Goal: Task Accomplishment & Management: Manage account settings

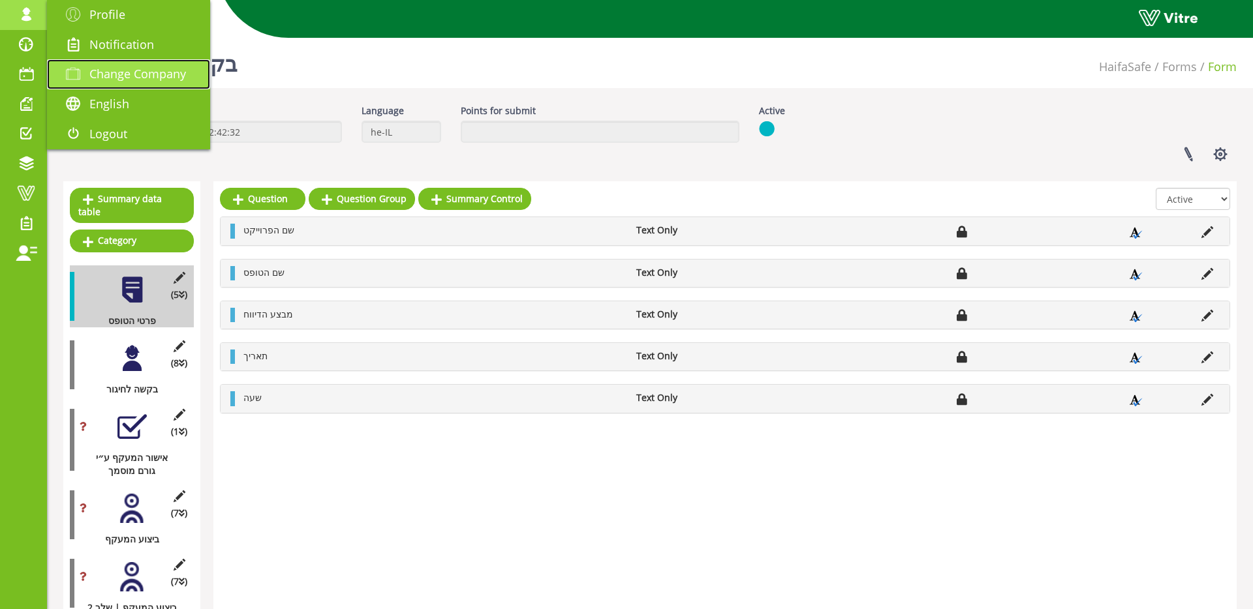
click at [117, 73] on span "Change Company" at bounding box center [137, 74] width 97 height 16
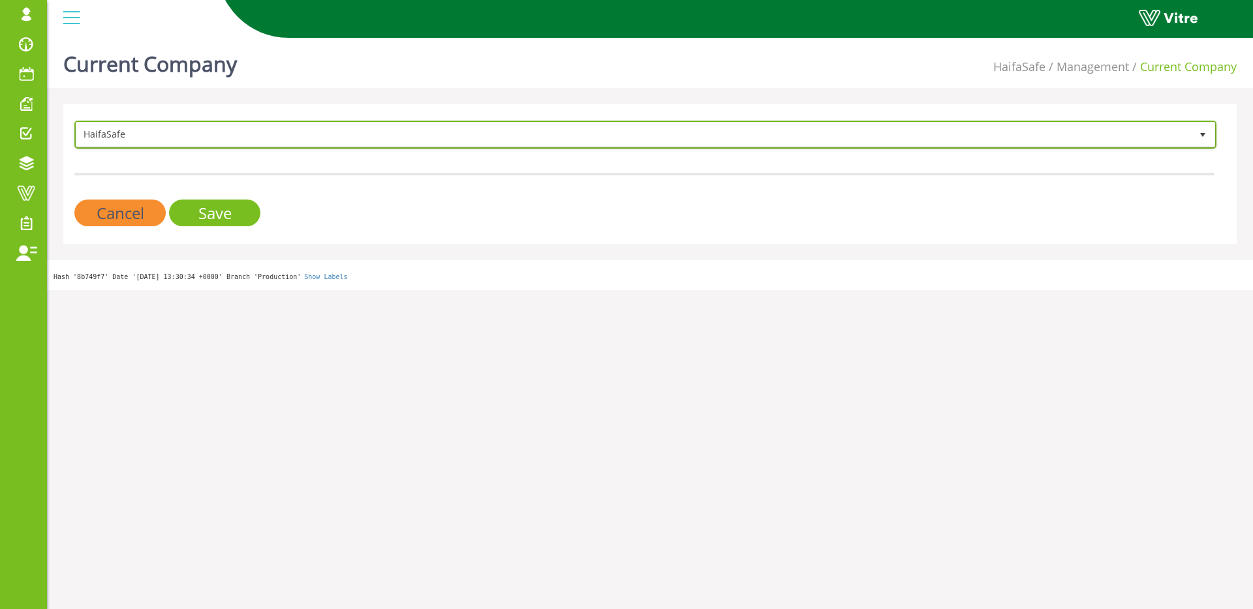
click at [187, 135] on span "HaifaSafe" at bounding box center [633, 134] width 1114 height 23
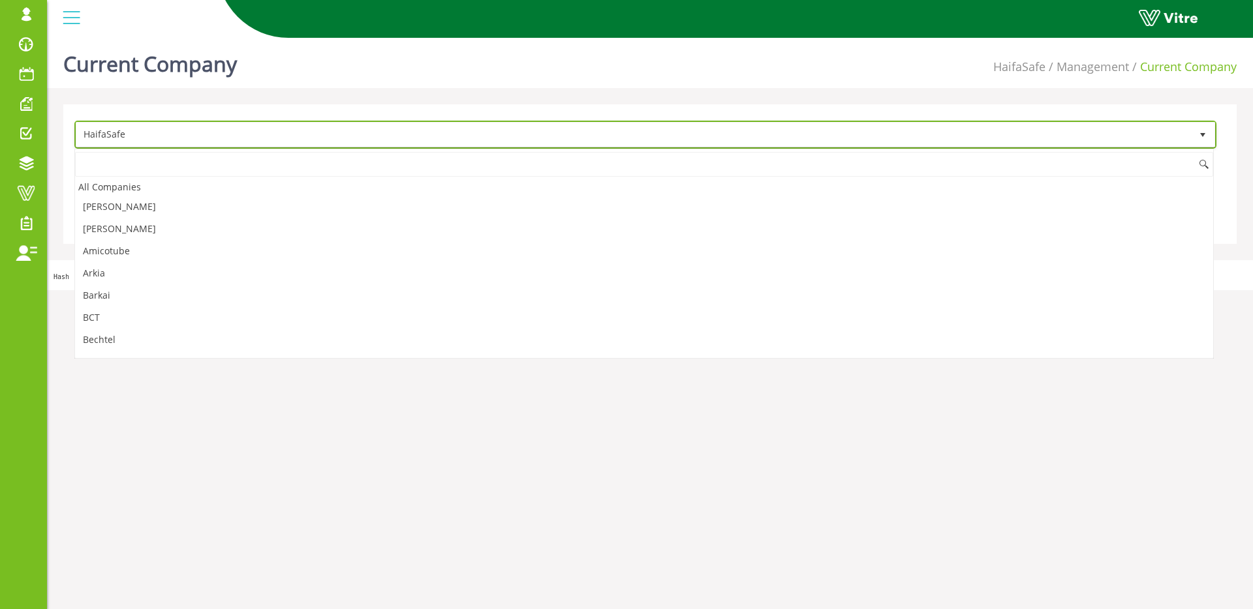
scroll to position [461, 0]
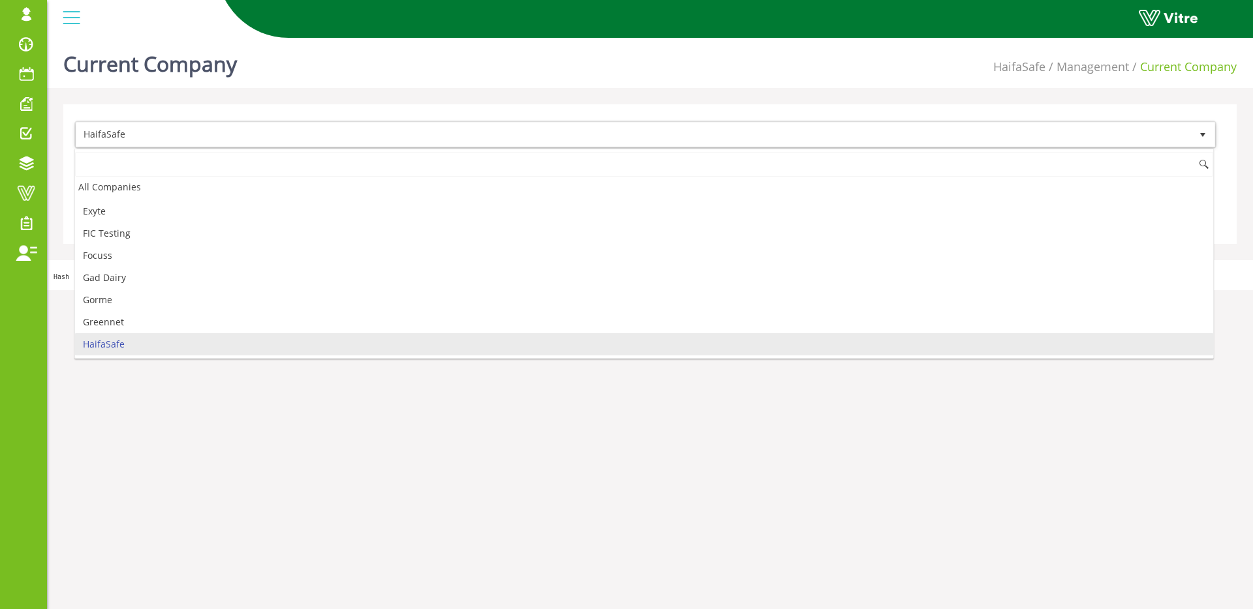
click at [173, 162] on input at bounding box center [644, 164] width 1138 height 25
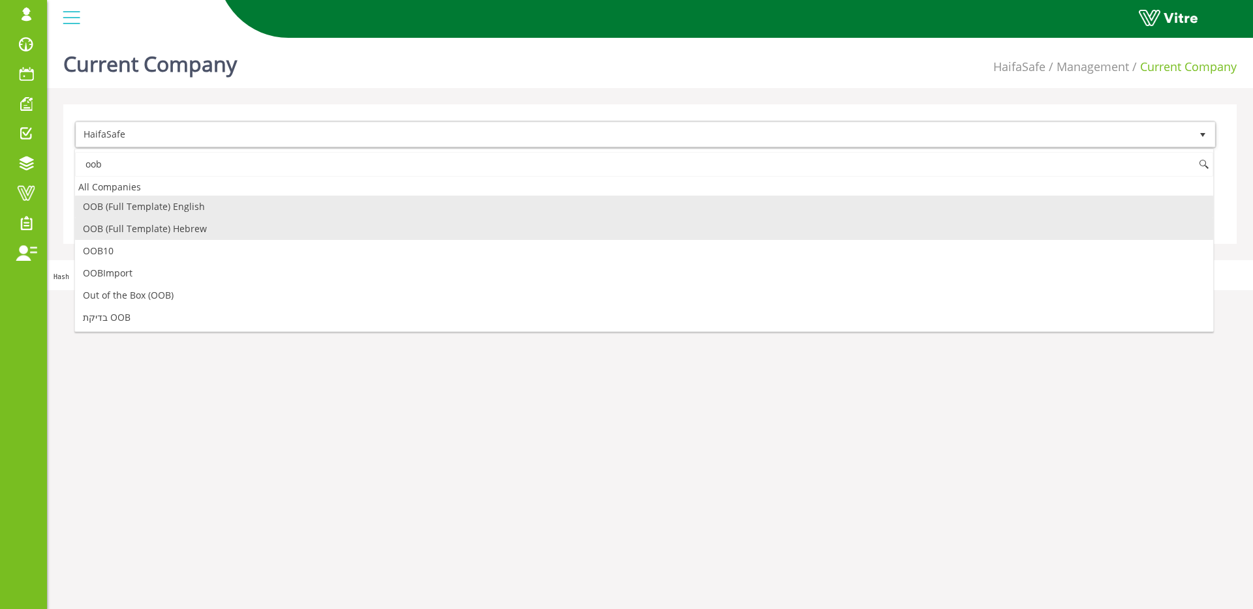
click at [187, 223] on li "OOB (Full Template) Hebrew" at bounding box center [644, 229] width 1138 height 22
type input "oob"
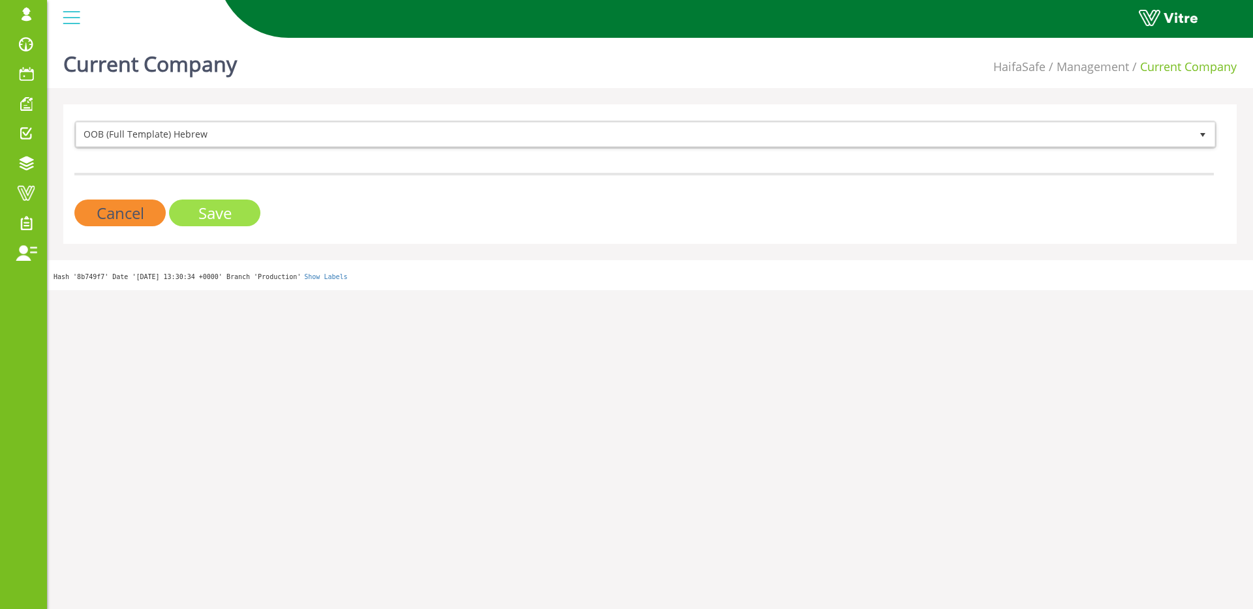
click at [219, 217] on input "Save" at bounding box center [214, 213] width 91 height 27
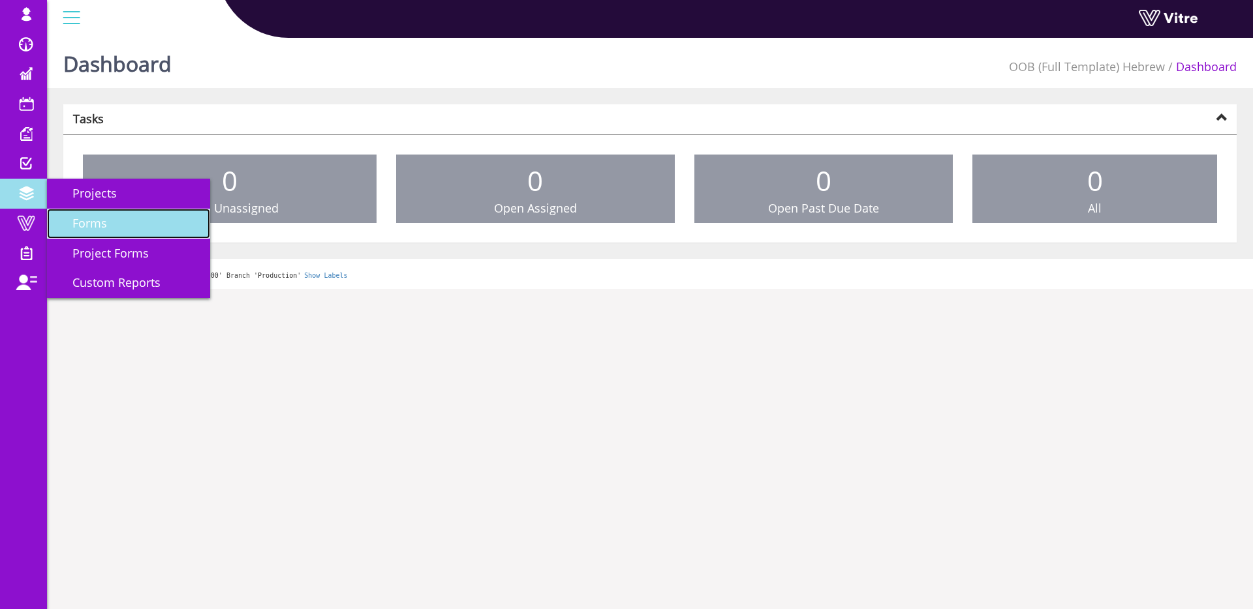
click at [127, 220] on link "Forms" at bounding box center [128, 224] width 163 height 30
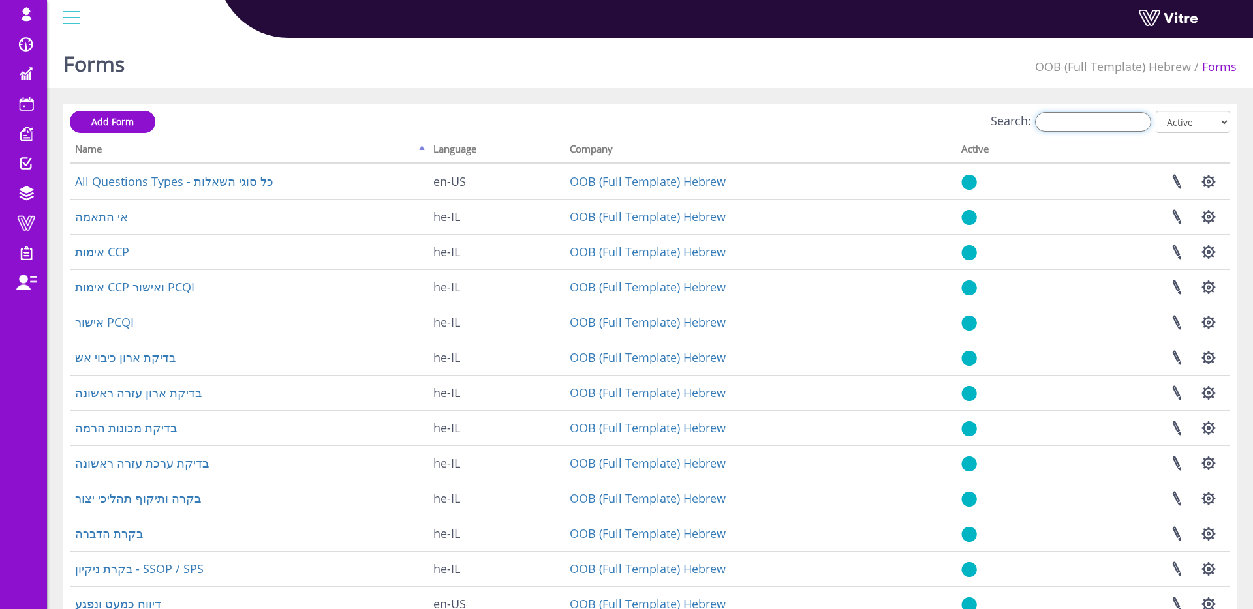
click at [1094, 115] on input "Search:" at bounding box center [1093, 122] width 116 height 20
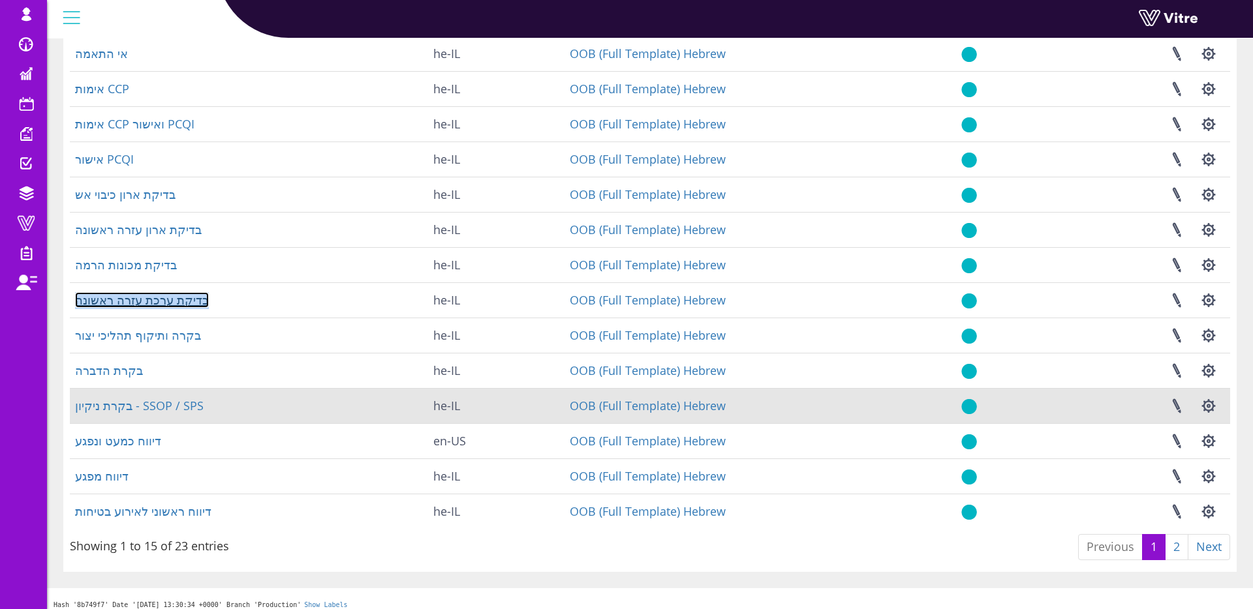
scroll to position [172, 0]
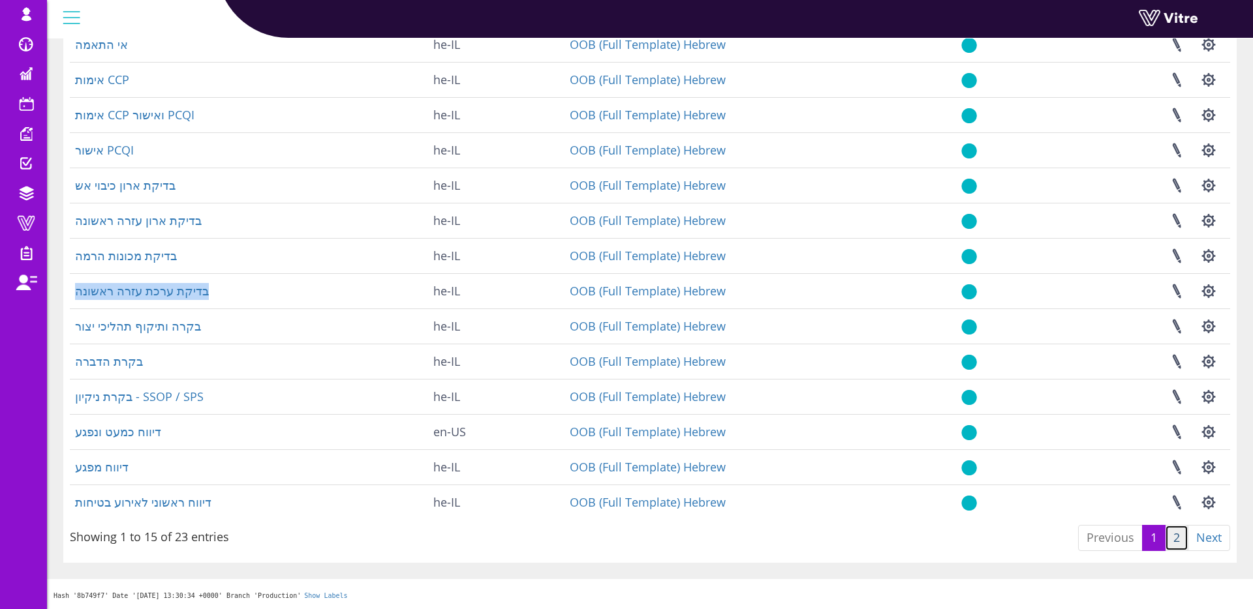
click at [1172, 529] on link "2" at bounding box center [1176, 538] width 23 height 26
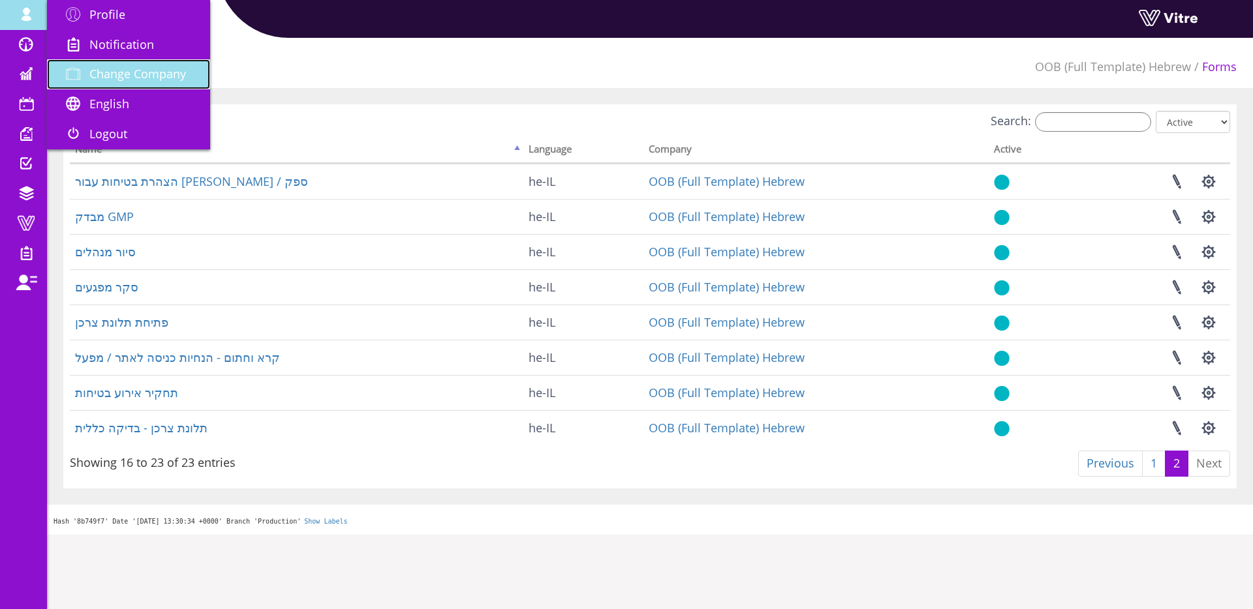
click at [91, 68] on span "Change Company" at bounding box center [137, 74] width 97 height 16
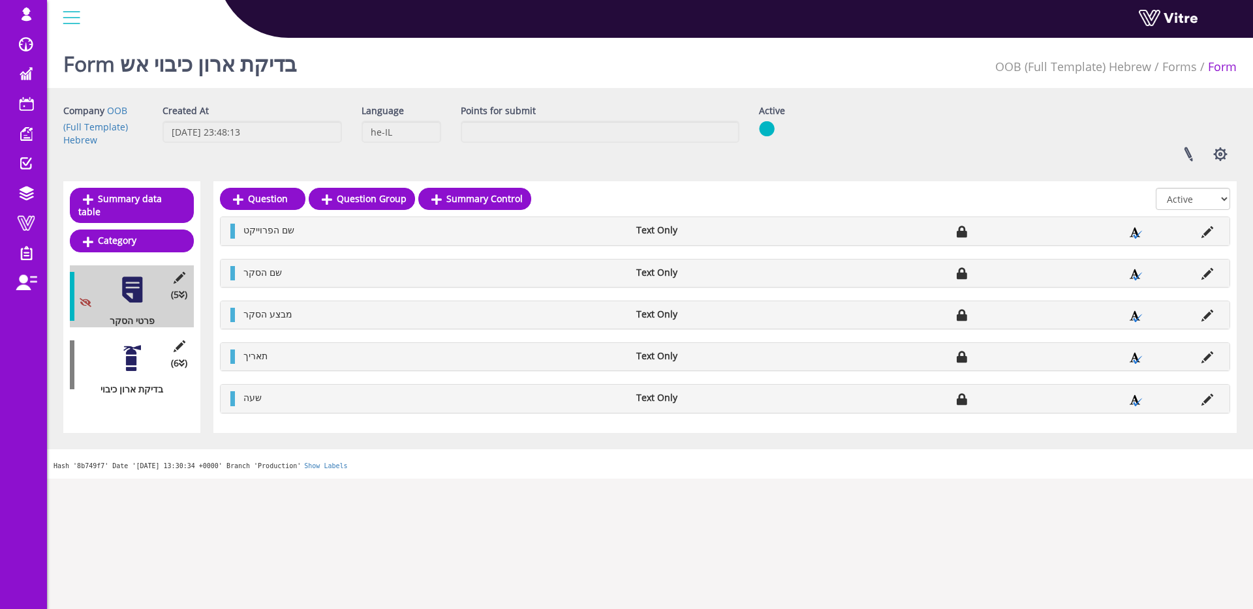
click at [121, 352] on div at bounding box center [131, 358] width 29 height 29
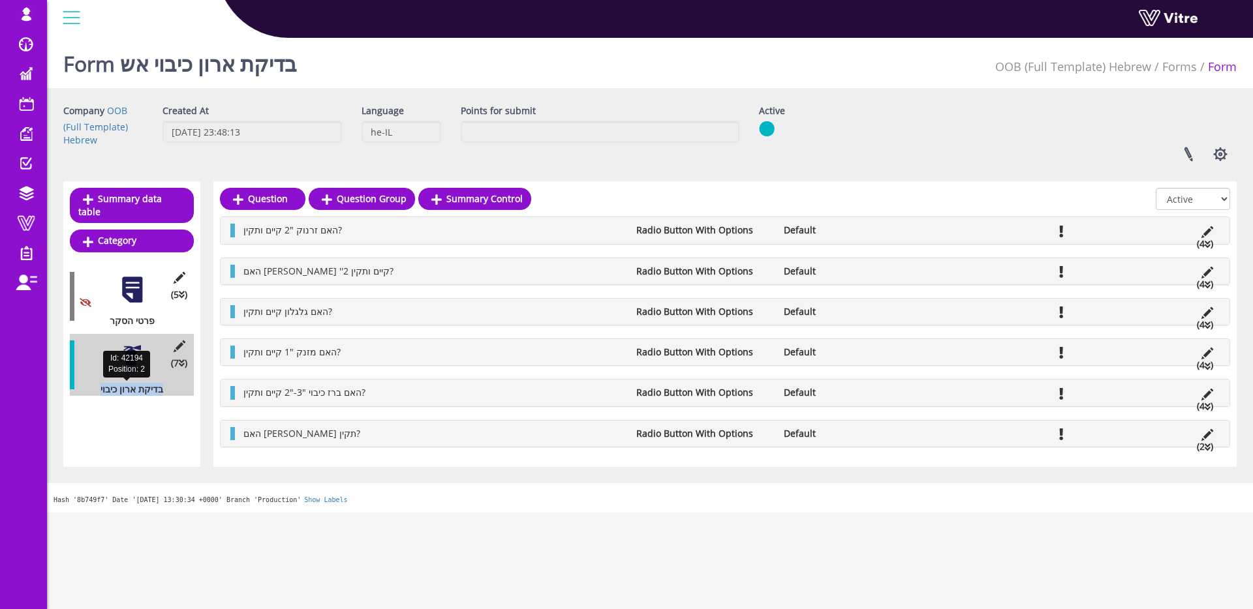
drag, startPoint x: 95, startPoint y: 390, endPoint x: 169, endPoint y: 388, distance: 73.8
click at [170, 388] on div "בדיקת ארון כיבוי" at bounding box center [127, 389] width 114 height 13
click at [177, 388] on div "בדיקת ארון כיבוי" at bounding box center [127, 389] width 114 height 13
click at [159, 388] on div "בדיקת ארון כיבוי" at bounding box center [127, 389] width 114 height 13
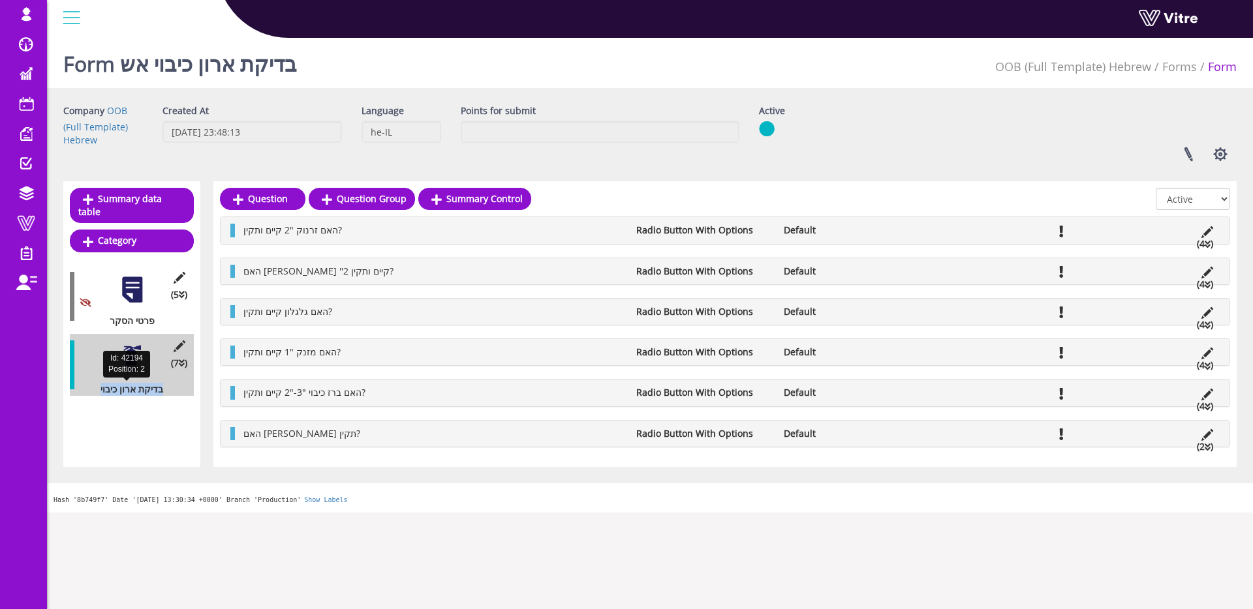
click at [159, 388] on div "בדיקת ארון כיבוי" at bounding box center [127, 389] width 114 height 13
click at [176, 388] on div "בדיקת ארון כיבוי" at bounding box center [127, 389] width 114 height 13
click at [159, 388] on div "בדיקת ארון כיבוי" at bounding box center [127, 389] width 114 height 13
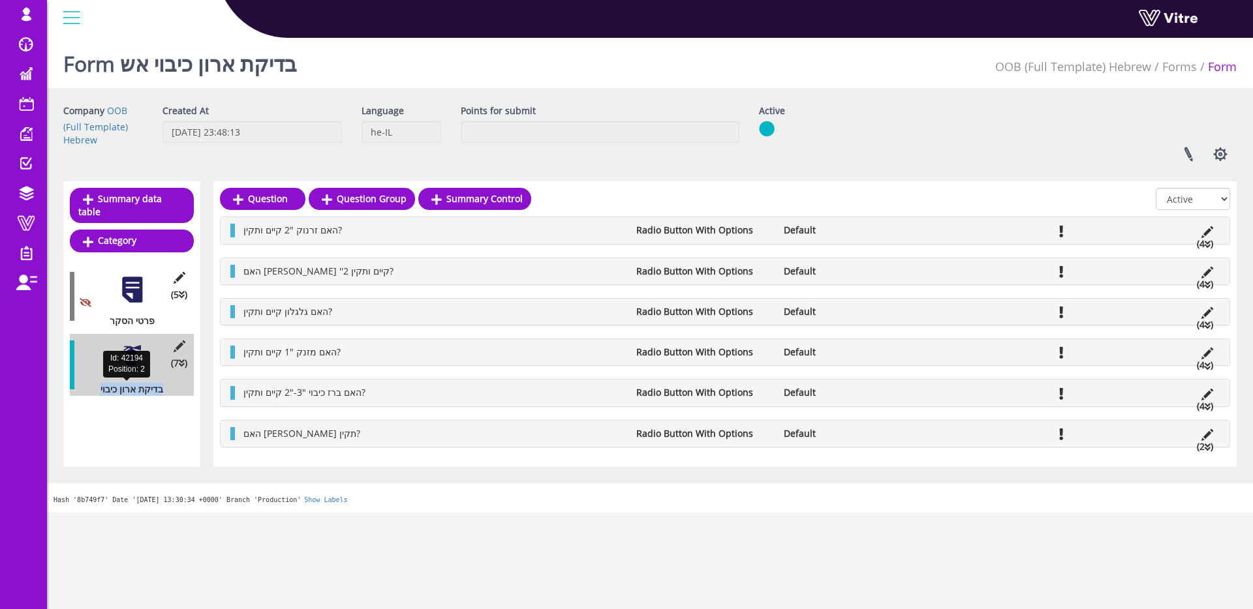
click at [159, 391] on div "בדיקת ארון כיבוי" at bounding box center [127, 389] width 114 height 13
drag, startPoint x: 174, startPoint y: 391, endPoint x: 80, endPoint y: 390, distance: 94.0
click at [80, 390] on div "בדיקת ארון כיבוי" at bounding box center [127, 389] width 114 height 13
click at [124, 390] on div "בדיקת ארון כיבוי" at bounding box center [127, 389] width 114 height 13
drag, startPoint x: 120, startPoint y: 63, endPoint x: 299, endPoint y: 63, distance: 178.8
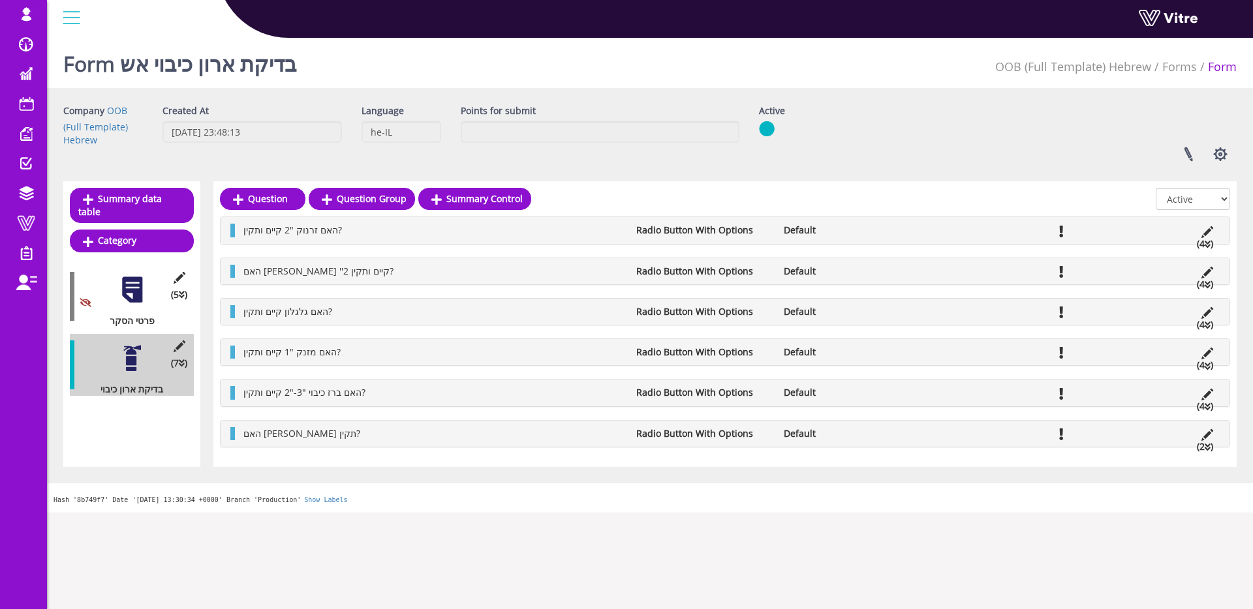
click at [290, 63] on h1 "Form בדיקת ארון כיבוי אש" at bounding box center [180, 60] width 234 height 55
click at [1222, 156] on button "button" at bounding box center [1220, 154] width 33 height 35
click at [1189, 238] on link "Clone Form" at bounding box center [1176, 236] width 119 height 17
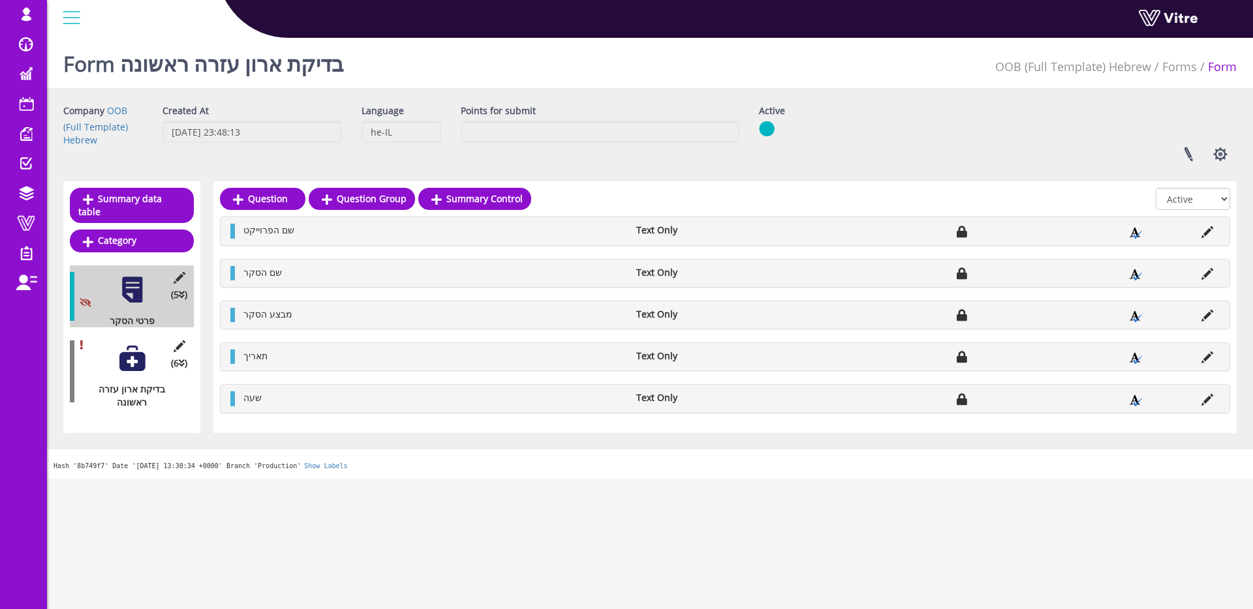
click at [134, 374] on div "(6 ) בדיקת ארון עזרה ראשונה" at bounding box center [132, 371] width 124 height 75
click at [134, 370] on div at bounding box center [131, 358] width 29 height 29
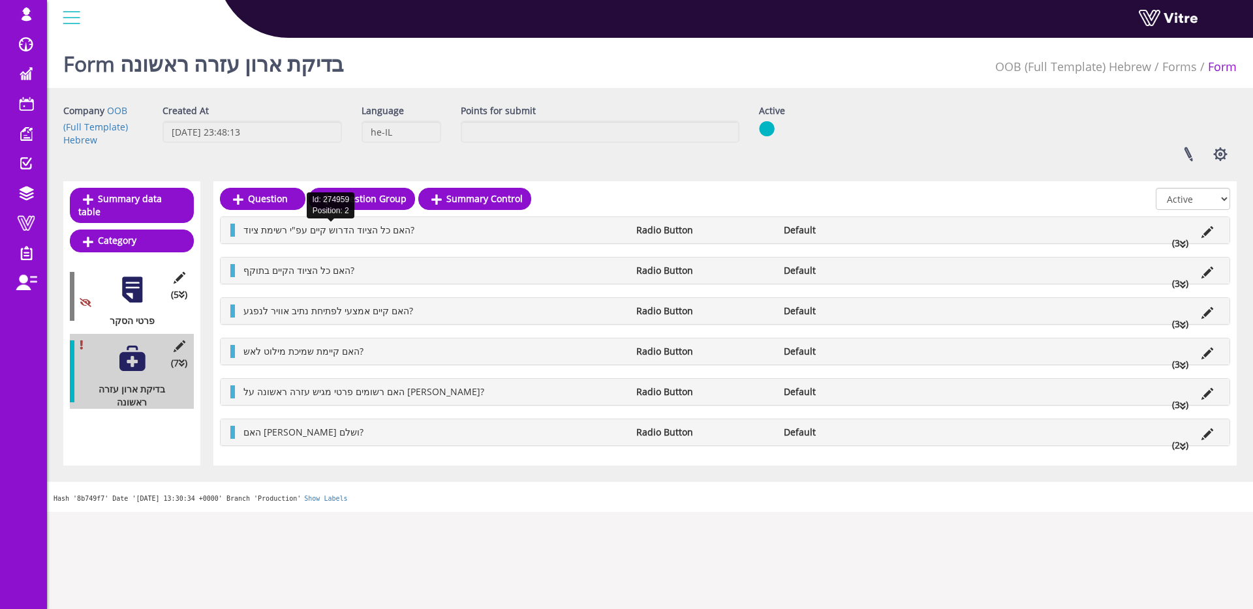
click at [354, 233] on span "האם כל הציוד הדרוש קיים עפ"י רשימת ציוד?" at bounding box center [328, 230] width 171 height 12
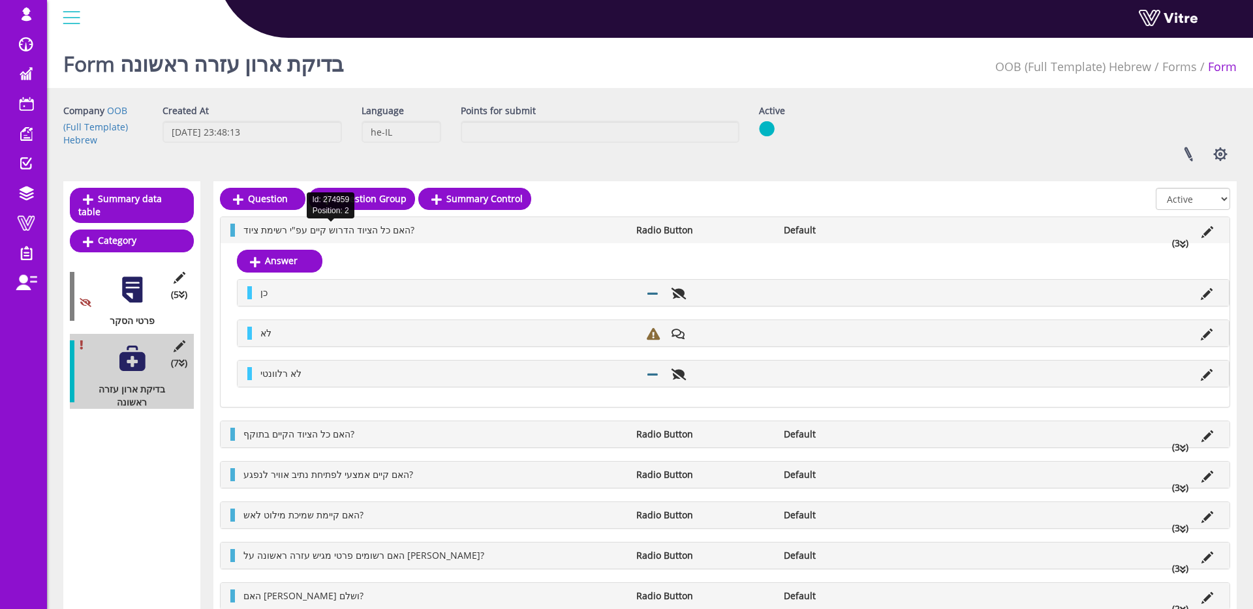
click at [367, 233] on span "האם כל הציוד הדרוש קיים עפ"י רשימת ציוד?" at bounding box center [328, 230] width 171 height 12
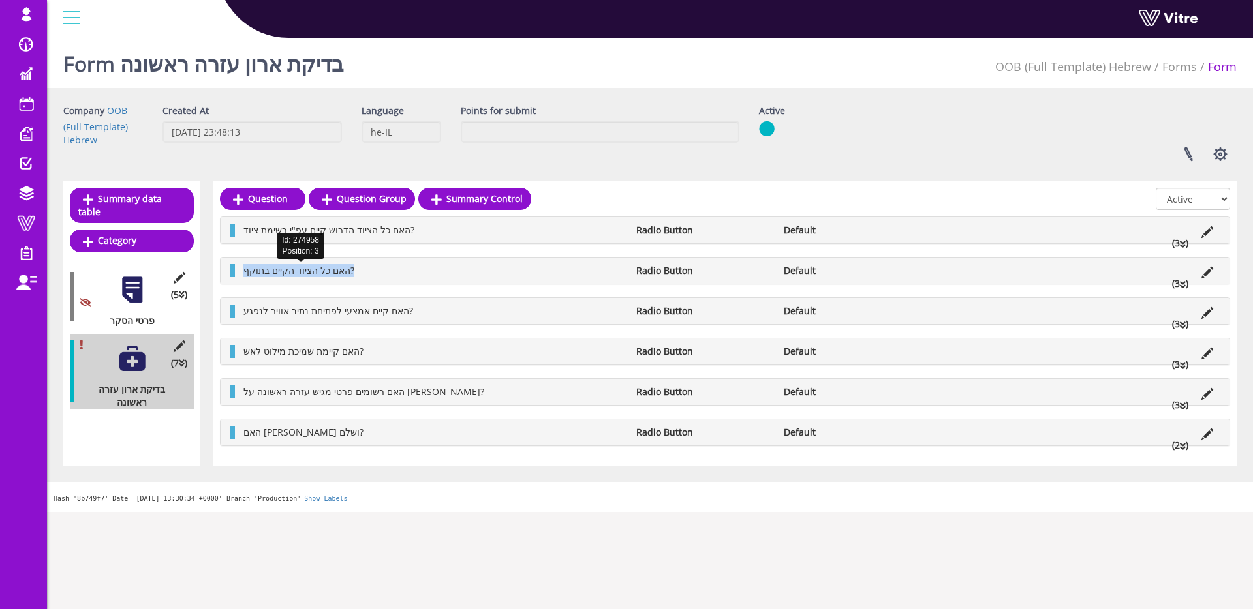
drag, startPoint x: 244, startPoint y: 269, endPoint x: 373, endPoint y: 273, distance: 128.6
click at [373, 273] on li "האם כל הציוד הקיים בתוקף?" at bounding box center [433, 270] width 393 height 13
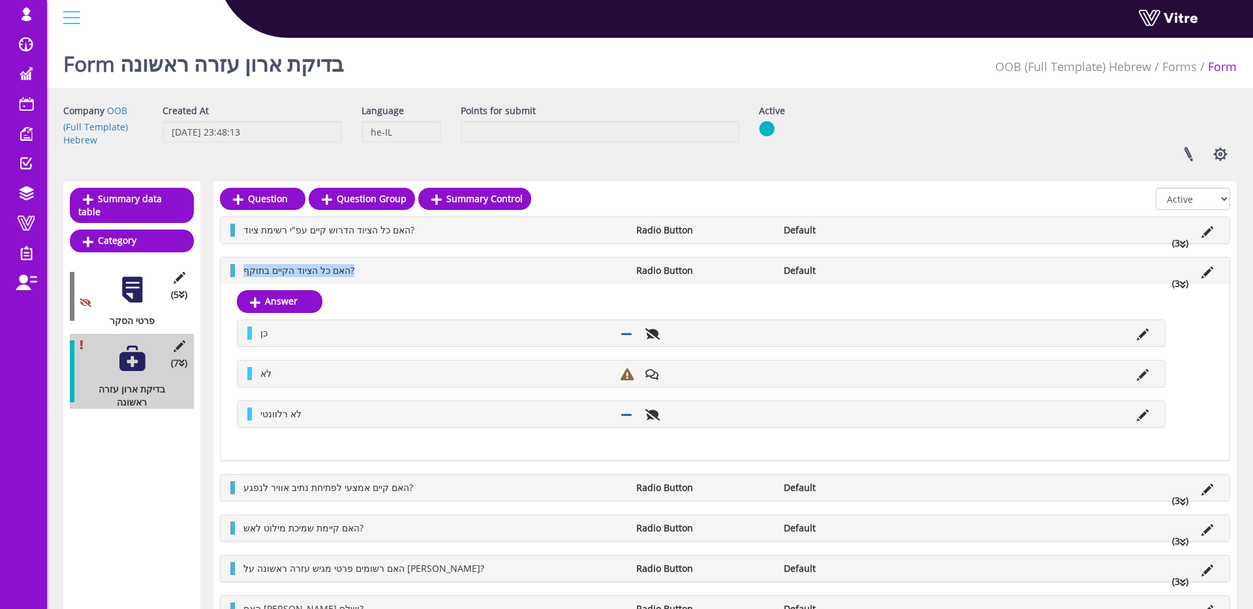
click at [382, 273] on li "האם כל הציוד הקיים בתוקף?" at bounding box center [433, 270] width 393 height 13
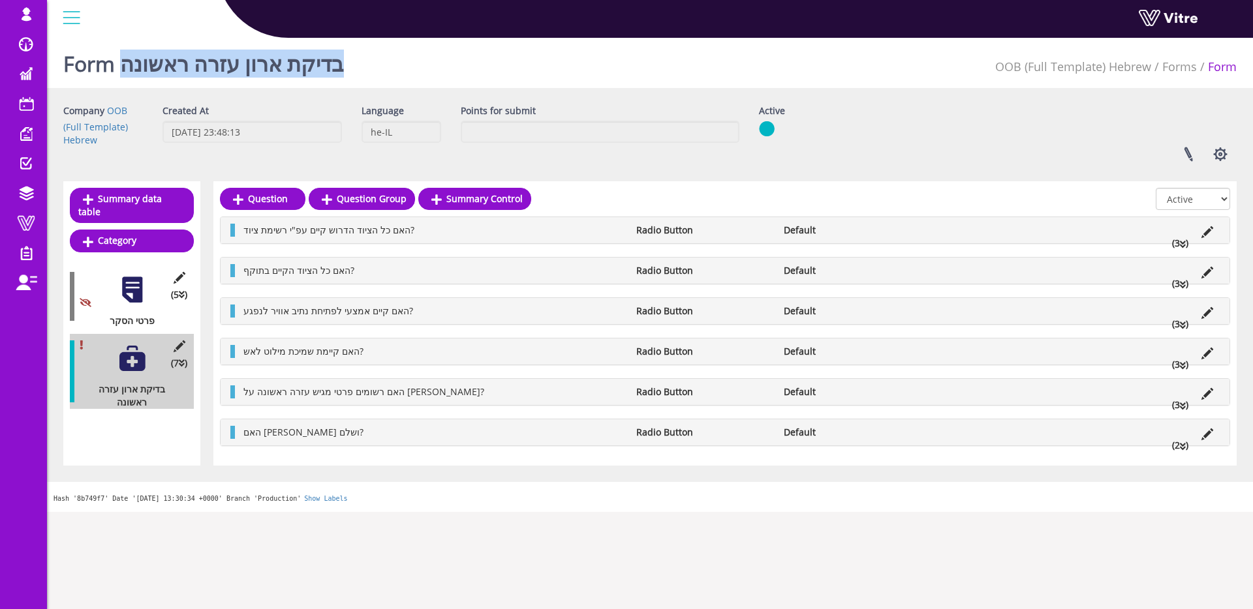
drag, startPoint x: 123, startPoint y: 64, endPoint x: 360, endPoint y: 67, distance: 236.9
click at [344, 67] on h1 "Form בדיקת ארון עזרה ראשונה" at bounding box center [203, 60] width 281 height 55
click at [406, 69] on div "Form בדיקת ארון עזרה ראשונה OOB (Full Template) Hebrew Forms Form" at bounding box center [650, 60] width 1206 height 55
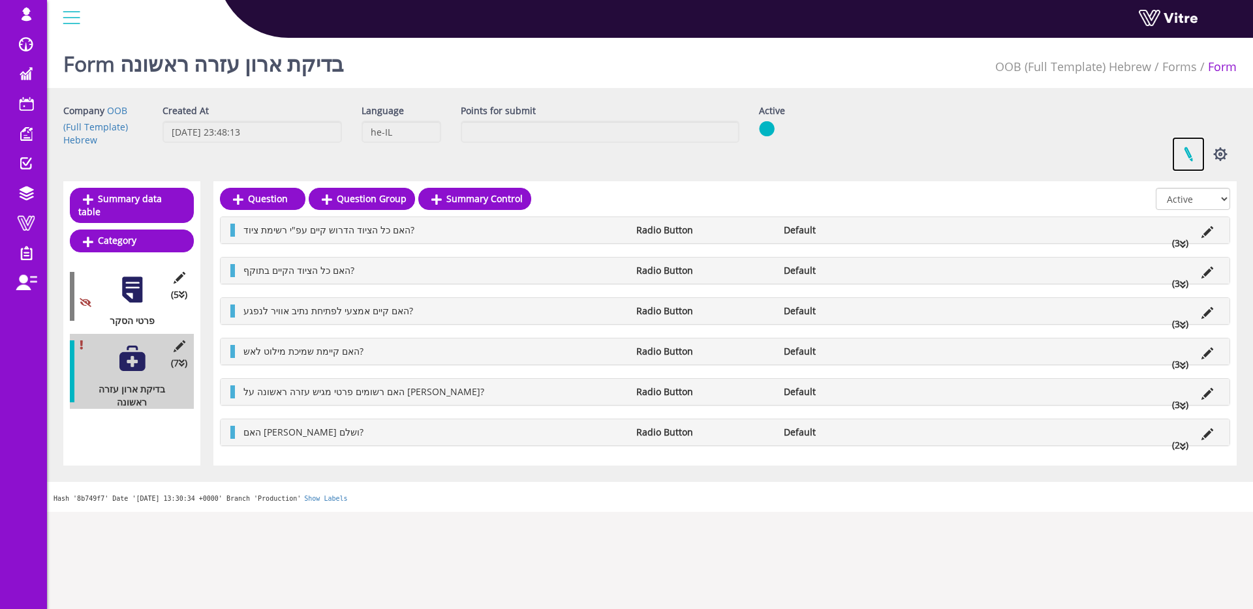
click at [1184, 153] on link at bounding box center [1188, 154] width 33 height 35
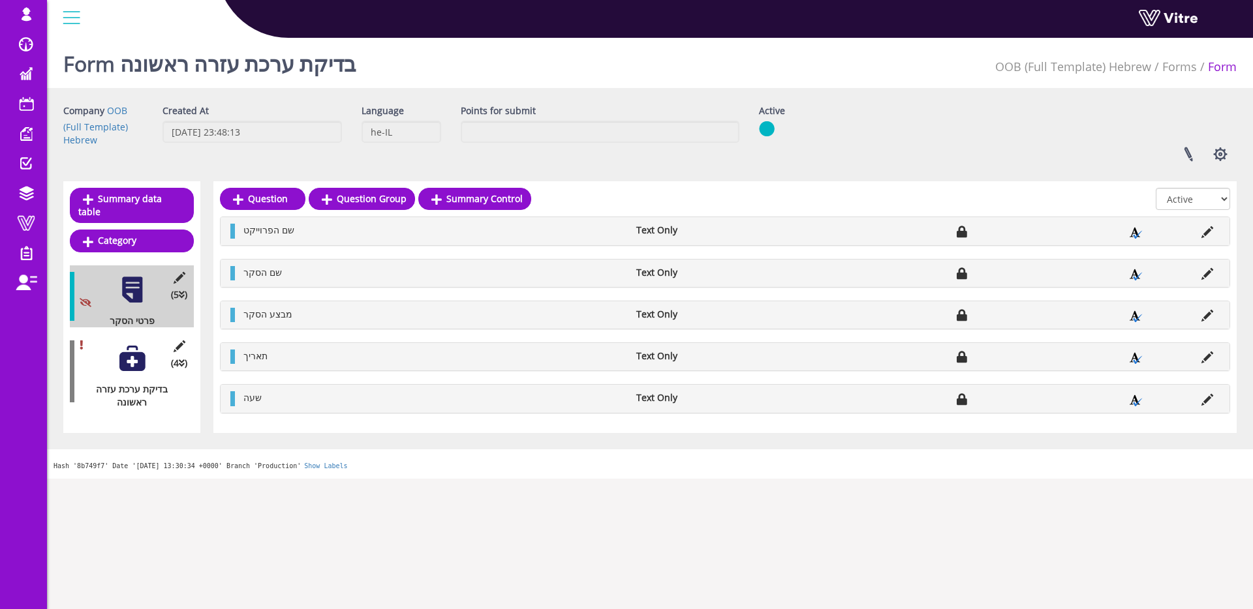
click at [147, 355] on div "(4 ) בדיקת ערכת עזרה ראשונה" at bounding box center [132, 371] width 124 height 75
click at [140, 358] on div at bounding box center [131, 358] width 29 height 29
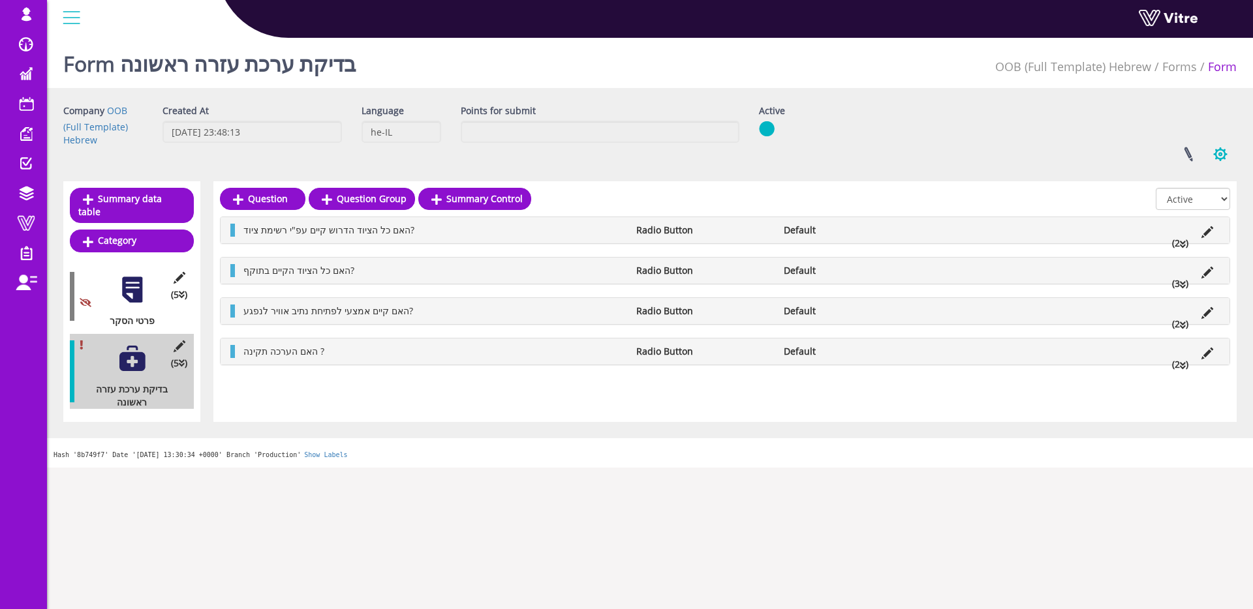
click at [1212, 151] on button "button" at bounding box center [1220, 154] width 33 height 35
click at [1186, 235] on link "Clone Form" at bounding box center [1176, 236] width 119 height 17
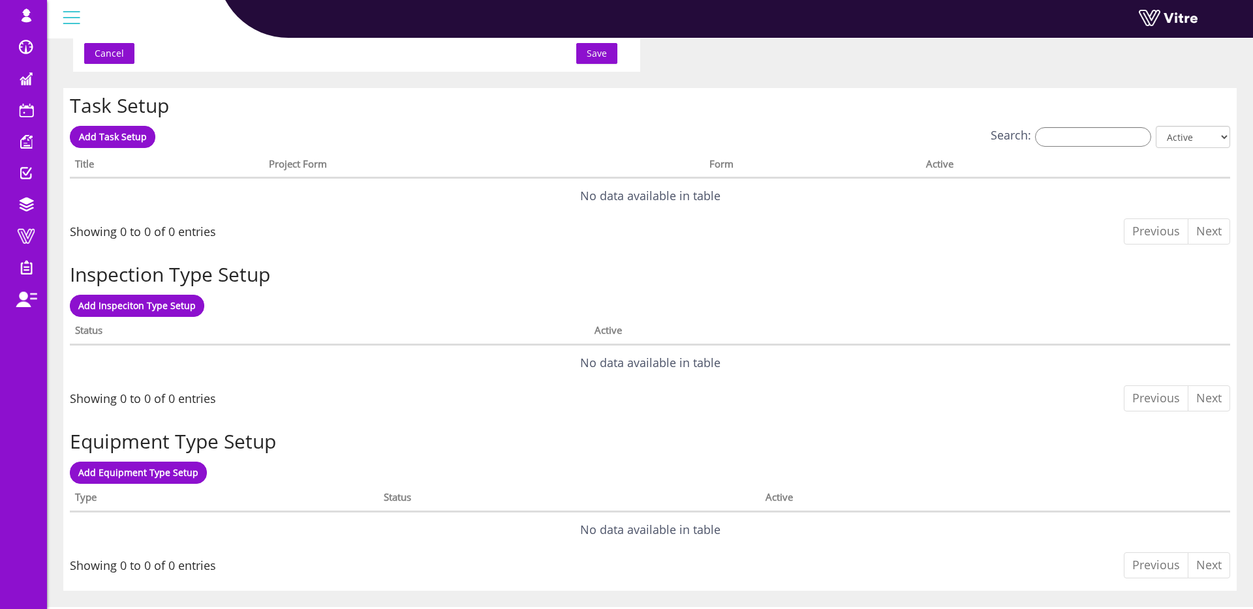
scroll to position [968, 0]
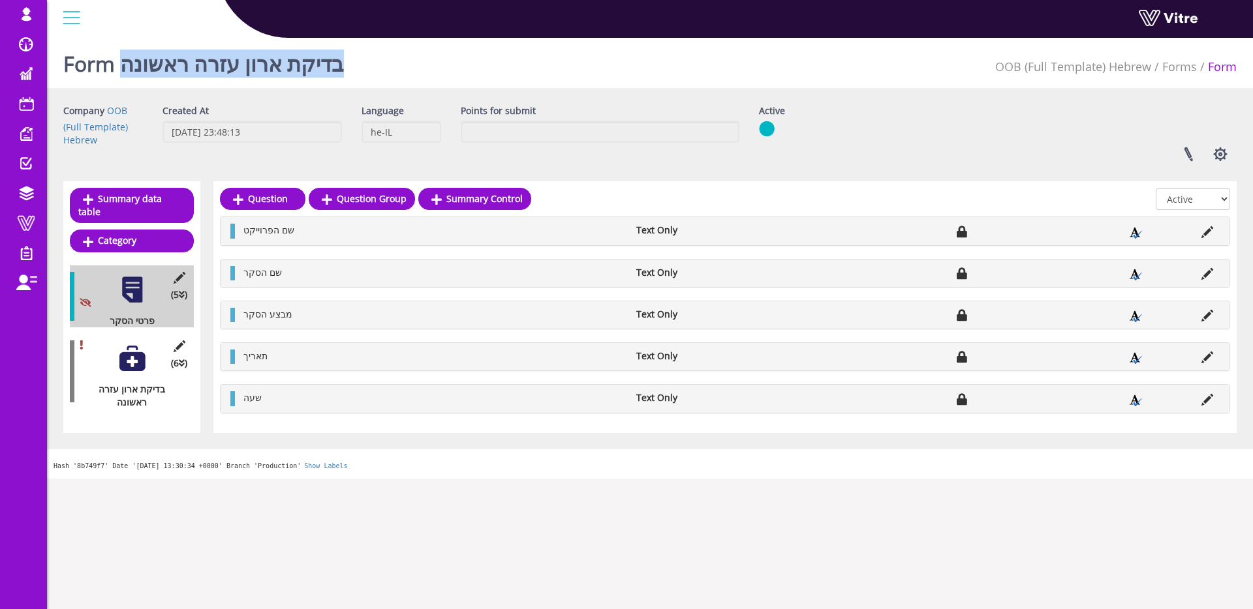
drag, startPoint x: 125, startPoint y: 65, endPoint x: 358, endPoint y: 62, distance: 233.6
click at [344, 62] on h1 "Form בדיקת ארון עזרה ראשונה" at bounding box center [203, 60] width 281 height 55
click at [383, 61] on div "Form בדיקת ארון עזרה ראשונה OOB (Full Template) Hebrew Forms Form" at bounding box center [650, 60] width 1206 height 55
click at [1221, 150] on button "button" at bounding box center [1220, 154] width 33 height 35
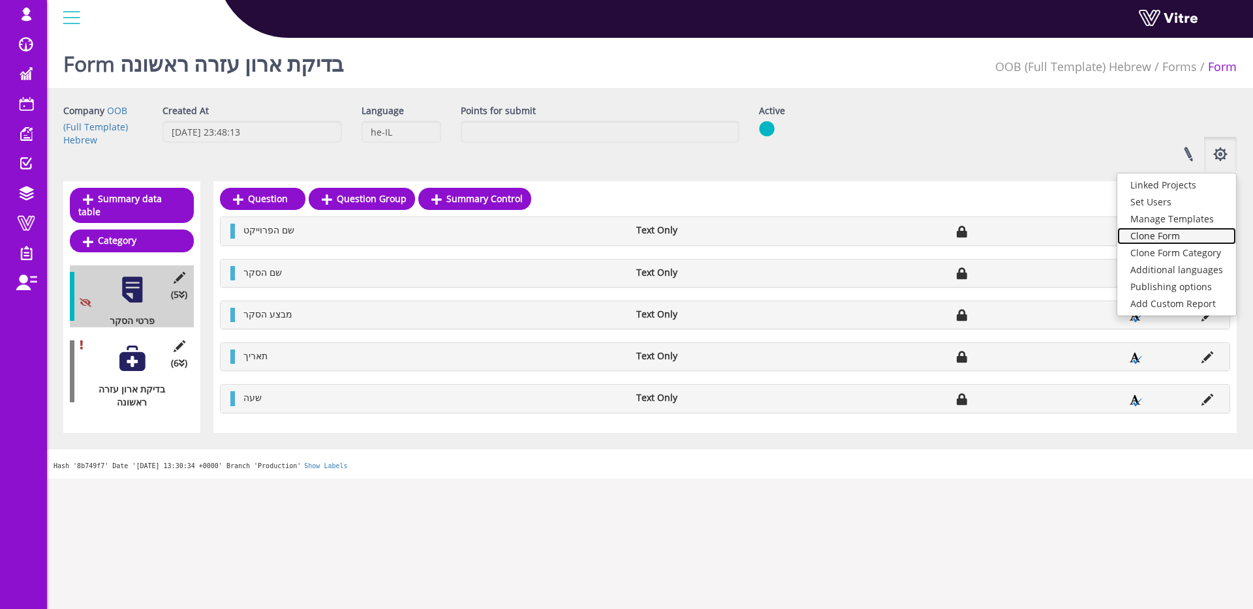
click at [1188, 238] on link "Clone Form" at bounding box center [1176, 236] width 119 height 17
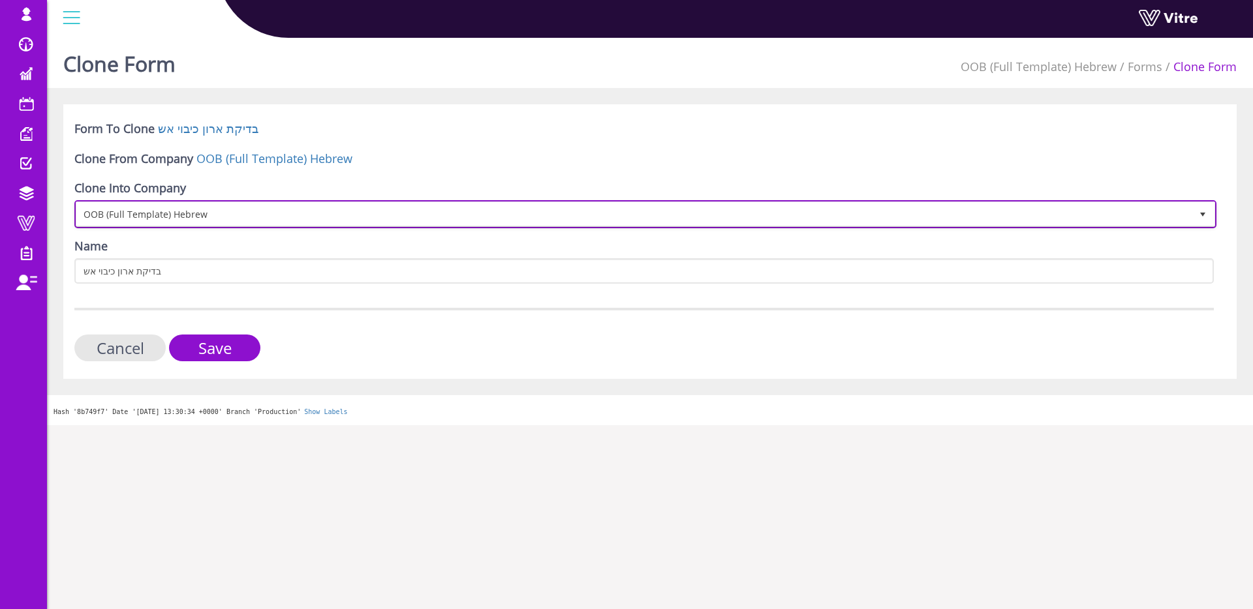
click at [220, 211] on span "OOB (Full Template) Hebrew" at bounding box center [633, 213] width 1114 height 23
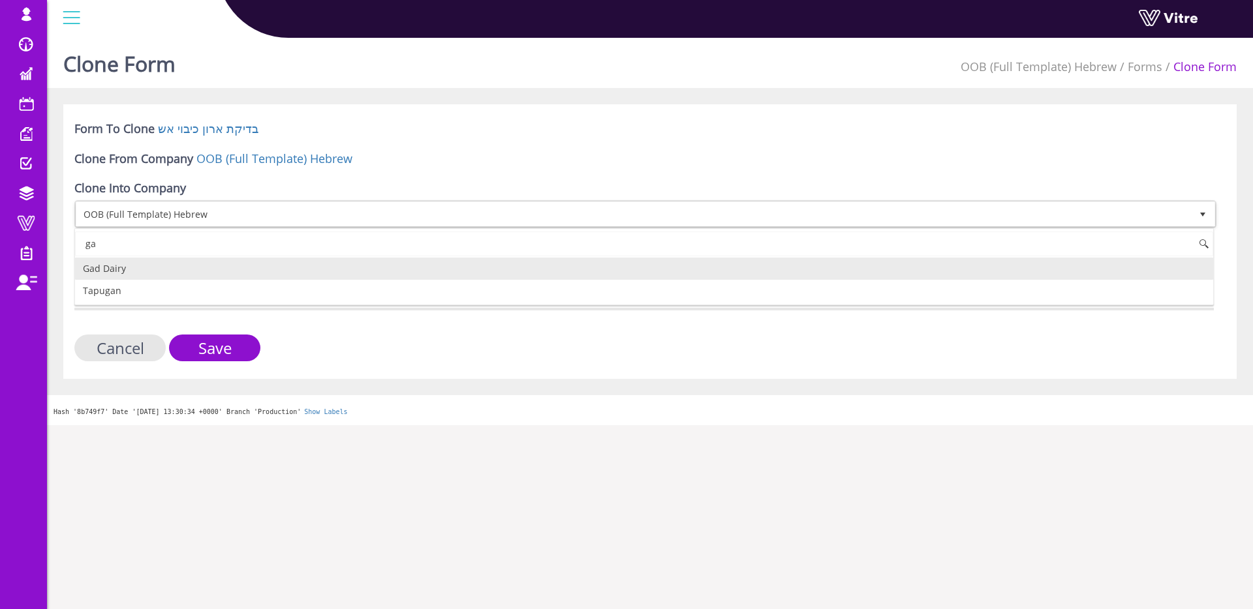
click at [212, 263] on li "Gad Dairy" at bounding box center [644, 269] width 1138 height 22
type input "ga"
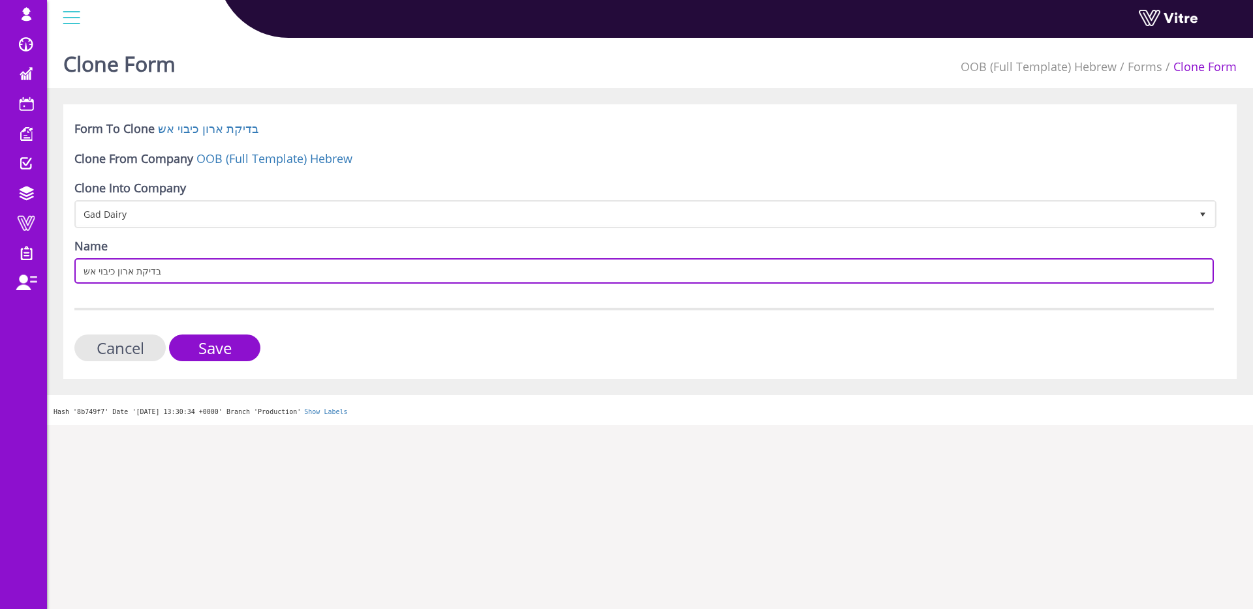
click at [201, 268] on input "בדיקת ארון כיבוי אש" at bounding box center [643, 270] width 1139 height 25
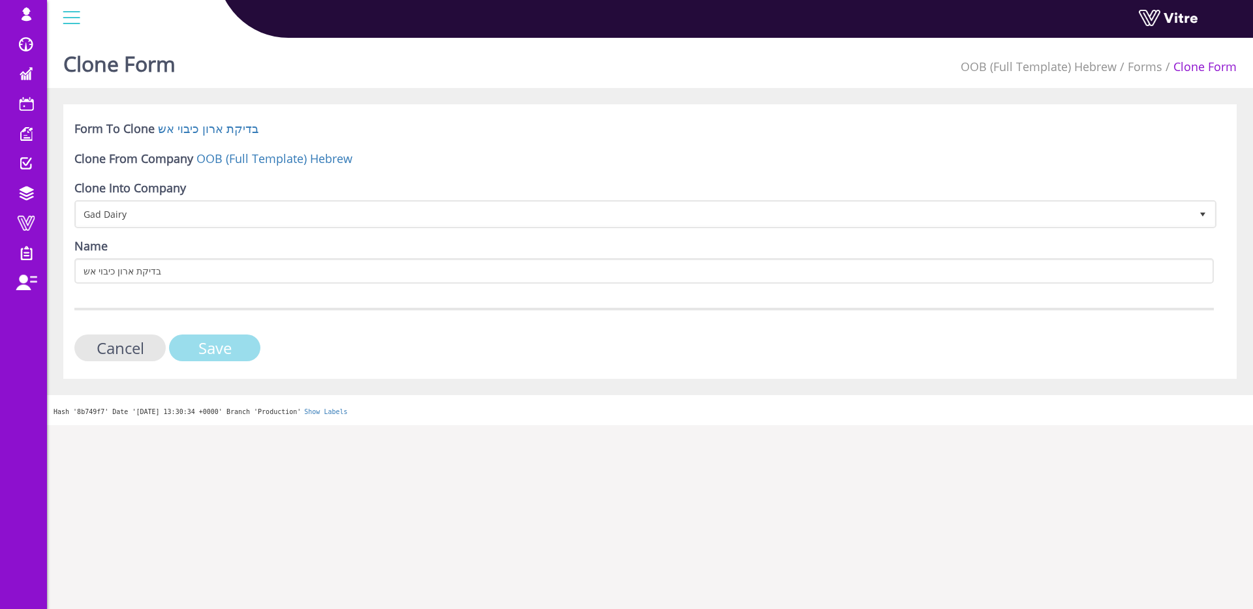
click at [225, 342] on input "Save" at bounding box center [214, 348] width 91 height 27
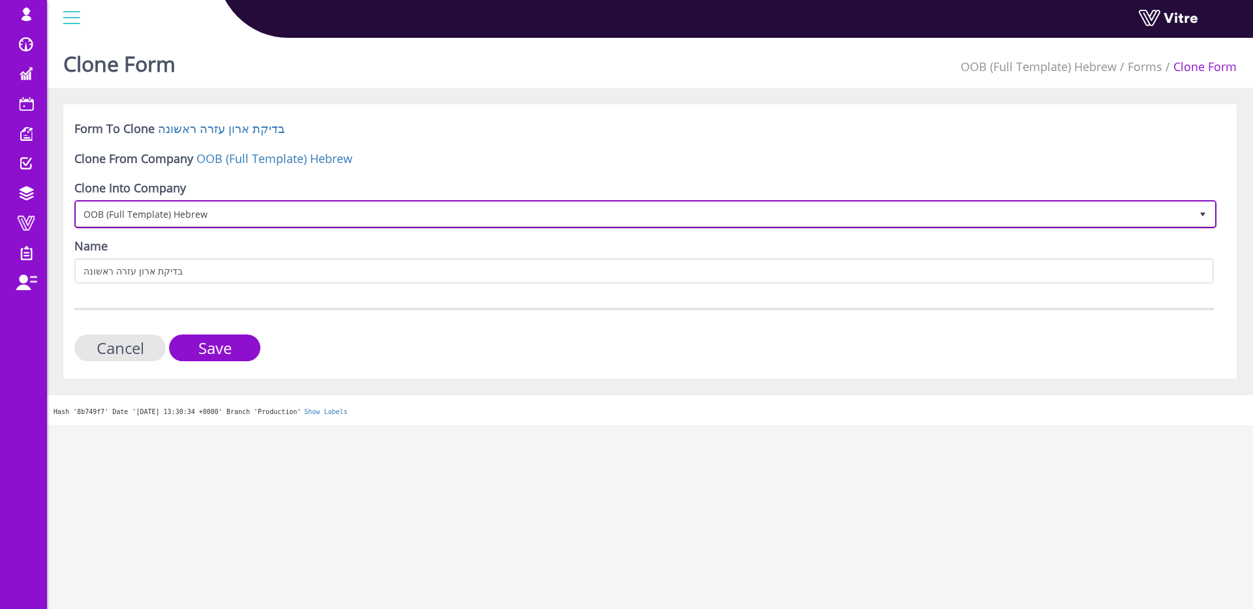
click at [307, 220] on span "OOB (Full Template) Hebrew" at bounding box center [633, 213] width 1114 height 23
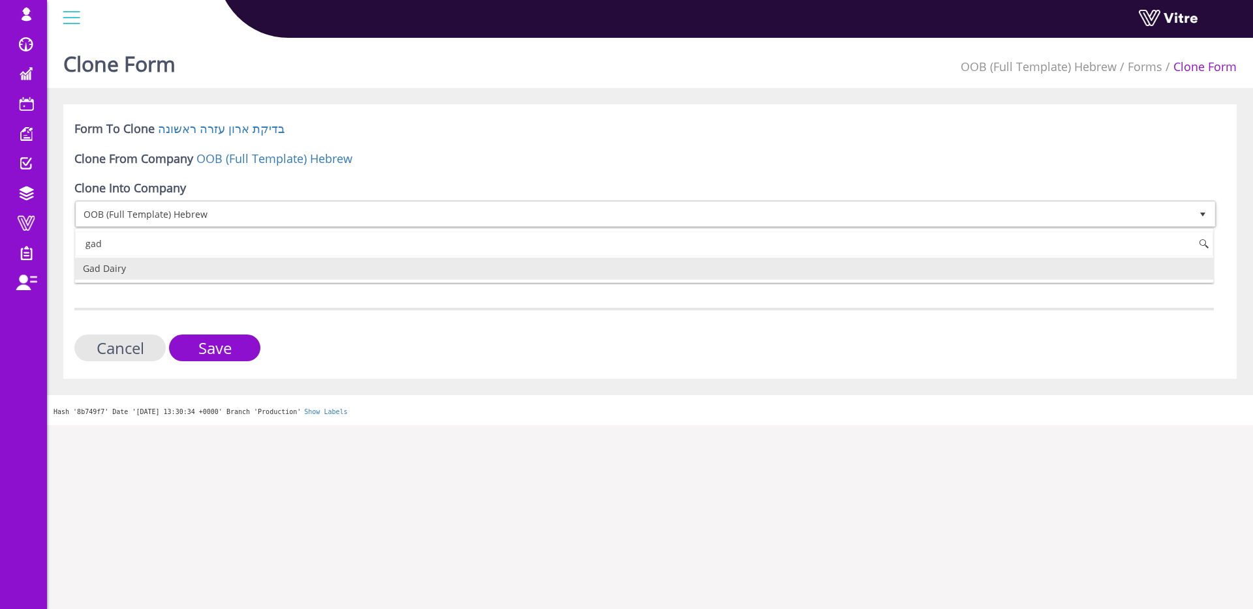
click at [112, 271] on li "Gad Dairy" at bounding box center [644, 269] width 1138 height 22
type input "gad"
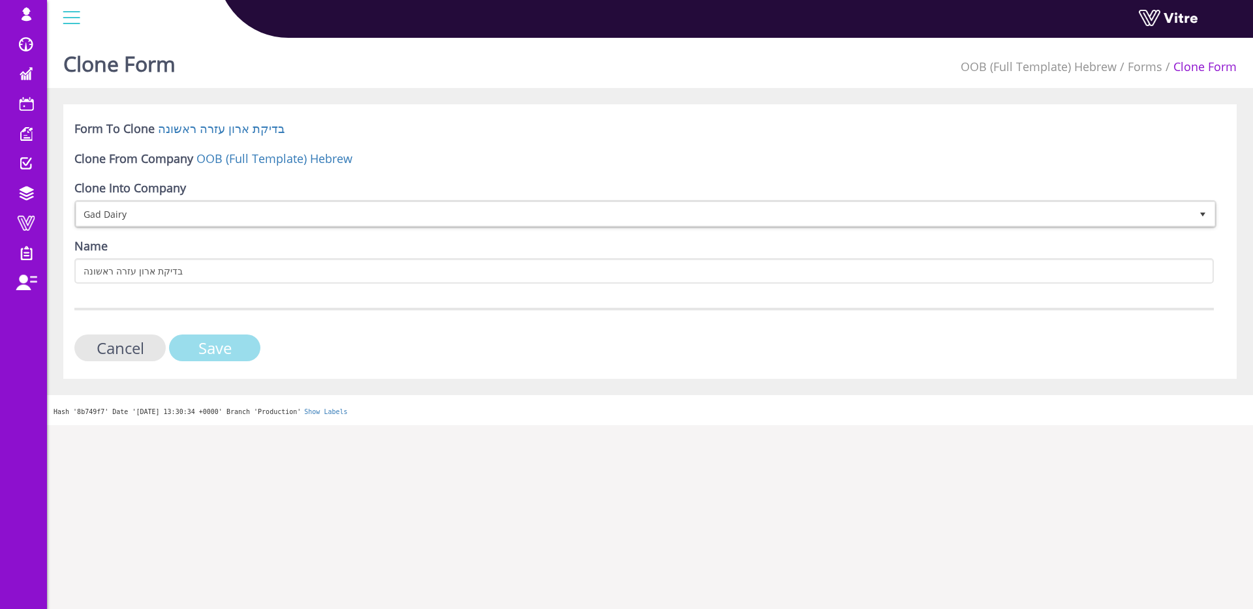
click at [213, 345] on input "Save" at bounding box center [214, 348] width 91 height 27
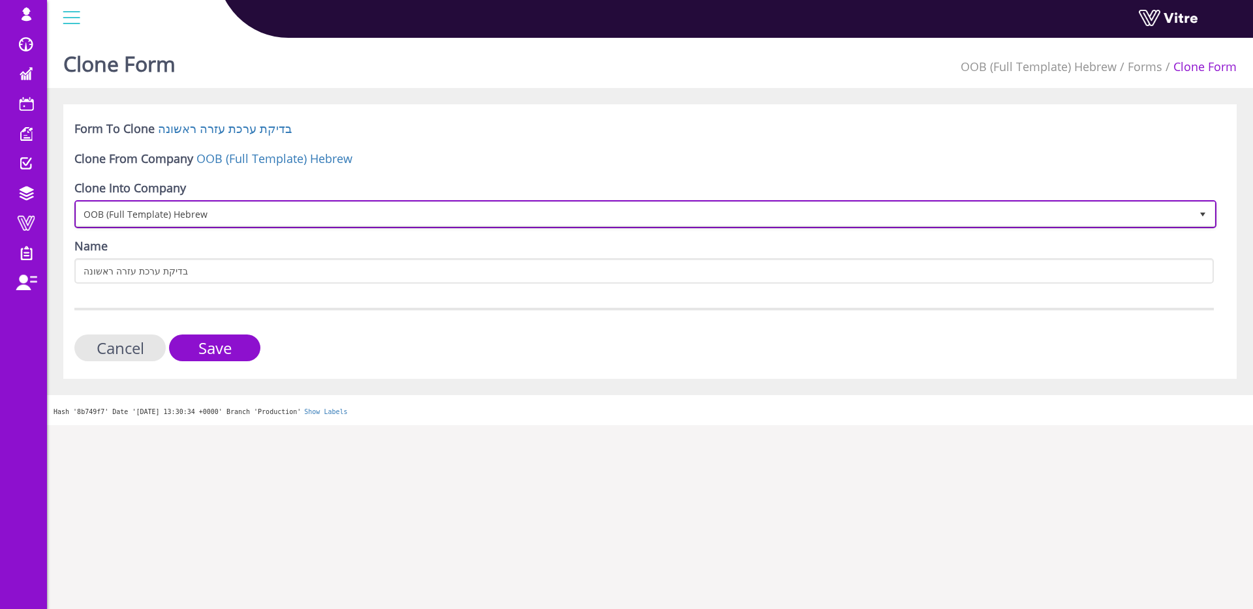
click at [196, 217] on span "OOB (Full Template) Hebrew" at bounding box center [633, 213] width 1114 height 23
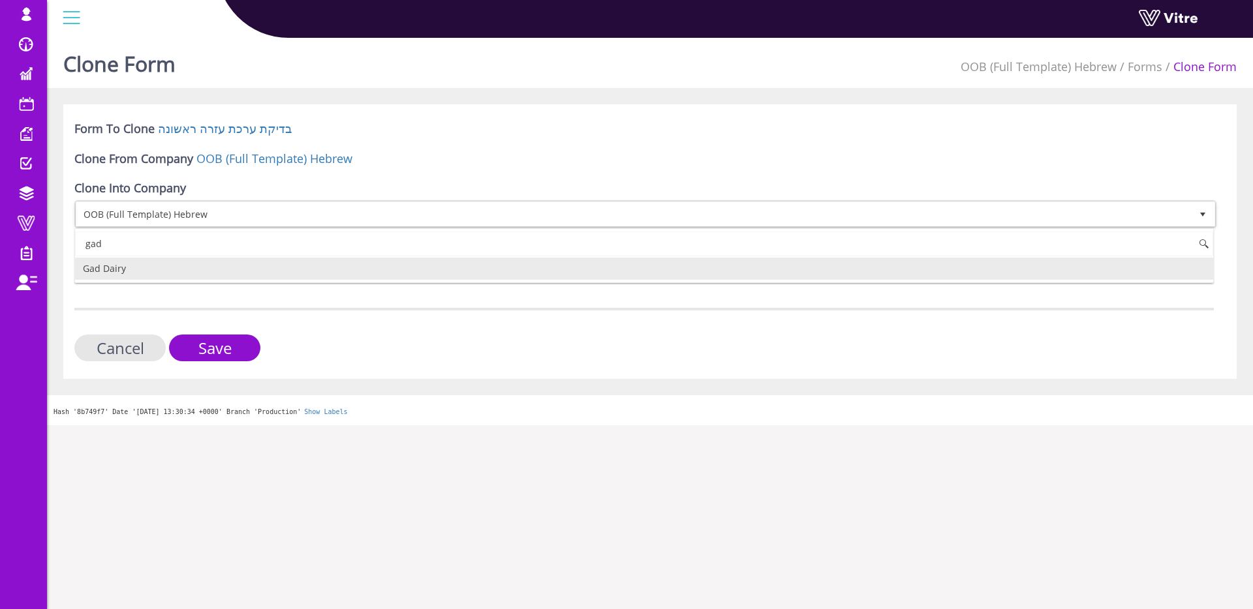
click at [144, 273] on li "Gad Dairy" at bounding box center [644, 269] width 1138 height 22
type input "gad"
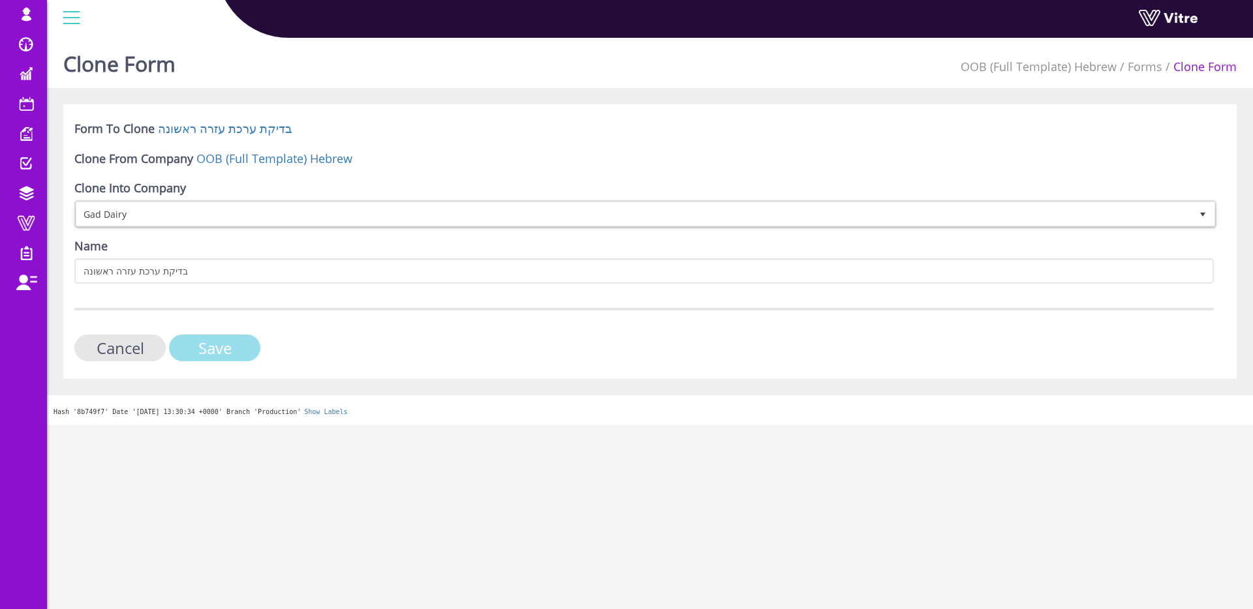
click at [213, 335] on input "Save" at bounding box center [214, 348] width 91 height 27
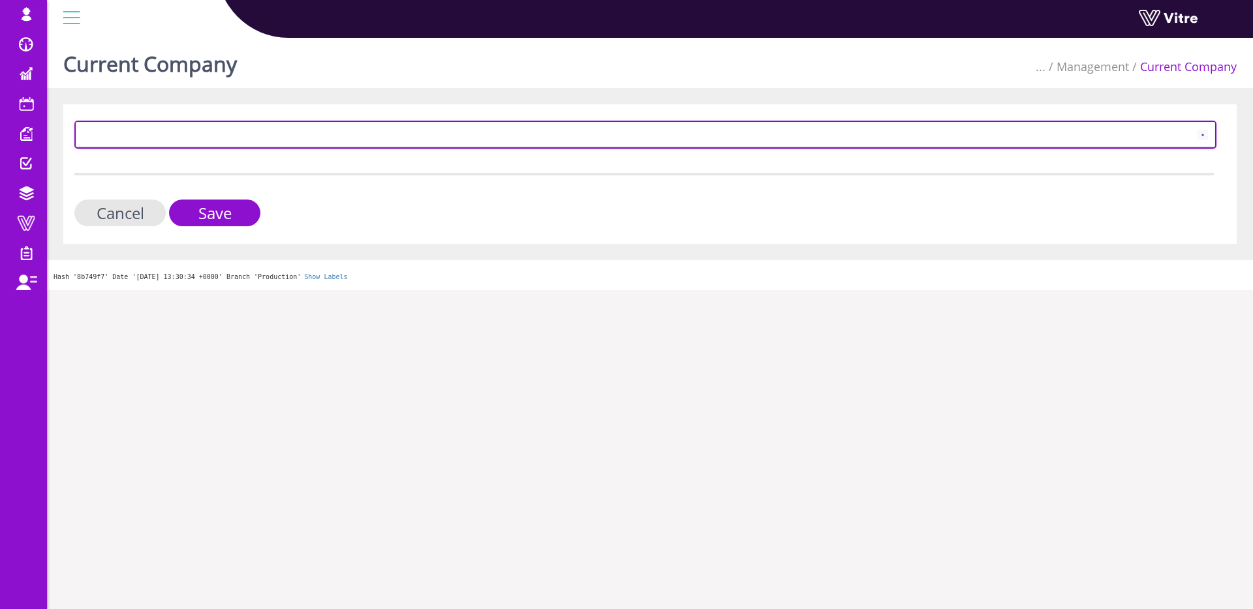
click at [1012, 130] on span at bounding box center [633, 134] width 1114 height 23
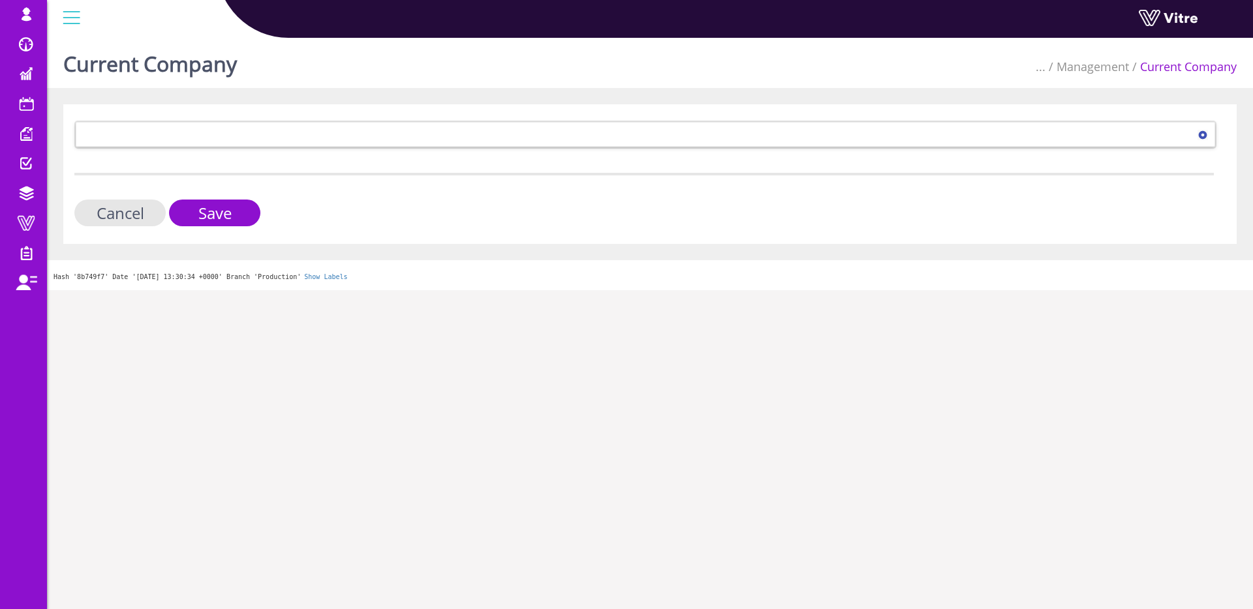
click at [392, 60] on div "Current Company ... Management Current Company" at bounding box center [650, 60] width 1206 height 55
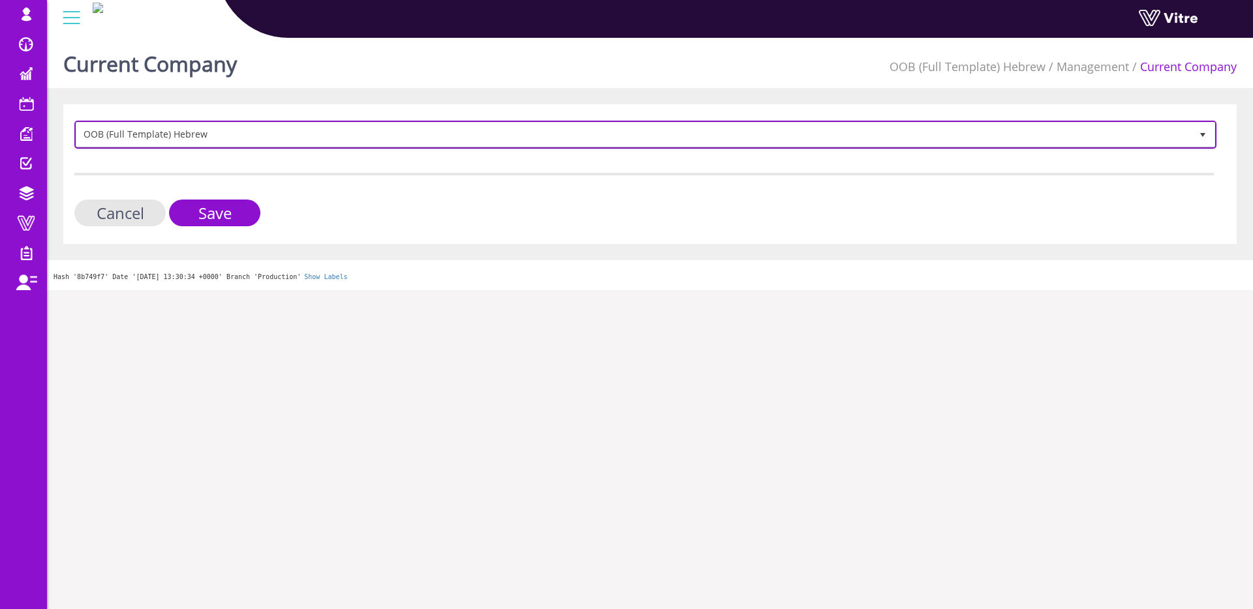
click at [229, 131] on span "OOB (Full Template) Hebrew" at bounding box center [633, 134] width 1114 height 23
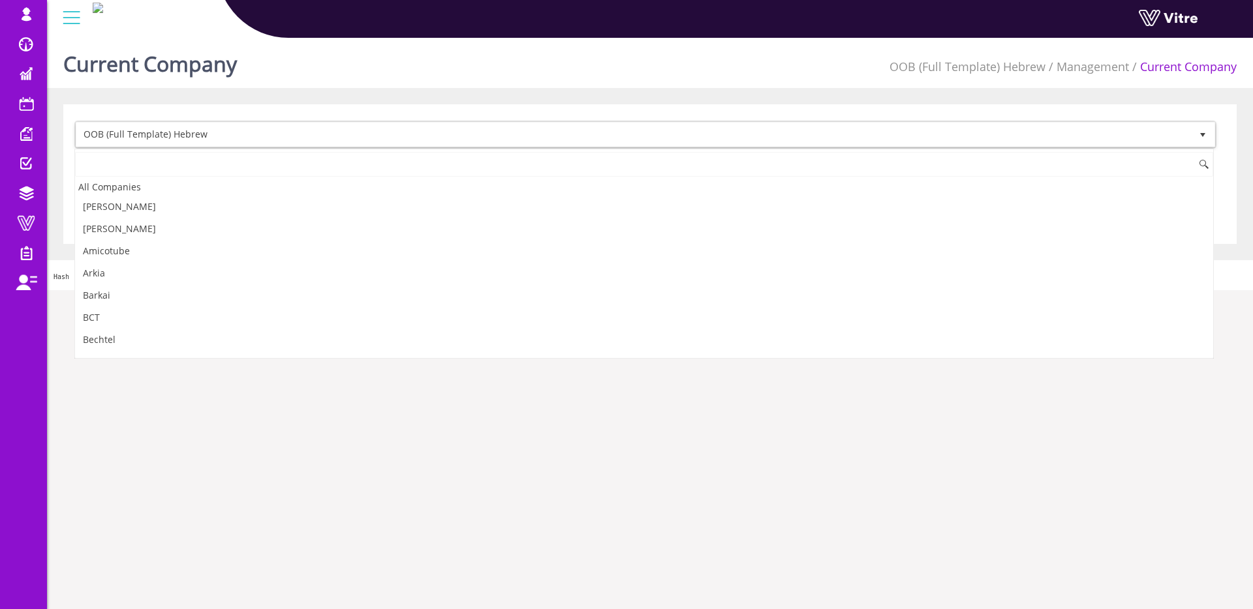
scroll to position [1016, 0]
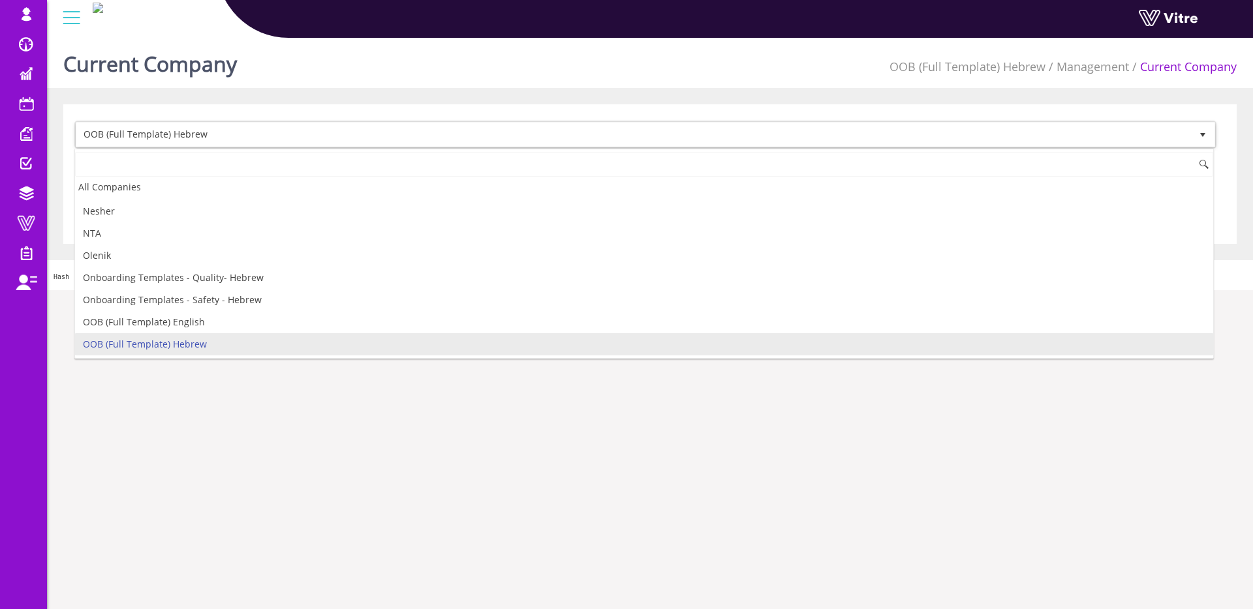
click at [193, 159] on input at bounding box center [644, 164] width 1138 height 25
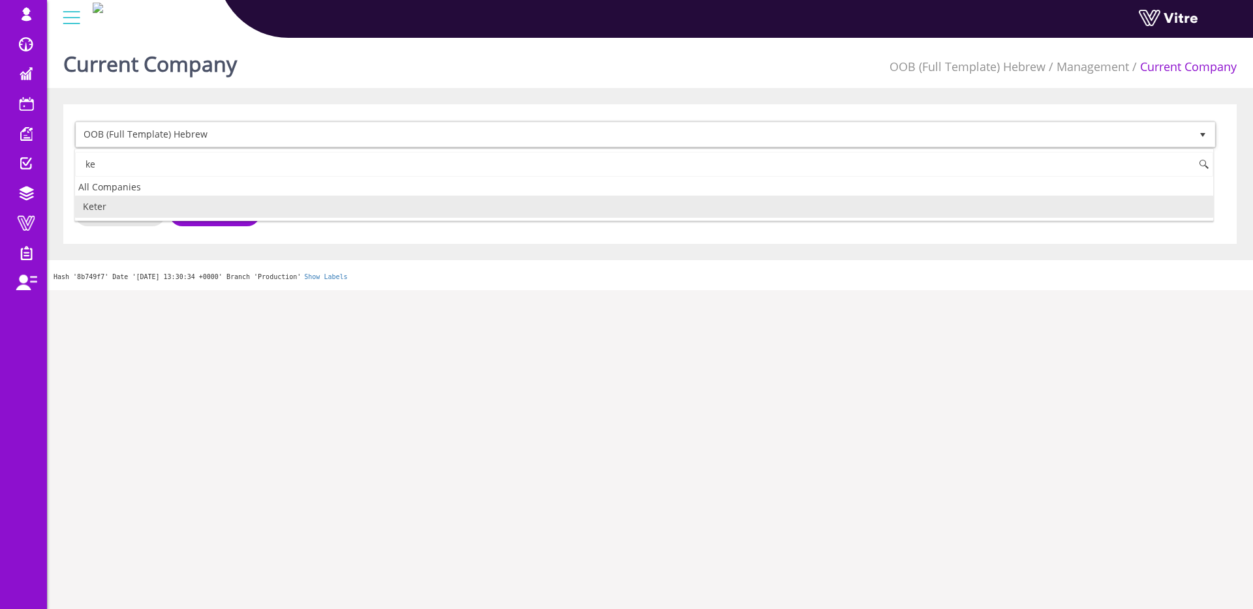
scroll to position [0, 0]
click at [168, 203] on li "Keter" at bounding box center [644, 207] width 1138 height 22
type input "kete"
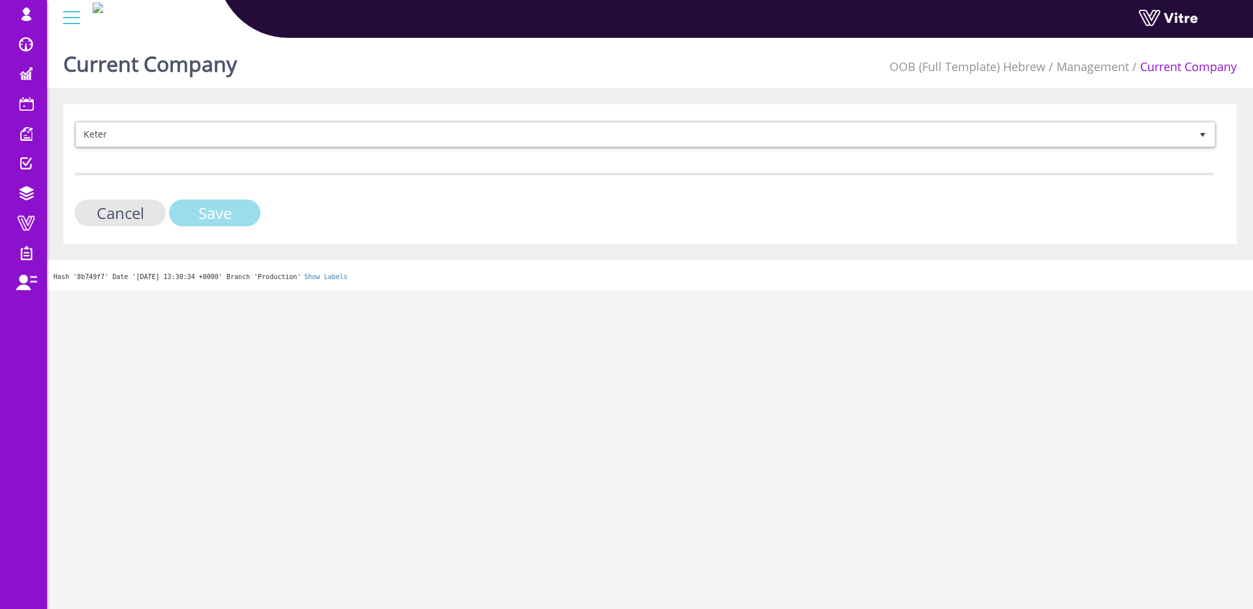
click at [227, 218] on input "Save" at bounding box center [214, 213] width 91 height 27
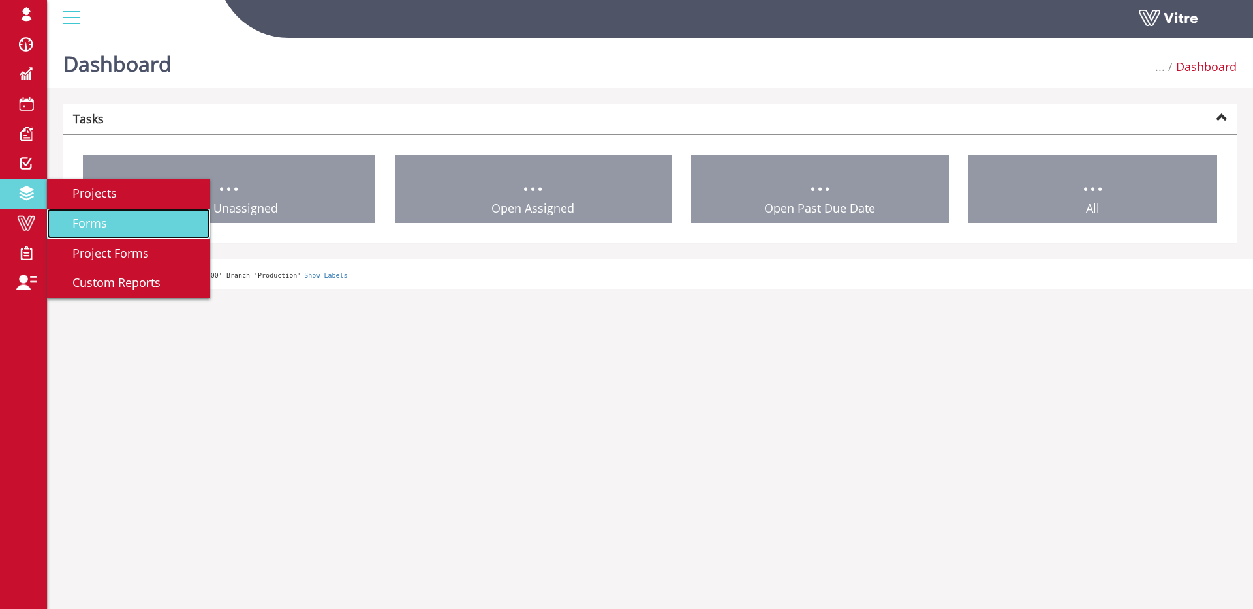
click at [105, 223] on span "Forms" at bounding box center [82, 223] width 50 height 16
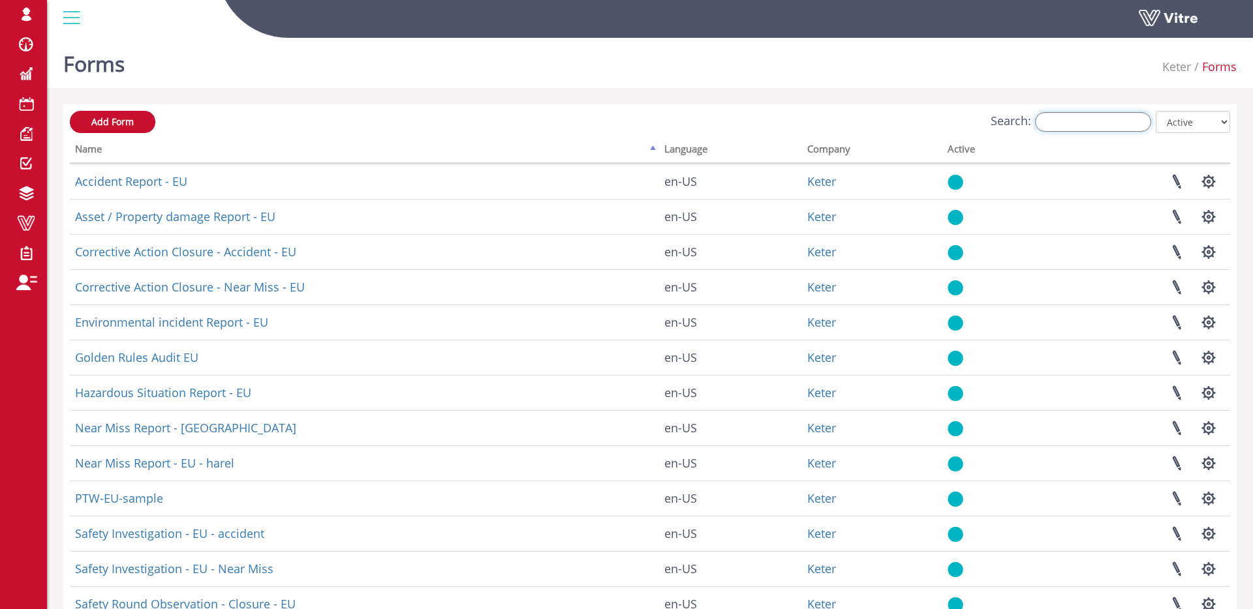
click at [1109, 125] on input "Search:" at bounding box center [1093, 122] width 116 height 20
type input "s"
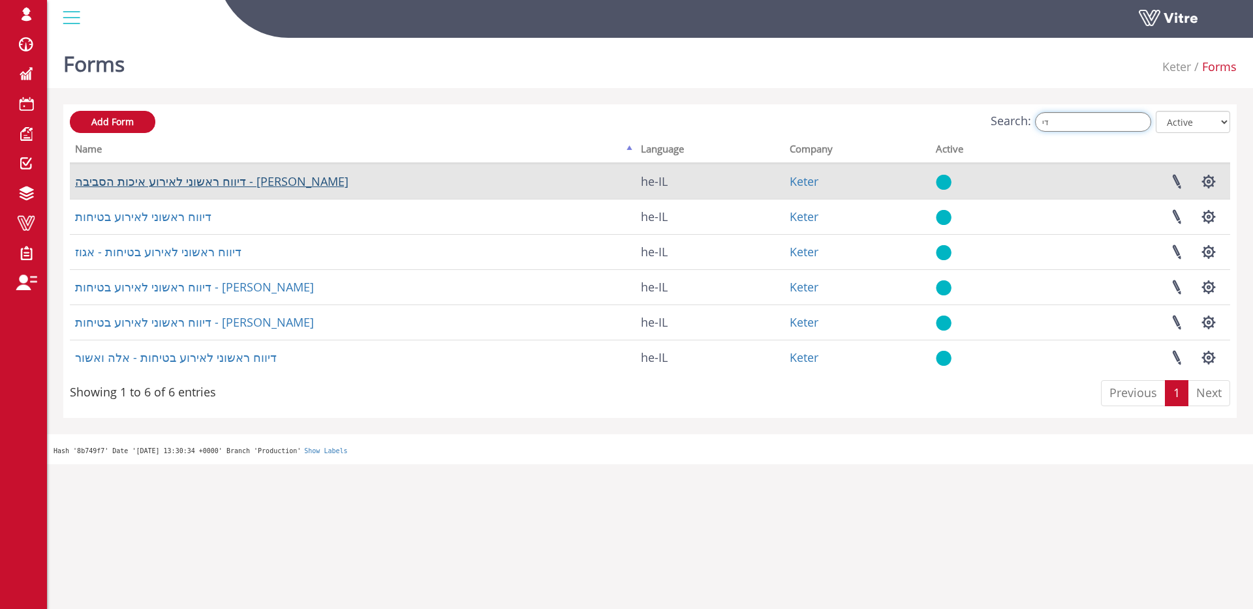
type input "די"
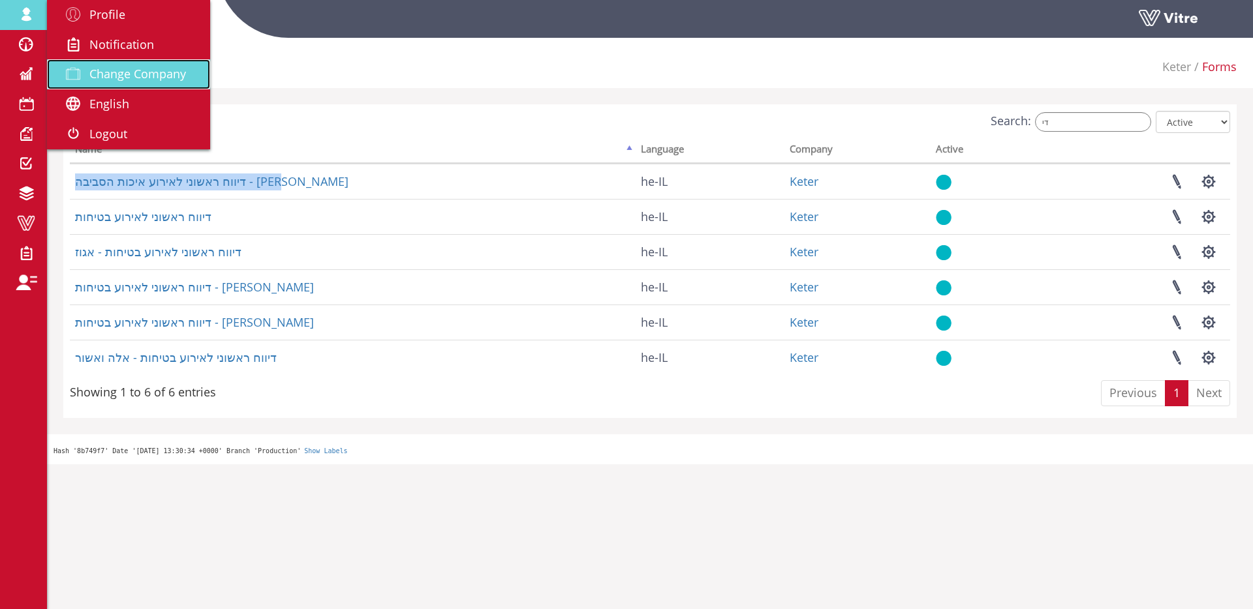
click at [136, 70] on span "Change Company" at bounding box center [137, 74] width 97 height 16
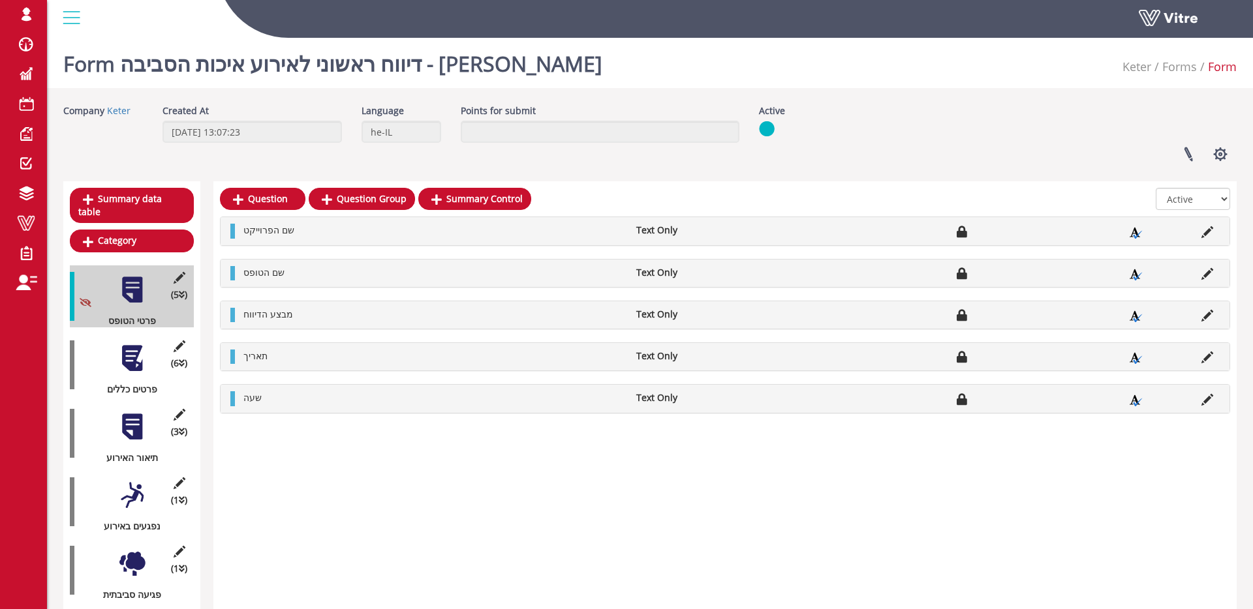
click at [138, 355] on div at bounding box center [131, 358] width 29 height 29
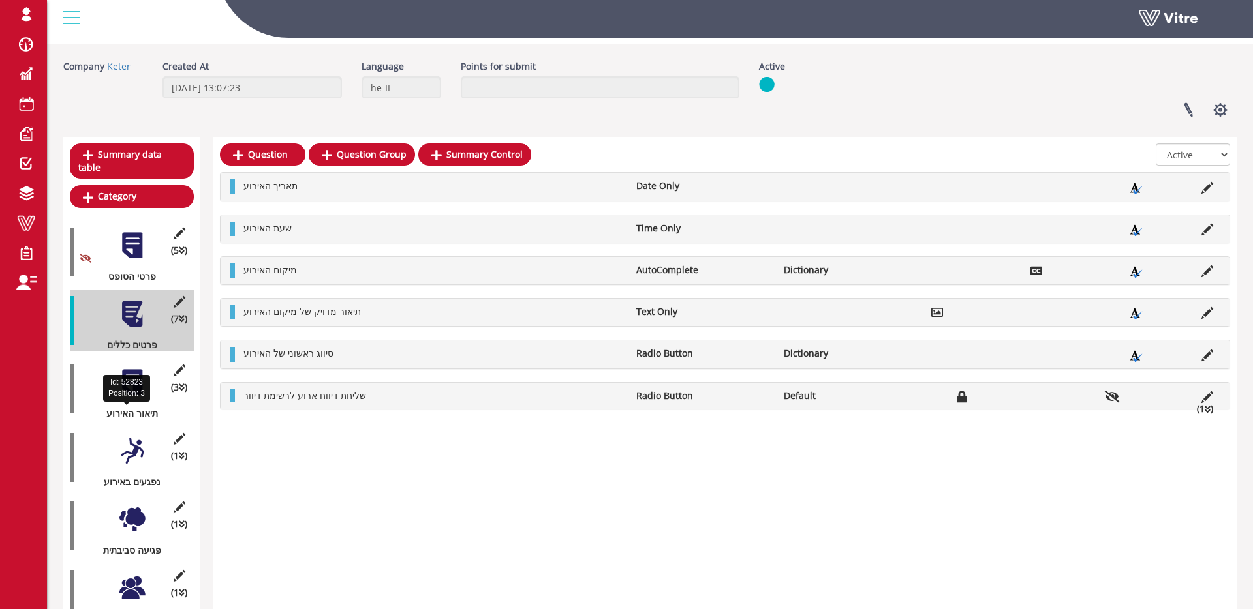
scroll to position [59, 0]
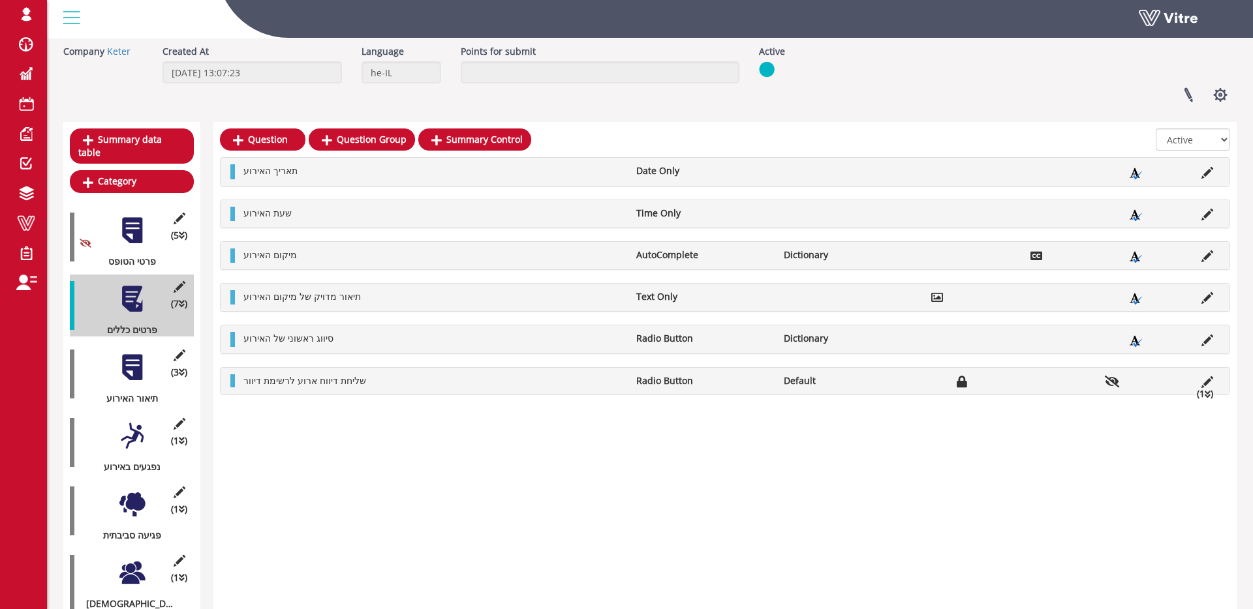
click at [139, 367] on div at bounding box center [131, 367] width 29 height 29
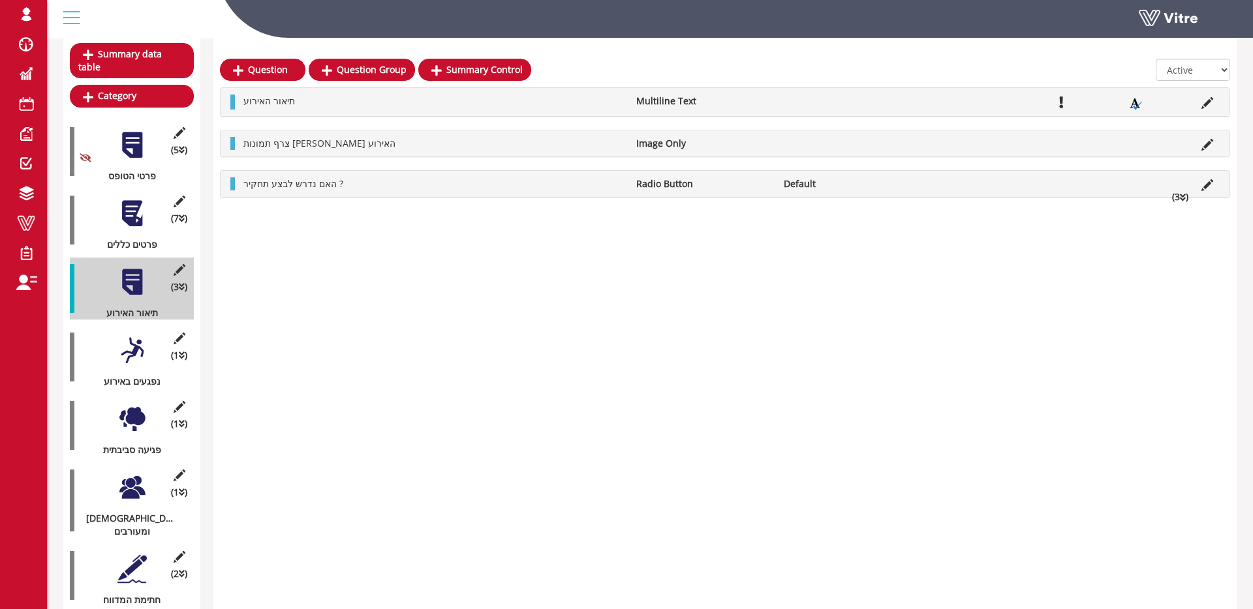
scroll to position [146, 0]
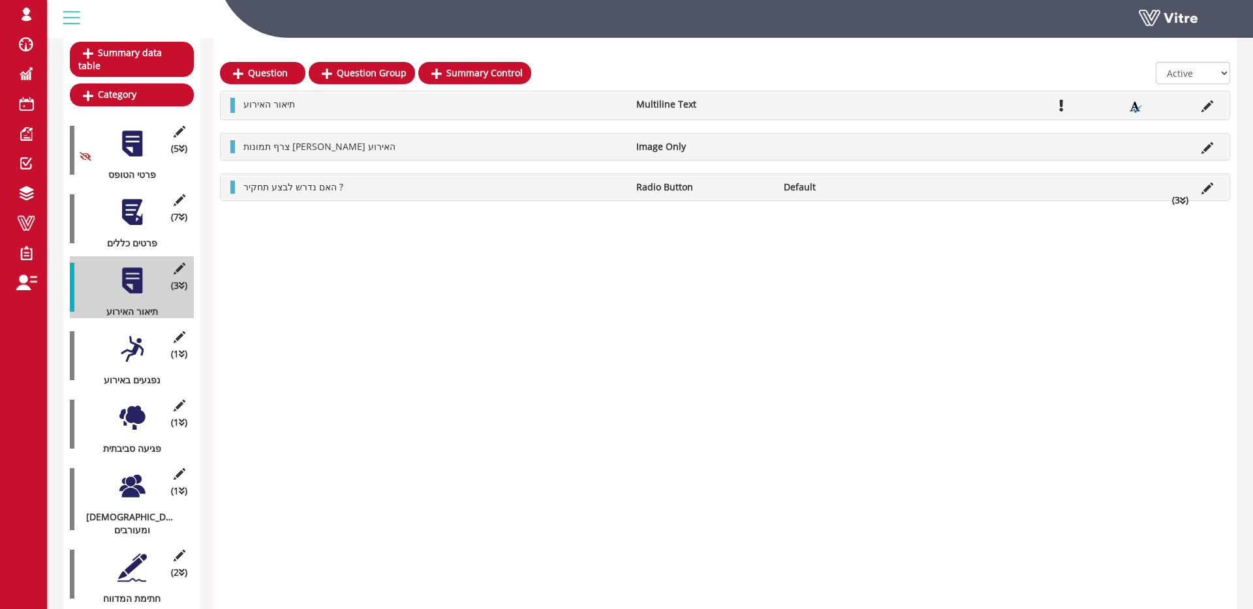
click at [123, 215] on div at bounding box center [131, 212] width 29 height 29
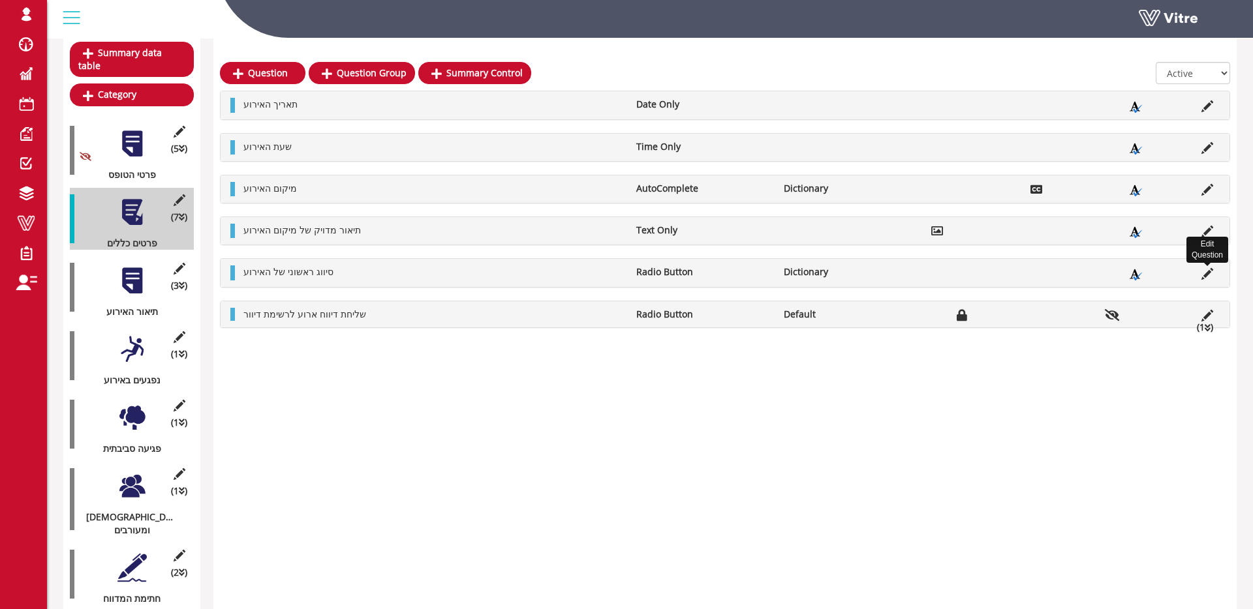
click at [1211, 272] on icon at bounding box center [1207, 274] width 12 height 12
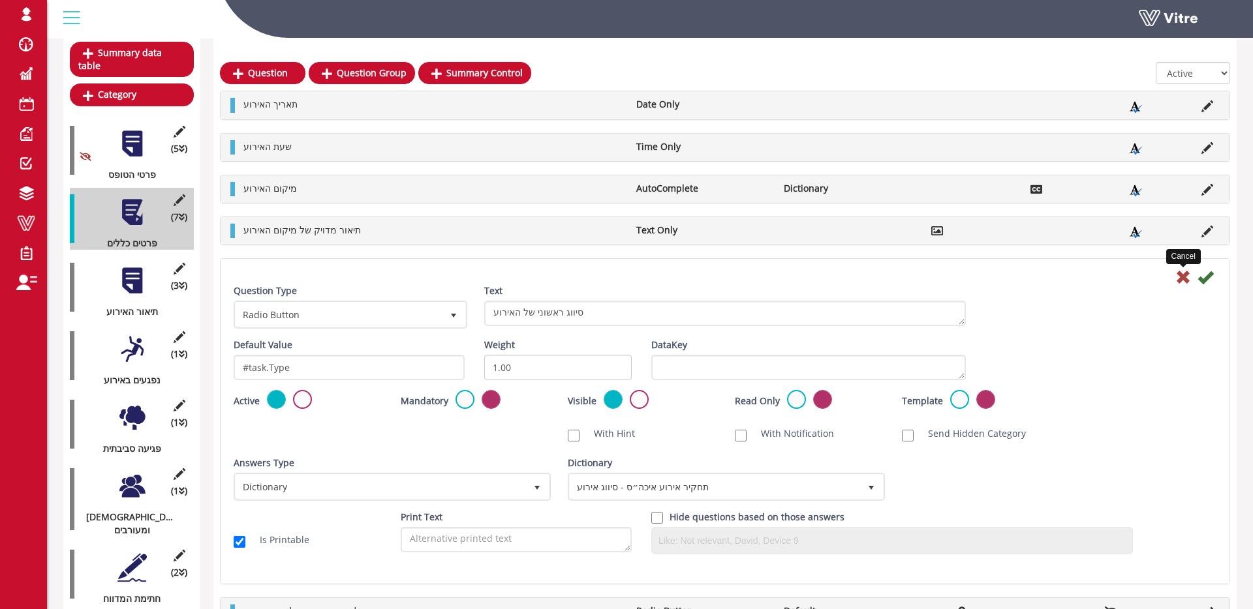
click at [1178, 280] on icon at bounding box center [1183, 277] width 16 height 16
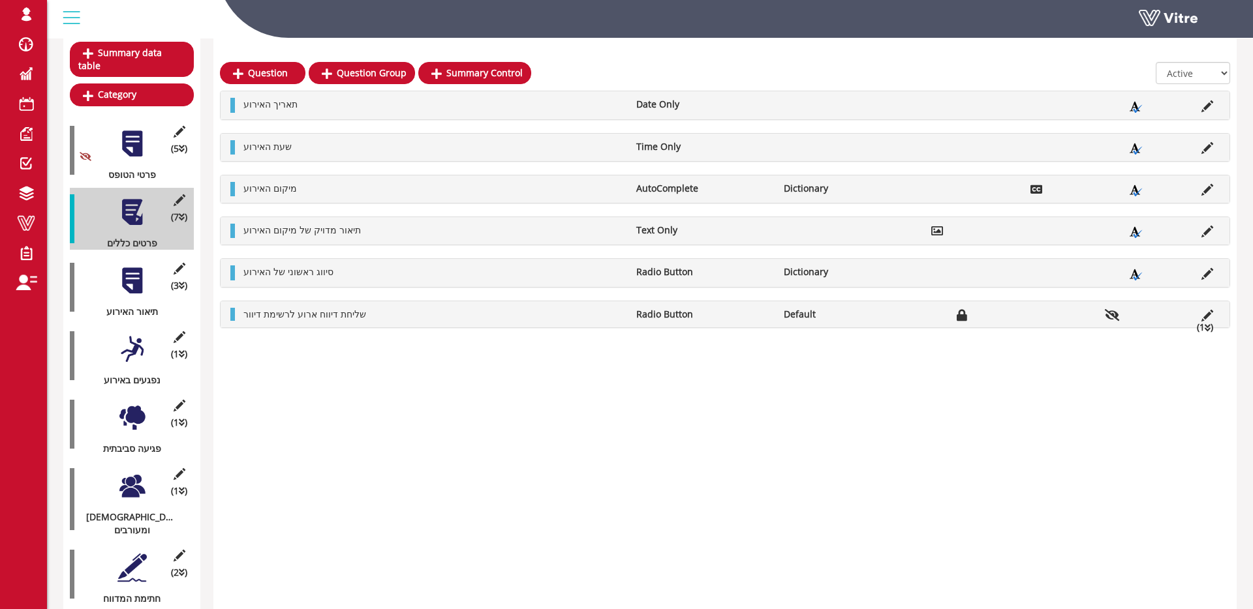
click at [129, 335] on div at bounding box center [131, 349] width 29 height 29
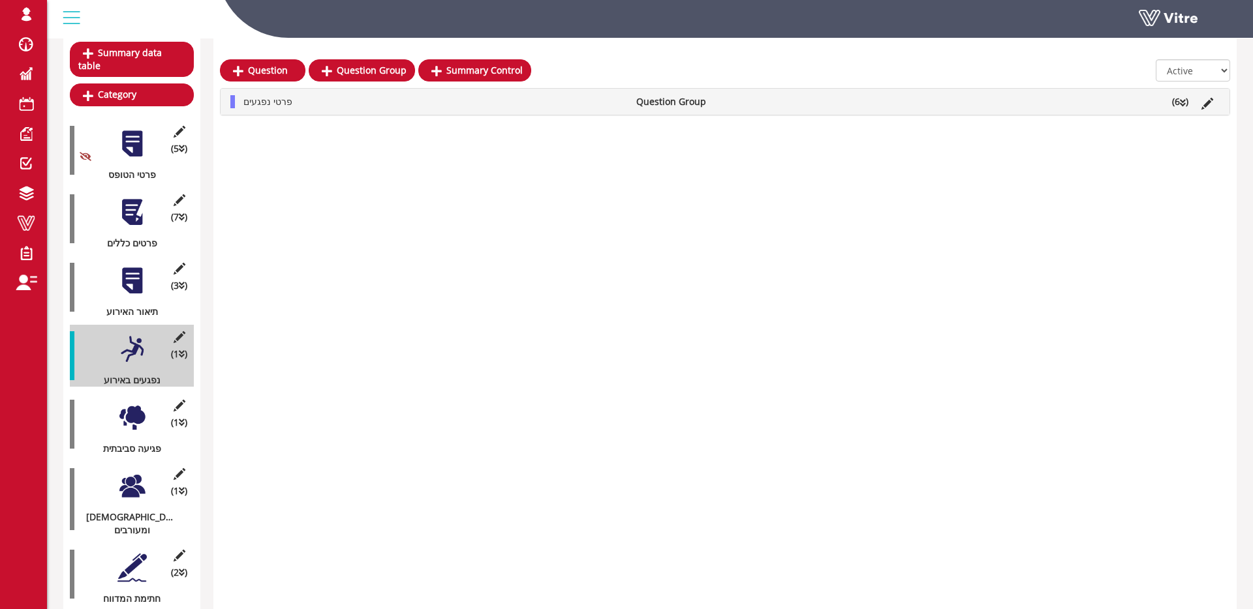
scroll to position [144, 0]
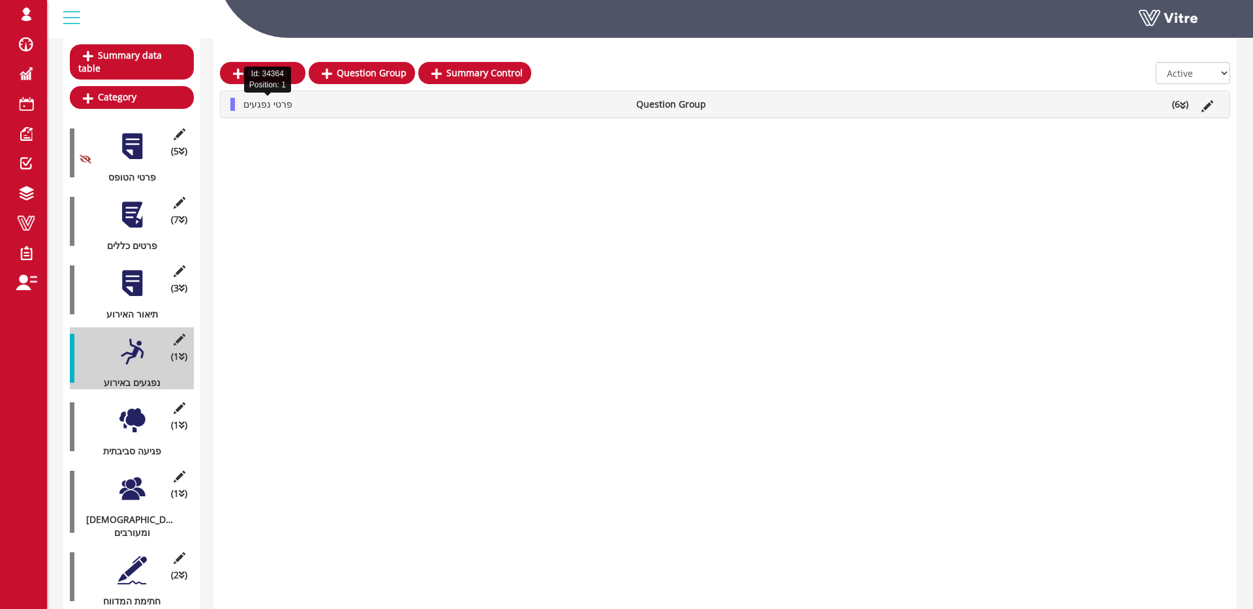
click at [288, 103] on span "פרטי נפגעים" at bounding box center [267, 104] width 49 height 12
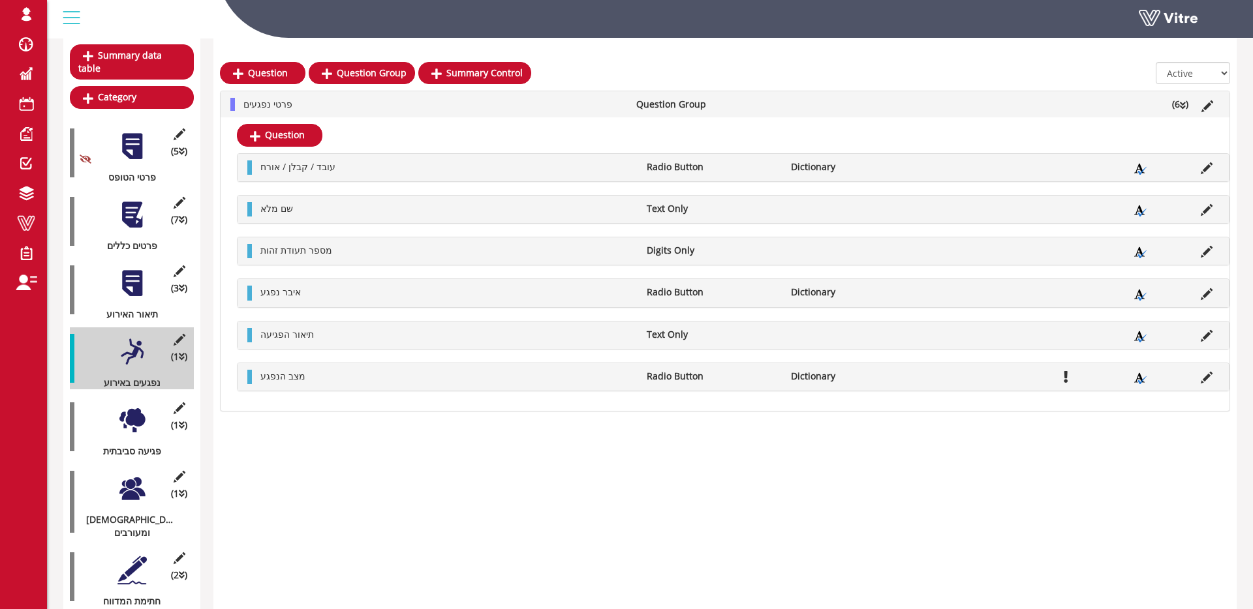
click at [127, 418] on div at bounding box center [131, 420] width 29 height 29
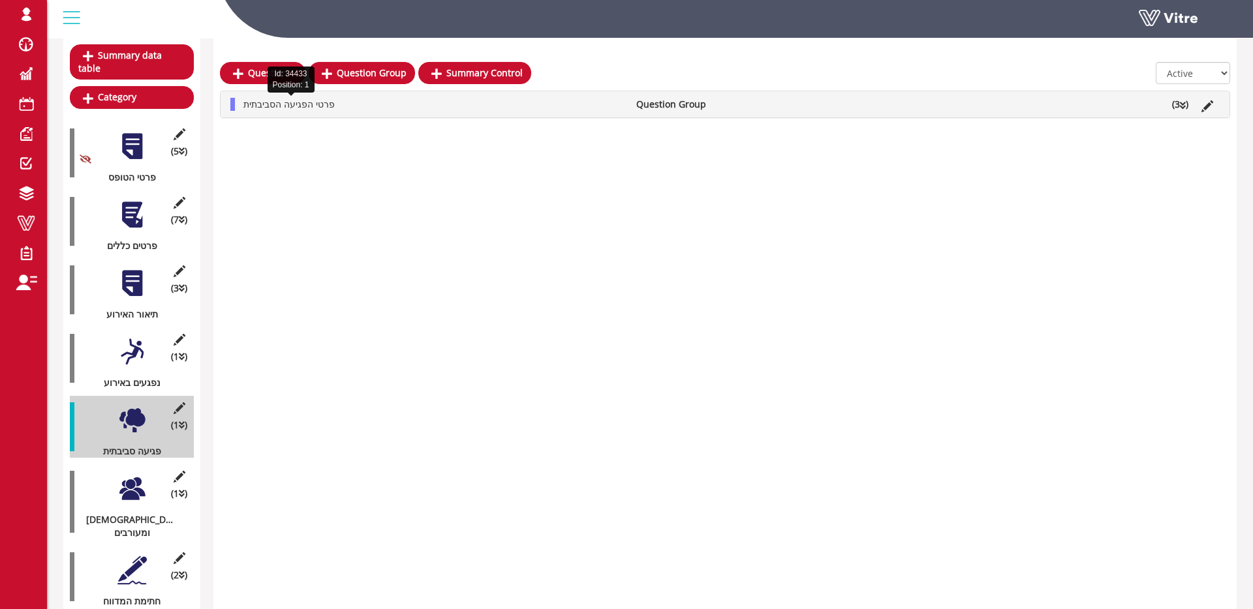
click at [287, 98] on span "פרטי הפגיעה הסביבתית" at bounding box center [288, 104] width 91 height 12
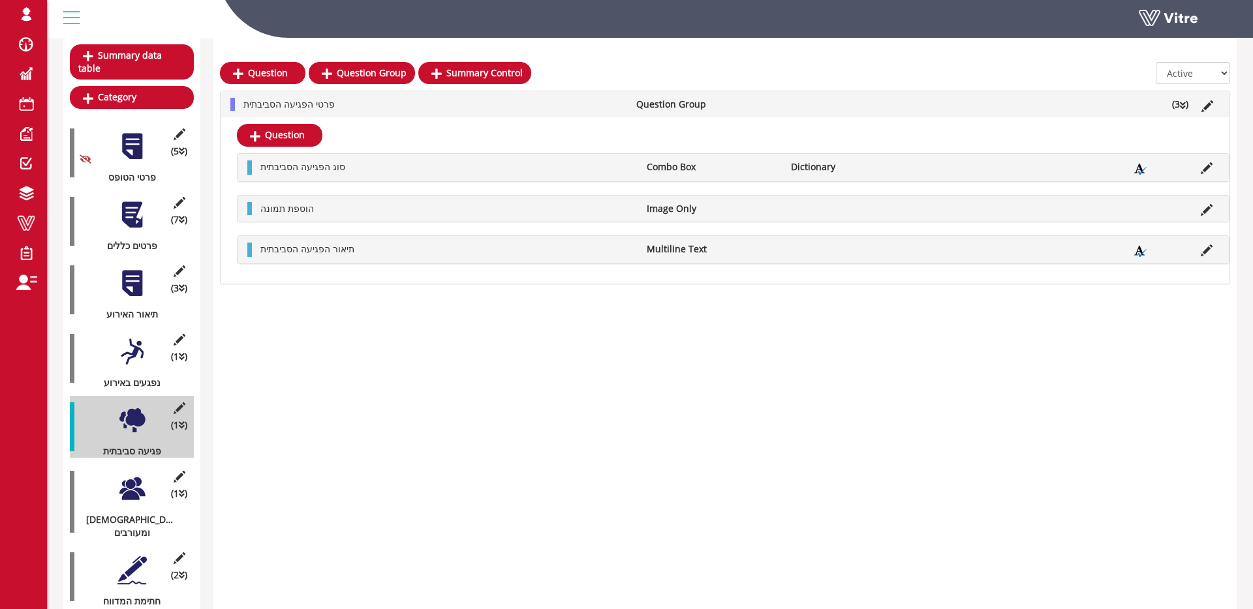
click at [146, 491] on div at bounding box center [131, 488] width 29 height 29
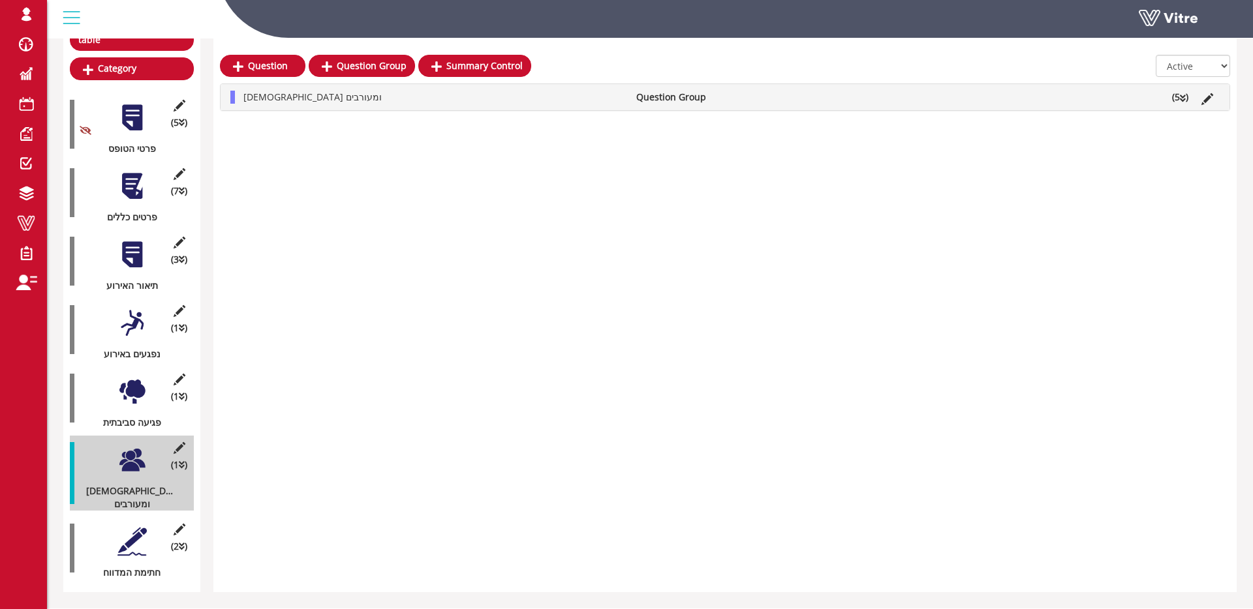
scroll to position [0, 0]
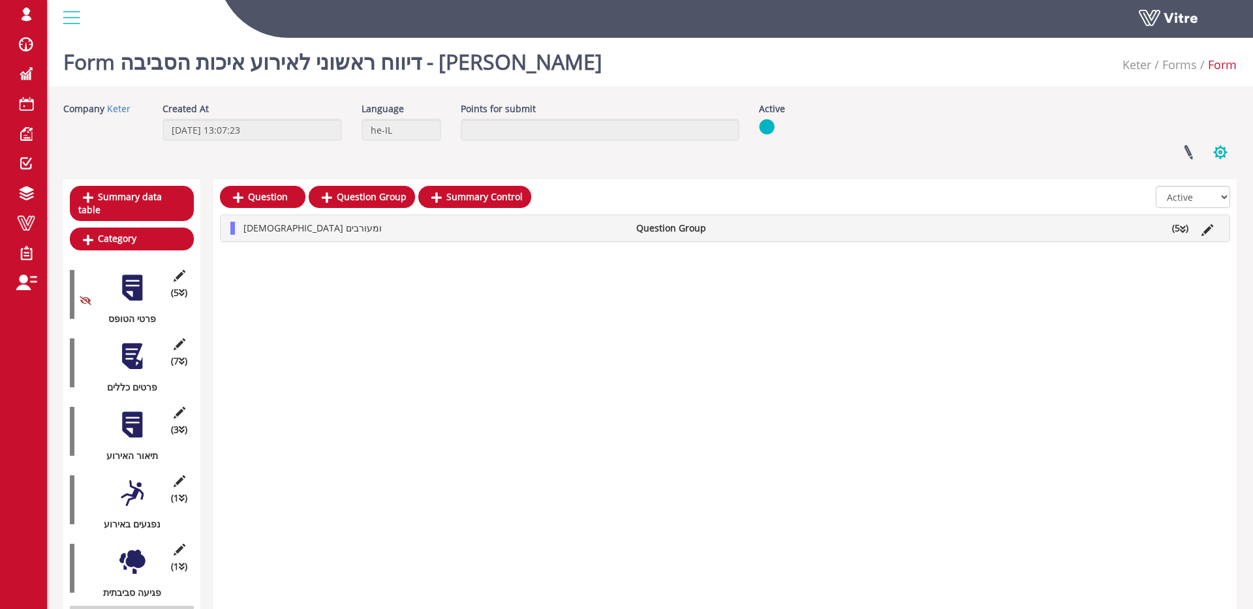
click at [1226, 155] on button "button" at bounding box center [1220, 152] width 33 height 35
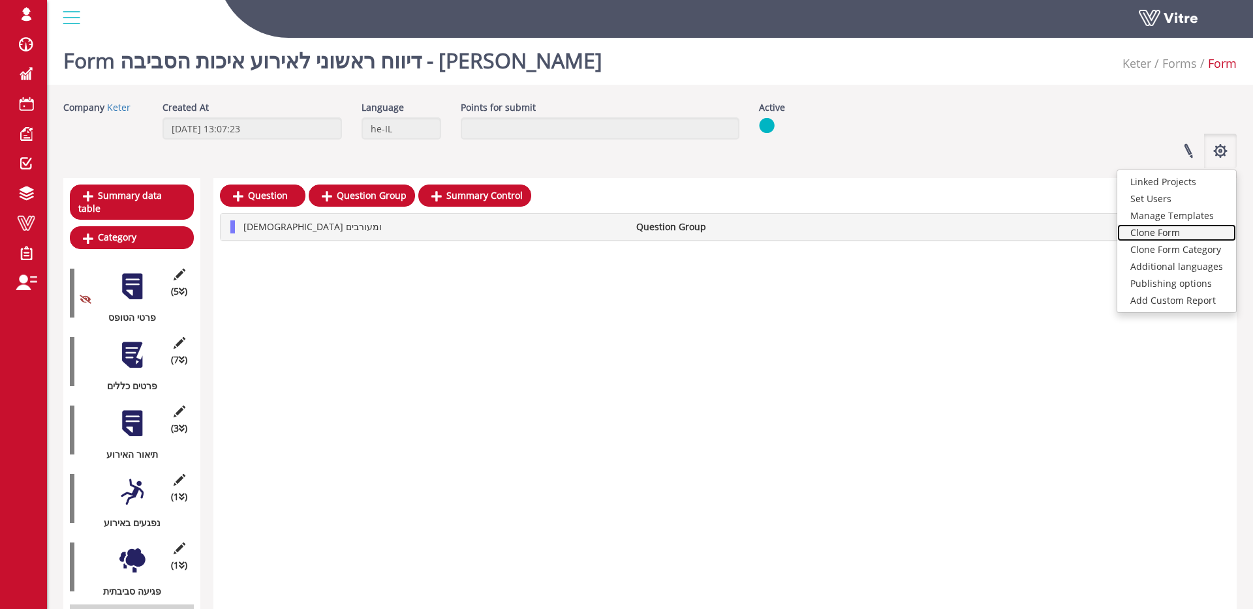
click at [1151, 234] on link "Clone Form" at bounding box center [1176, 232] width 119 height 17
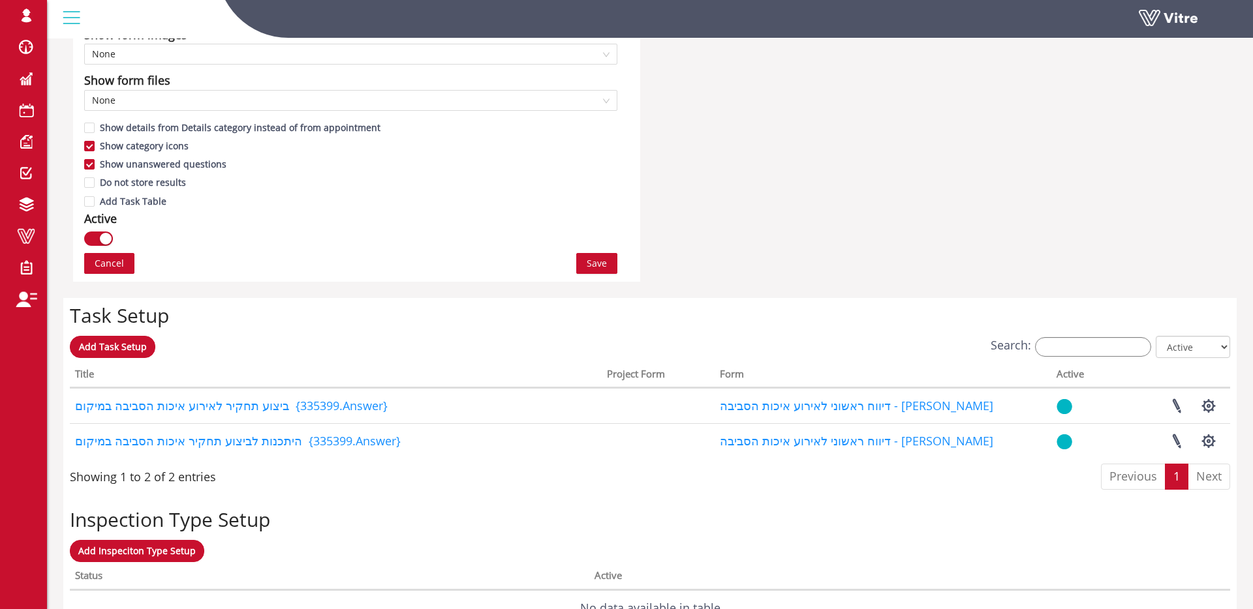
scroll to position [779, 0]
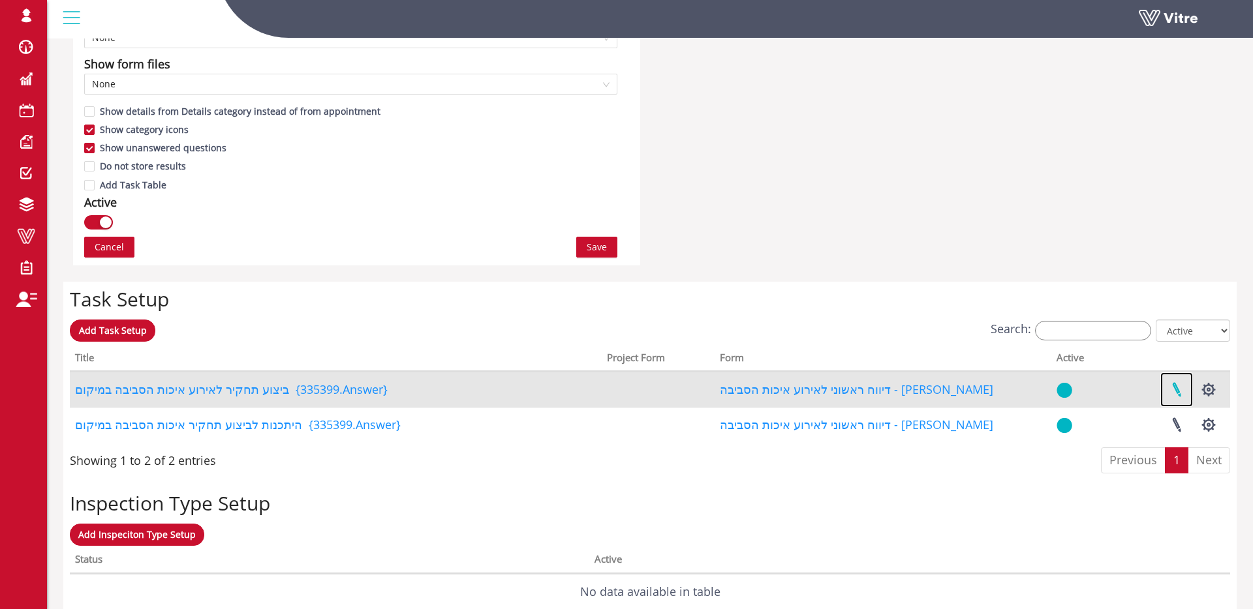
click at [1167, 384] on link at bounding box center [1176, 390] width 33 height 35
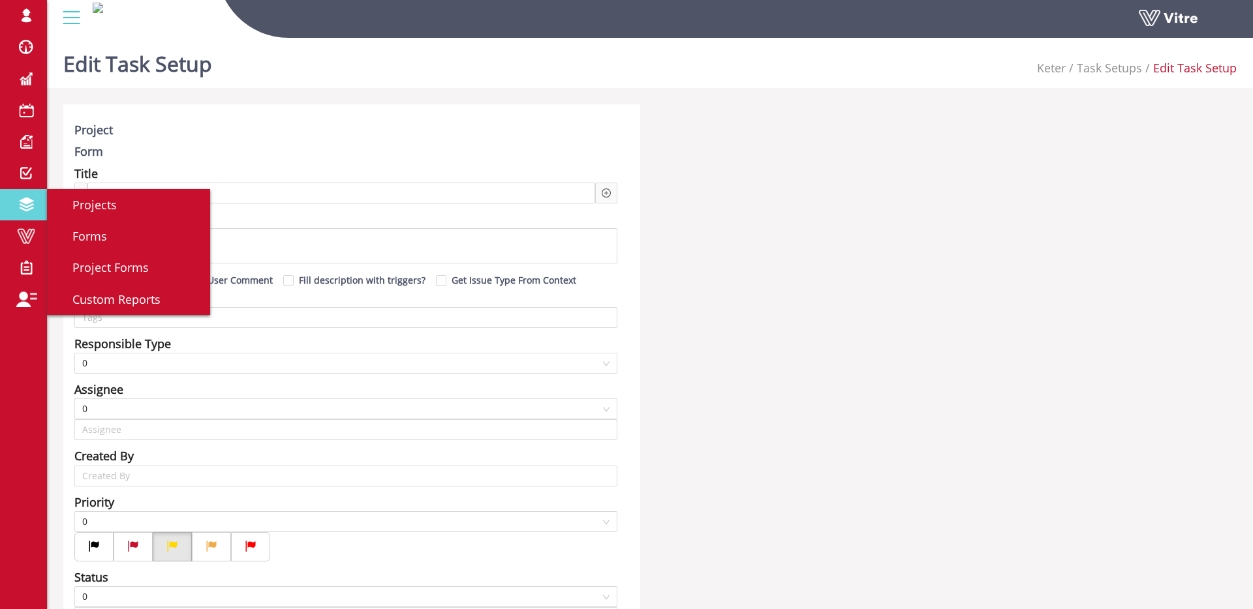
type input "Shir Moreno SU"
type input "24"
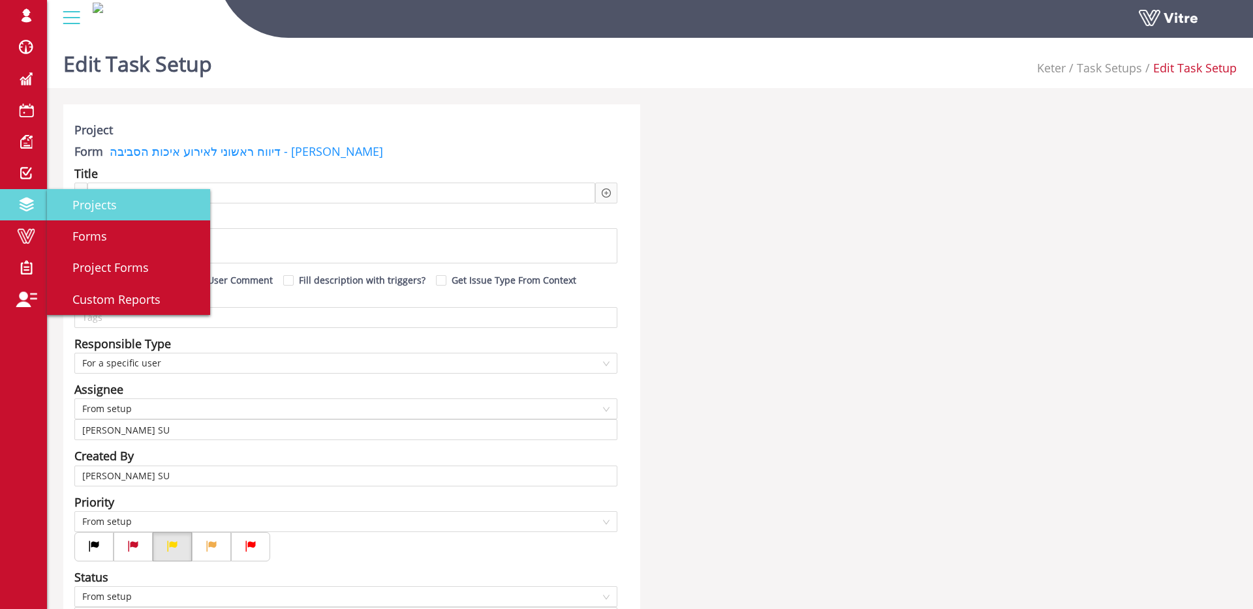
scroll to position [1, 0]
checkbox input "true"
type input "עיתי קרונר"
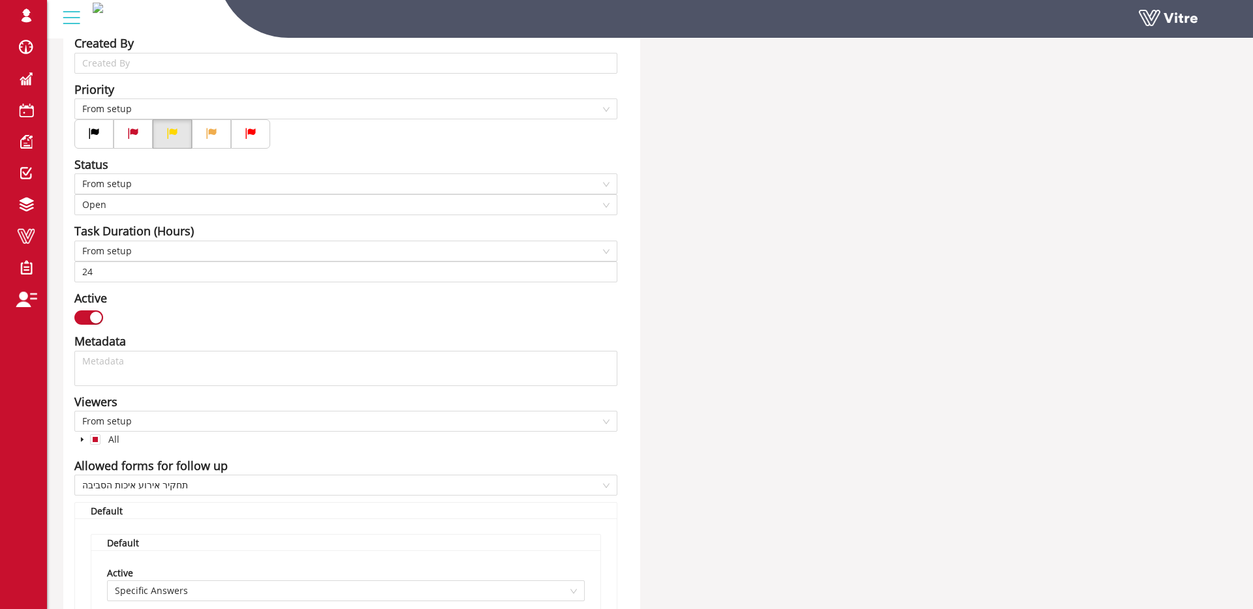
scroll to position [551, 0]
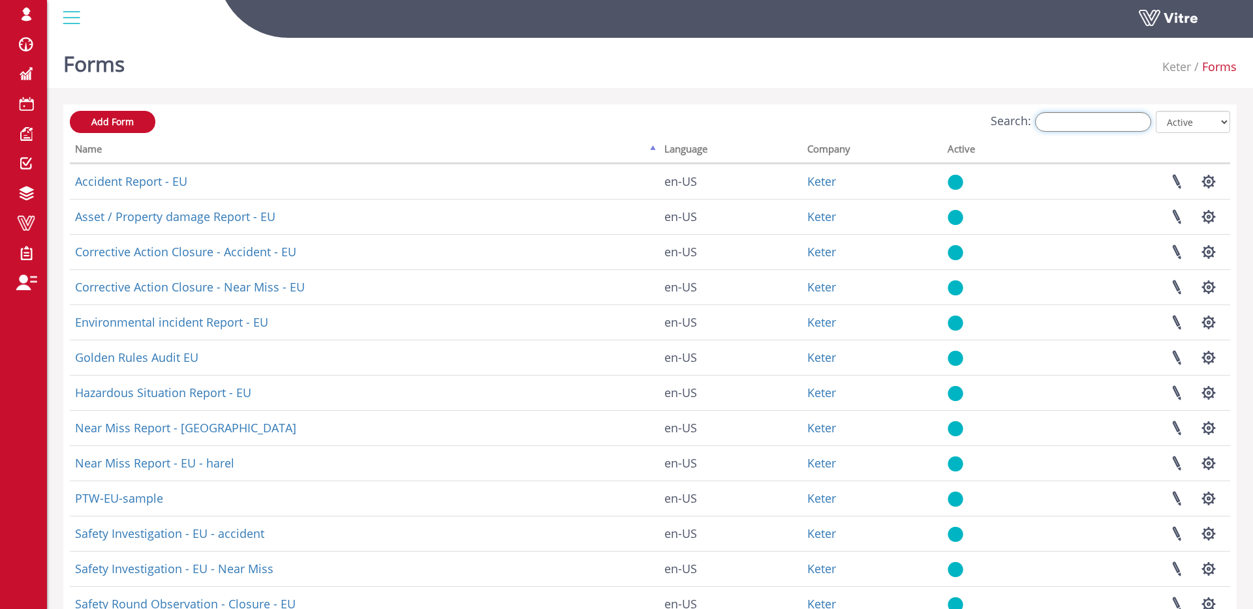
click at [1100, 119] on input "Search:" at bounding box center [1093, 122] width 116 height 20
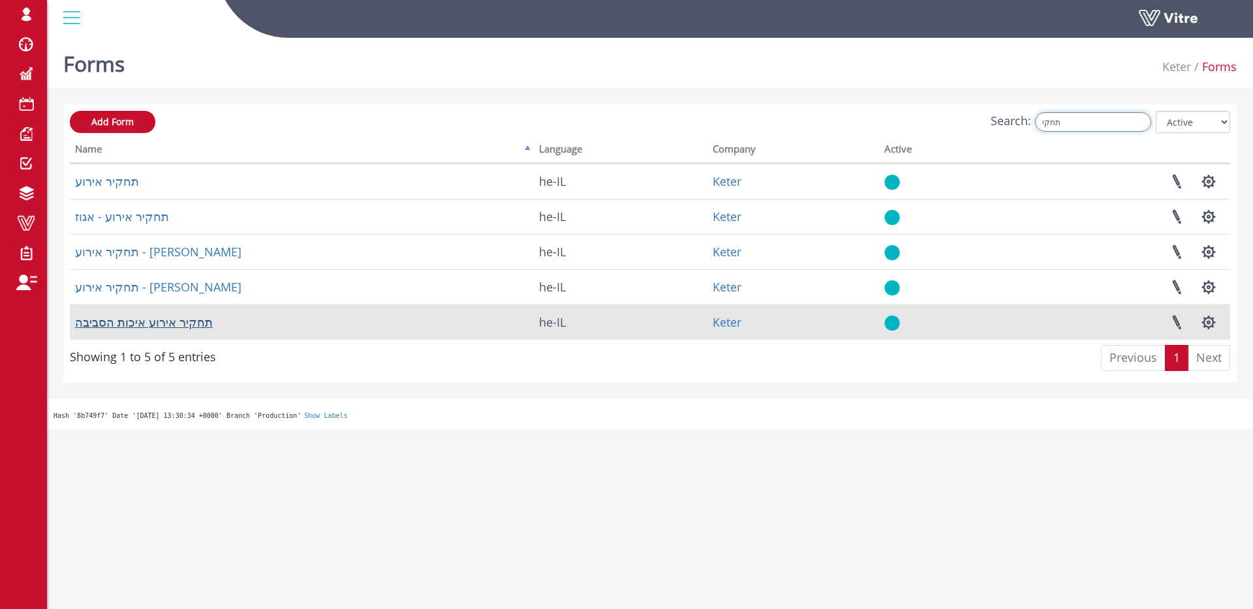
type input "תחקי"
click at [211, 322] on link "תחקיר אירוע איכות הסביבה" at bounding box center [144, 323] width 138 height 16
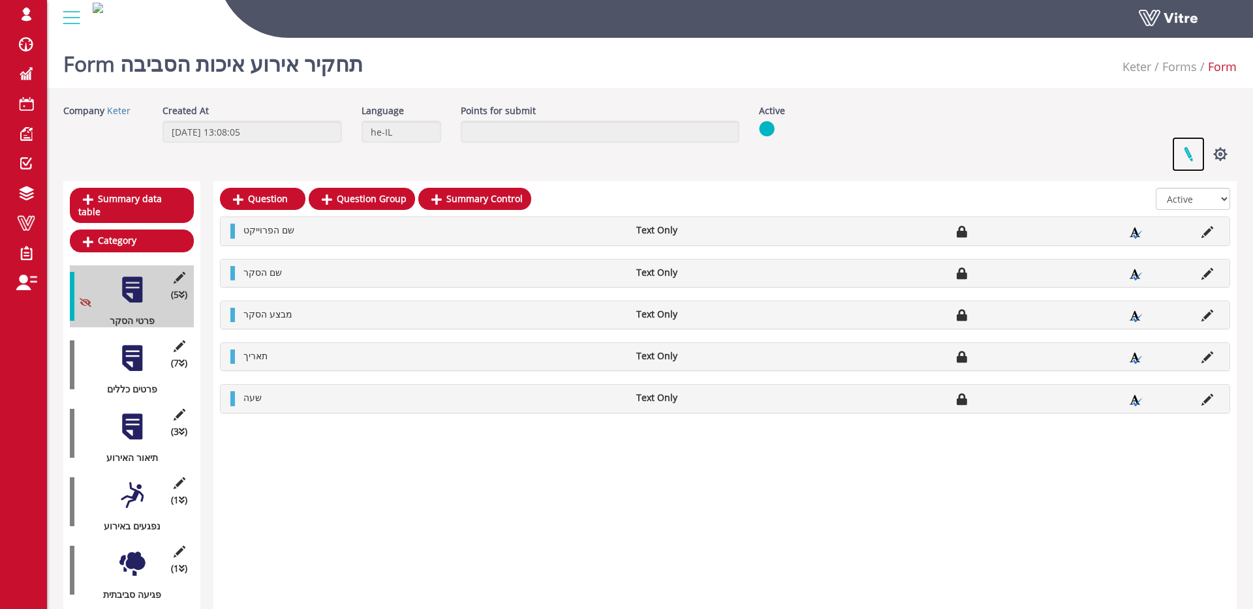
click at [1182, 147] on link at bounding box center [1188, 154] width 33 height 35
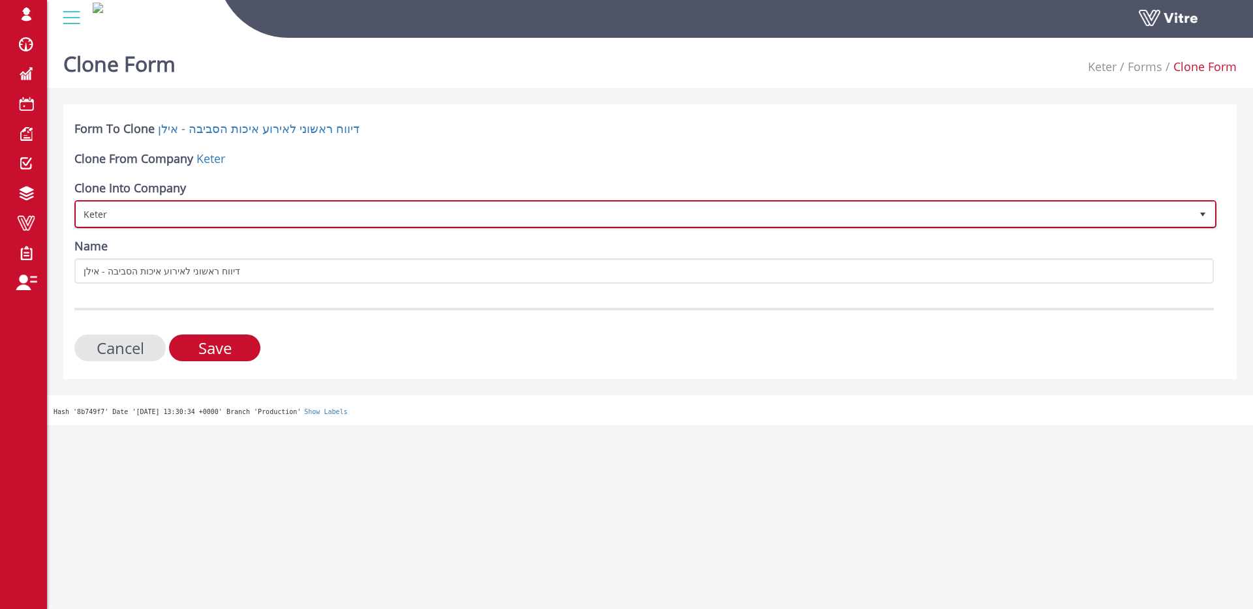
click at [247, 221] on span "Keter" at bounding box center [633, 213] width 1114 height 23
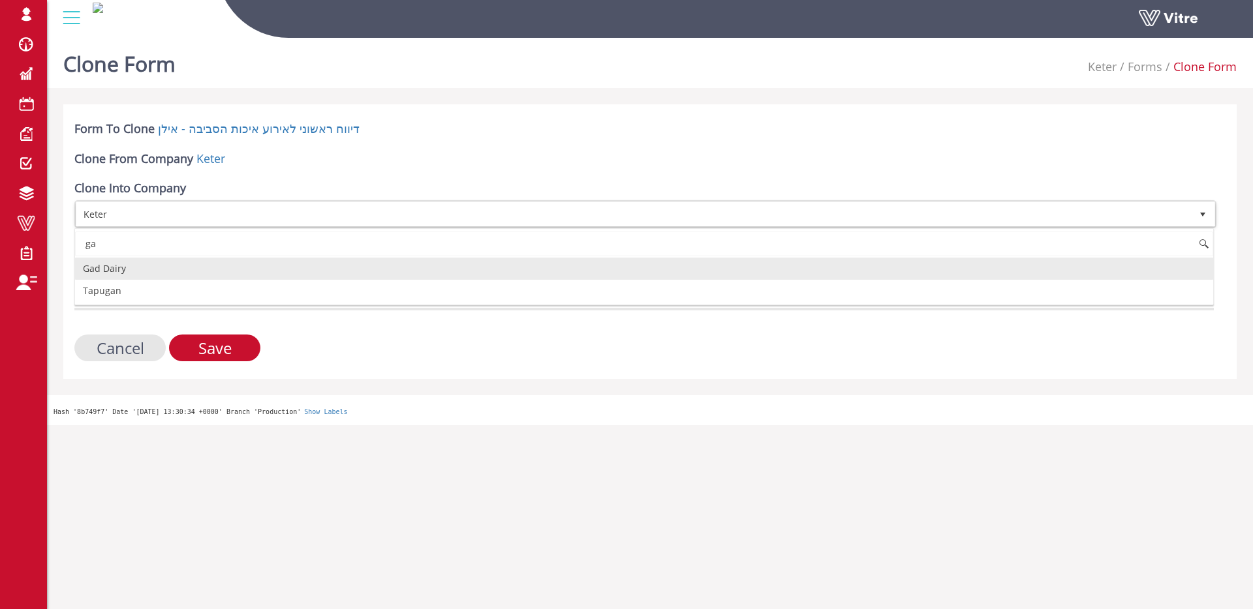
click at [160, 275] on li "Gad Dairy" at bounding box center [644, 269] width 1138 height 22
type input "ga"
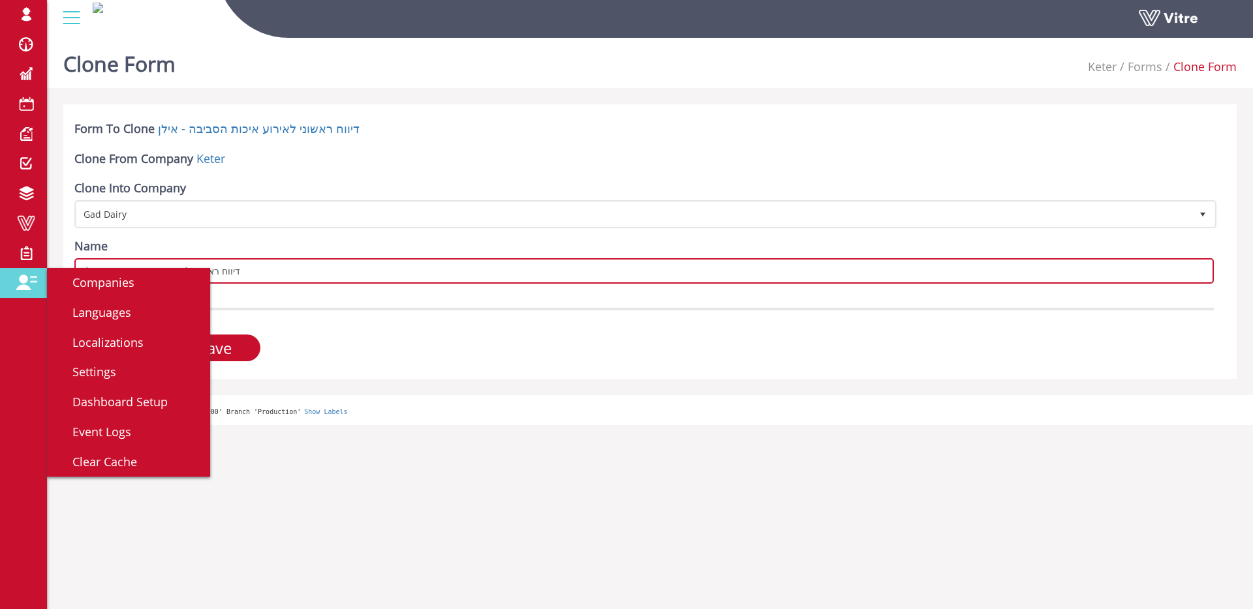
drag, startPoint x: 108, startPoint y: 271, endPoint x: 42, endPoint y: 274, distance: 65.3
click at [42, 274] on div "shir.su Profile Notification Change Company English עברית English Español Franç…" at bounding box center [626, 229] width 1253 height 393
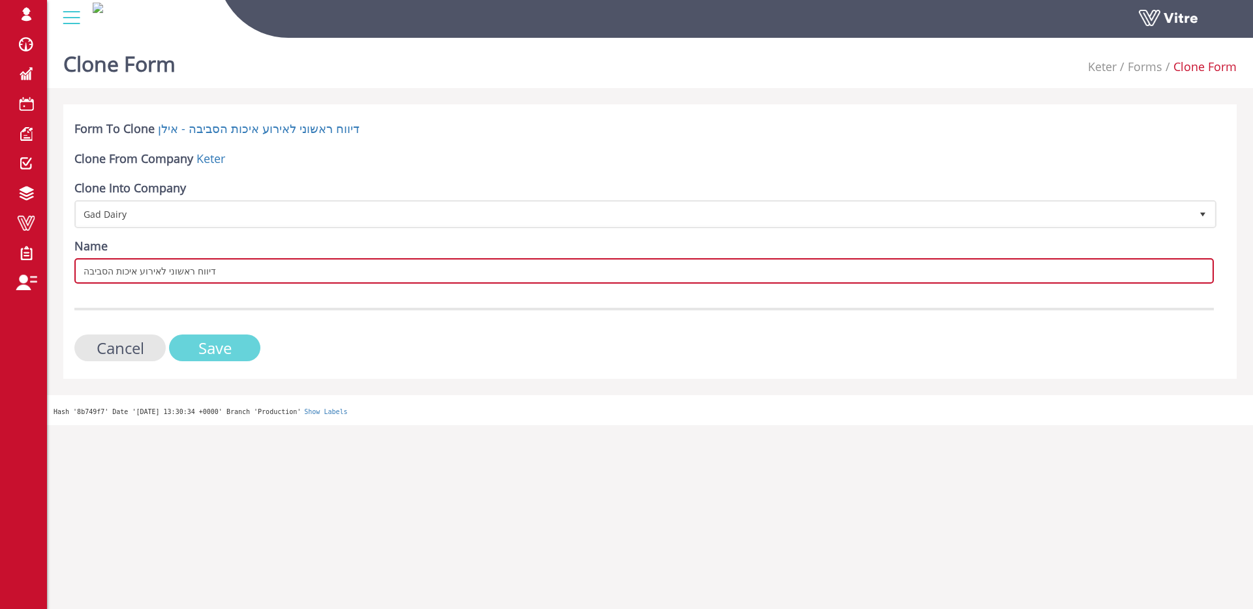
type input "דיווח ראשוני לאירוע איכות הסביבה"
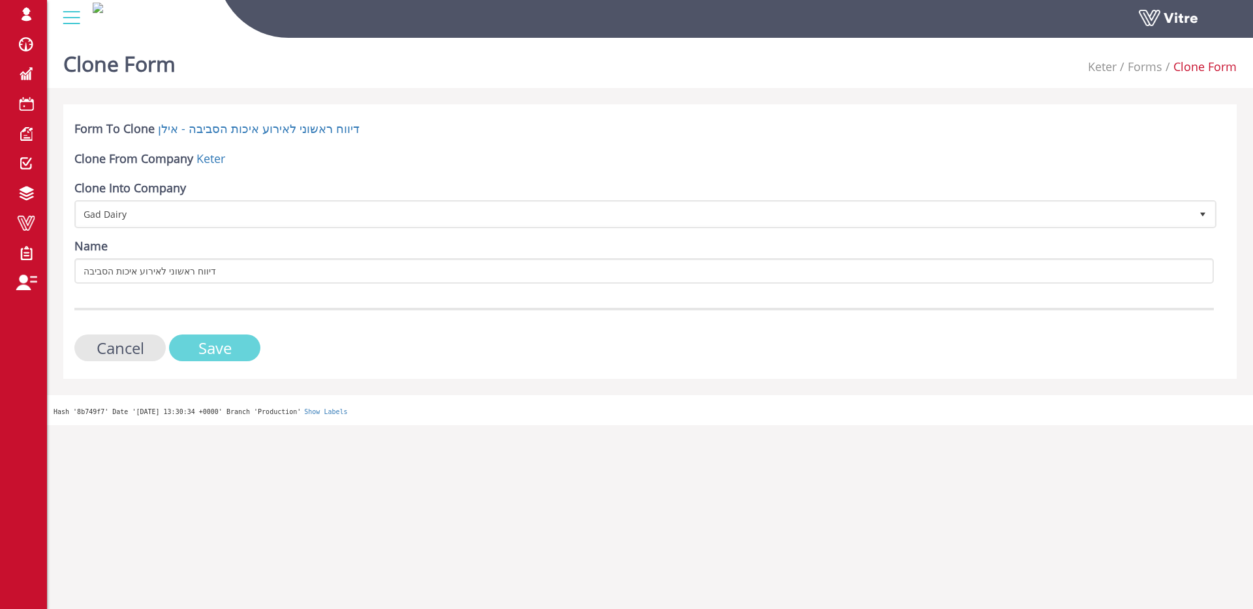
click at [218, 343] on input "Save" at bounding box center [214, 348] width 91 height 27
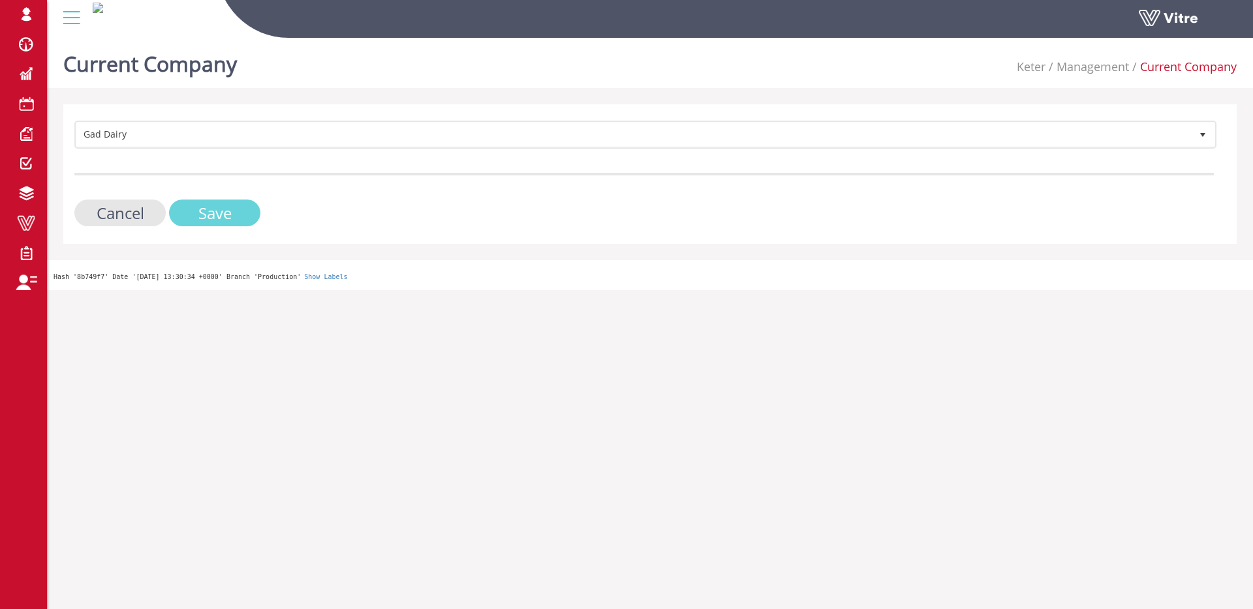
click at [214, 208] on input "Save" at bounding box center [214, 213] width 91 height 27
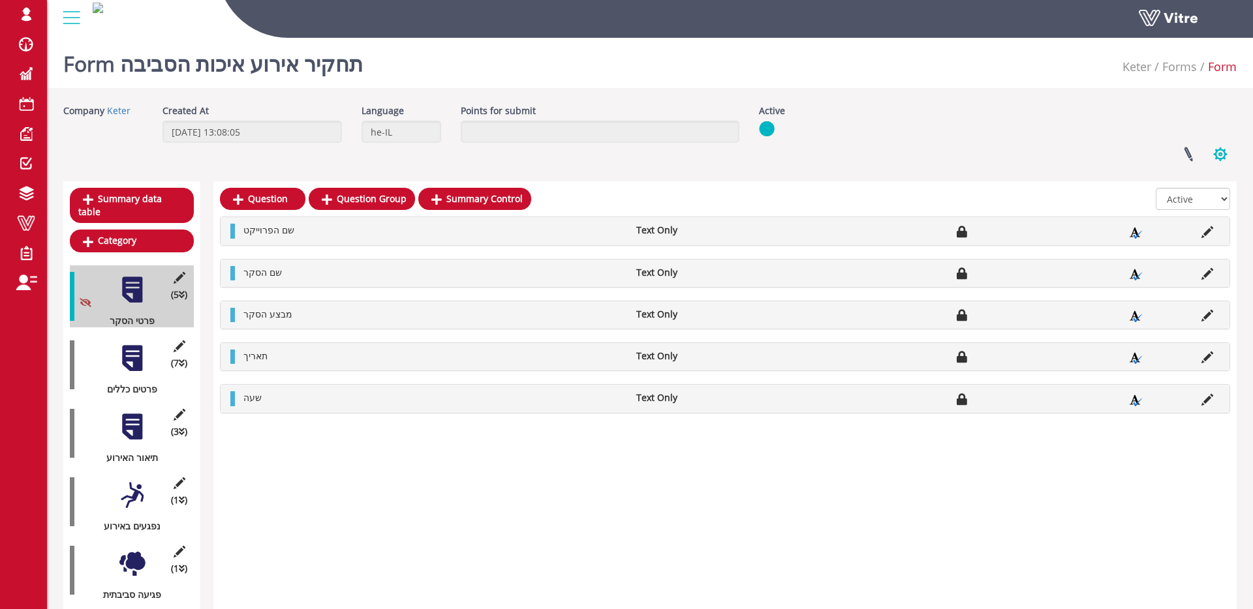
scroll to position [2, 0]
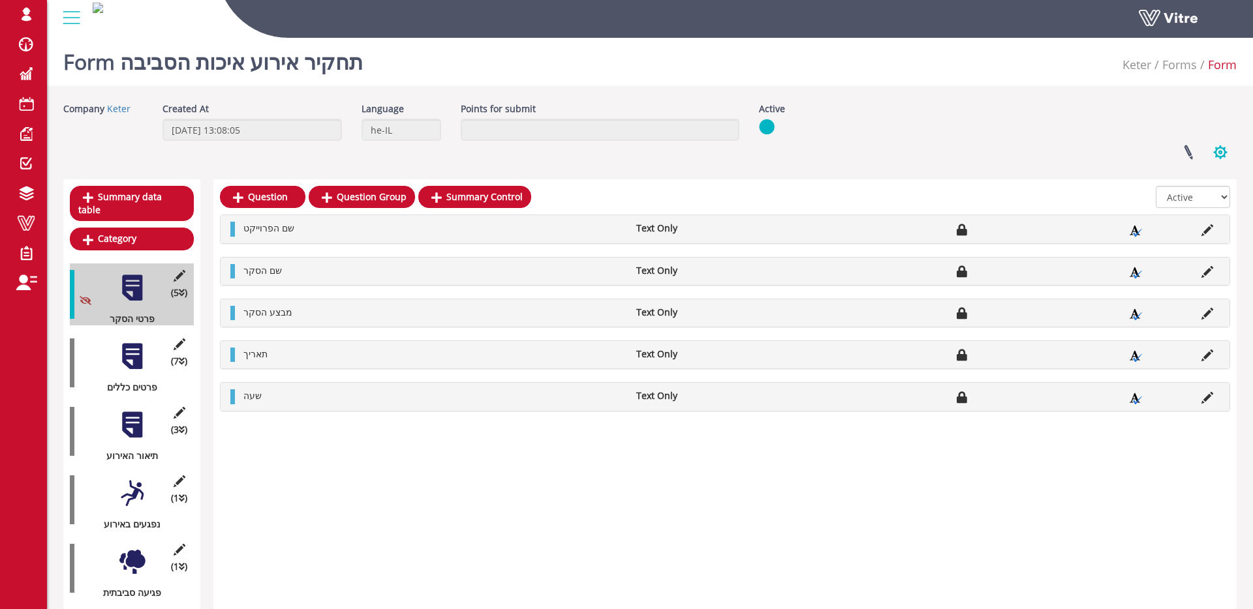
click at [1220, 155] on button "button" at bounding box center [1220, 152] width 33 height 35
click at [1182, 233] on link "Clone Form" at bounding box center [1176, 234] width 119 height 17
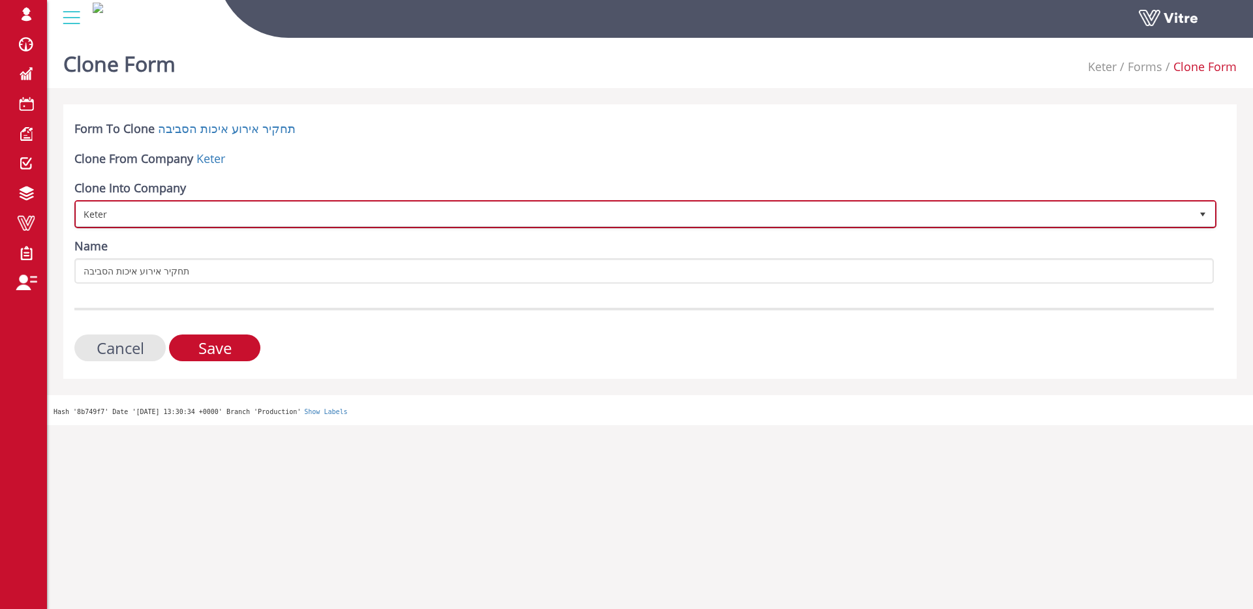
click at [219, 217] on span "Keter" at bounding box center [633, 213] width 1114 height 23
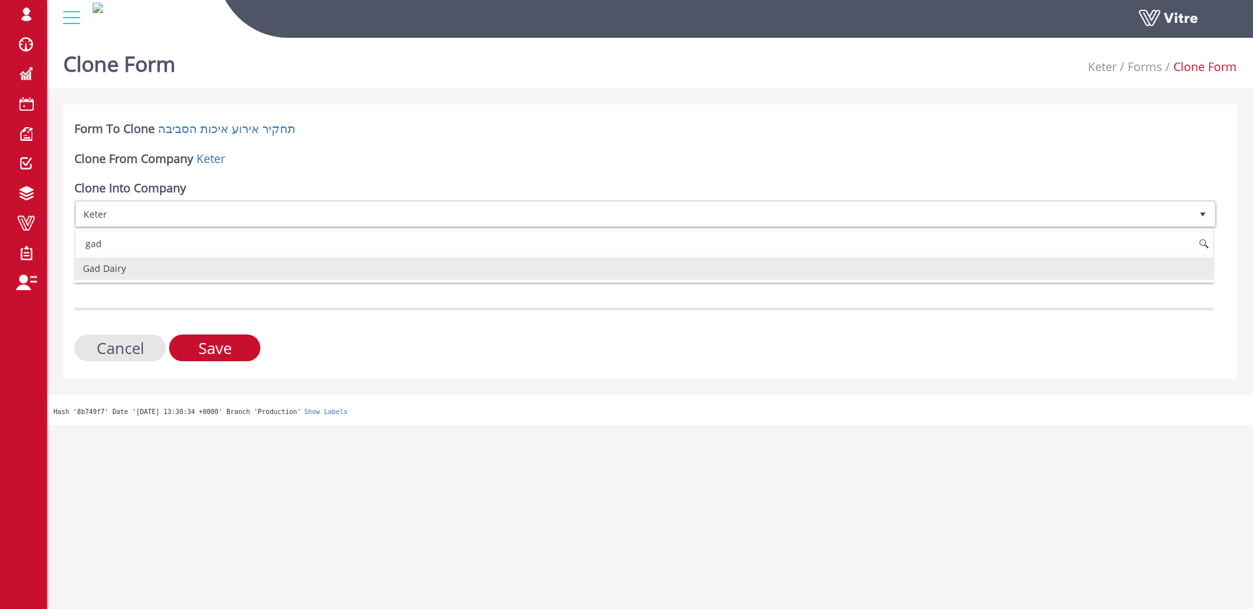
click at [212, 274] on li "Gad Dairy" at bounding box center [644, 269] width 1138 height 22
type input "gad"
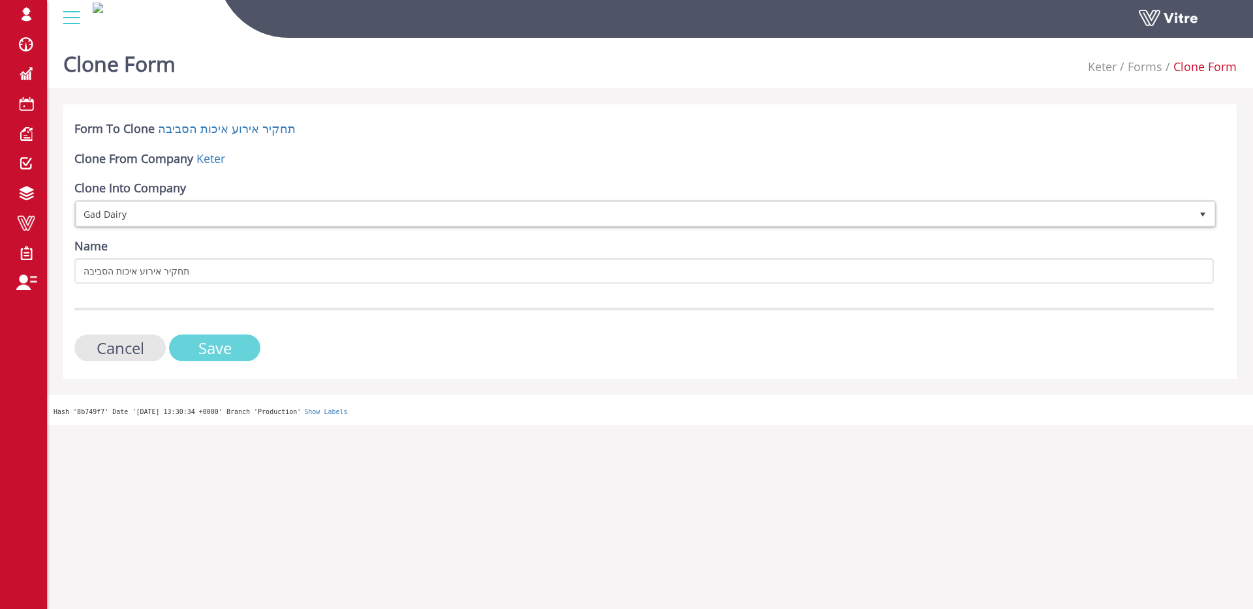
click at [219, 347] on input "Save" at bounding box center [214, 348] width 91 height 27
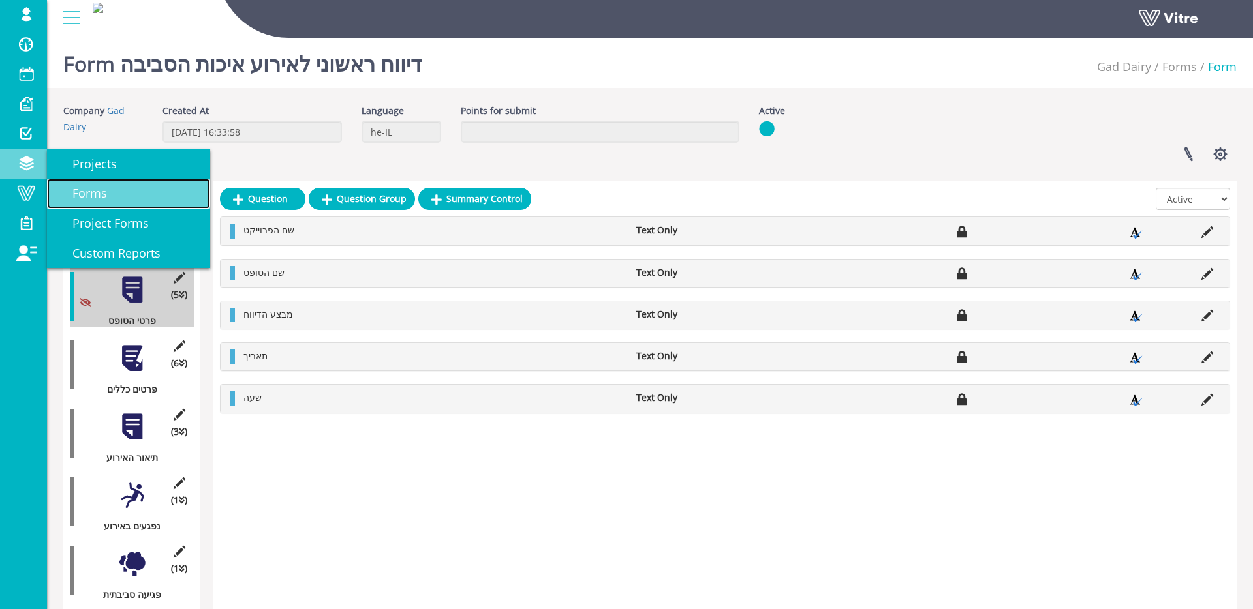
click at [95, 192] on span "Forms" at bounding box center [82, 193] width 50 height 16
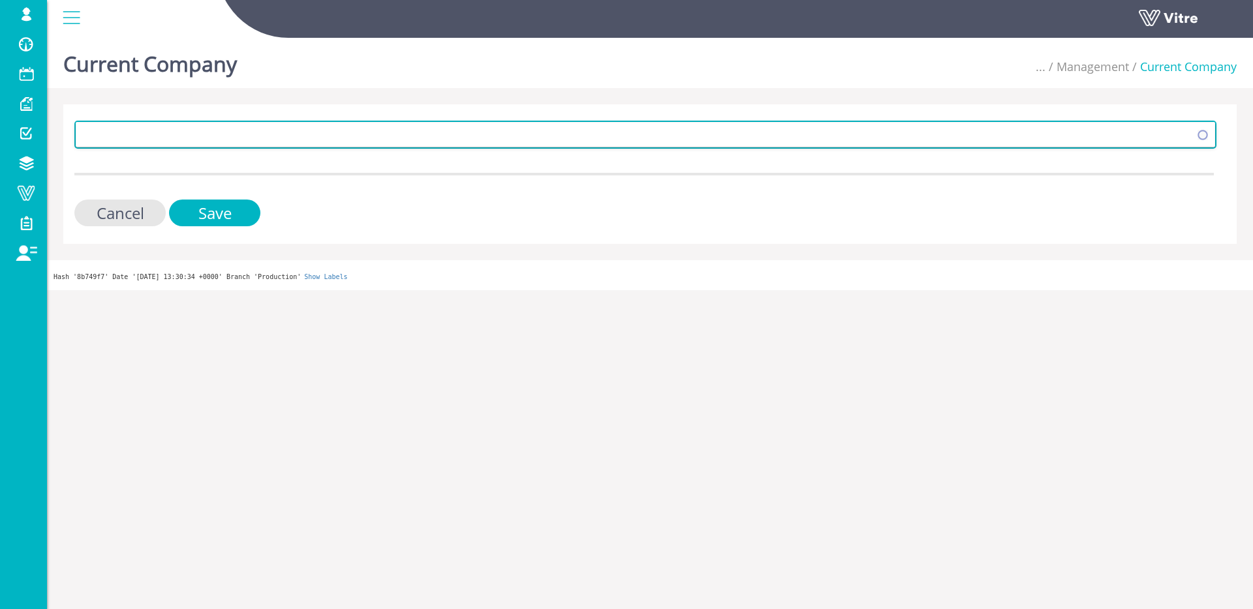
click at [239, 128] on span at bounding box center [633, 134] width 1114 height 23
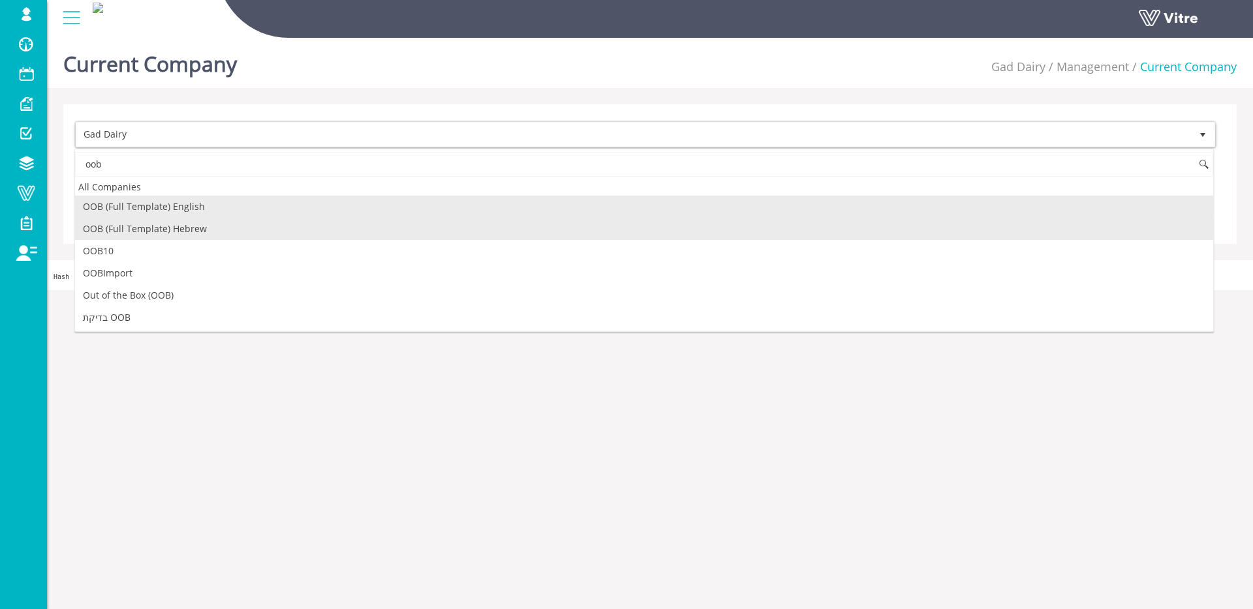
click at [196, 222] on li "OOB (Full Template) Hebrew" at bounding box center [644, 229] width 1138 height 22
type input "oob"
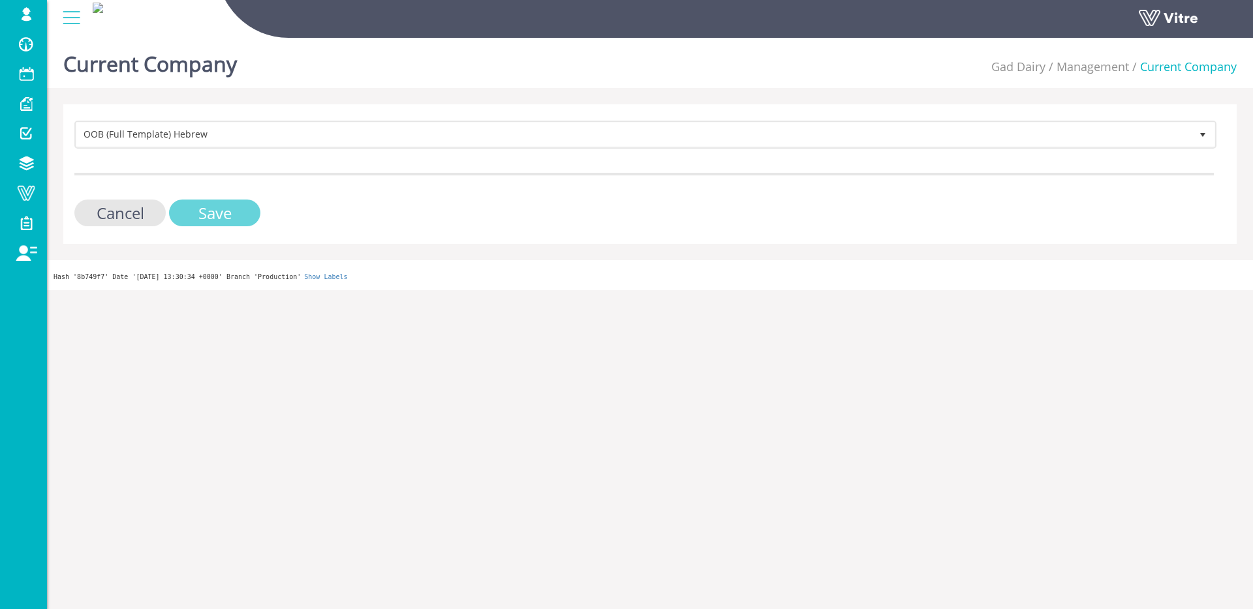
click at [204, 221] on input "Save" at bounding box center [214, 213] width 91 height 27
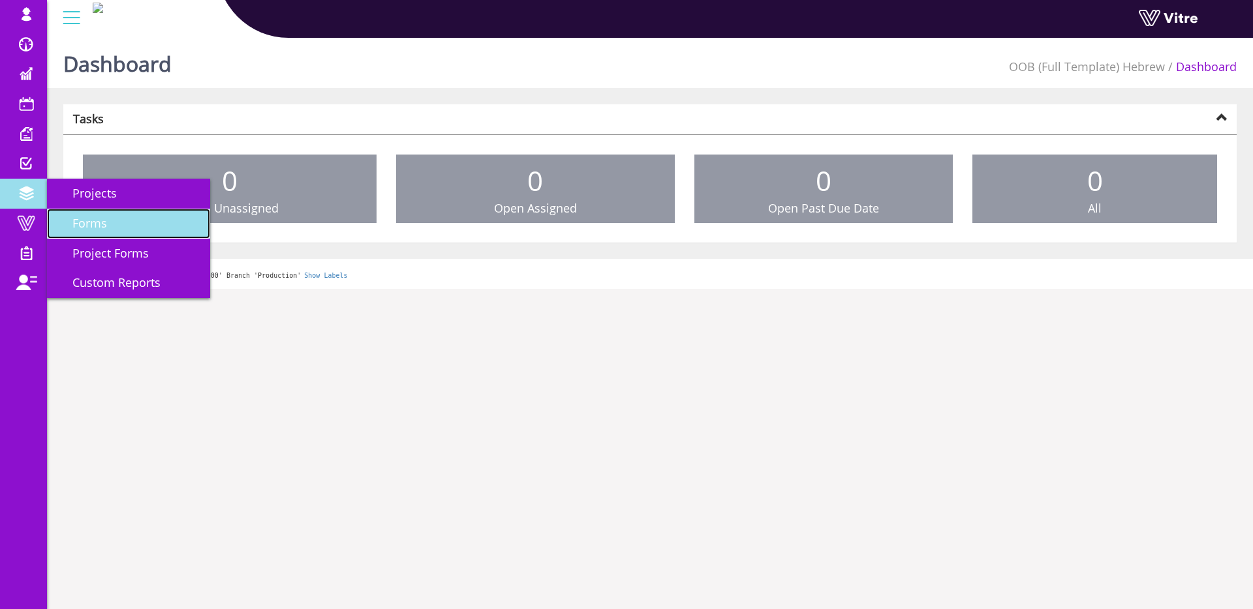
click at [124, 211] on link "Forms" at bounding box center [128, 224] width 163 height 30
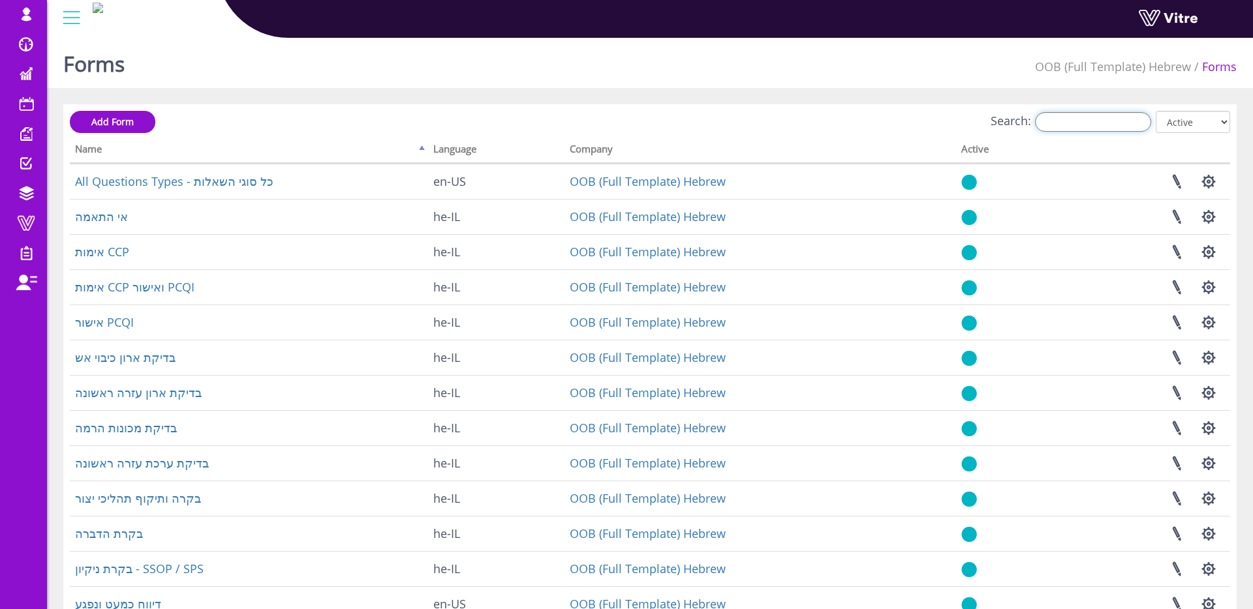
click at [1072, 117] on input "Search:" at bounding box center [1093, 122] width 116 height 20
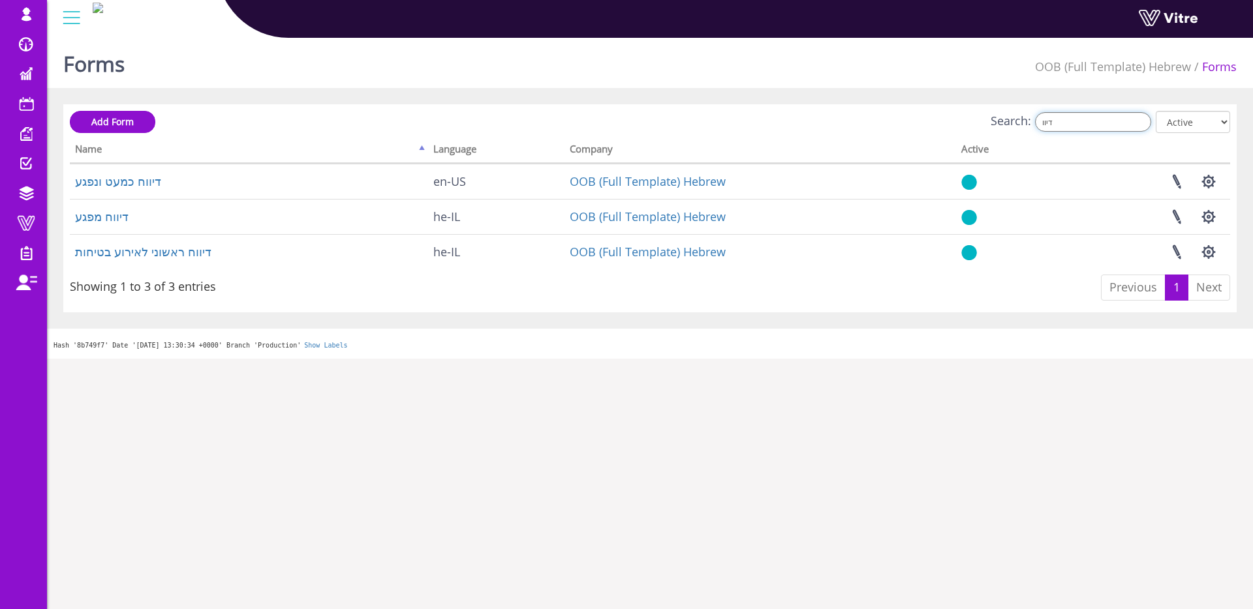
click at [1114, 117] on input "דיוו" at bounding box center [1093, 122] width 116 height 20
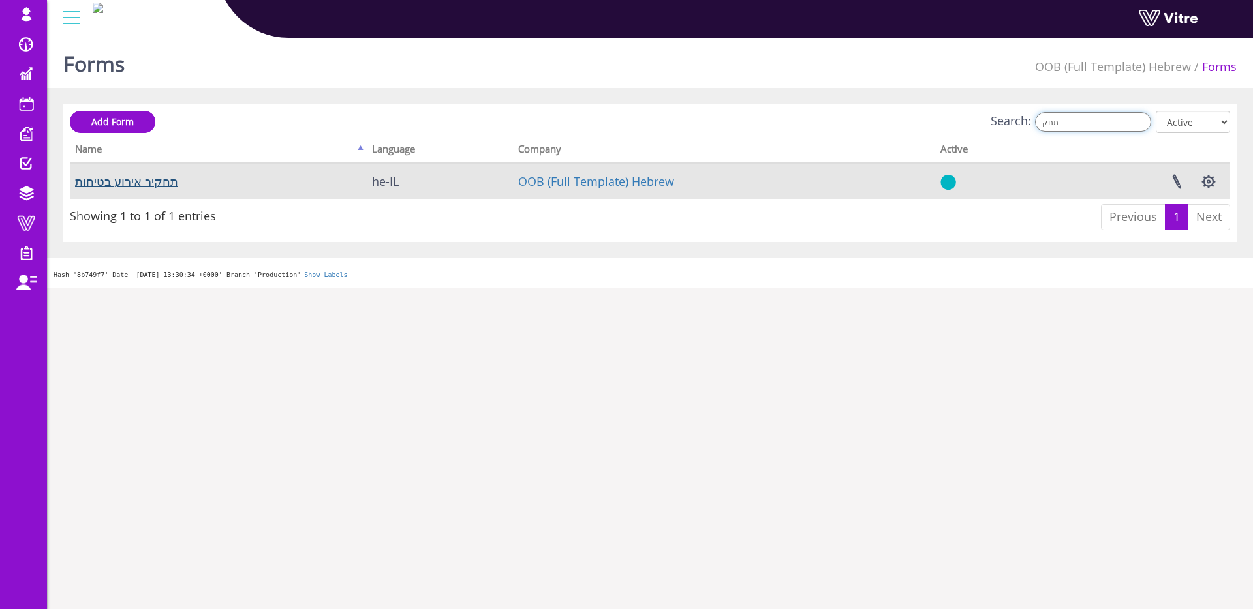
type input "תחק"
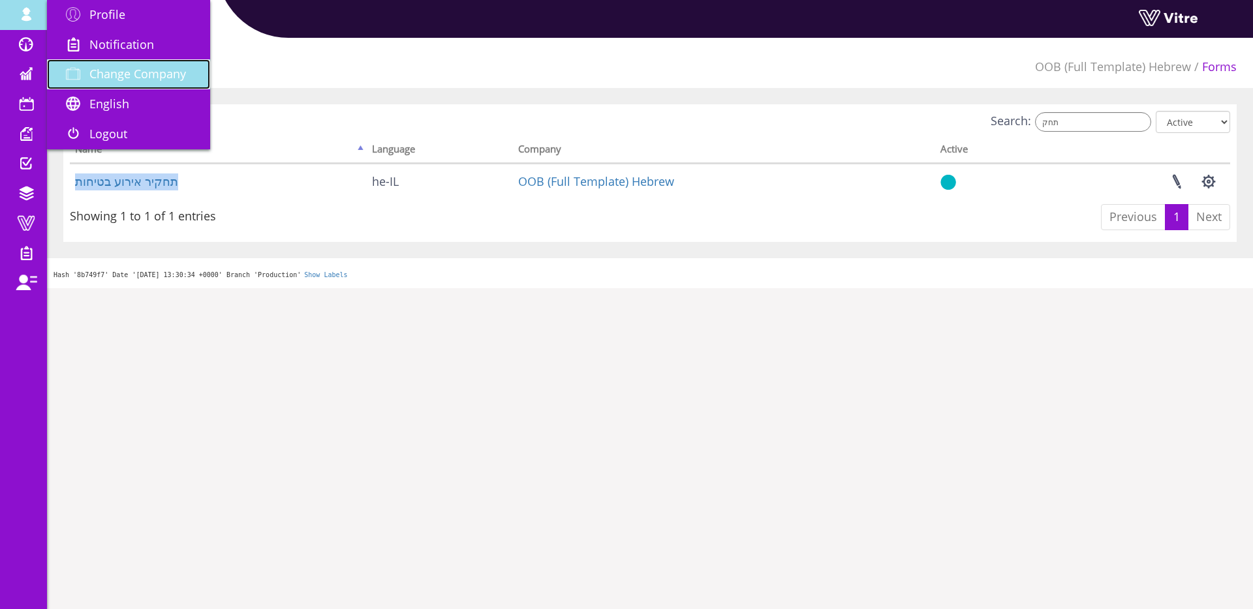
click at [92, 69] on span "Change Company" at bounding box center [137, 74] width 97 height 16
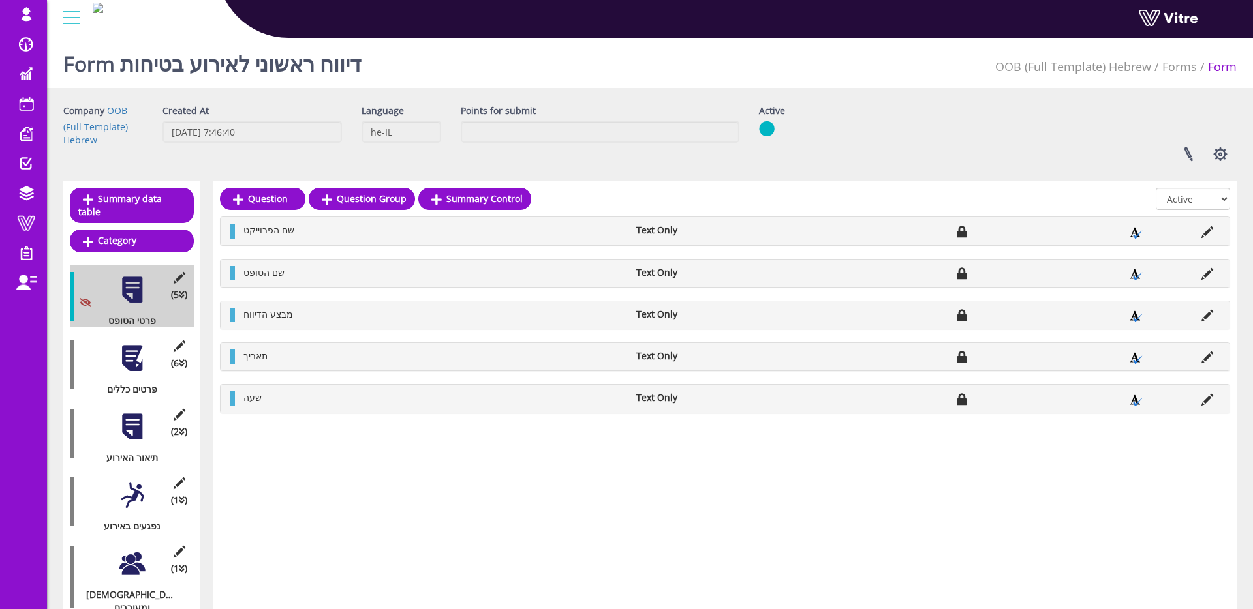
click at [129, 356] on div at bounding box center [131, 358] width 29 height 29
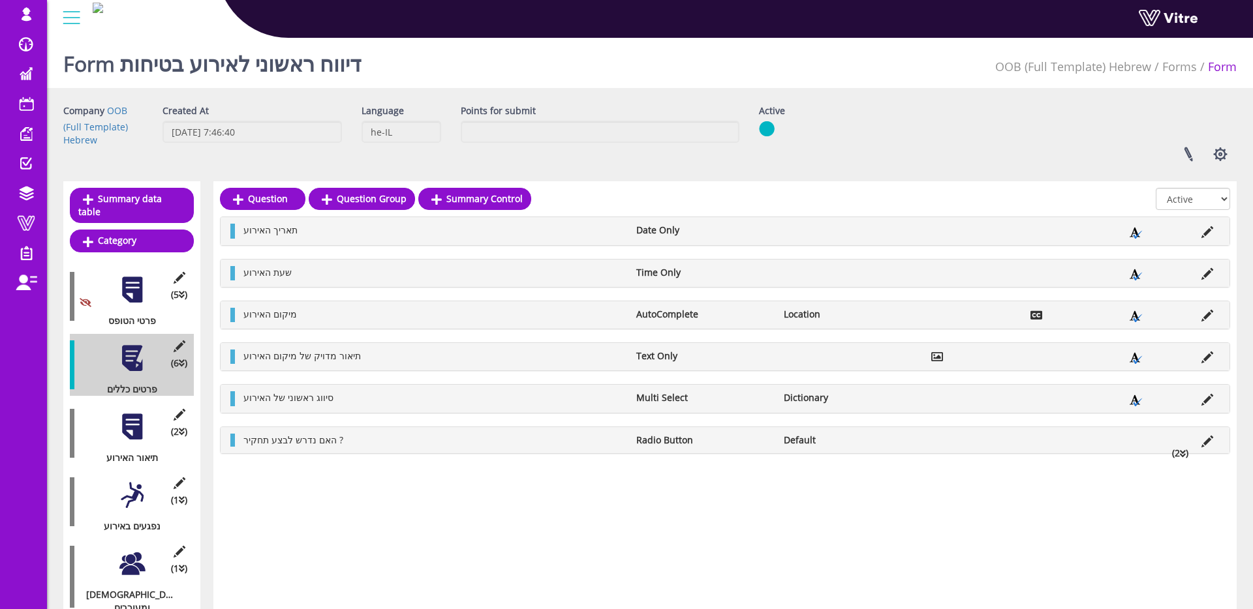
click at [136, 427] on div at bounding box center [131, 426] width 29 height 29
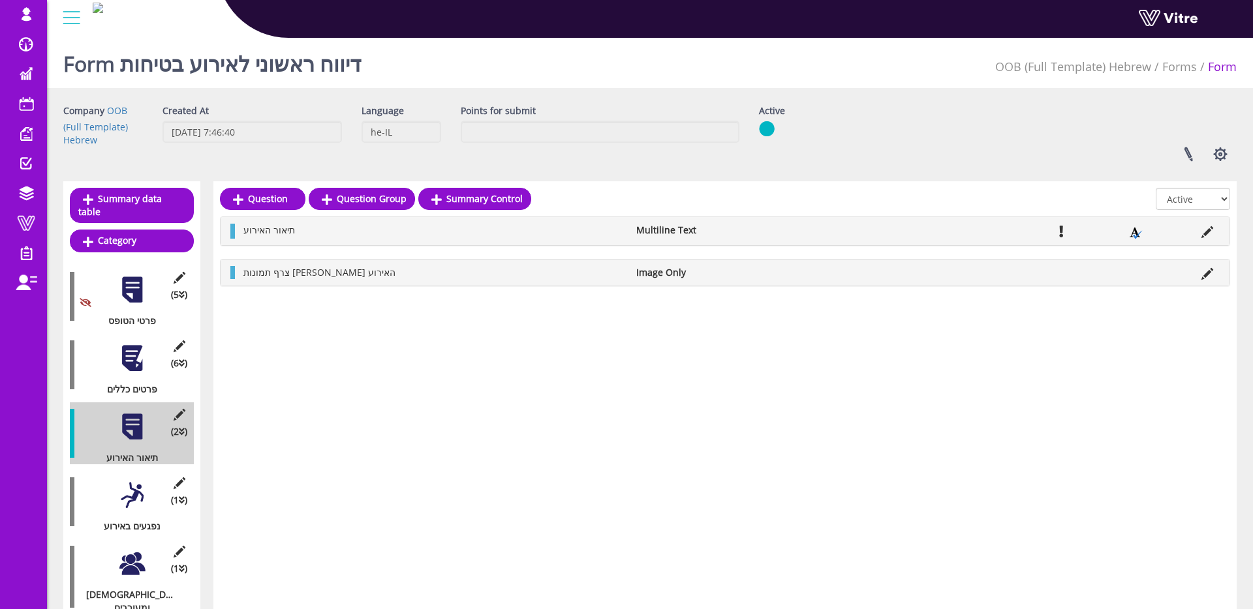
click at [121, 348] on div at bounding box center [131, 358] width 29 height 29
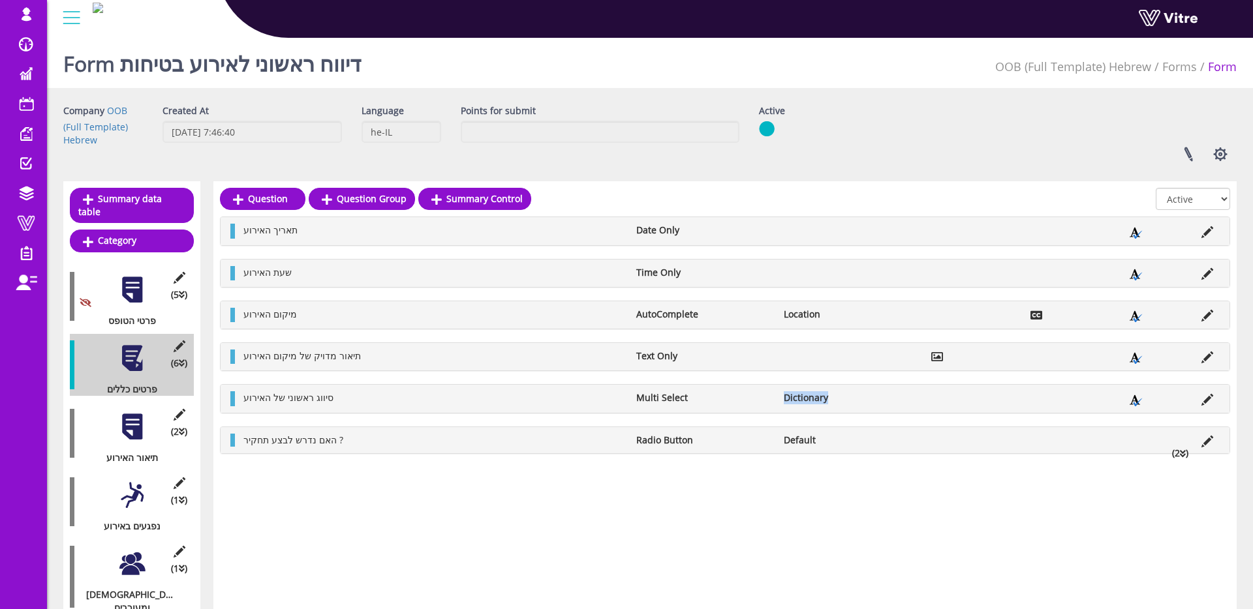
drag, startPoint x: 834, startPoint y: 393, endPoint x: 768, endPoint y: 398, distance: 66.1
click at [768, 398] on ul "סיווג ראשוני של האירוע Multi Select Dictionary" at bounding box center [728, 399] width 983 height 14
click at [782, 397] on li "Dictionary" at bounding box center [850, 398] width 147 height 13
drag, startPoint x: 781, startPoint y: 399, endPoint x: 934, endPoint y: 403, distance: 153.4
click at [939, 403] on ul "סיווג ראשוני של האירוע Multi Select Dictionary" at bounding box center [728, 399] width 983 height 14
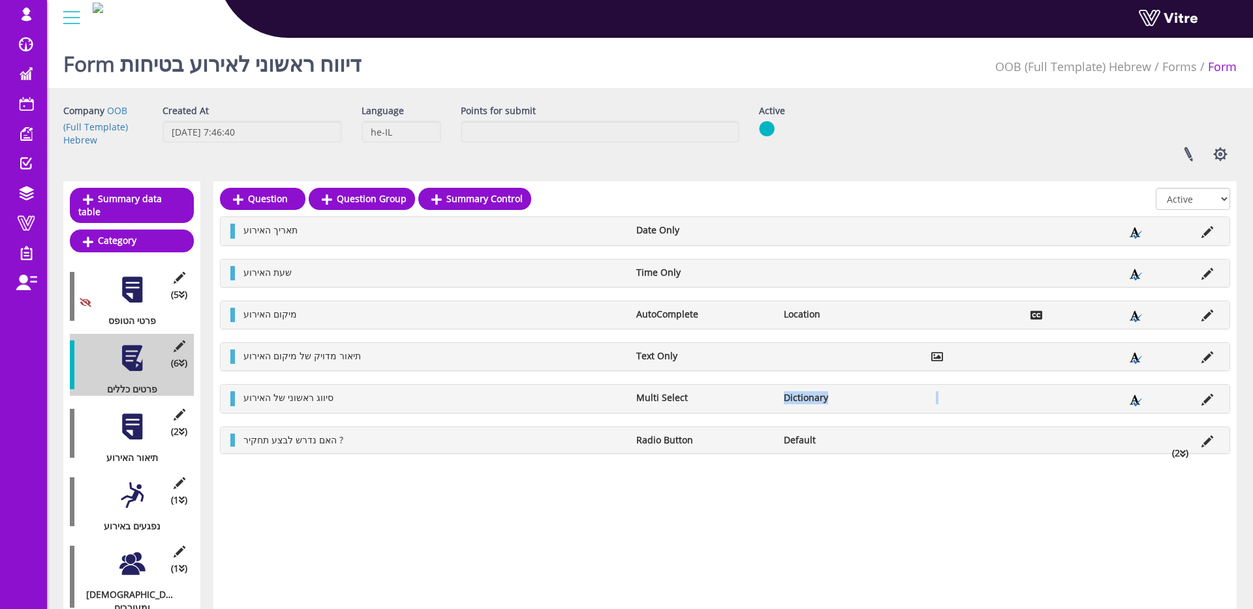
click at [855, 402] on li "Dictionary" at bounding box center [850, 398] width 147 height 13
drag, startPoint x: 243, startPoint y: 399, endPoint x: 354, endPoint y: 396, distance: 110.3
click at [349, 395] on li "סיווג ראשוני של האירוע" at bounding box center [433, 398] width 393 height 13
click at [376, 398] on li "סיווג ראשוני של האירוע" at bounding box center [433, 398] width 393 height 13
click at [1209, 149] on button "button" at bounding box center [1220, 154] width 33 height 35
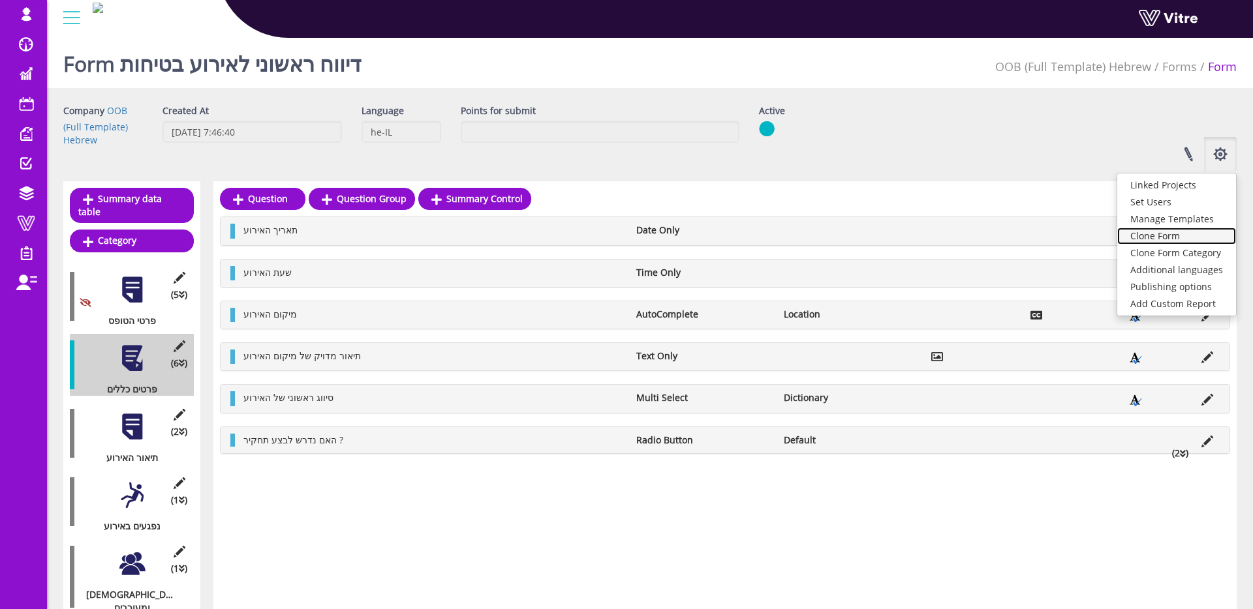
click at [1171, 231] on link "Clone Form" at bounding box center [1176, 236] width 119 height 17
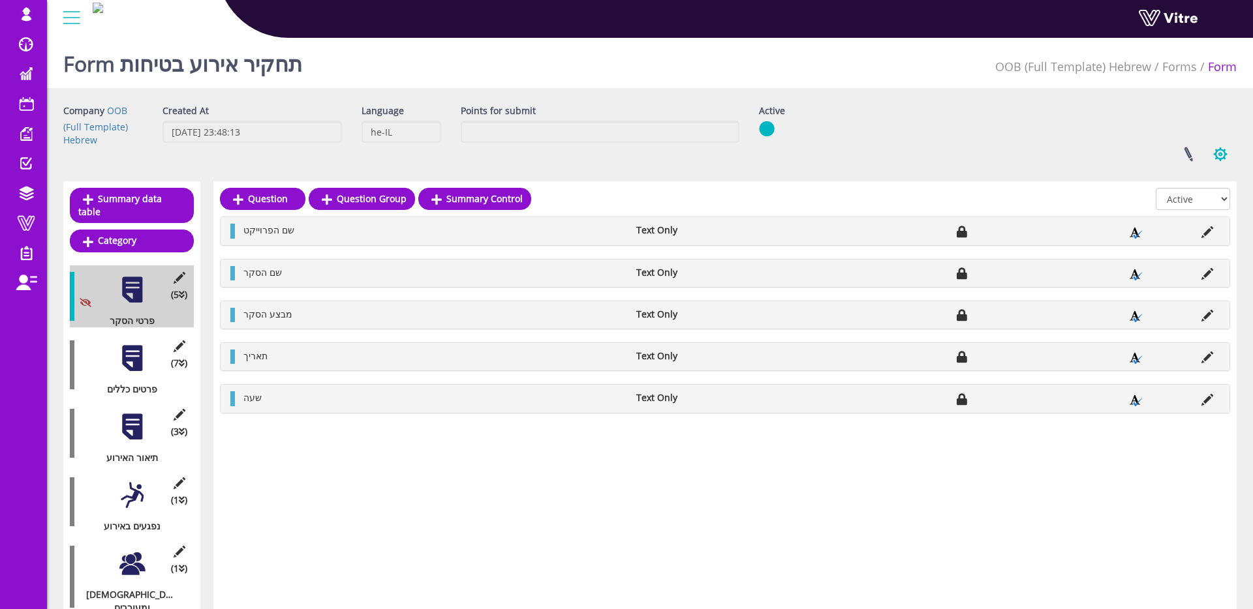
click at [1214, 155] on button "button" at bounding box center [1220, 154] width 33 height 35
click at [1195, 237] on link "Clone Form" at bounding box center [1176, 236] width 119 height 17
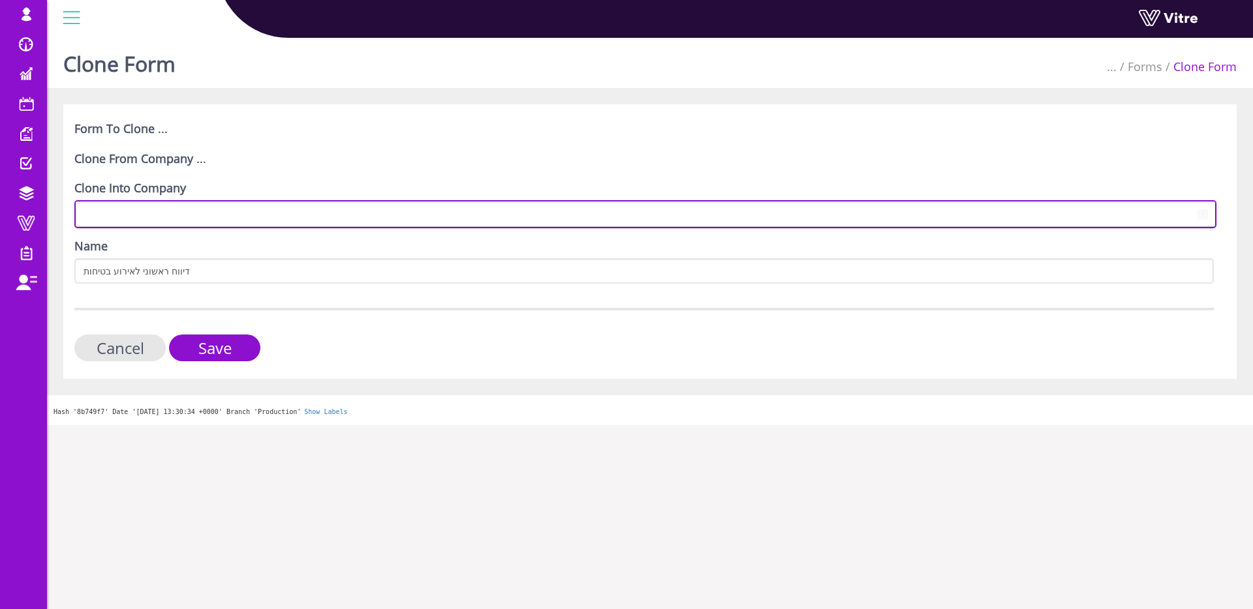
click at [245, 210] on span at bounding box center [633, 213] width 1114 height 23
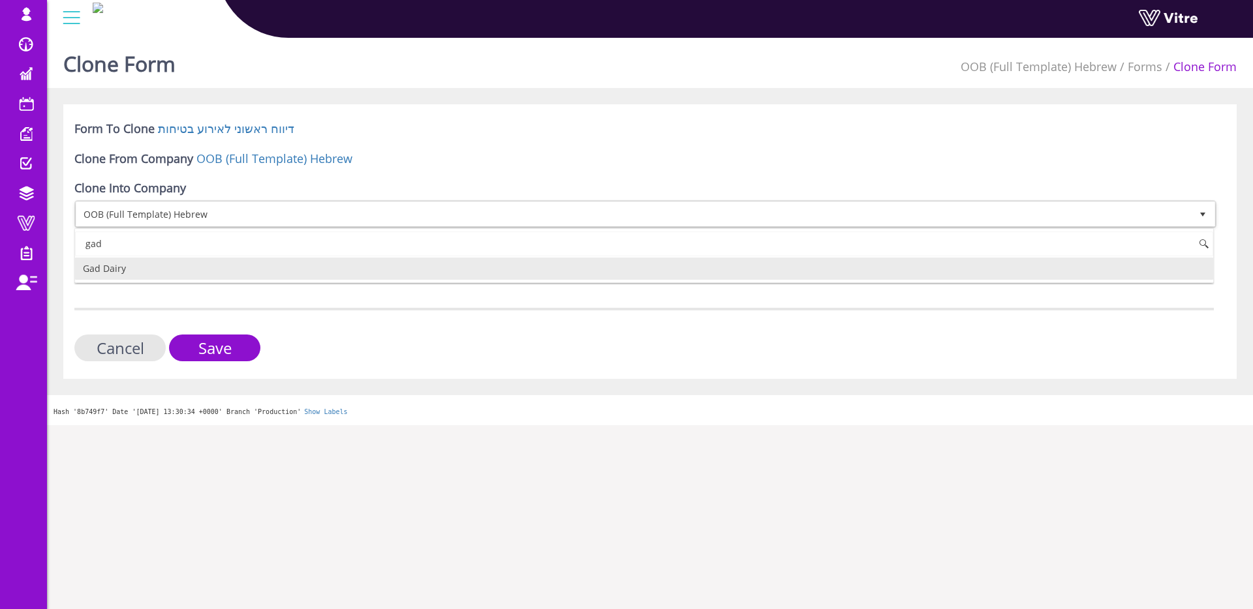
click at [127, 268] on li "Gad Dairy" at bounding box center [644, 269] width 1138 height 22
type input "gad"
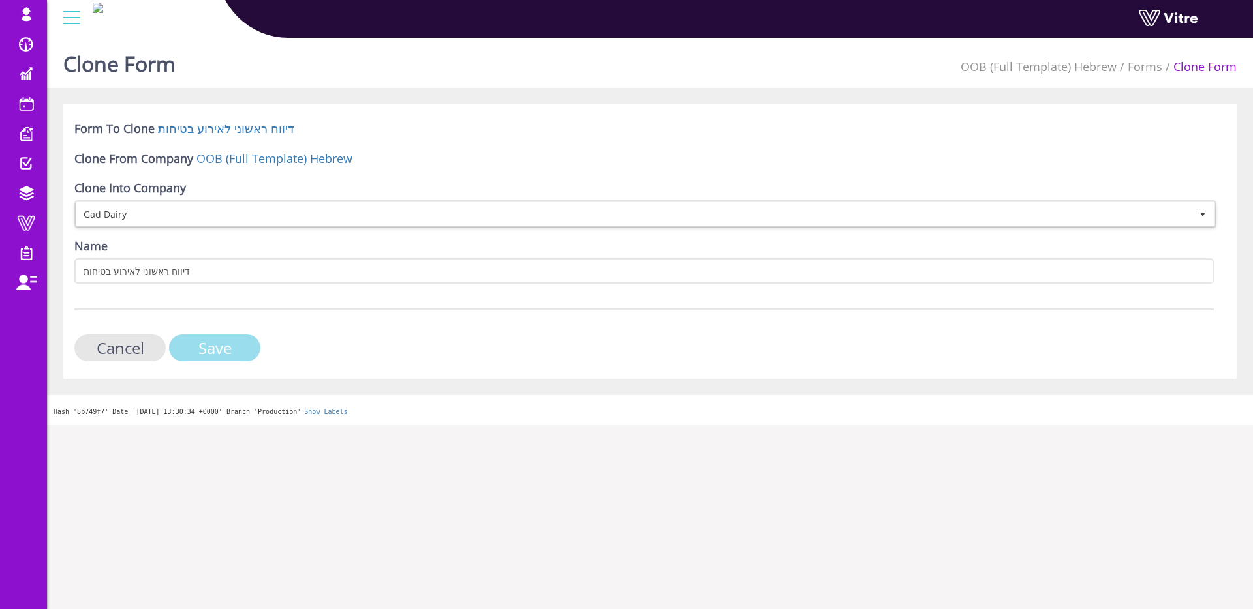
click at [214, 341] on input "Save" at bounding box center [214, 348] width 91 height 27
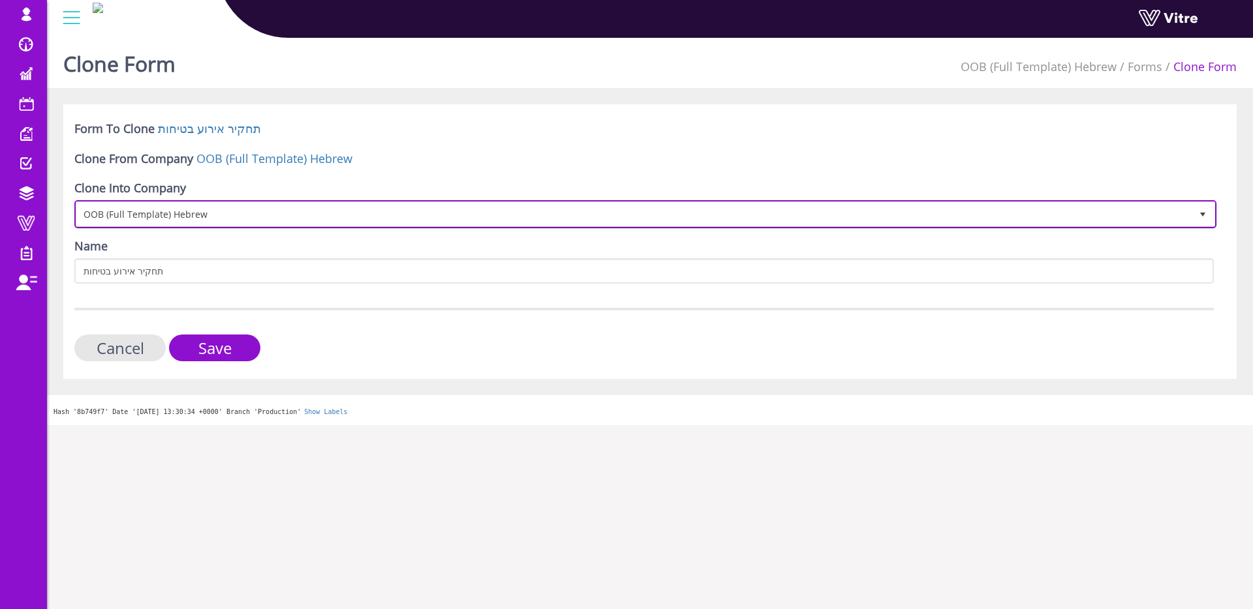
click at [352, 213] on span "OOB (Full Template) Hebrew" at bounding box center [633, 213] width 1114 height 23
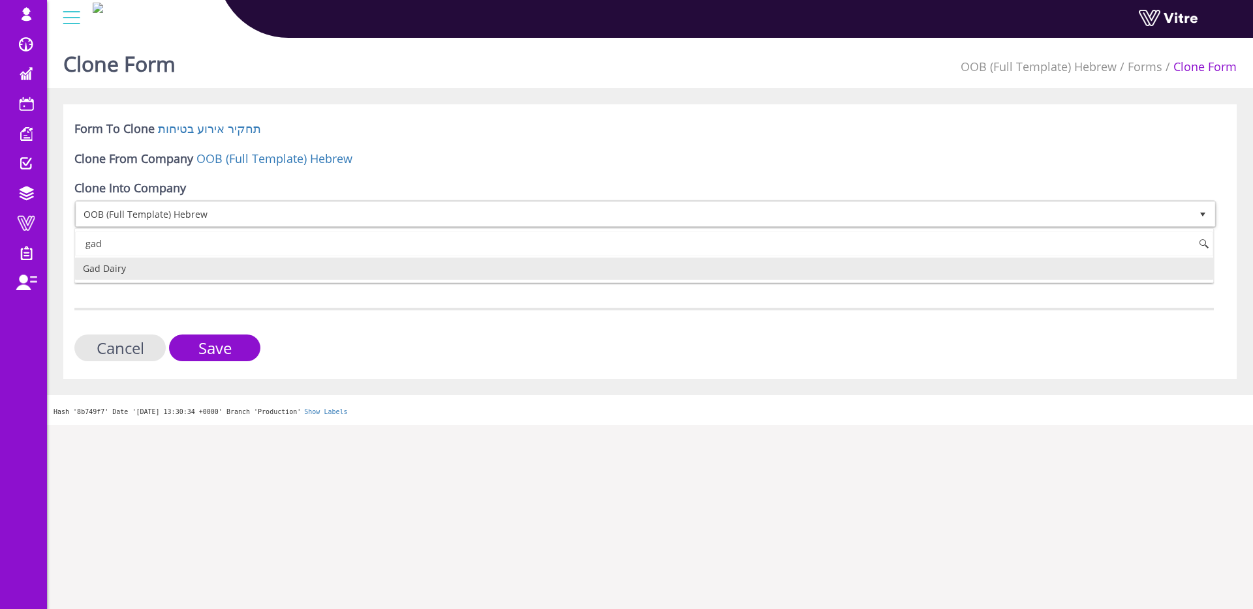
click at [266, 263] on li "Gad Dairy" at bounding box center [644, 269] width 1138 height 22
type input "gad"
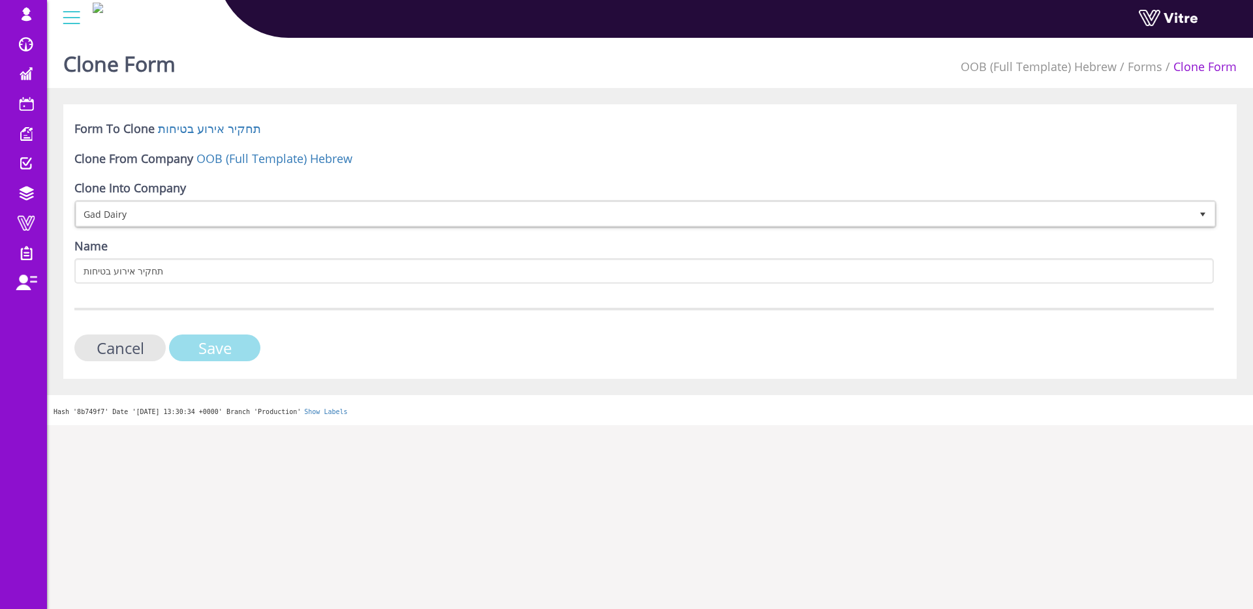
click at [223, 351] on input "Save" at bounding box center [214, 348] width 91 height 27
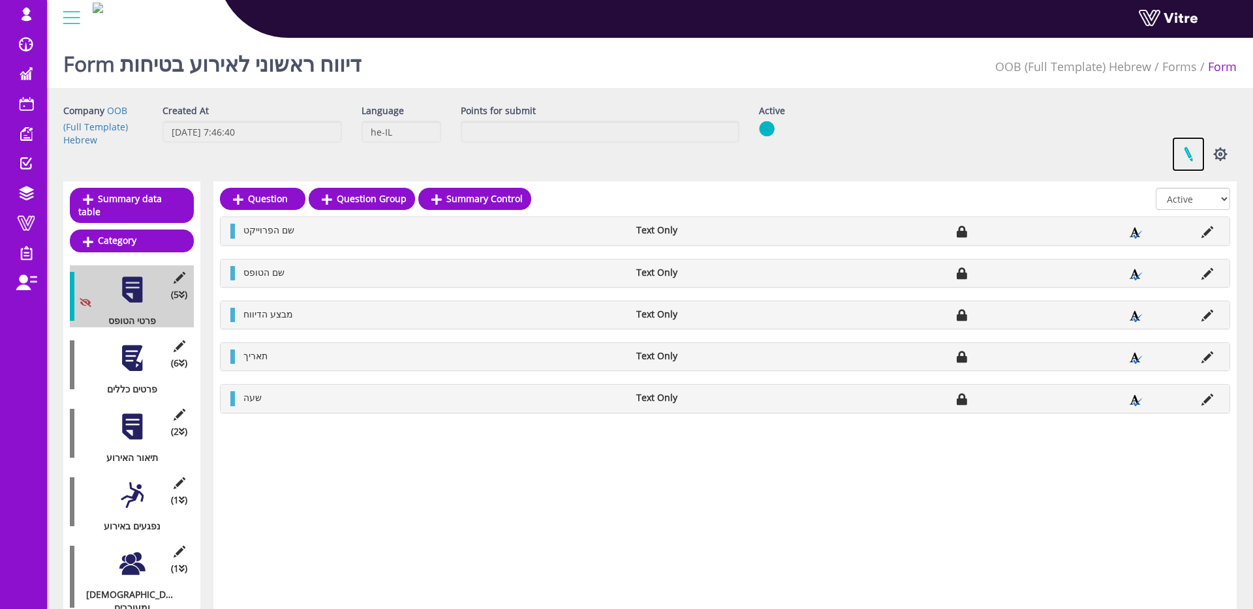
click at [1188, 159] on link at bounding box center [1188, 154] width 33 height 35
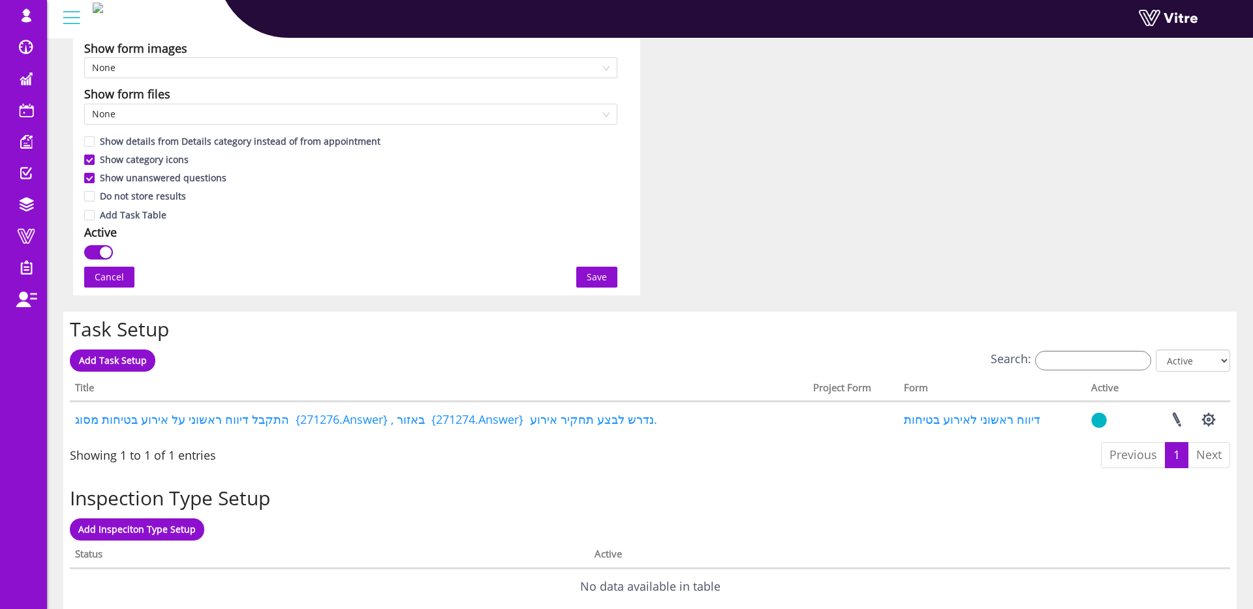
scroll to position [979, 0]
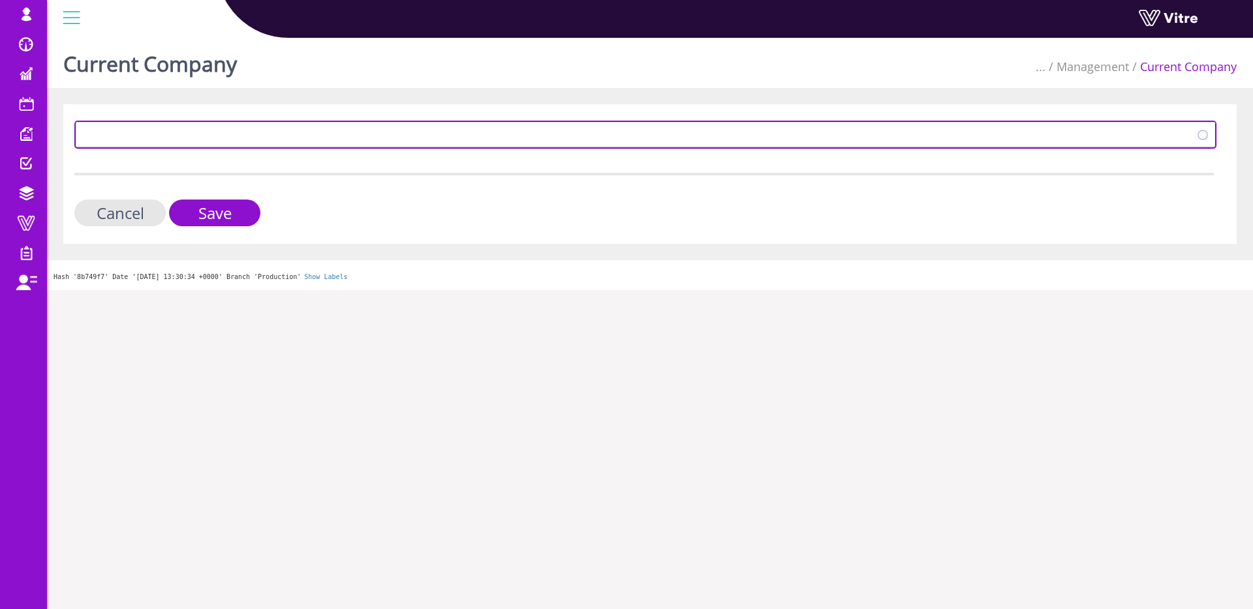
click at [298, 148] on span "347" at bounding box center [645, 135] width 1142 height 28
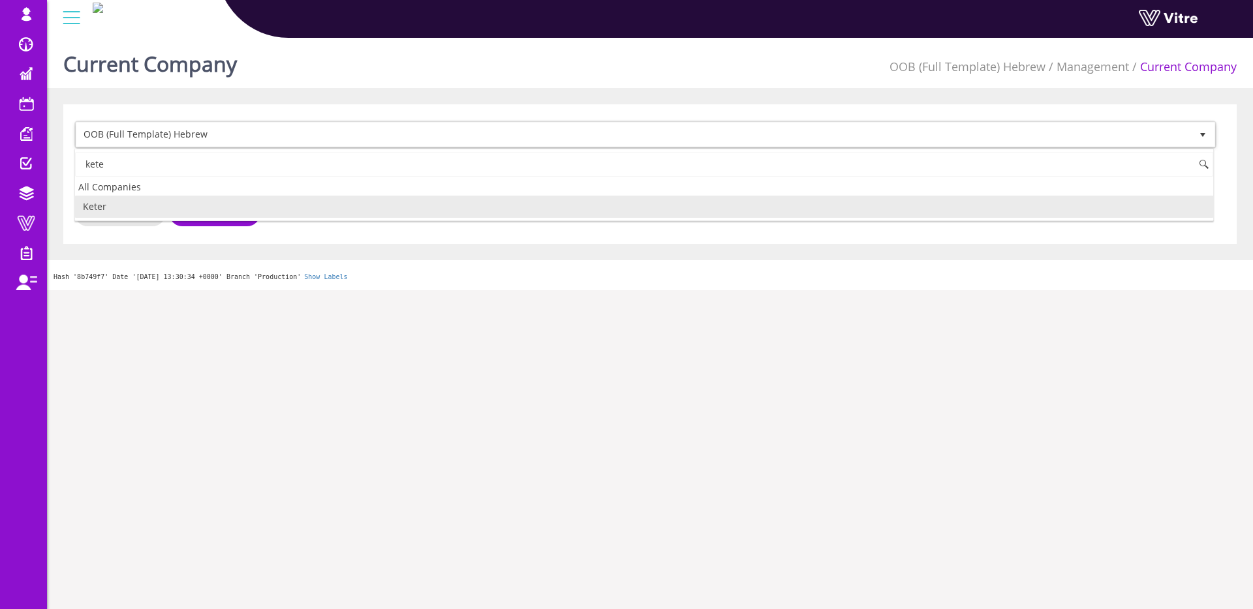
click at [244, 213] on li "Keter" at bounding box center [644, 207] width 1138 height 22
type input "kete"
click at [238, 215] on input "Save" at bounding box center [214, 213] width 91 height 27
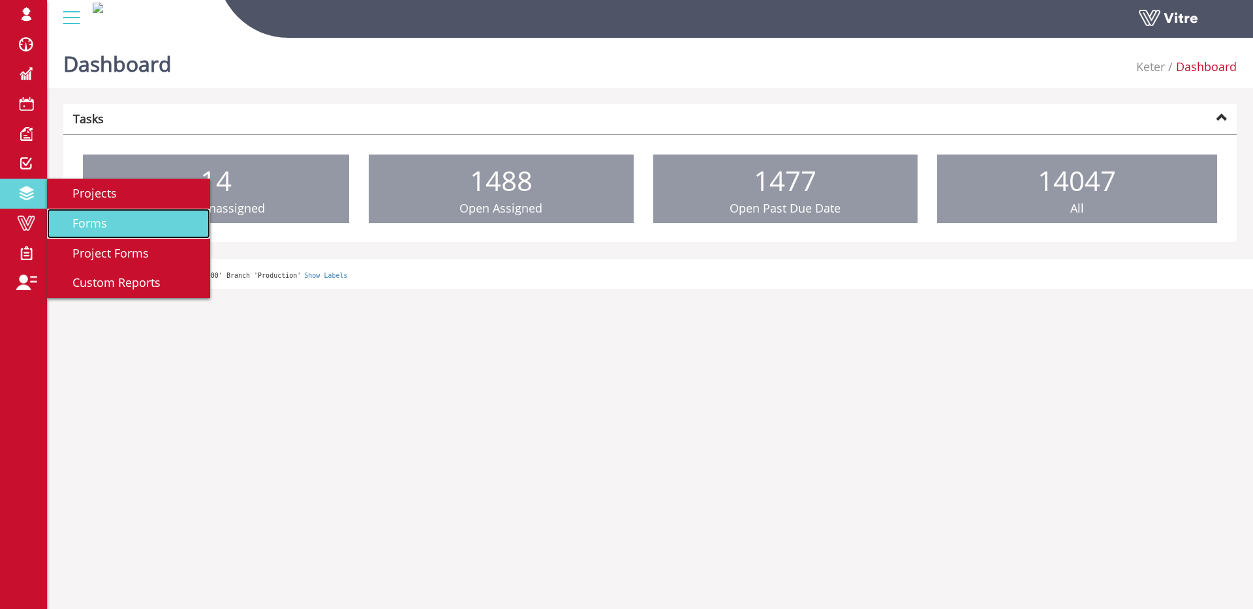
click at [75, 214] on link "Forms" at bounding box center [128, 224] width 163 height 30
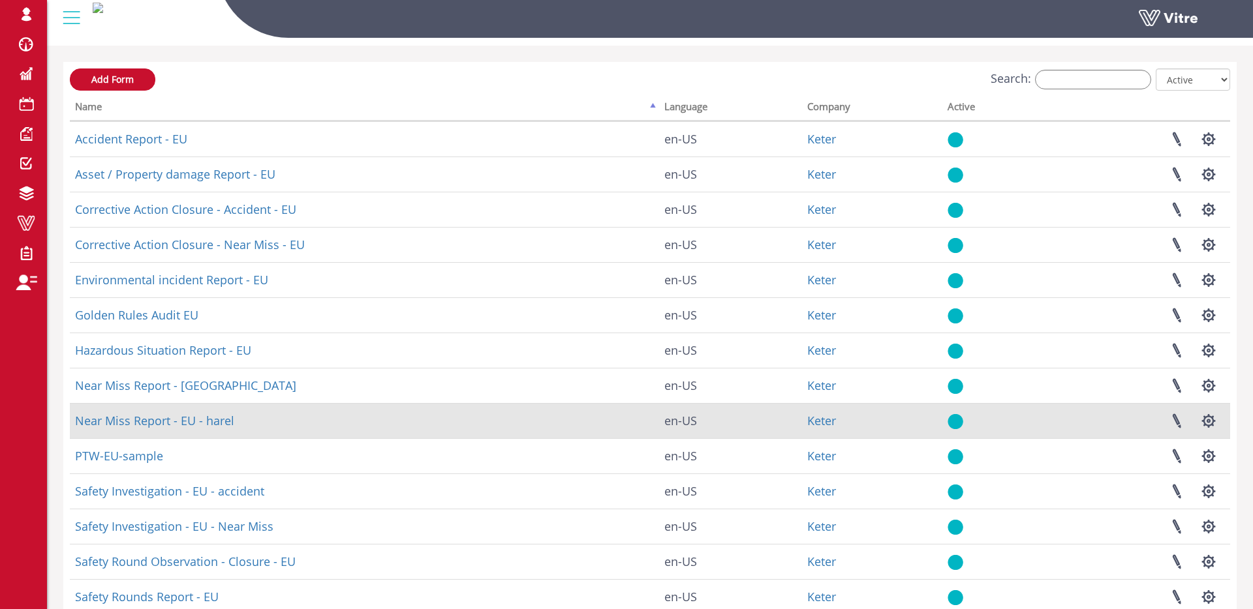
scroll to position [55, 0]
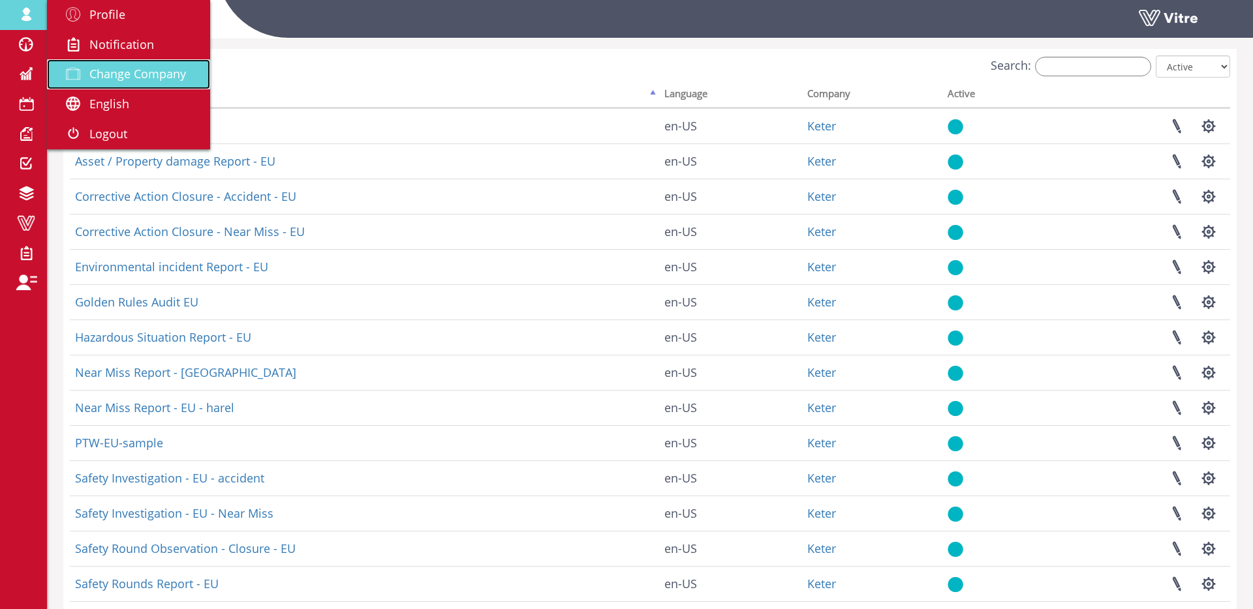
click at [108, 72] on span "Change Company" at bounding box center [137, 74] width 97 height 16
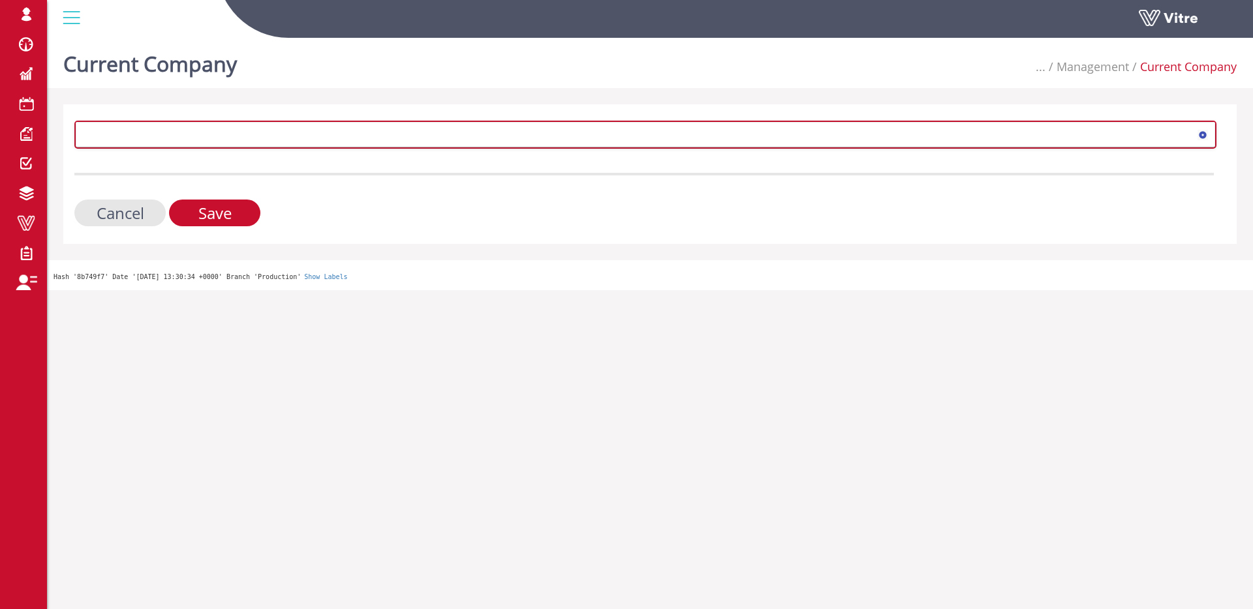
click at [442, 140] on span at bounding box center [633, 134] width 1114 height 23
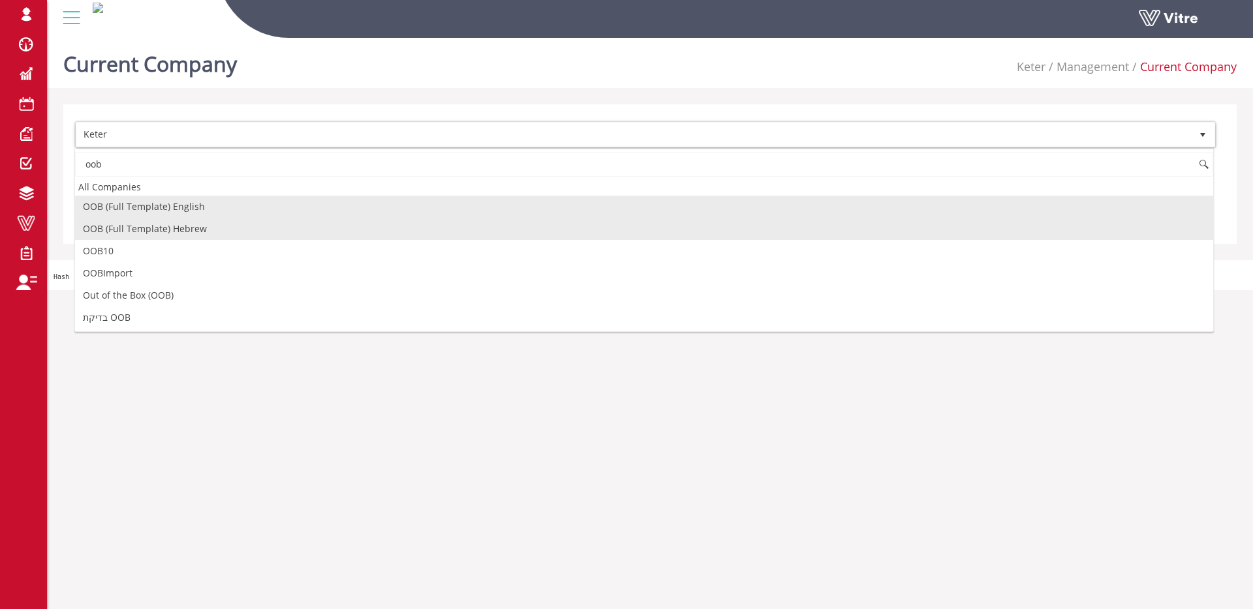
click at [178, 229] on li "OOB (Full Template) Hebrew" at bounding box center [644, 229] width 1138 height 22
type input "oob"
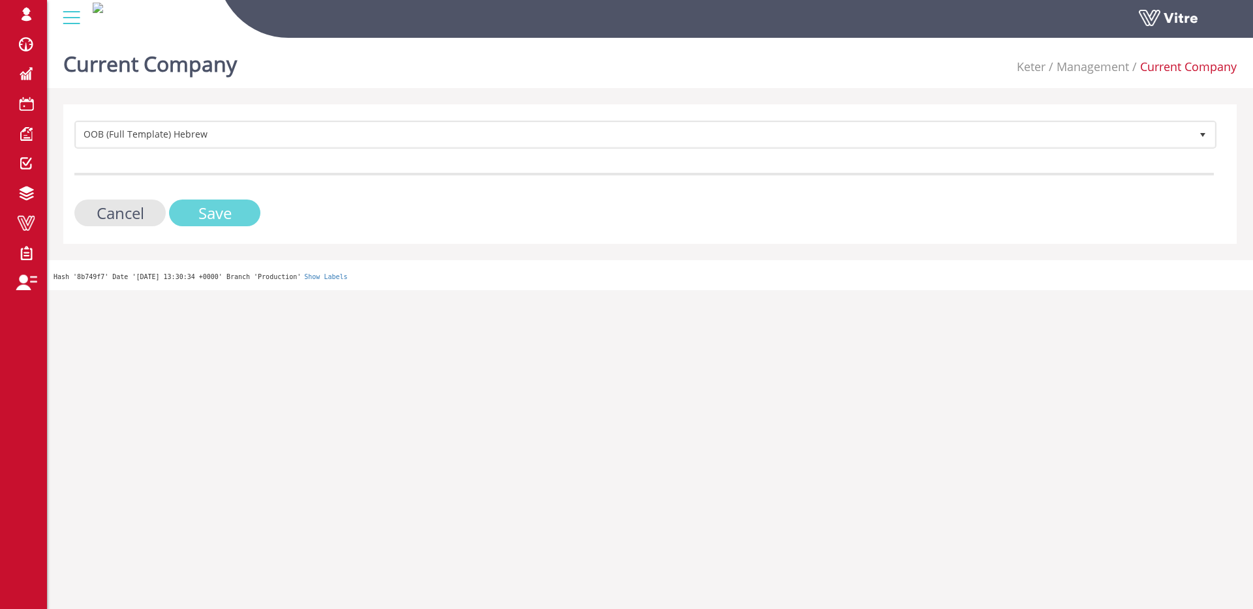
click at [199, 223] on input "Save" at bounding box center [214, 213] width 91 height 27
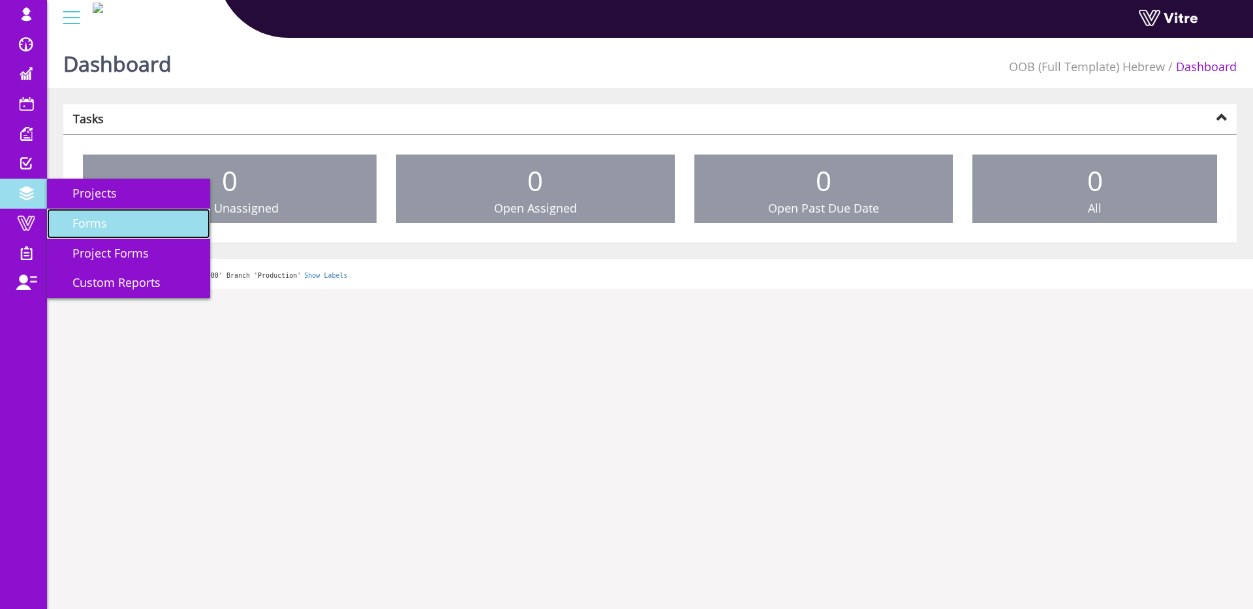
click at [75, 213] on link "Forms" at bounding box center [128, 224] width 163 height 30
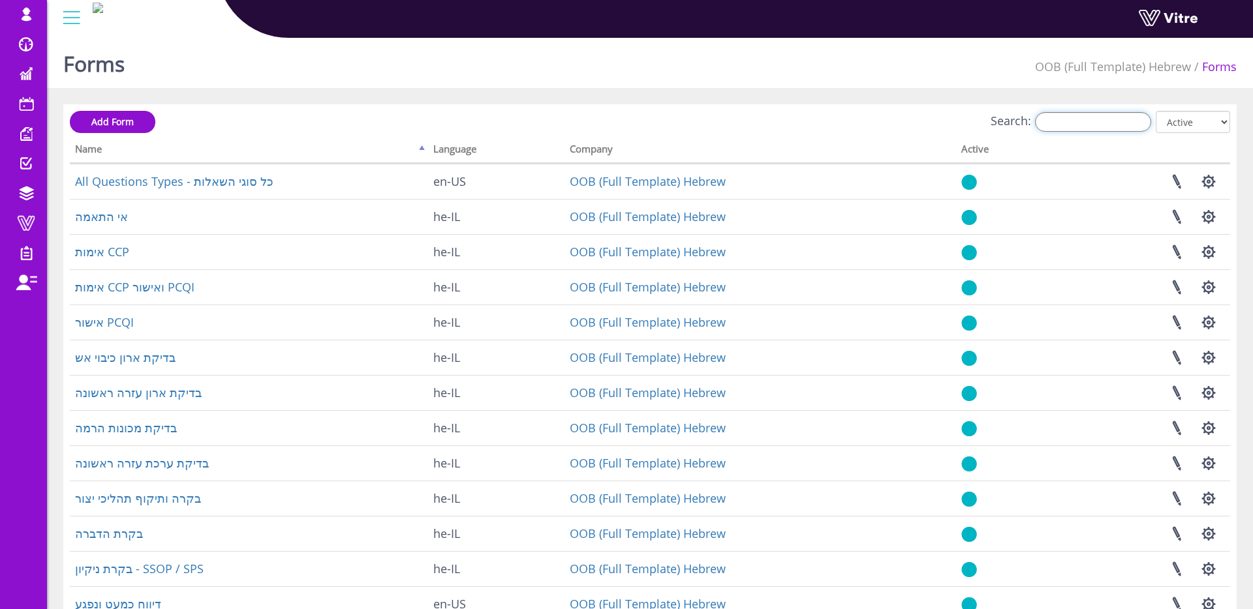
click at [1096, 127] on input "Search:" at bounding box center [1093, 122] width 116 height 20
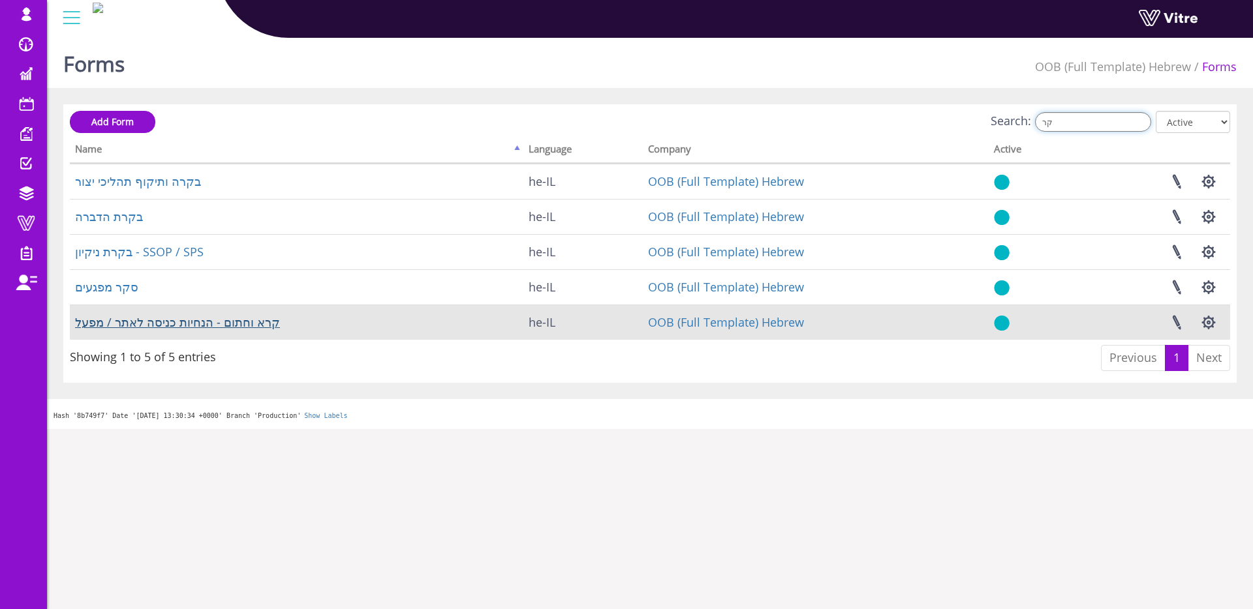
type input "קר"
click at [224, 325] on link "קרא וחתום - הנחיות כניסה לאתר / מפעל" at bounding box center [177, 323] width 205 height 16
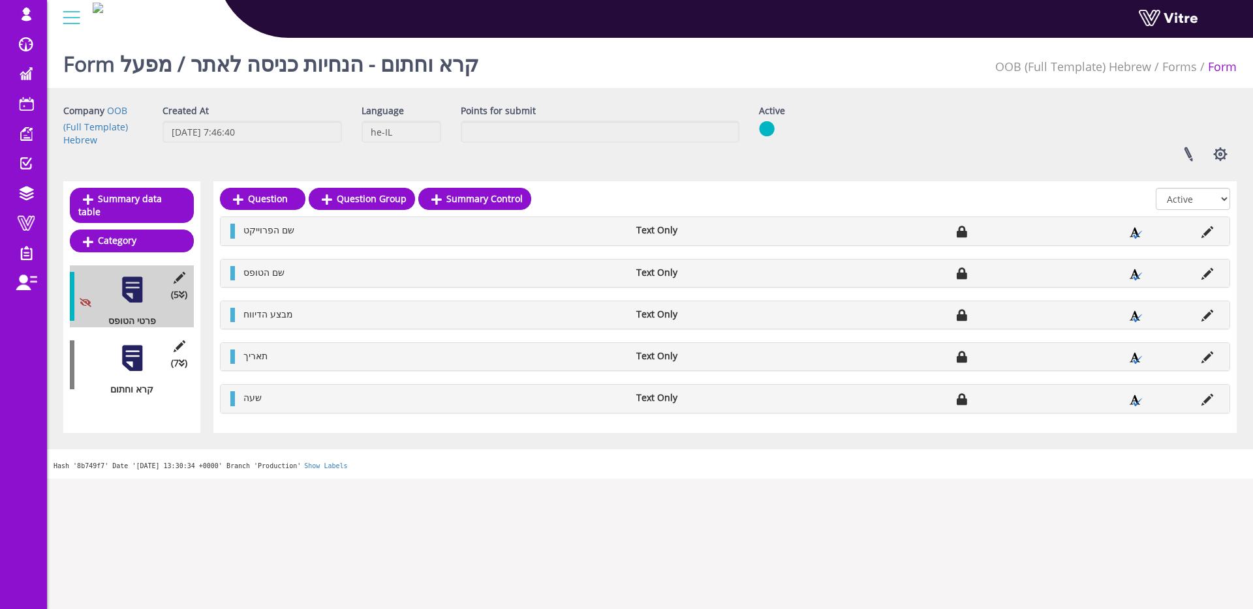
click at [131, 354] on div at bounding box center [131, 358] width 29 height 29
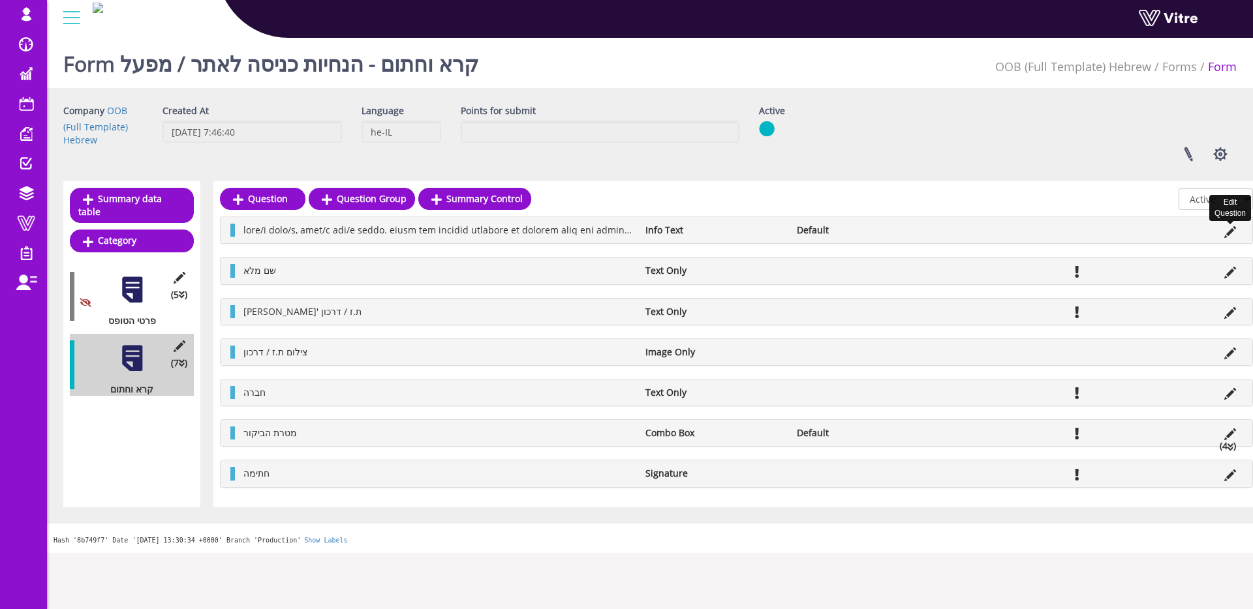
click at [1227, 230] on icon at bounding box center [1230, 232] width 12 height 12
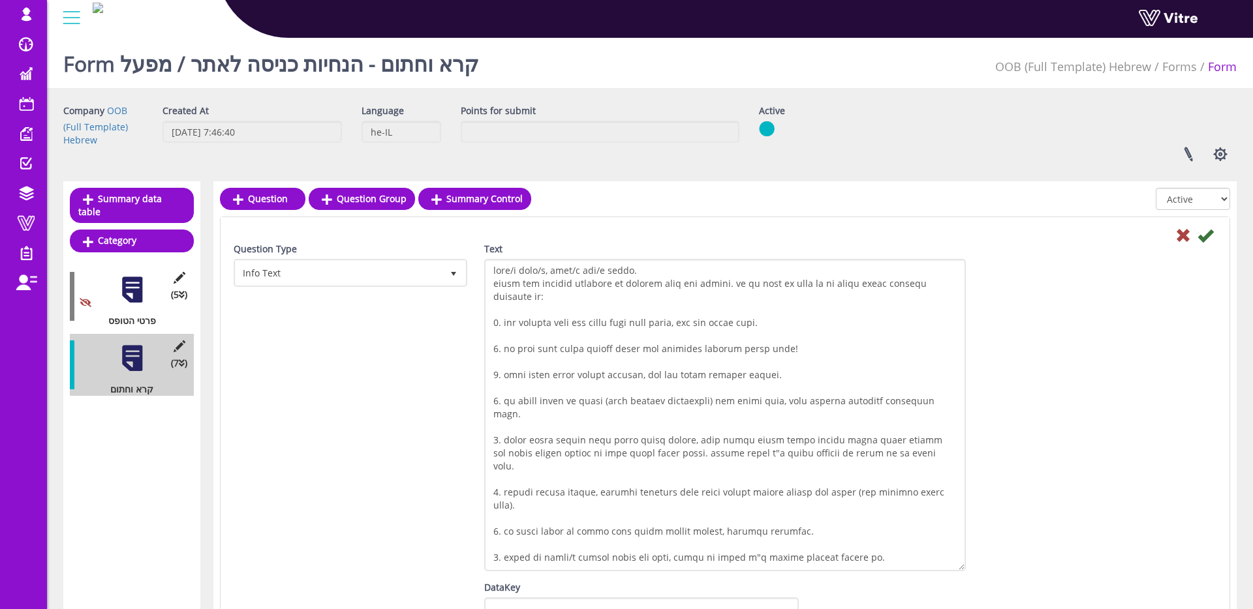
drag, startPoint x: 962, startPoint y: 281, endPoint x: 844, endPoint y: 442, distance: 199.8
click at [972, 568] on div "Text" at bounding box center [724, 412] width 501 height 339
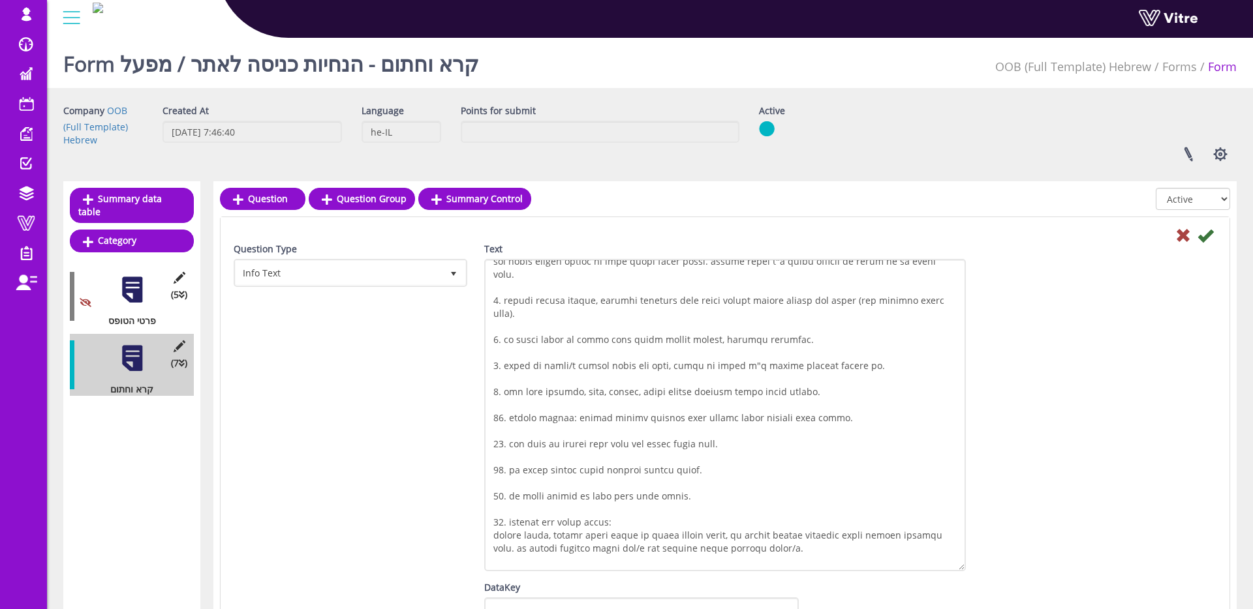
scroll to position [207, 0]
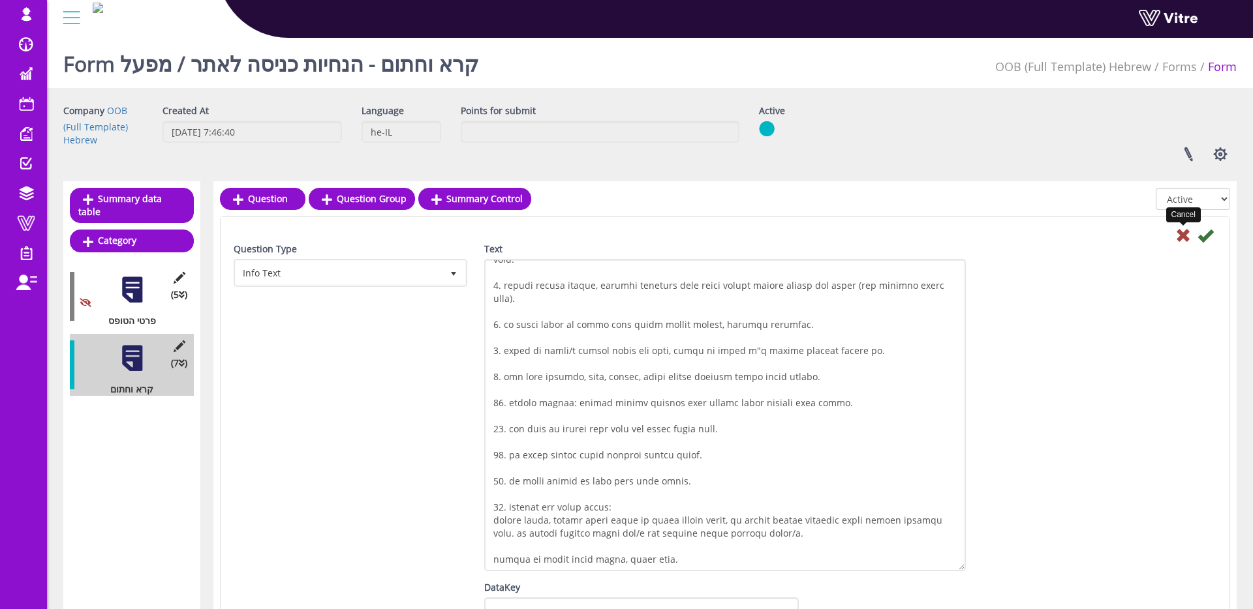
click at [1177, 233] on icon at bounding box center [1183, 236] width 16 height 16
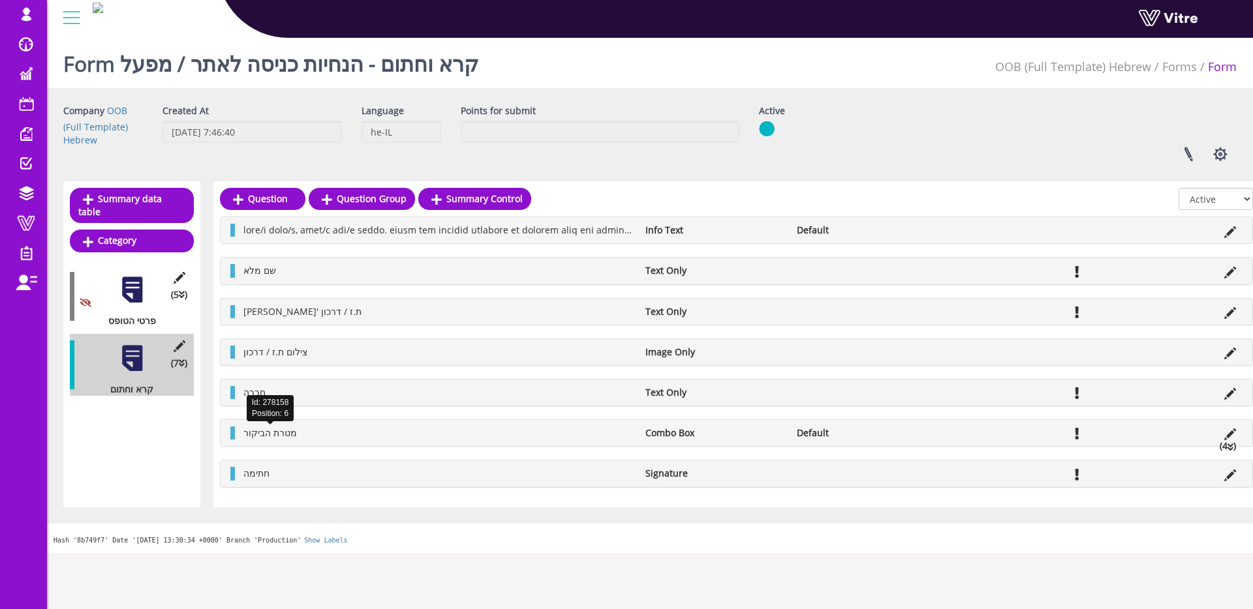
click at [285, 435] on span "מטרת הביקור" at bounding box center [270, 433] width 54 height 12
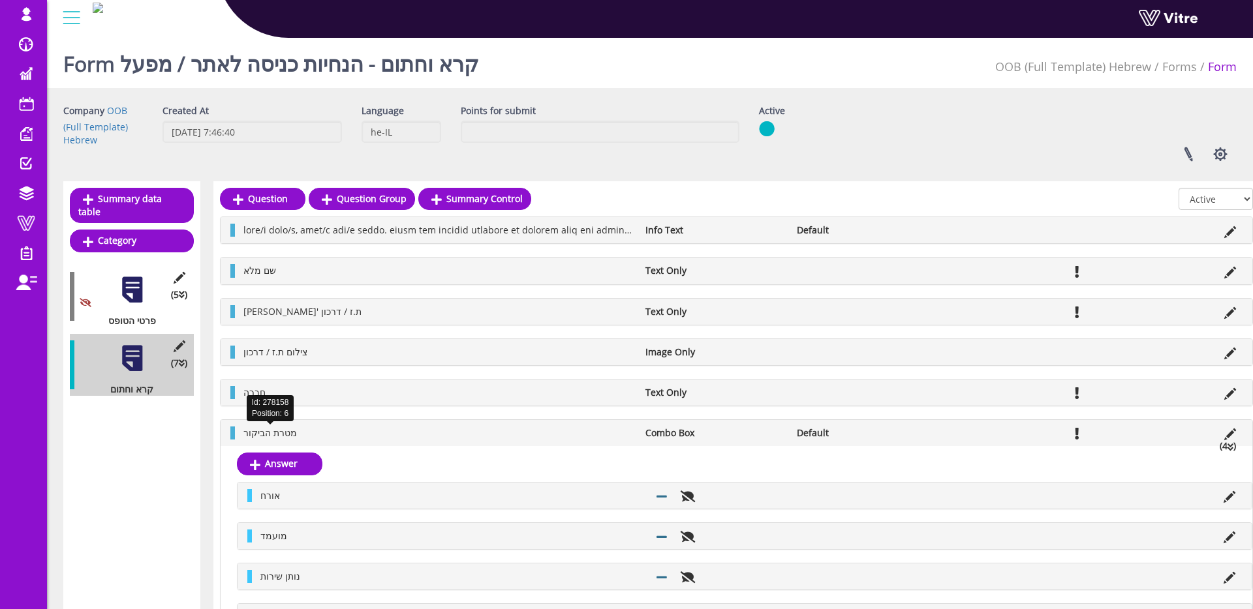
click at [285, 436] on span "מטרת הביקור" at bounding box center [270, 433] width 54 height 12
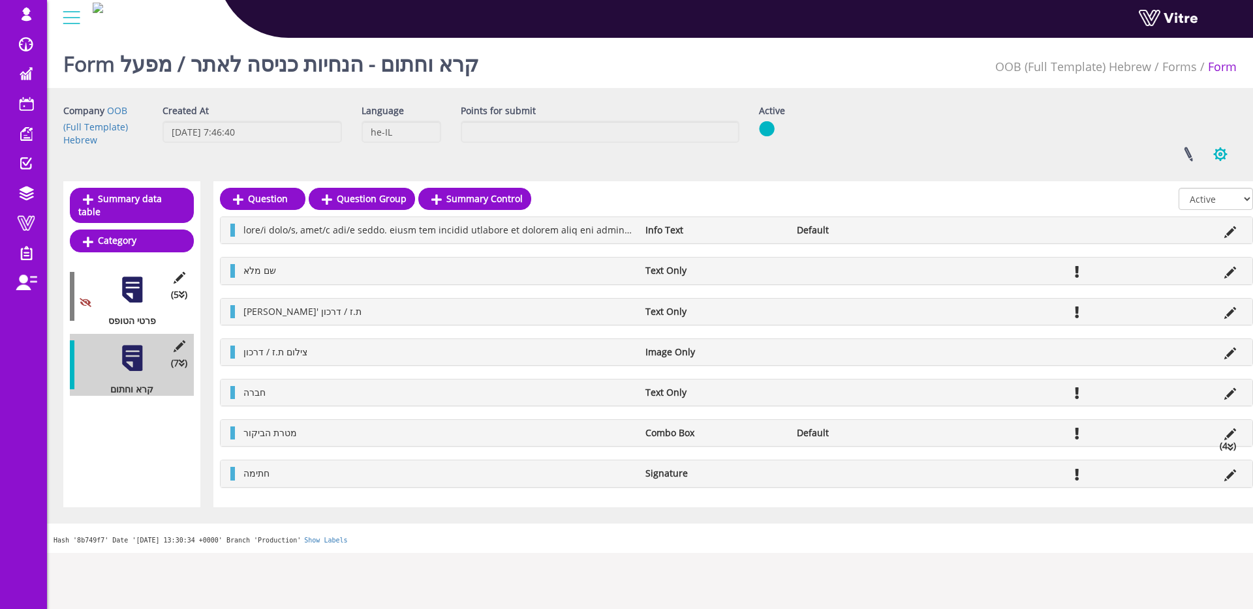
click at [1223, 145] on button "button" at bounding box center [1220, 154] width 33 height 35
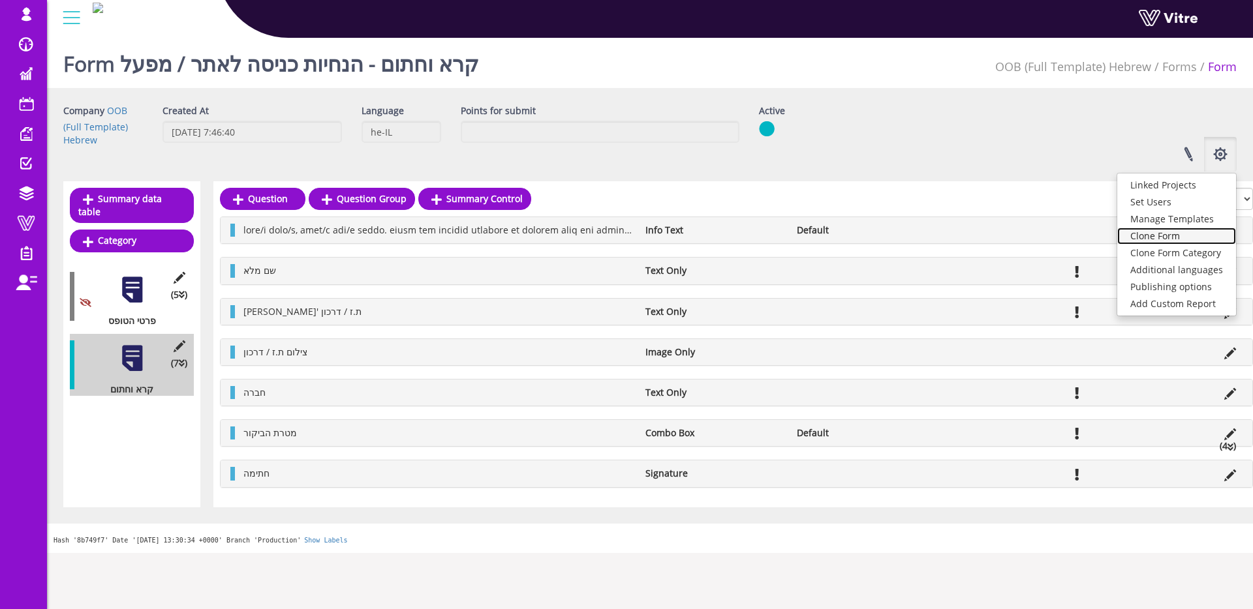
click at [1189, 230] on link "Clone Form" at bounding box center [1176, 236] width 119 height 17
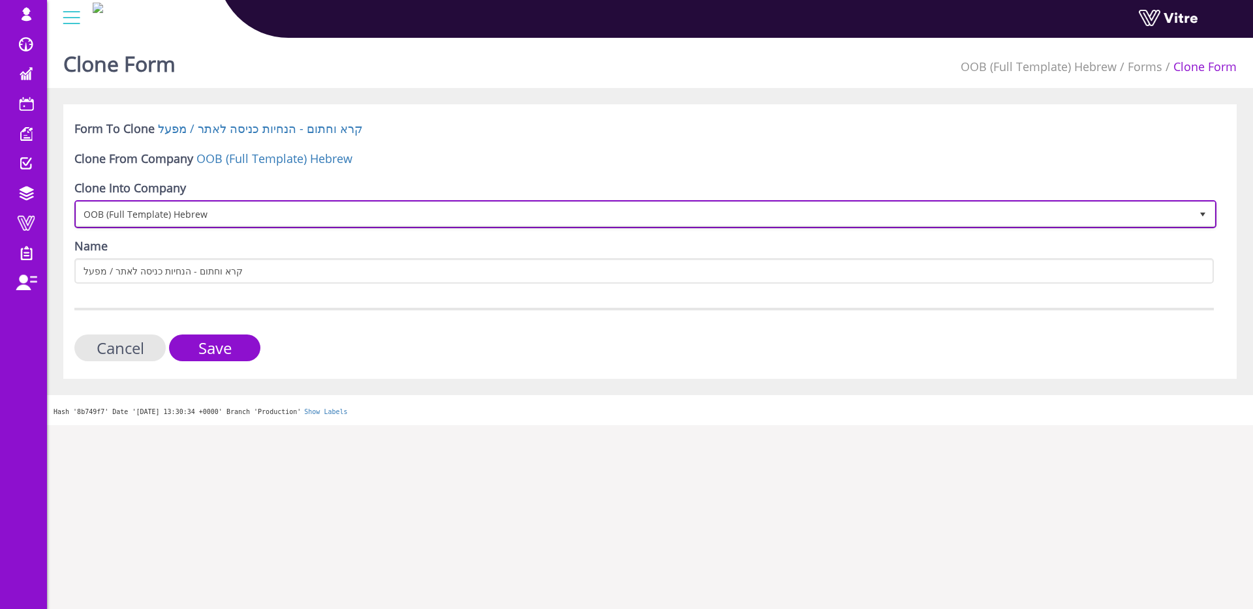
click at [111, 223] on span "OOB (Full Template) Hebrew" at bounding box center [633, 213] width 1114 height 23
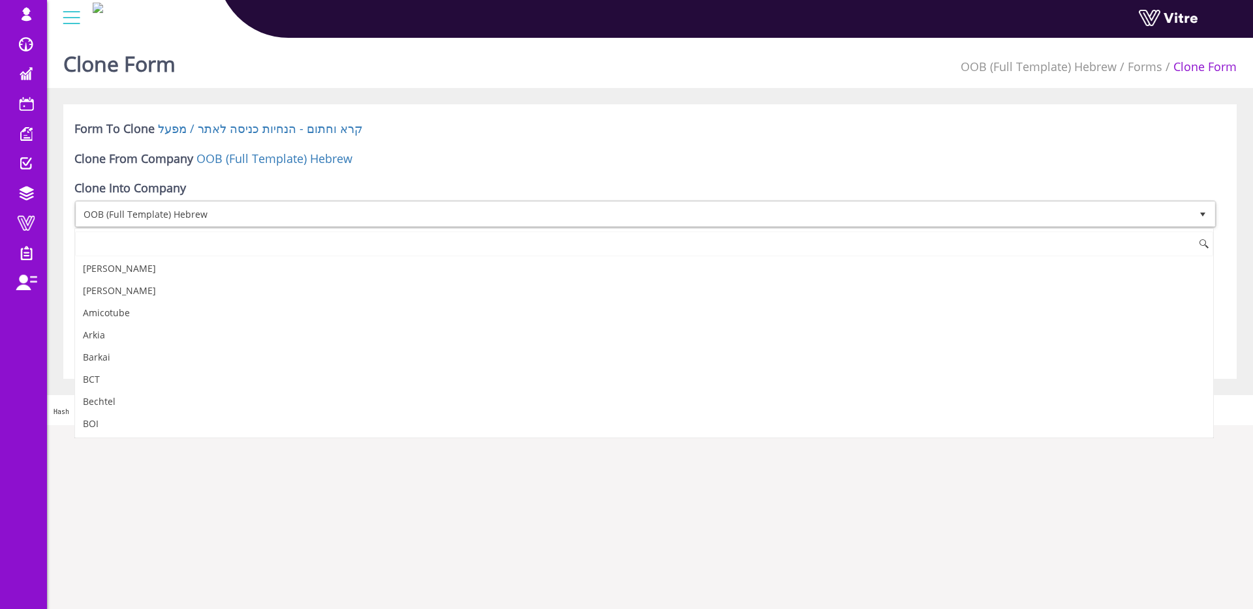
scroll to position [998, 0]
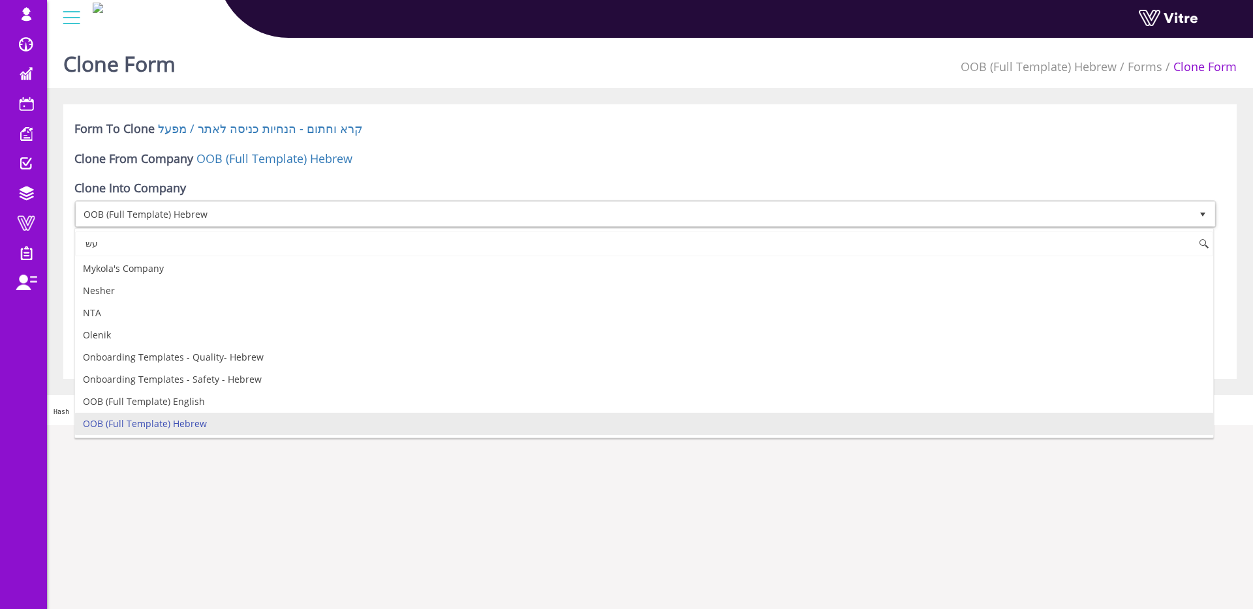
type input "ע"
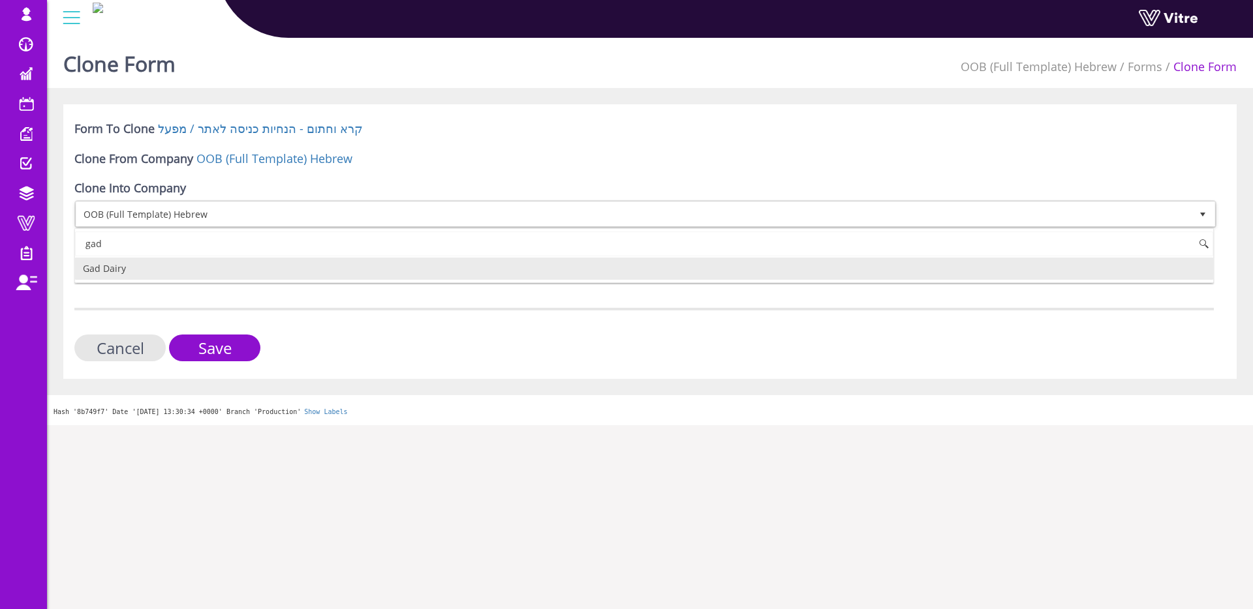
click at [114, 262] on li "Gad Dairy" at bounding box center [644, 269] width 1138 height 22
type input "gad"
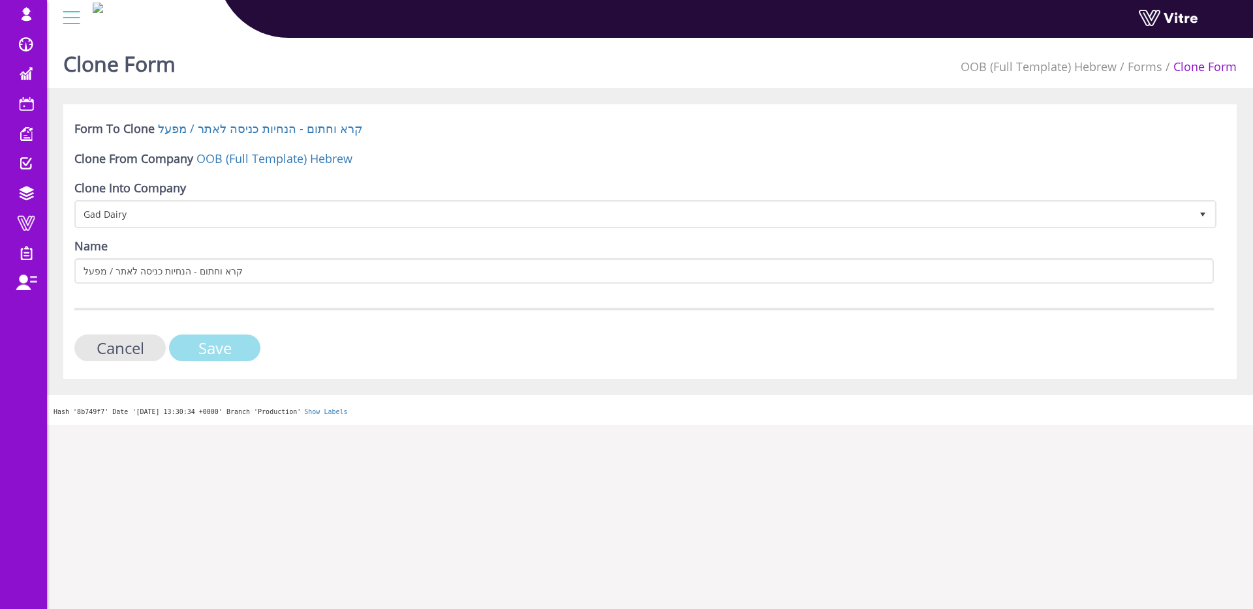
click at [228, 348] on input "Save" at bounding box center [214, 348] width 91 height 27
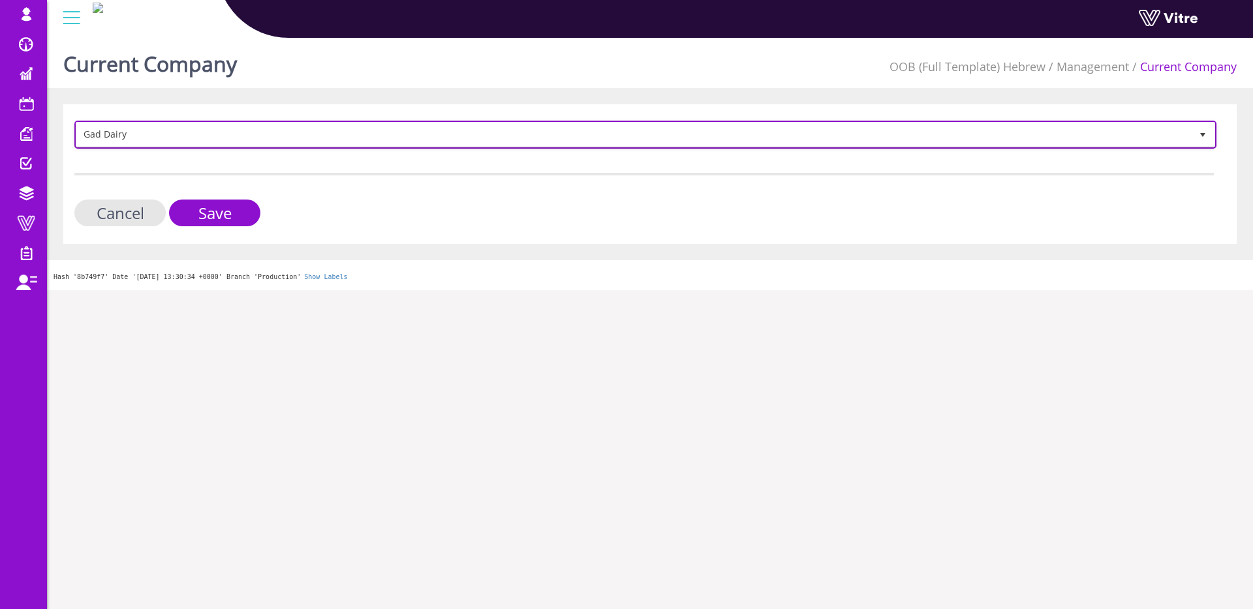
click at [216, 129] on span "Gad Dairy" at bounding box center [633, 134] width 1114 height 23
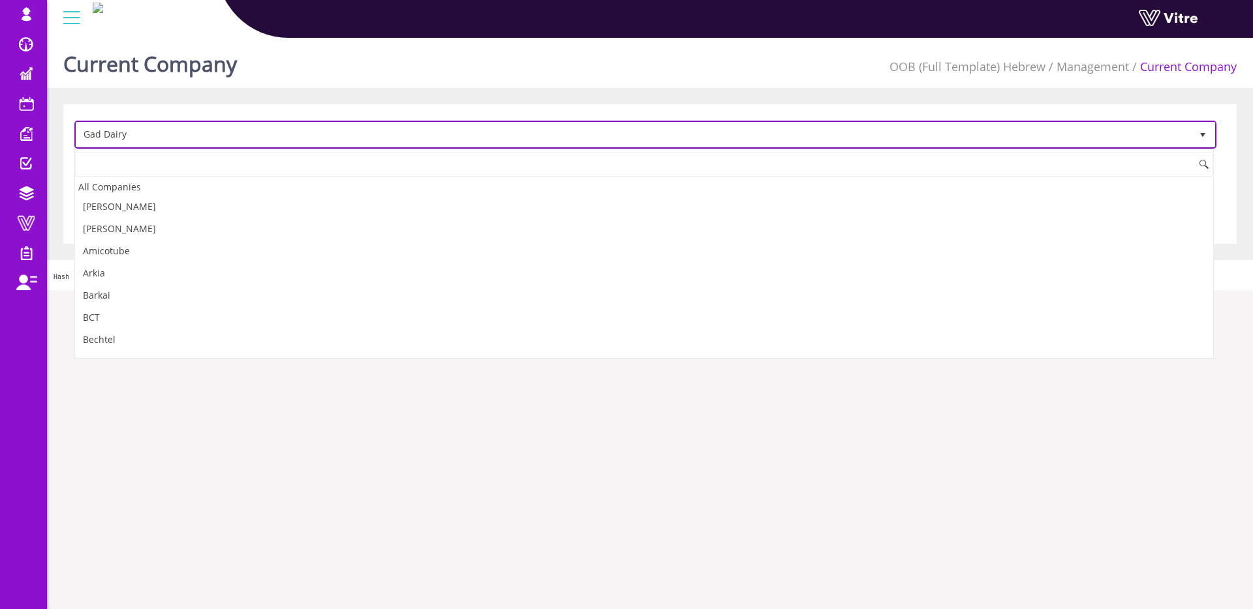
scroll to position [395, 0]
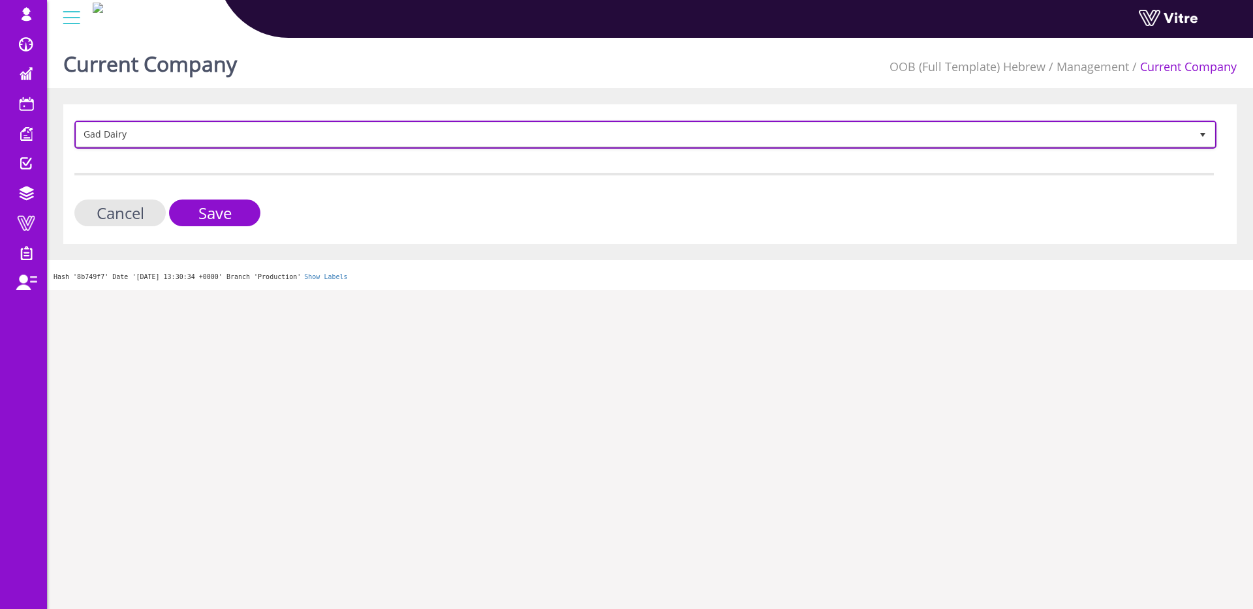
click at [162, 134] on span "Gad Dairy" at bounding box center [633, 134] width 1114 height 23
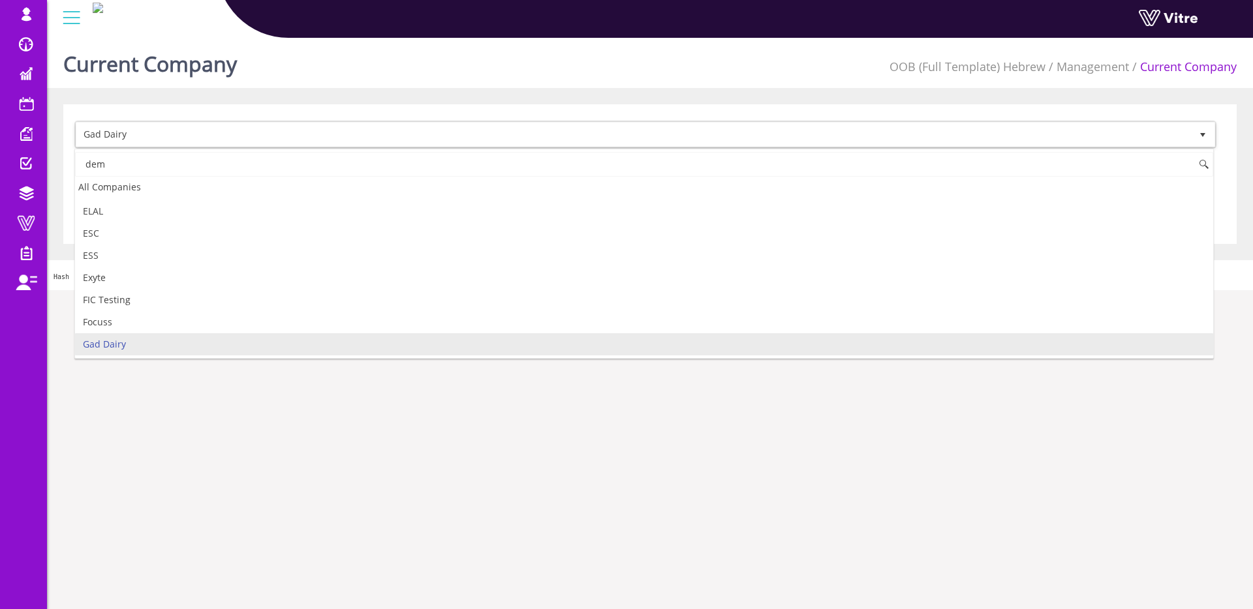
scroll to position [0, 0]
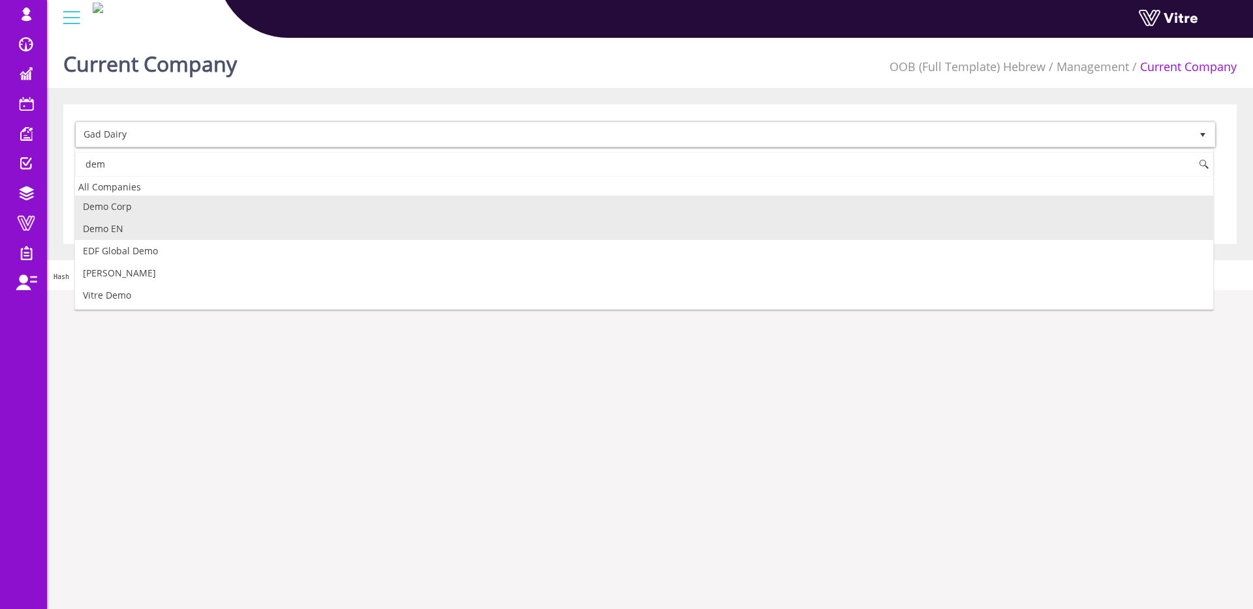
click at [206, 227] on li "Demo EN" at bounding box center [644, 229] width 1138 height 22
type input "dem"
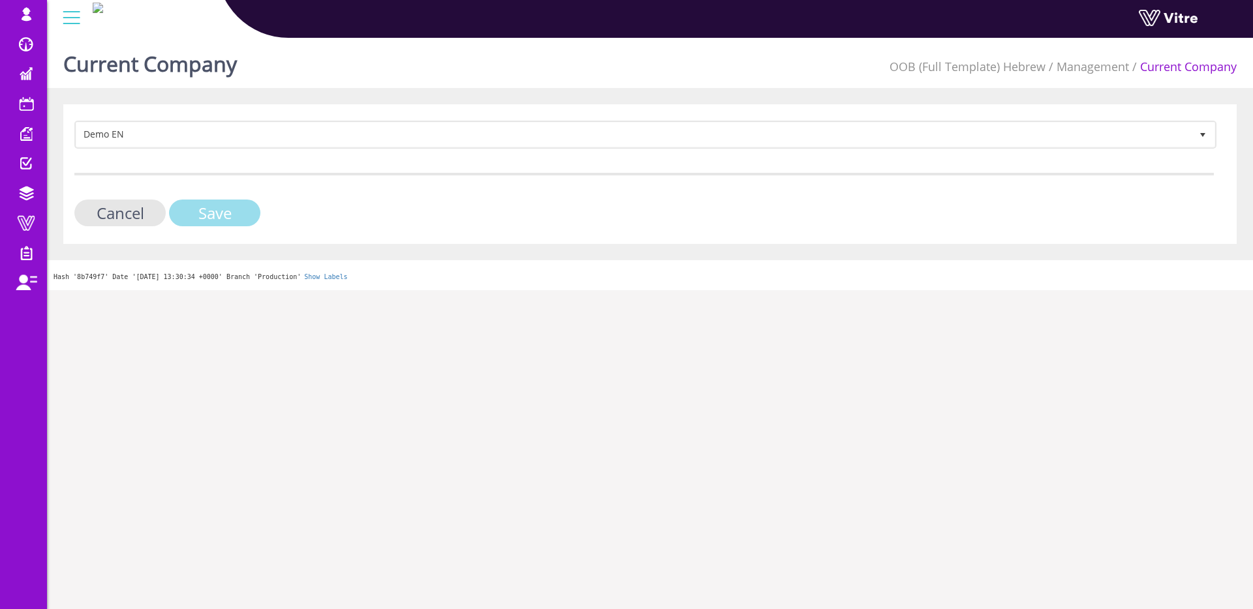
click at [207, 218] on input "Save" at bounding box center [214, 213] width 91 height 27
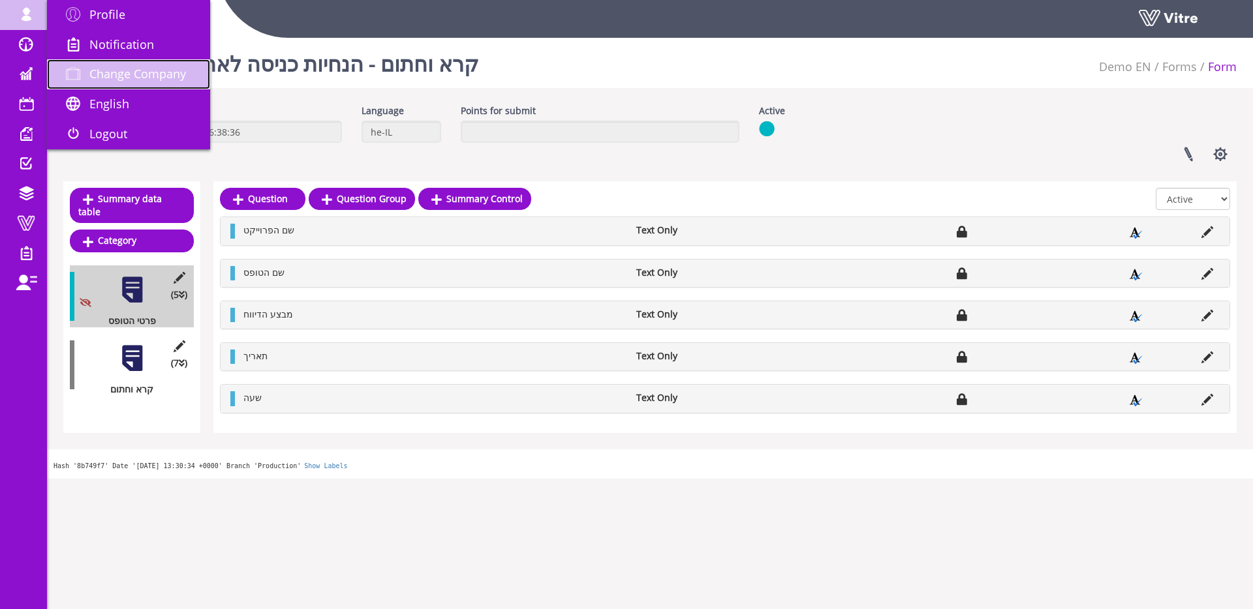
click at [95, 63] on link "Change Company" at bounding box center [128, 74] width 163 height 30
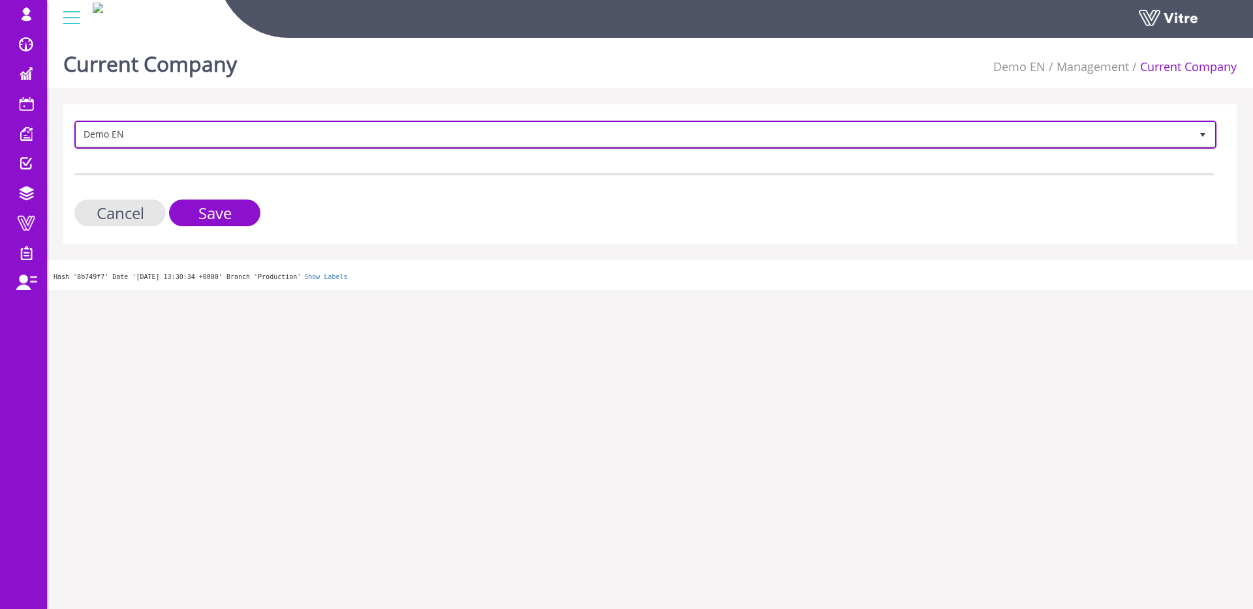
click at [215, 144] on span "Demo EN" at bounding box center [633, 134] width 1114 height 23
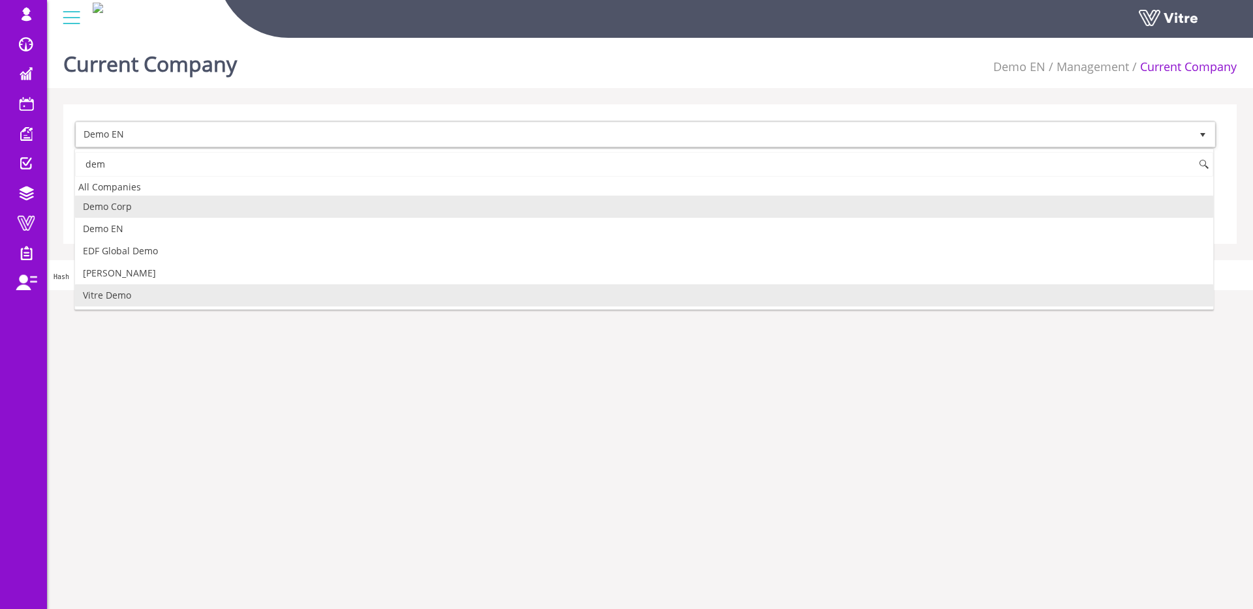
click at [104, 297] on li "Vitre Demo" at bounding box center [644, 295] width 1138 height 22
type input "dem"
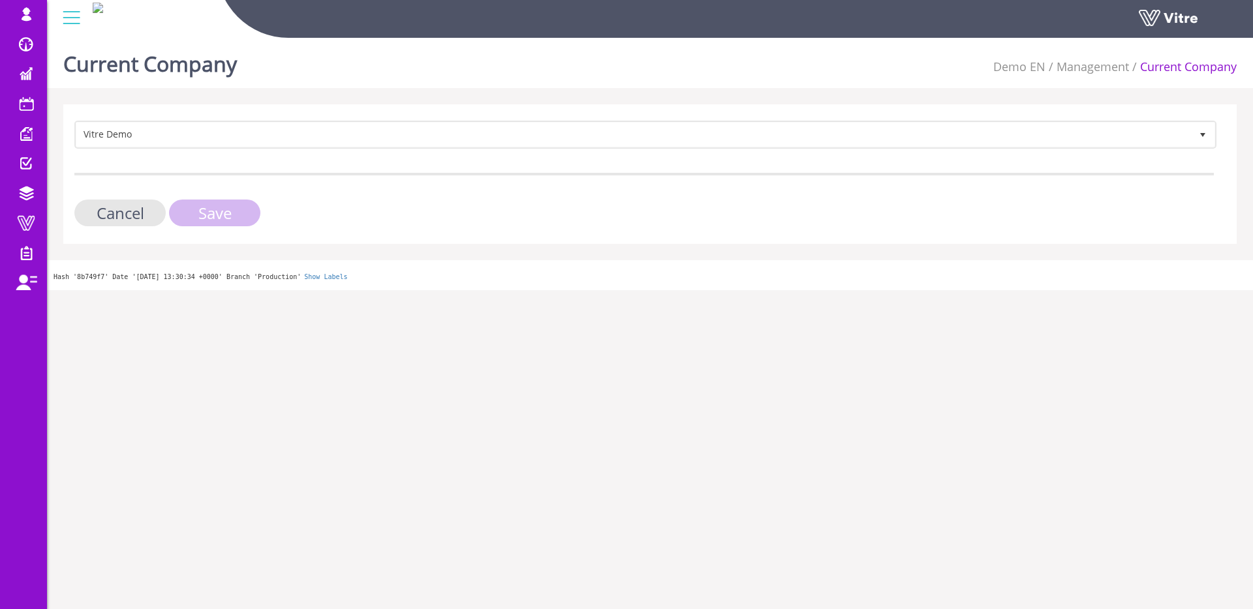
click at [196, 210] on input "Save" at bounding box center [214, 213] width 91 height 27
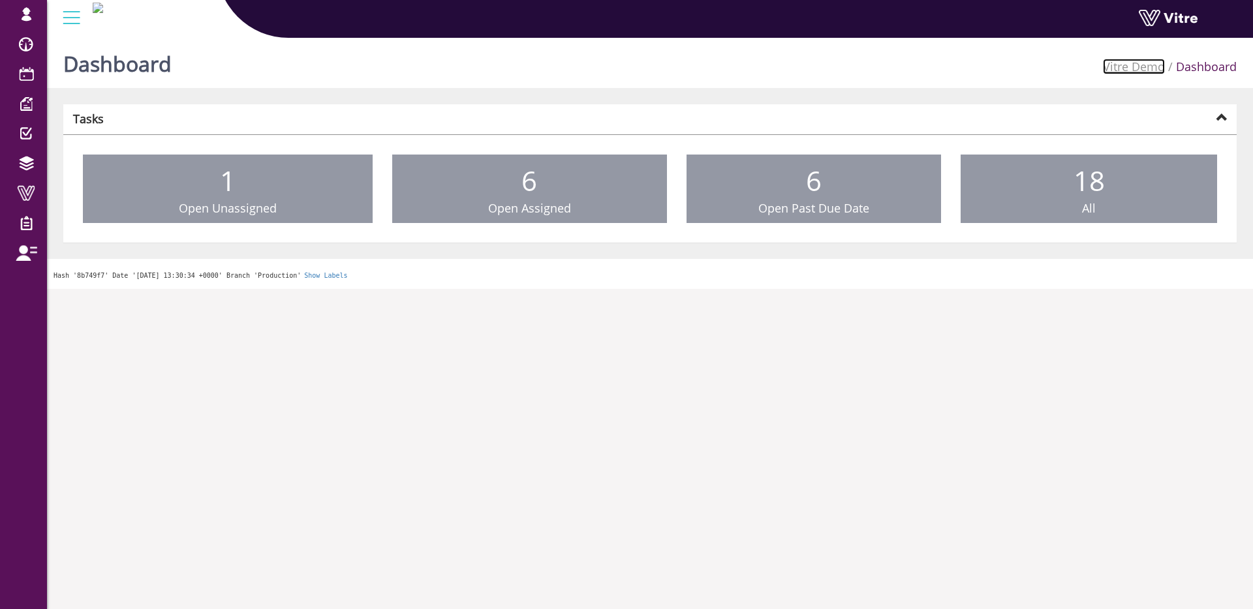
click at [1154, 67] on link "Vitre Demo" at bounding box center [1134, 67] width 62 height 16
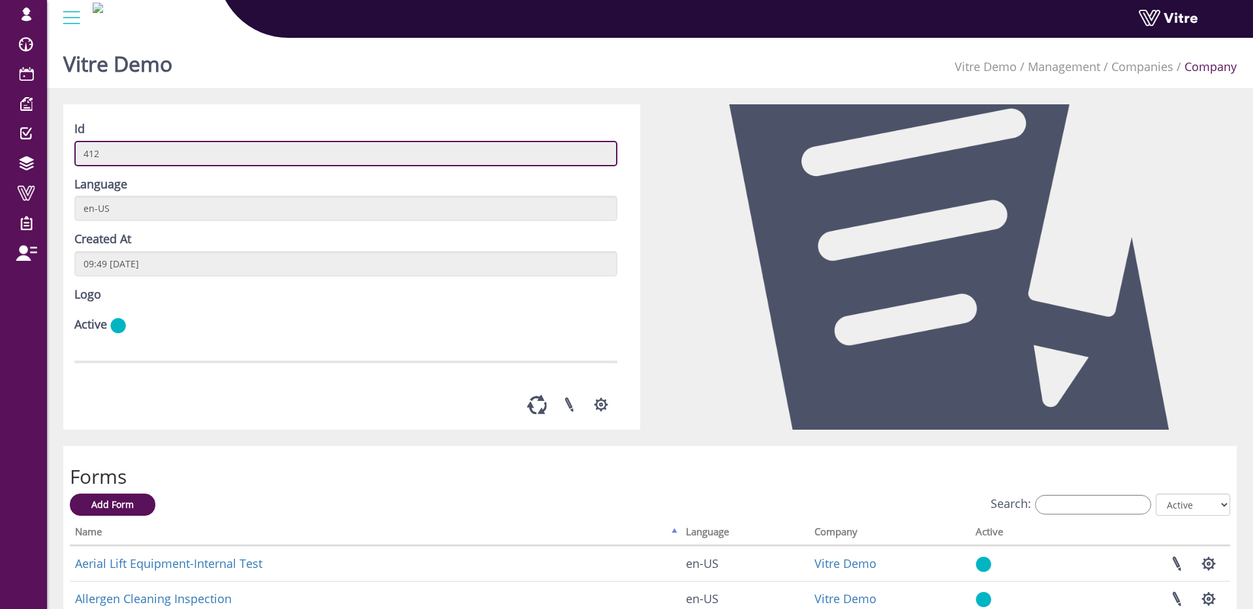
click at [138, 161] on input "412" at bounding box center [345, 153] width 543 height 25
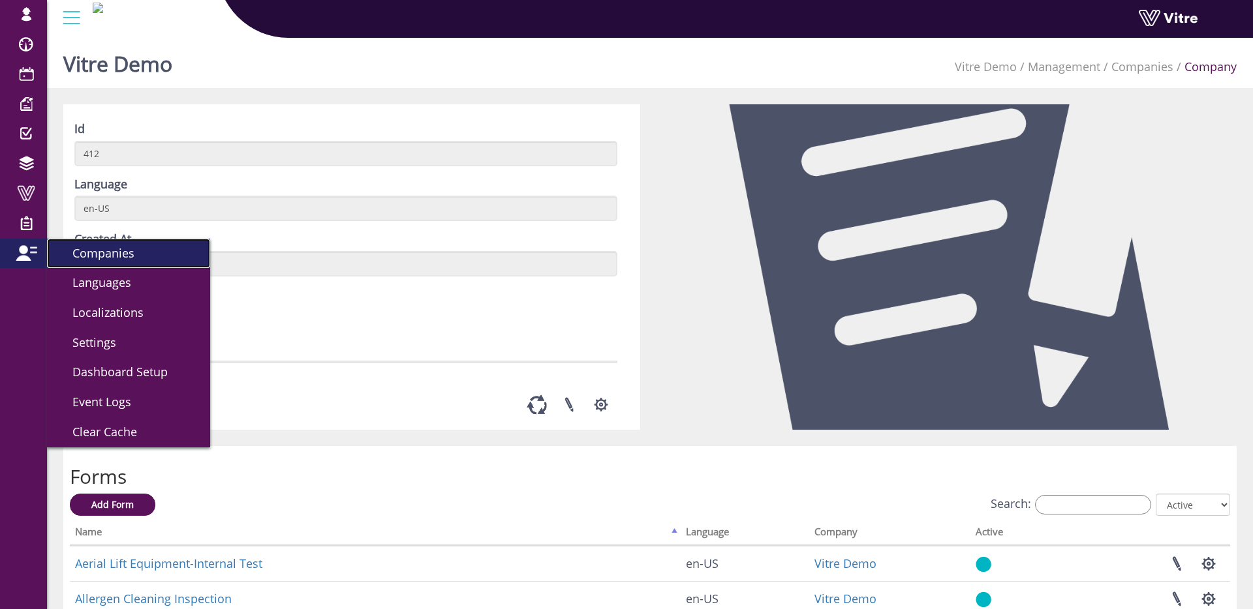
click at [87, 265] on link "Companies" at bounding box center [128, 254] width 163 height 30
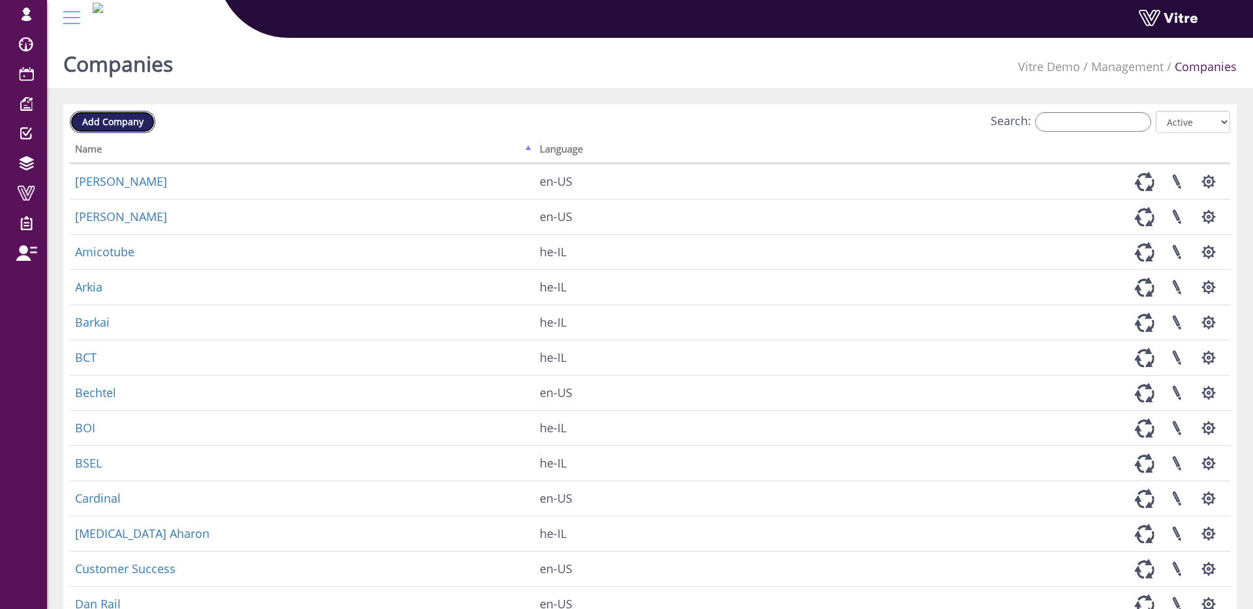
click at [110, 125] on span "Add Company" at bounding box center [112, 121] width 61 height 12
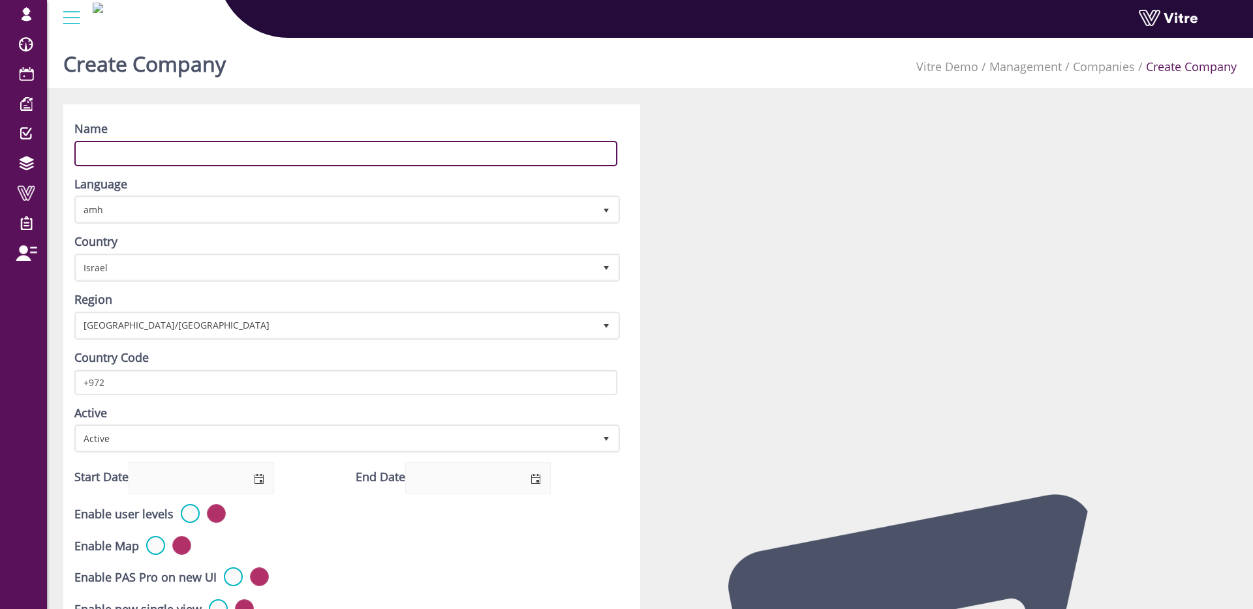
click at [151, 153] on input "Name" at bounding box center [345, 153] width 543 height 25
type input "Vitre Demo IL"
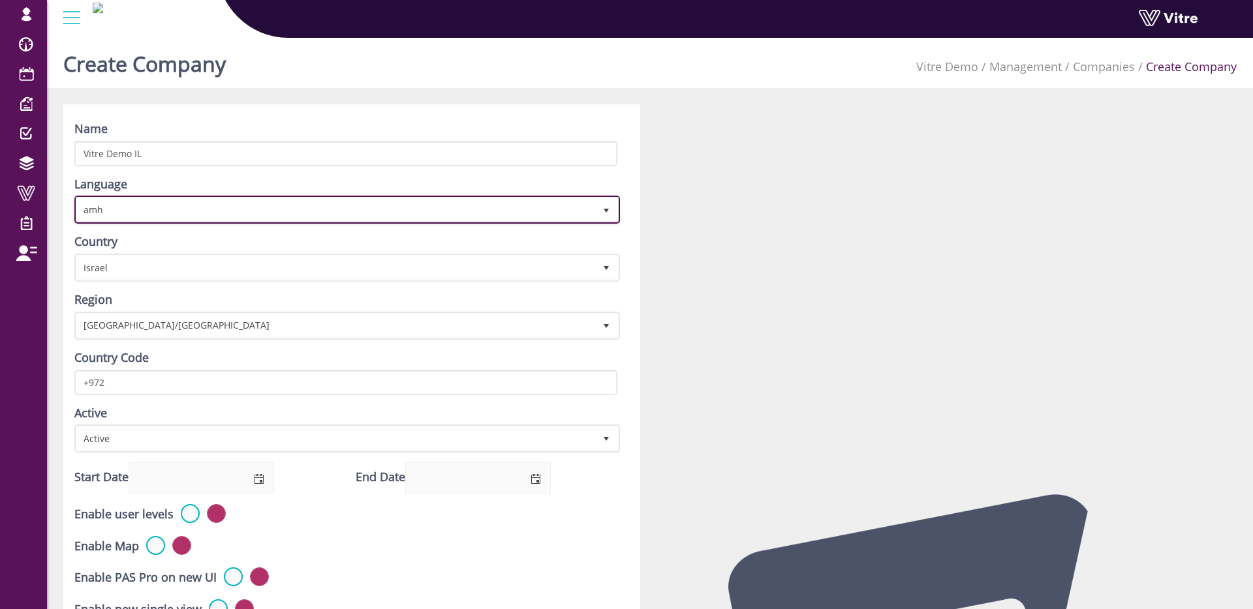
click at [185, 206] on span "amh" at bounding box center [335, 209] width 518 height 23
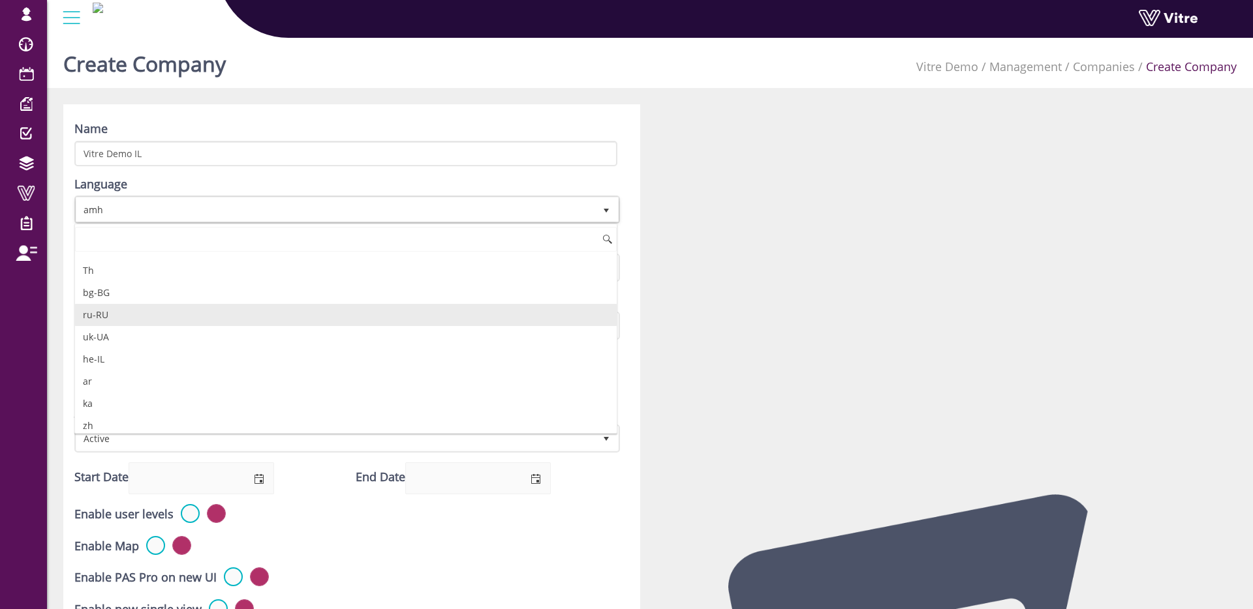
scroll to position [266, 0]
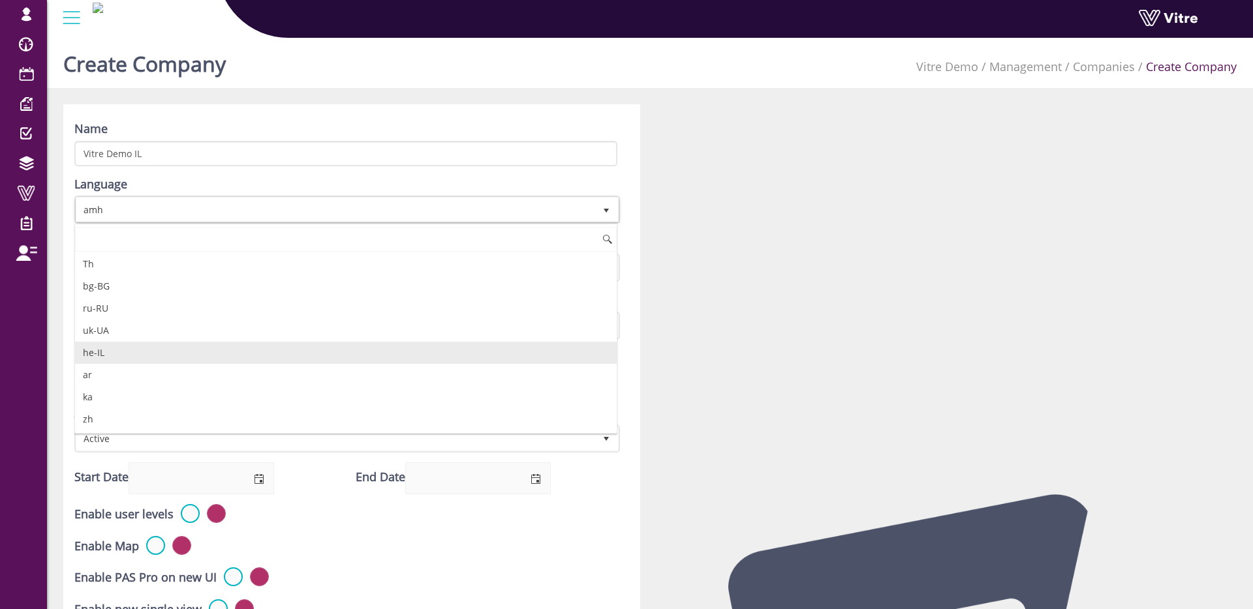
drag, startPoint x: 161, startPoint y: 349, endPoint x: 168, endPoint y: 345, distance: 8.2
click at [164, 348] on li "he-IL" at bounding box center [346, 353] width 542 height 22
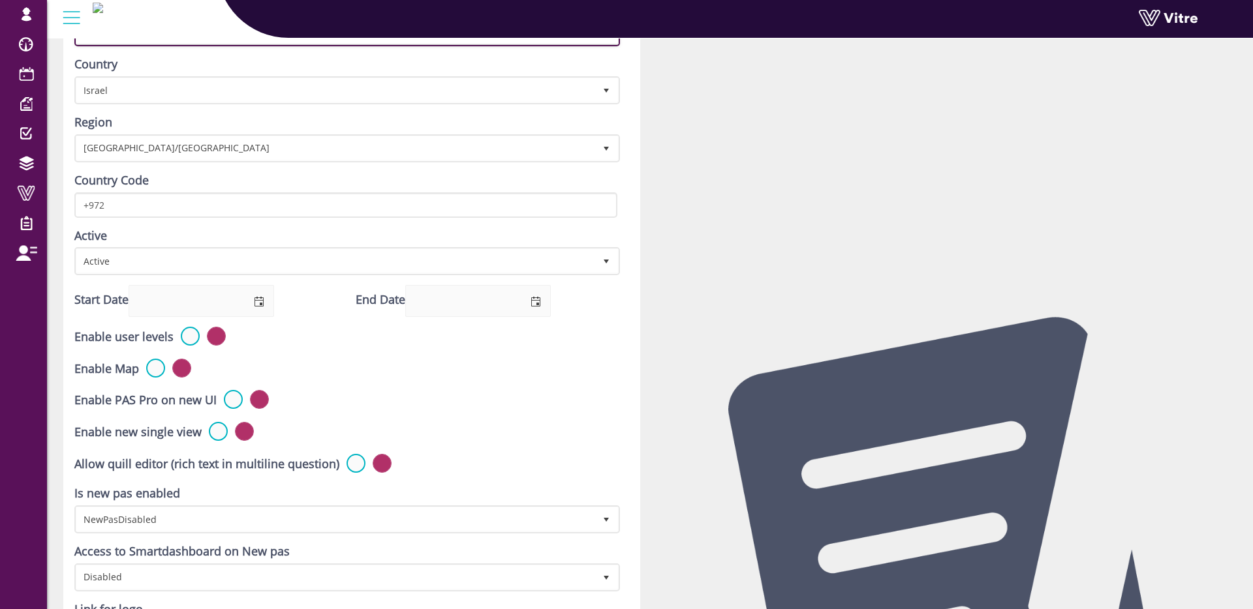
scroll to position [356, 0]
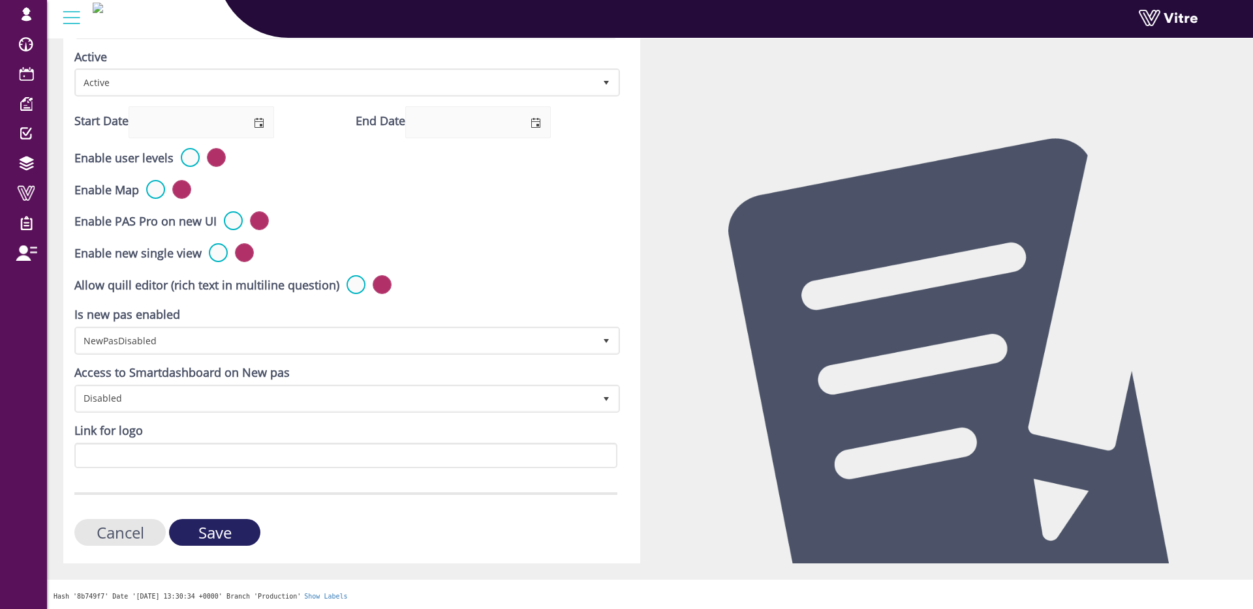
drag, startPoint x: 214, startPoint y: 532, endPoint x: 423, endPoint y: 505, distance: 210.6
click at [215, 532] on input "Save" at bounding box center [214, 532] width 91 height 27
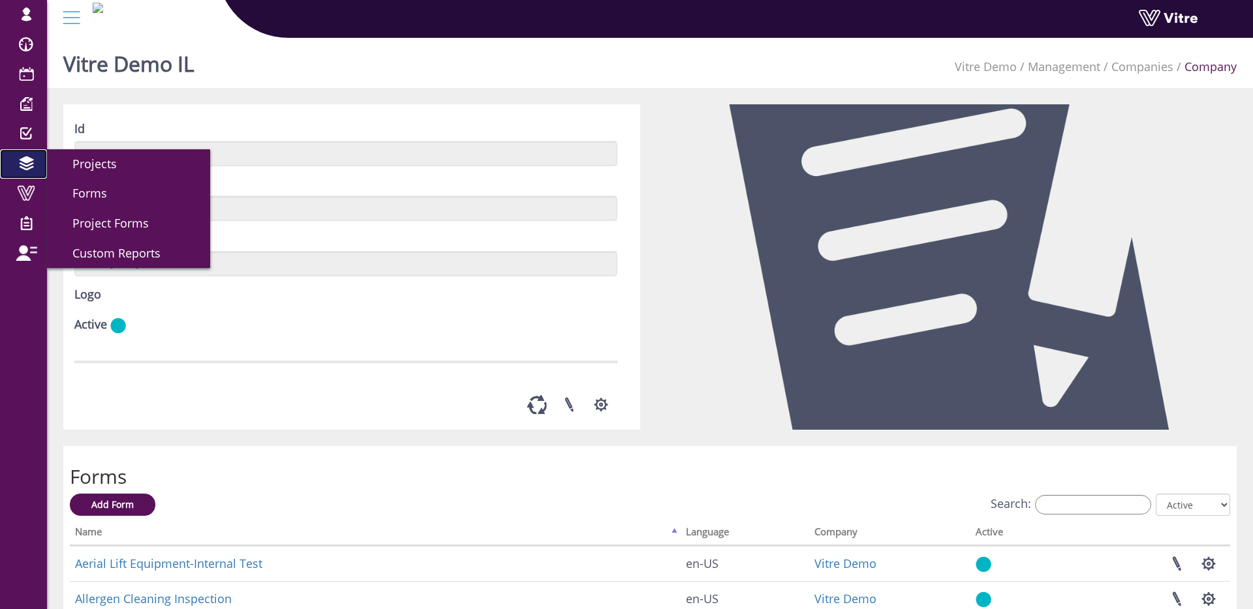
click at [19, 163] on span at bounding box center [26, 164] width 33 height 16
click at [110, 194] on link "Forms" at bounding box center [128, 194] width 163 height 30
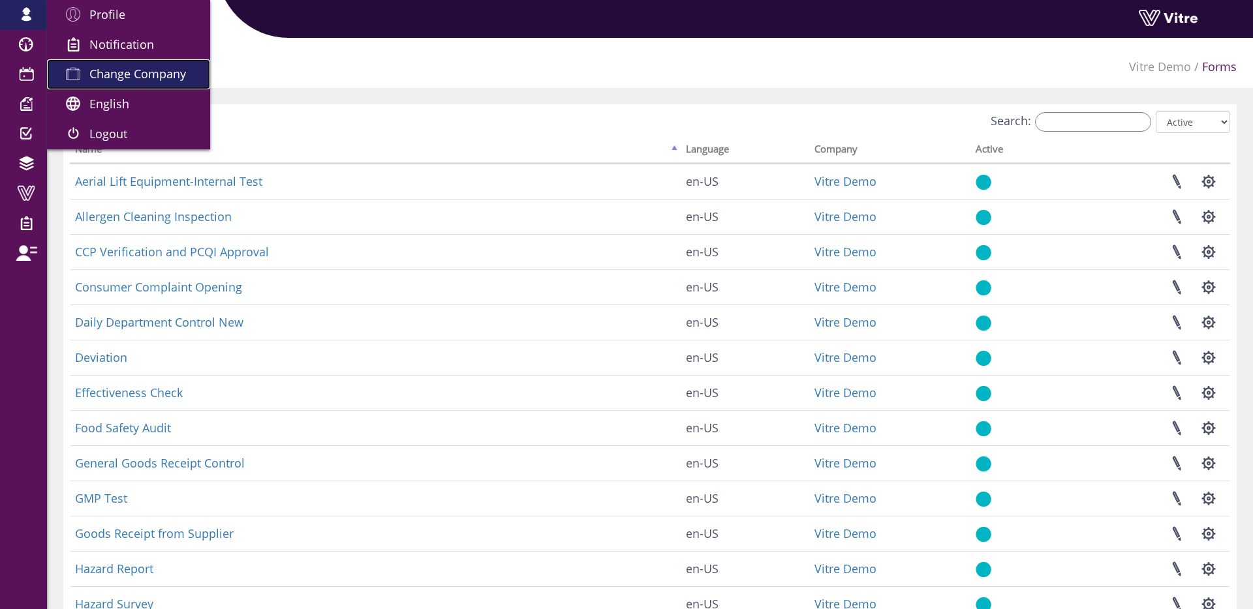
click at [153, 69] on span "Change Company" at bounding box center [137, 74] width 97 height 16
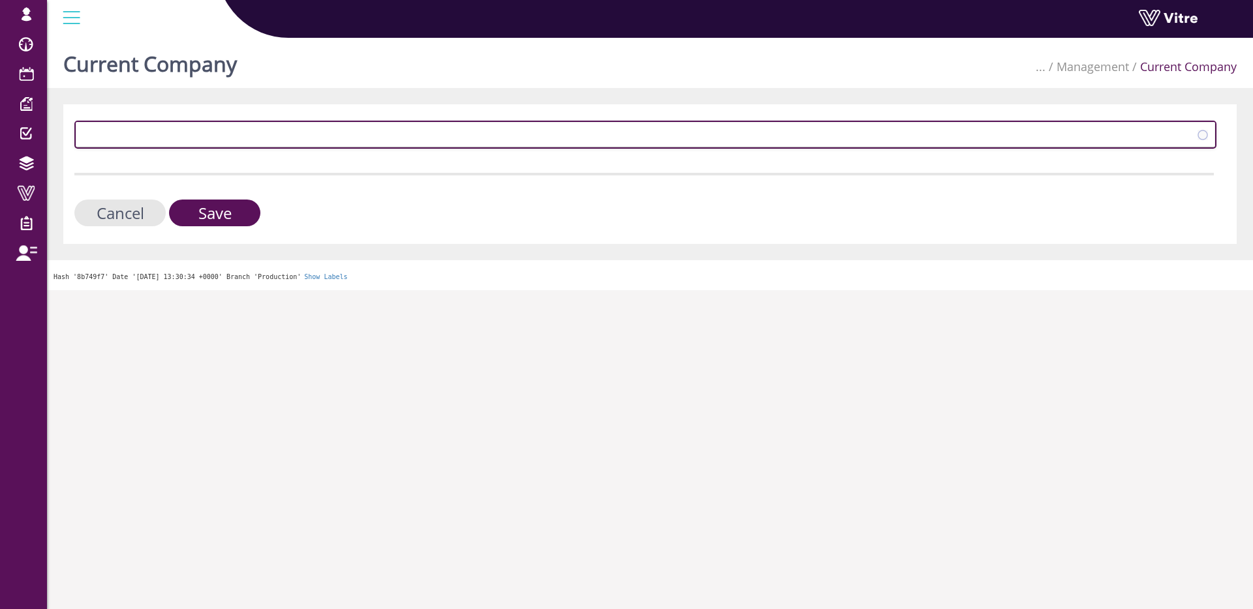
click at [239, 129] on span at bounding box center [633, 134] width 1114 height 23
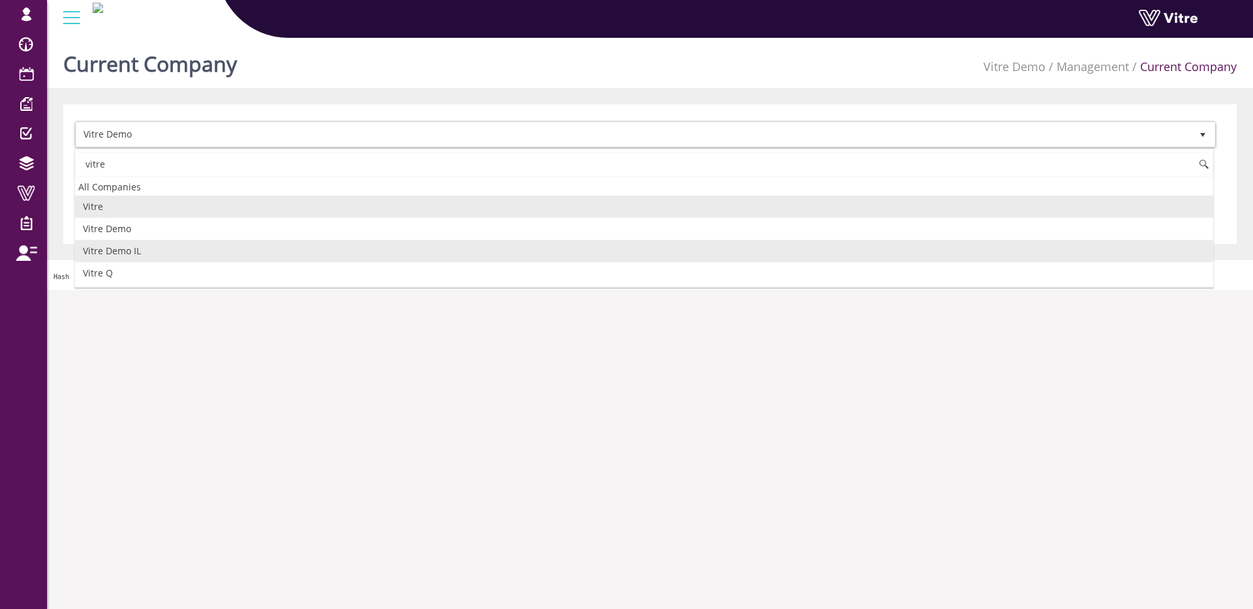
drag, startPoint x: 133, startPoint y: 252, endPoint x: 165, endPoint y: 241, distance: 33.8
click at [133, 252] on li "Vitre Demo IL" at bounding box center [644, 251] width 1138 height 22
type input "vitre"
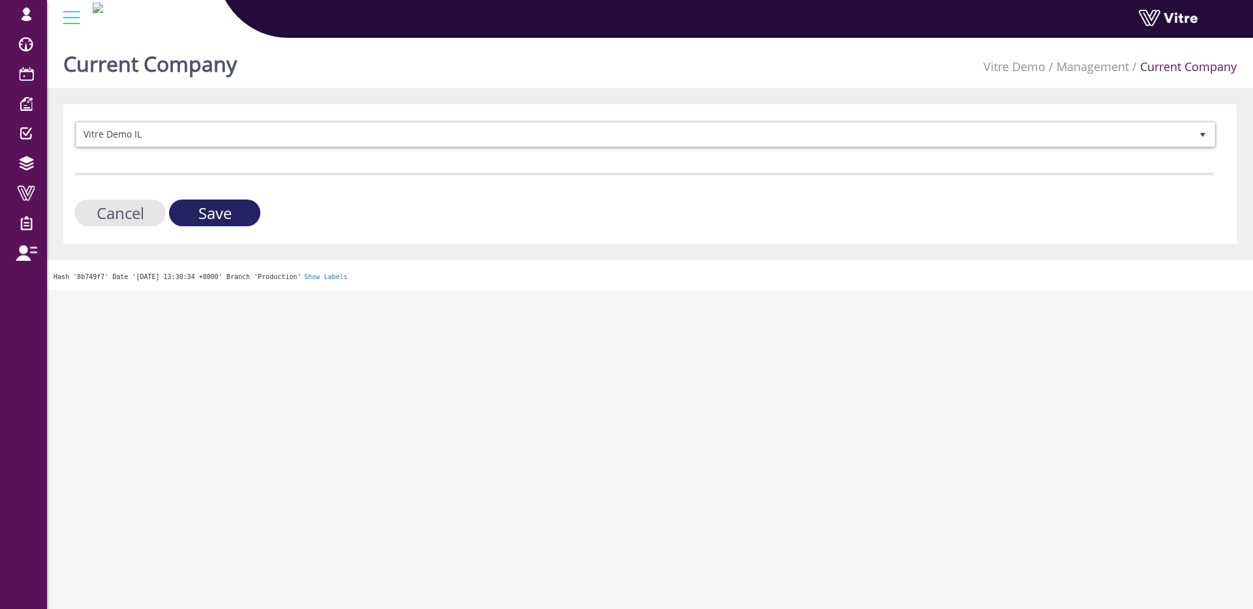
click at [251, 217] on input "Save" at bounding box center [214, 213] width 91 height 27
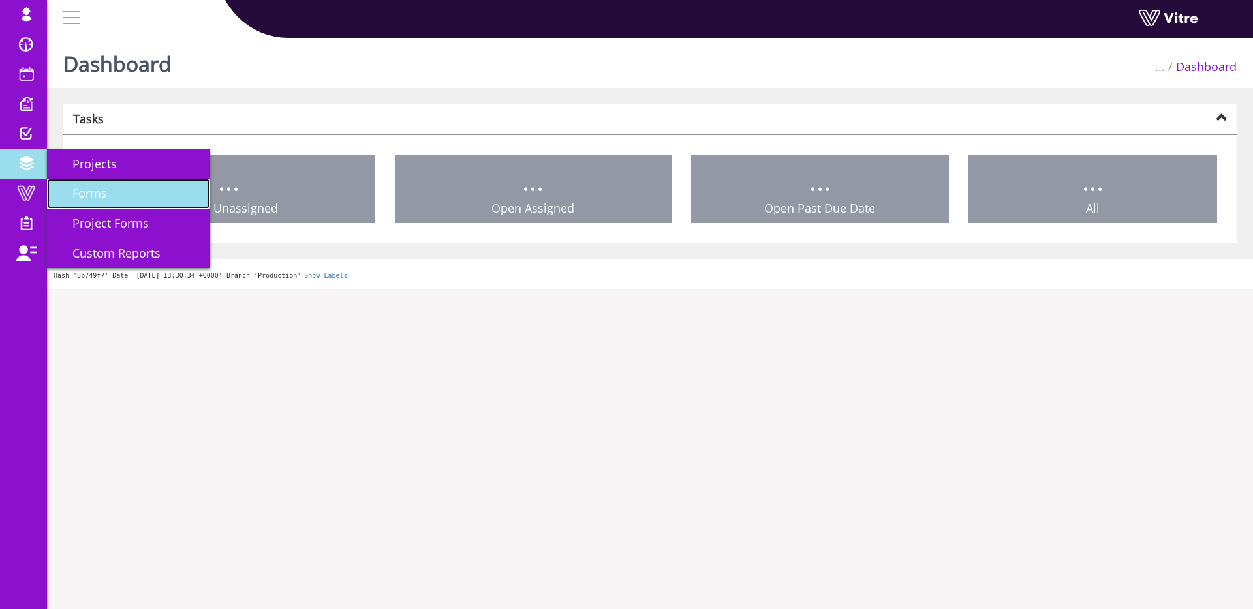
click at [95, 183] on link "Forms" at bounding box center [128, 194] width 163 height 30
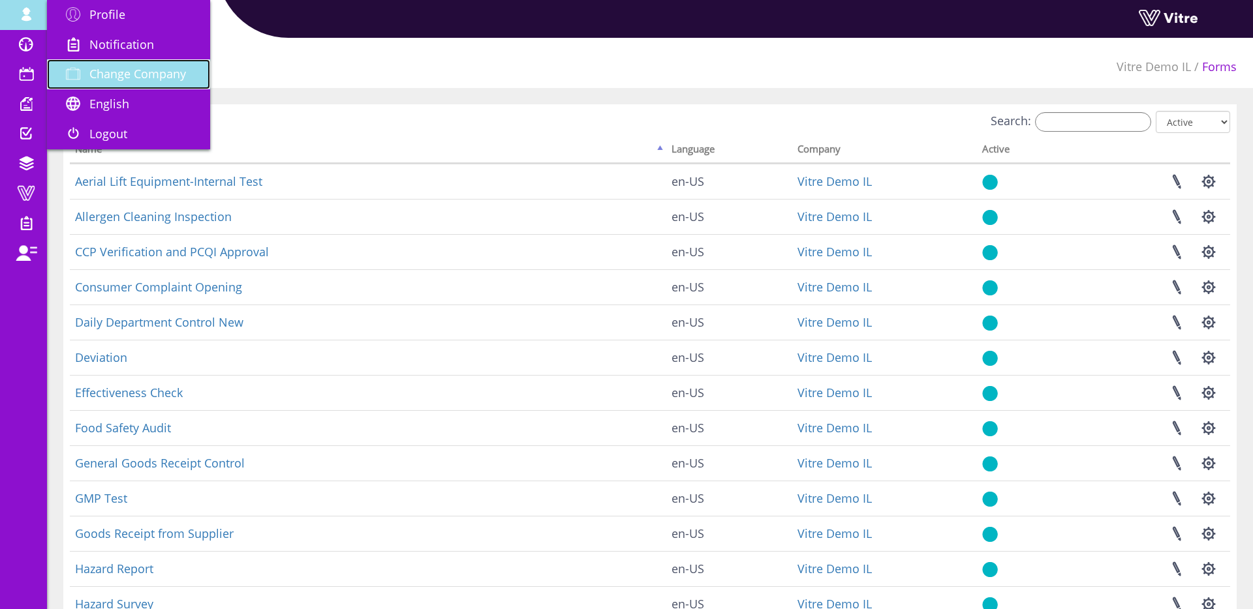
click at [113, 78] on span "Change Company" at bounding box center [137, 74] width 97 height 16
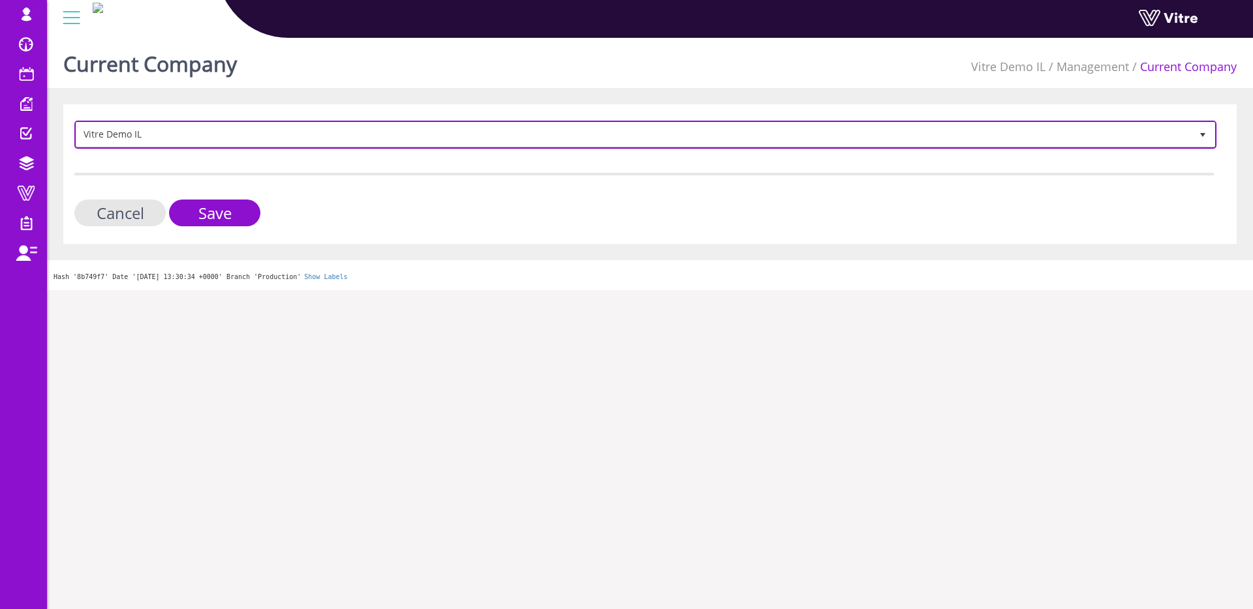
click at [324, 140] on span "Vitre Demo IL" at bounding box center [633, 134] width 1114 height 23
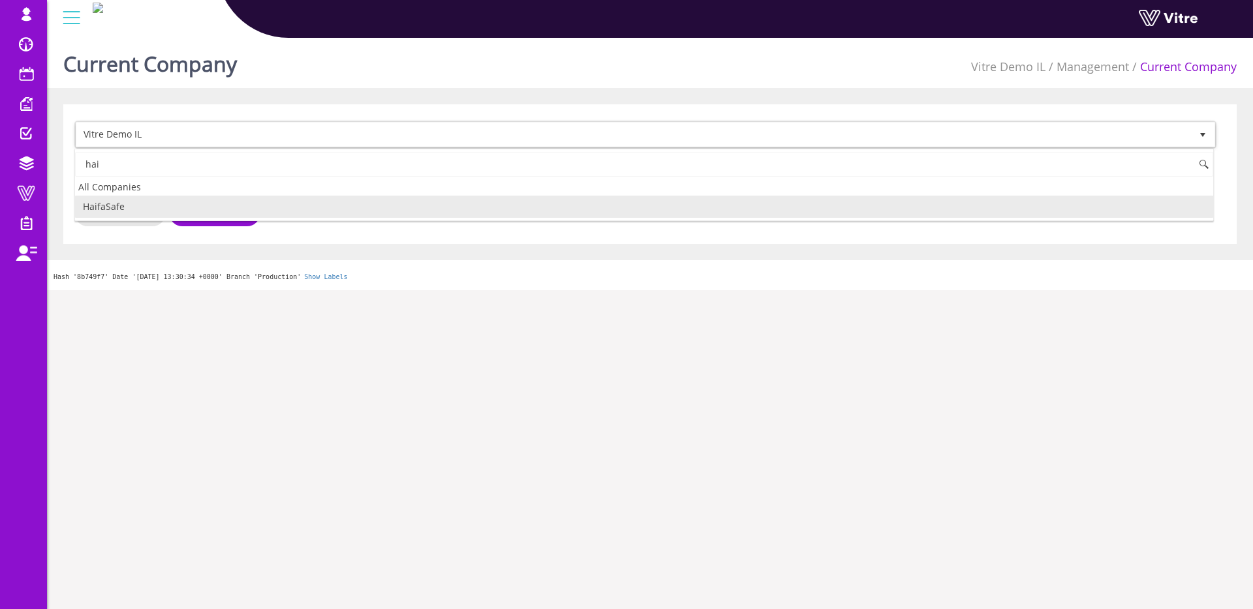
click at [260, 213] on li "HaifaSafe" at bounding box center [644, 207] width 1138 height 22
type input "hai"
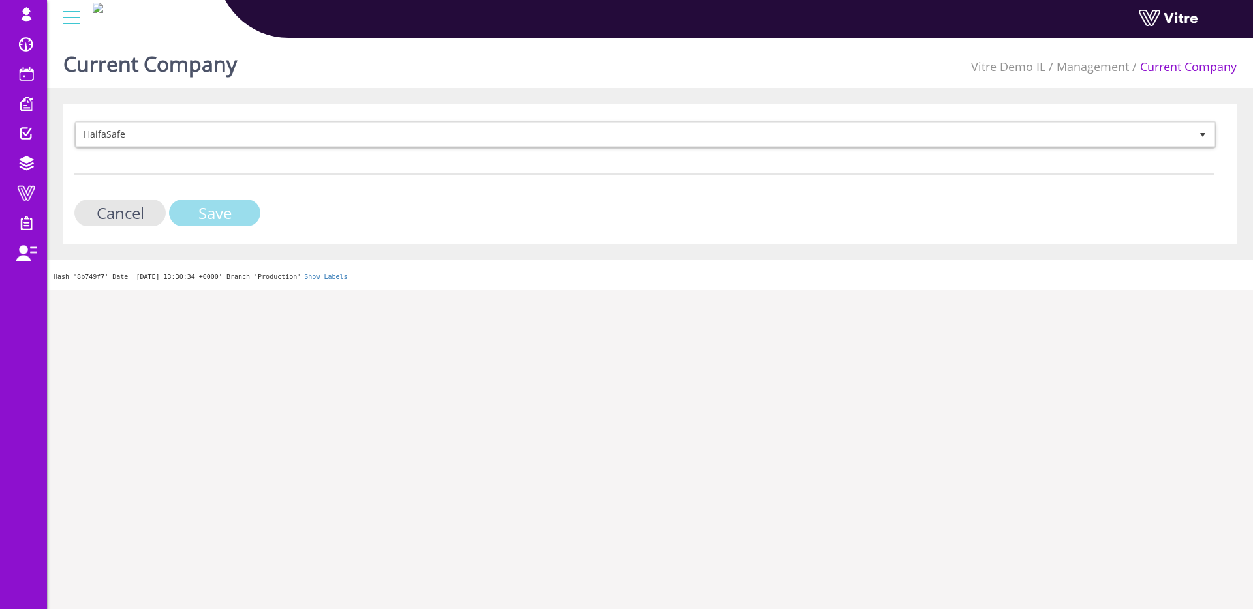
click at [235, 215] on input "Save" at bounding box center [214, 213] width 91 height 27
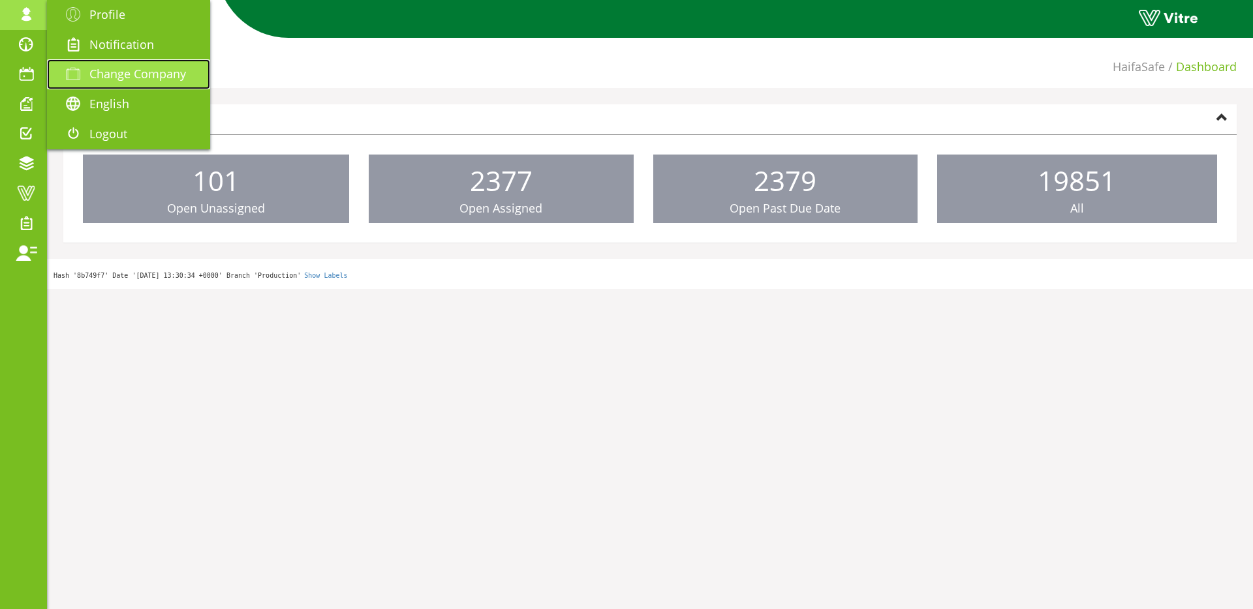
click at [133, 72] on span "Change Company" at bounding box center [137, 74] width 97 height 16
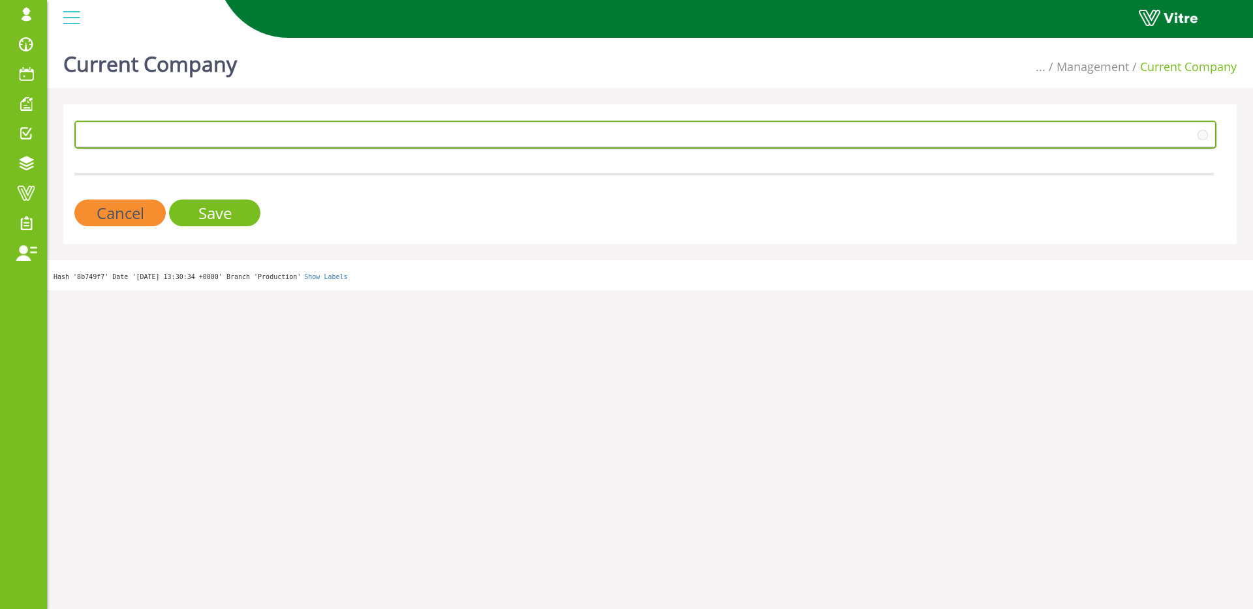
click at [247, 125] on span at bounding box center [633, 134] width 1114 height 23
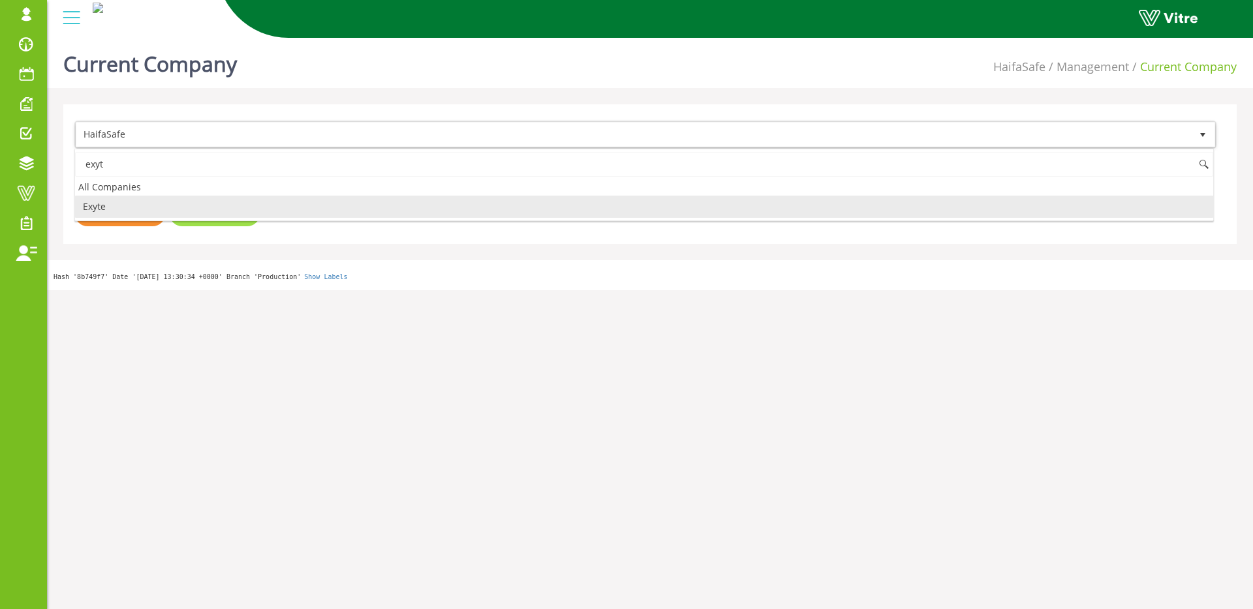
click at [194, 213] on li "Exyte" at bounding box center [644, 207] width 1138 height 22
type input "exyt"
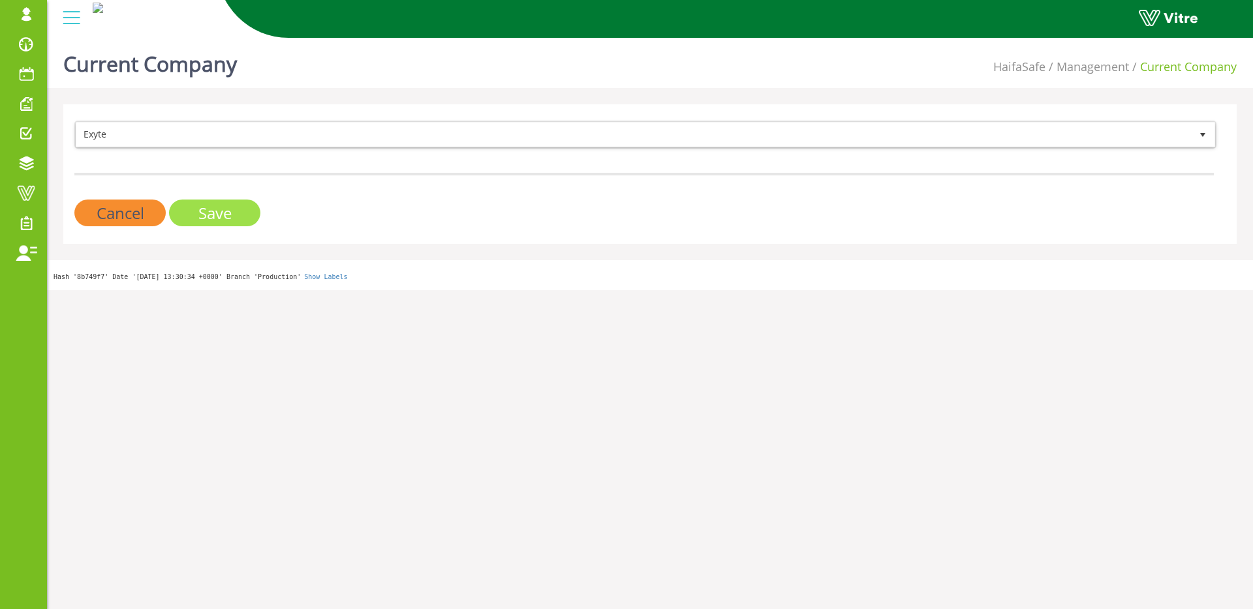
click at [199, 212] on input "Save" at bounding box center [214, 213] width 91 height 27
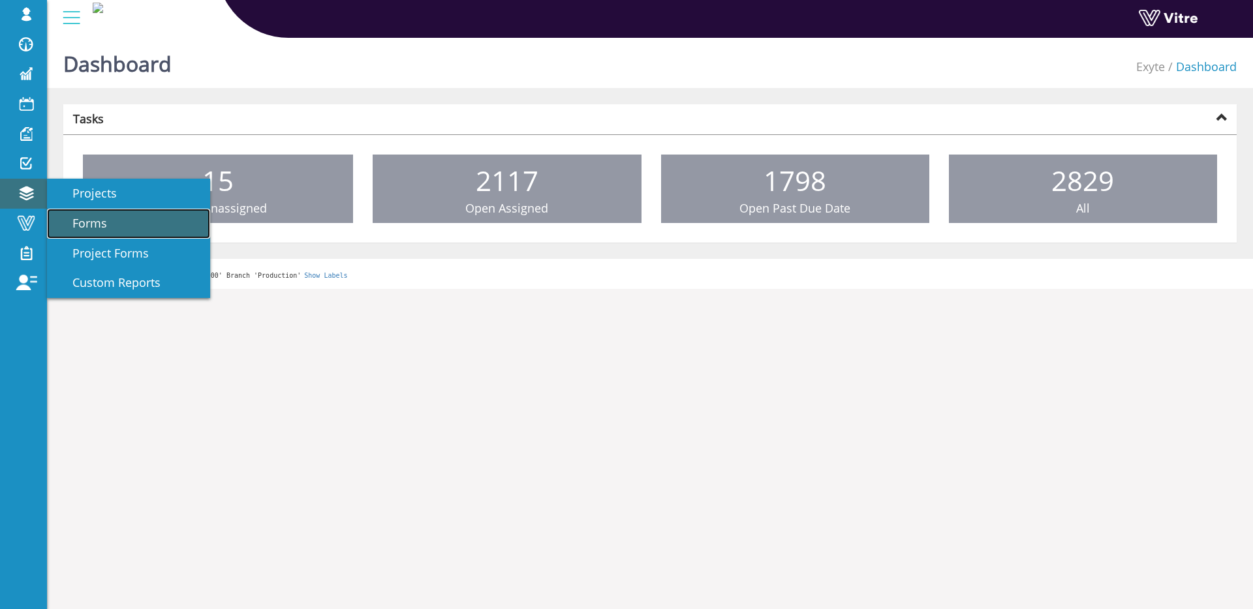
click at [137, 234] on link "Forms" at bounding box center [128, 224] width 163 height 30
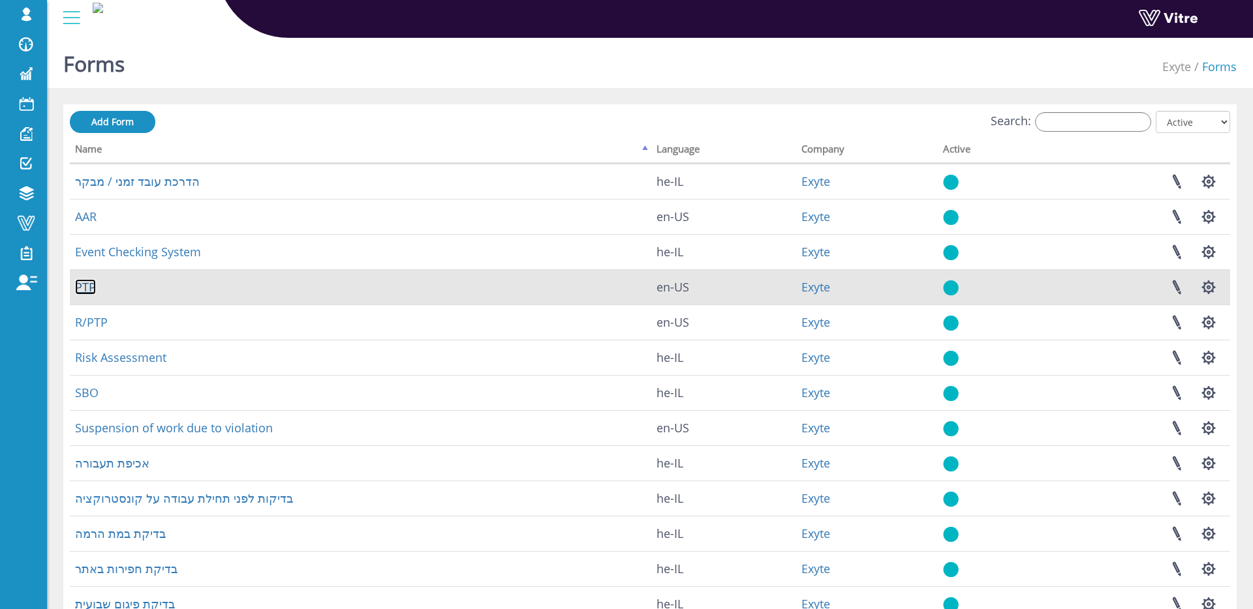
click at [90, 289] on link "PTP" at bounding box center [85, 287] width 21 height 16
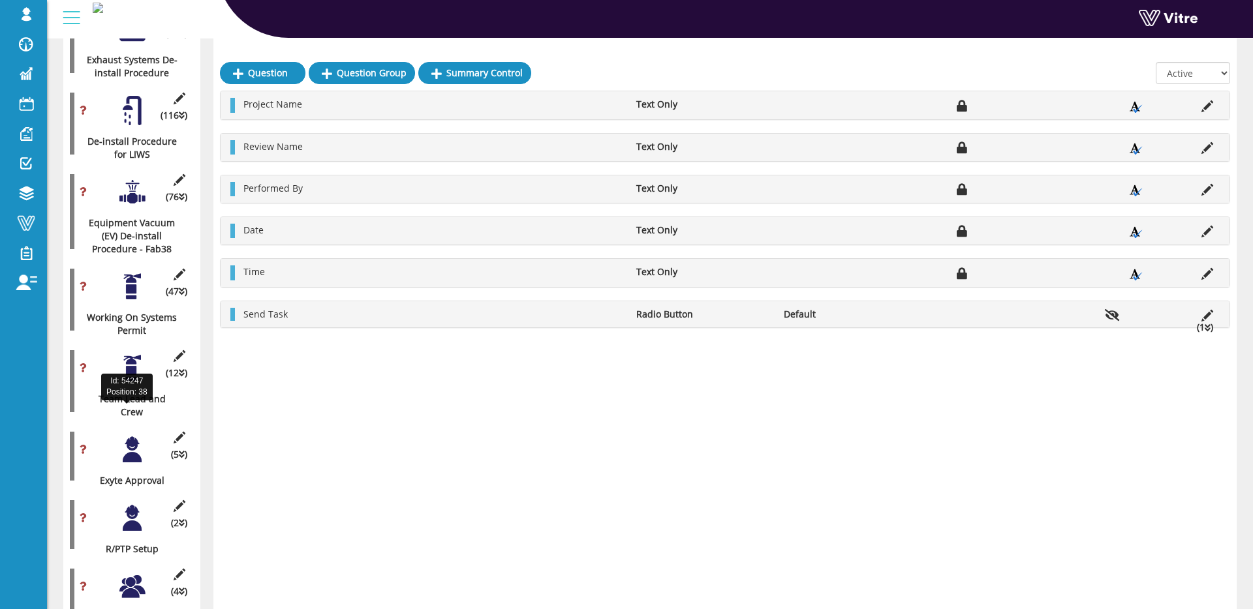
scroll to position [2211, 0]
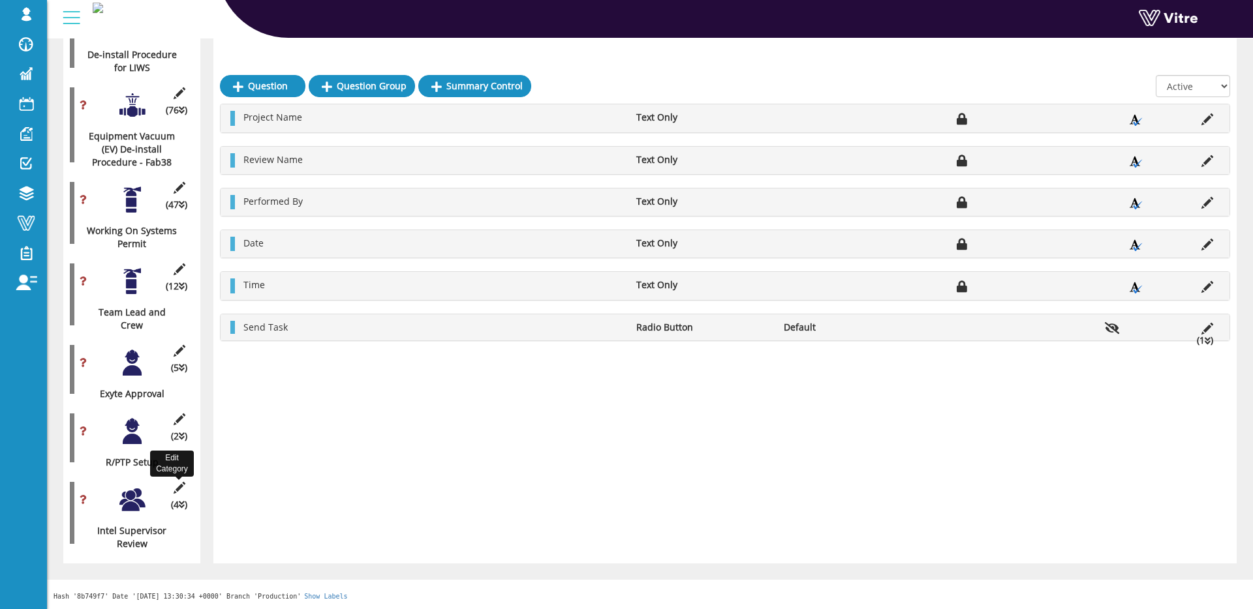
click at [173, 490] on icon at bounding box center [179, 488] width 16 height 12
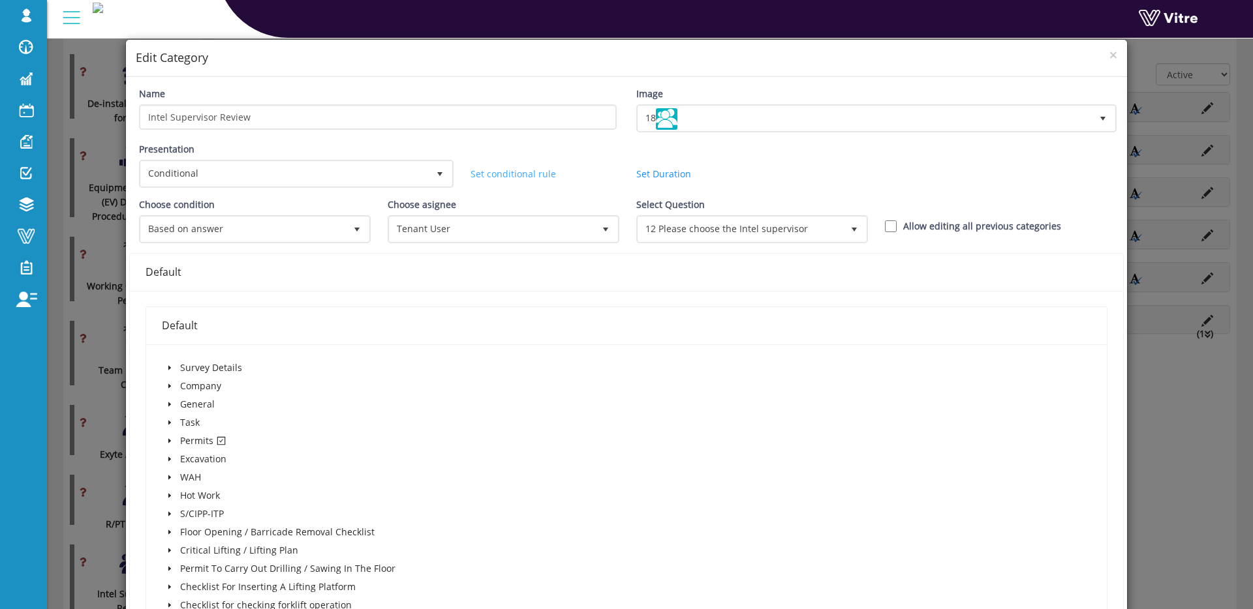
click at [540, 170] on link "Set conditional rule" at bounding box center [512, 174] width 85 height 12
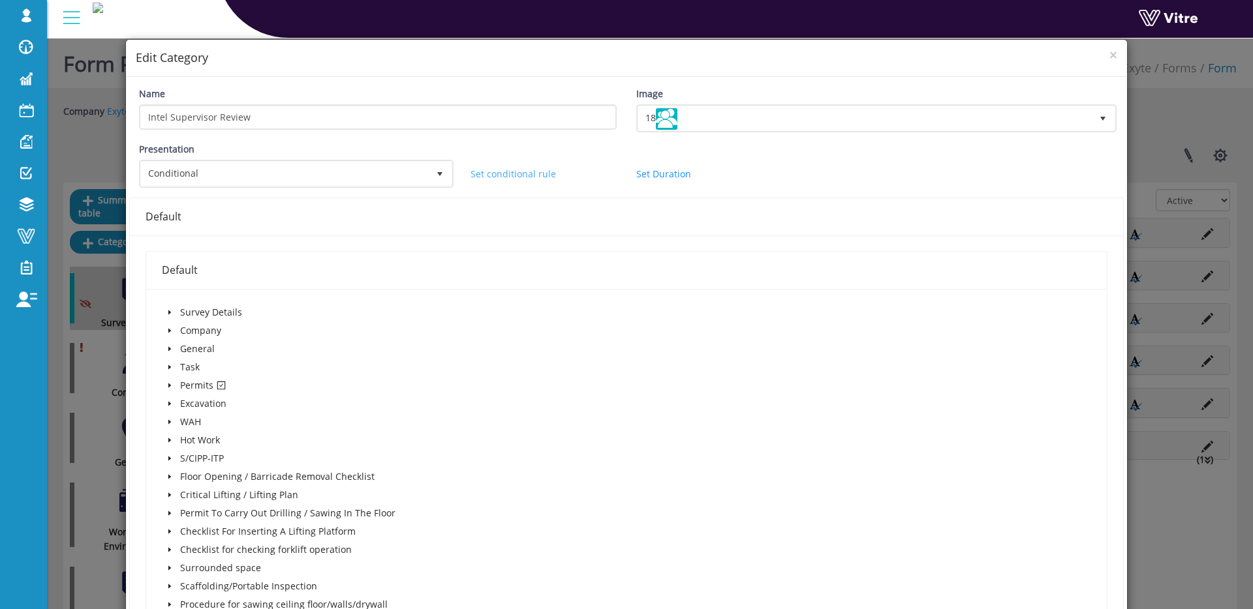
click at [540, 170] on link "Set conditional rule" at bounding box center [512, 174] width 85 height 12
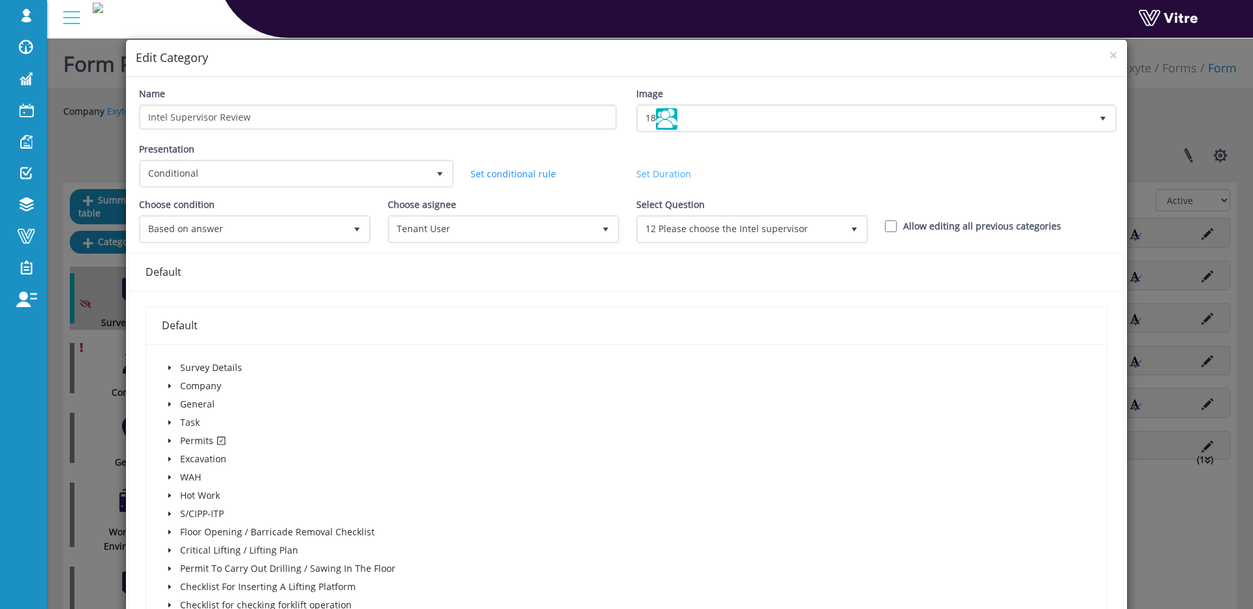
click at [640, 169] on link "Set Duration" at bounding box center [663, 174] width 55 height 12
click at [1114, 55] on span "×" at bounding box center [1113, 55] width 8 height 18
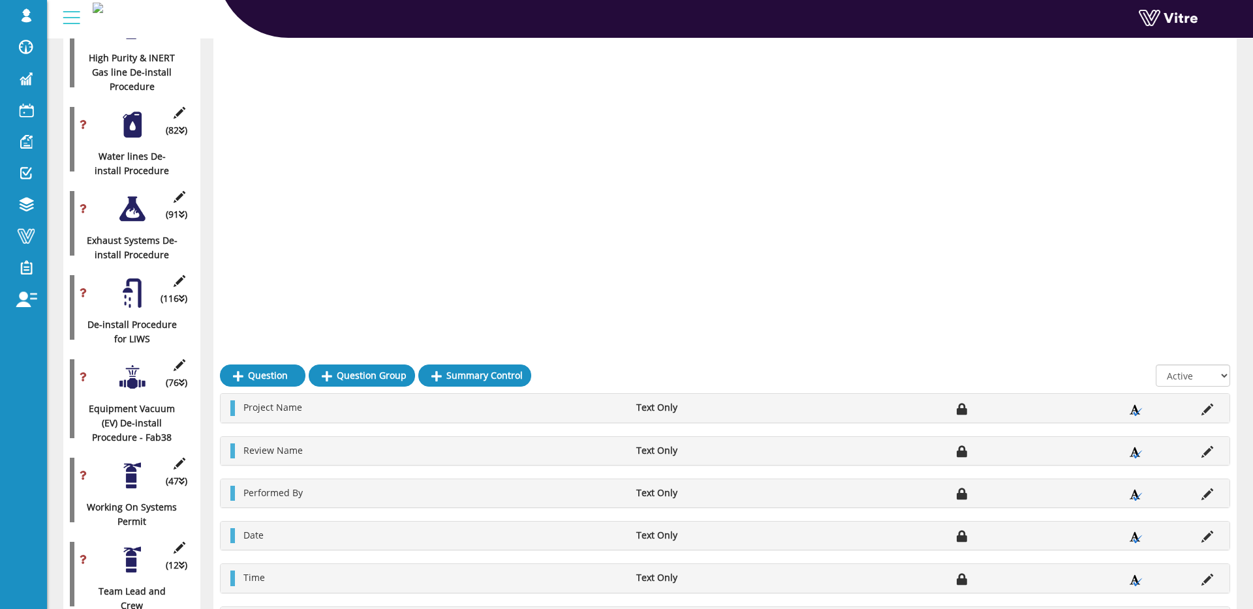
scroll to position [2292, 0]
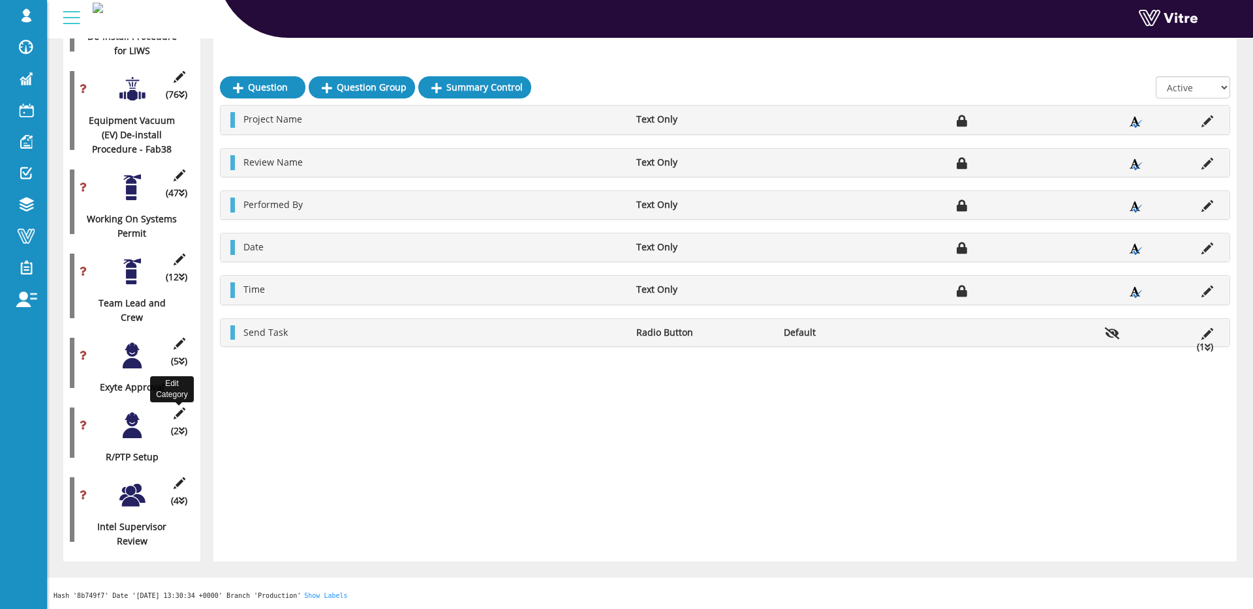
click at [177, 414] on icon at bounding box center [179, 414] width 16 height 12
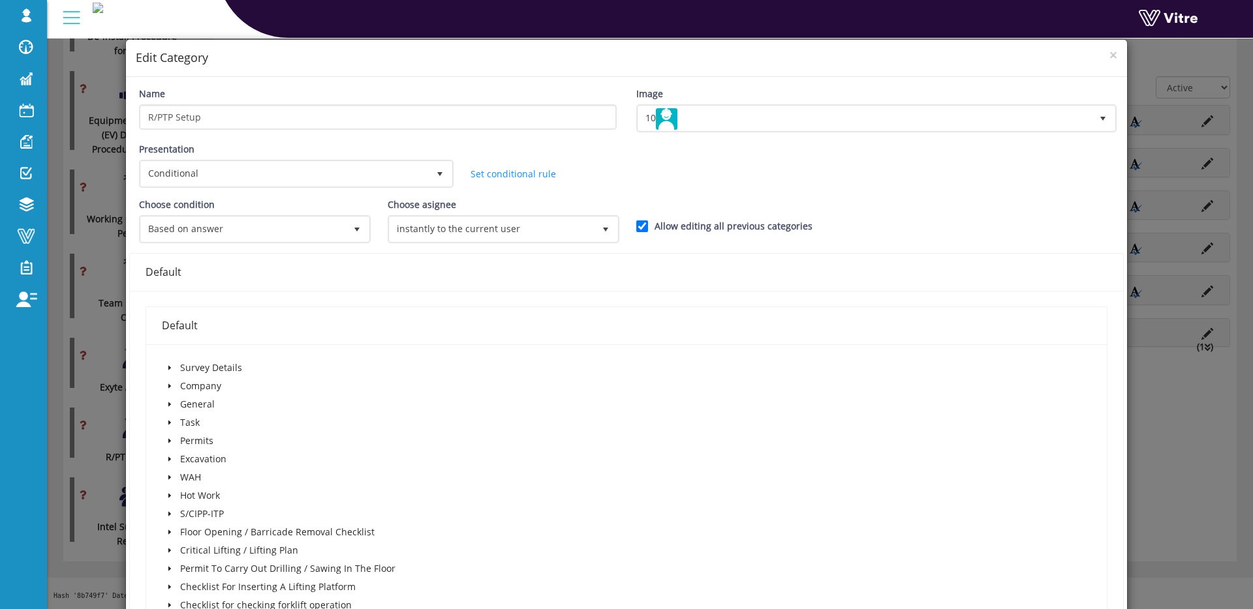
click at [97, 256] on div "× Edit Category Name R/PTP Setup Image 10 10 Presentation Conditional 5 Set Dur…" at bounding box center [626, 304] width 1253 height 609
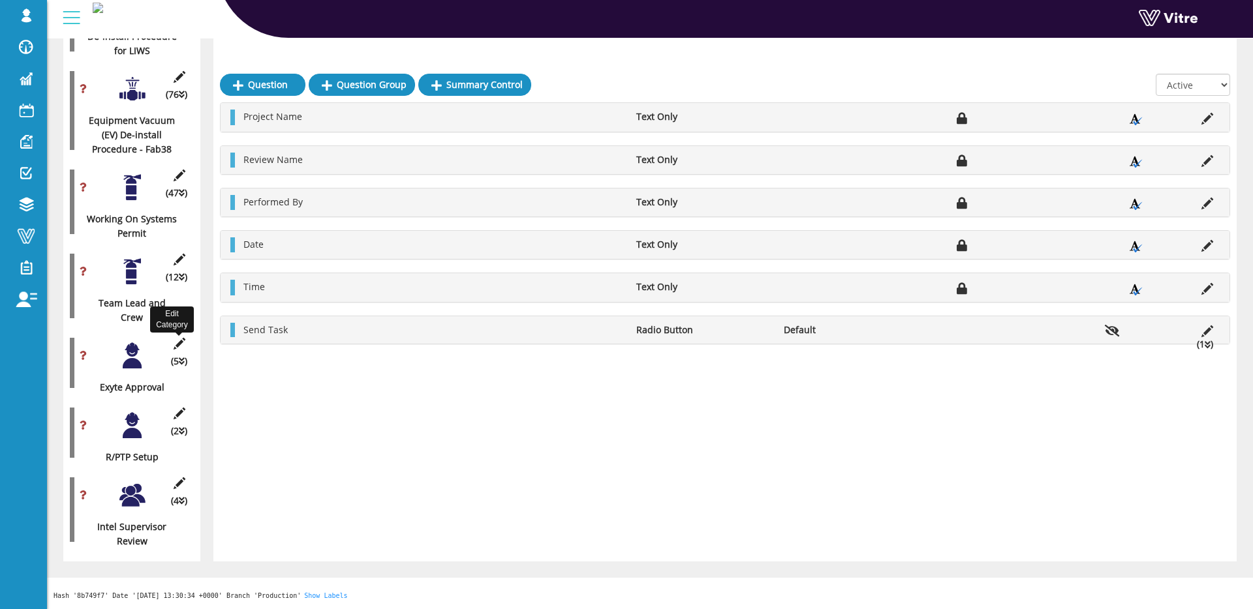
click at [178, 348] on icon at bounding box center [179, 344] width 16 height 12
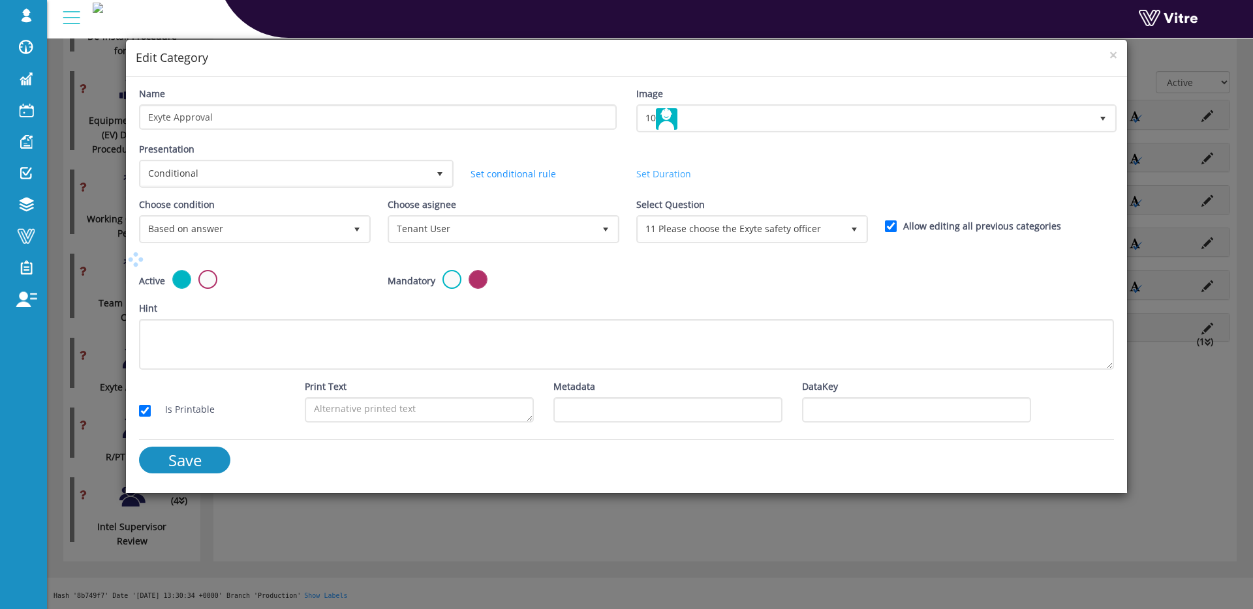
click at [654, 174] on link "Set Duration" at bounding box center [663, 174] width 55 height 12
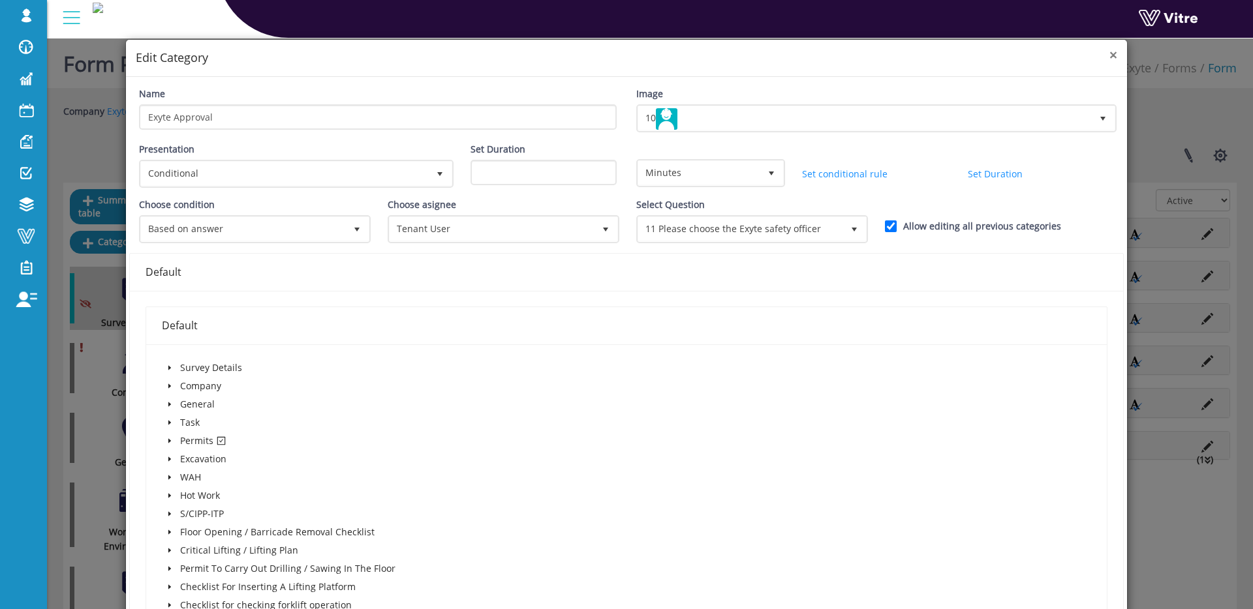
click at [1114, 53] on span "×" at bounding box center [1113, 55] width 8 height 18
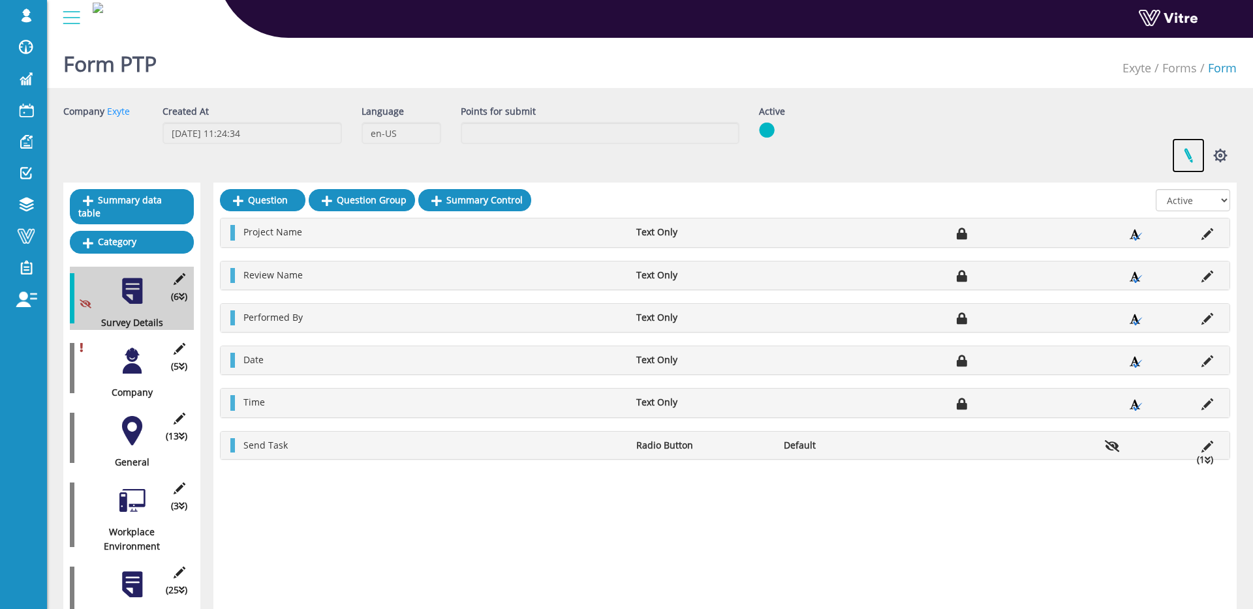
click at [1182, 155] on link at bounding box center [1188, 155] width 33 height 35
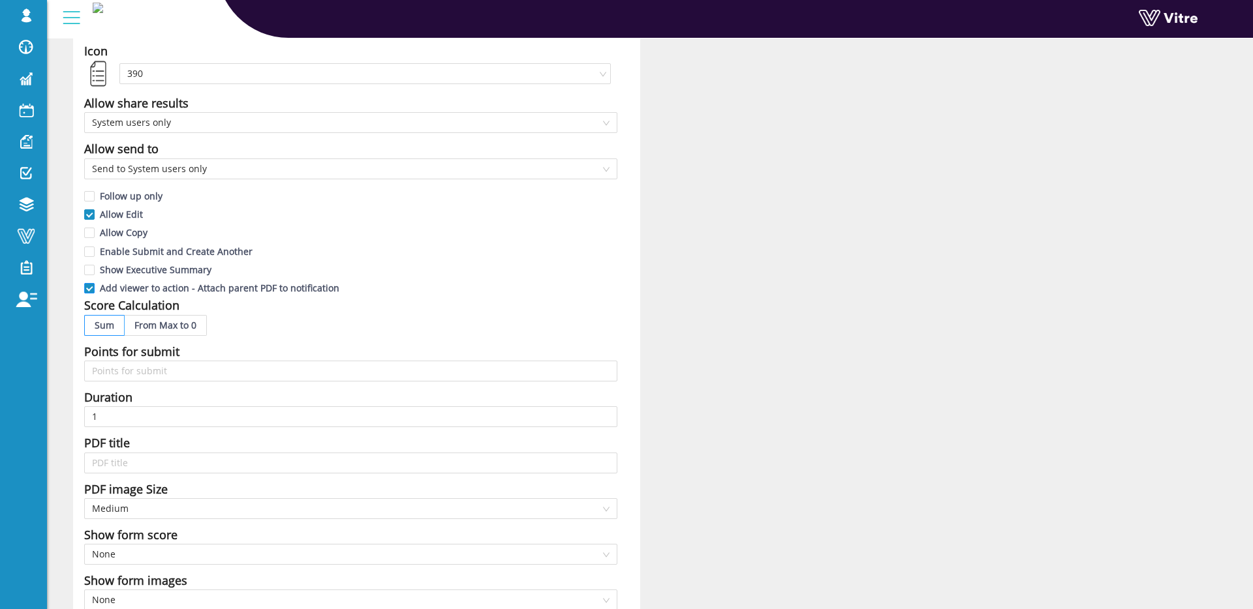
scroll to position [278, 0]
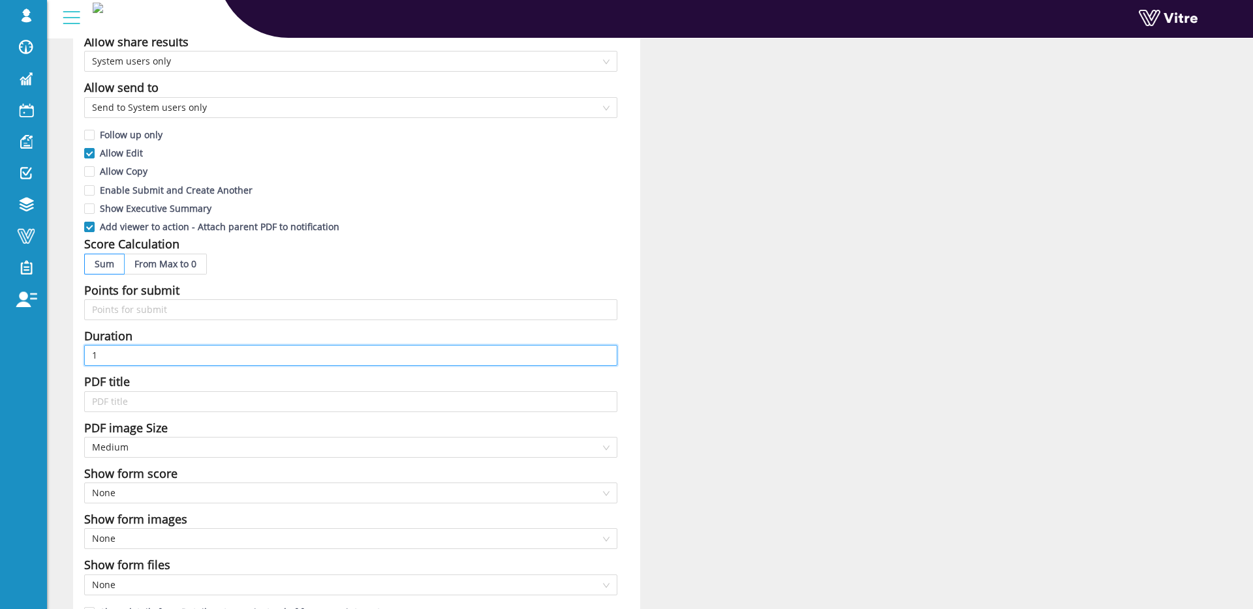
click at [162, 353] on input "1" at bounding box center [350, 355] width 533 height 21
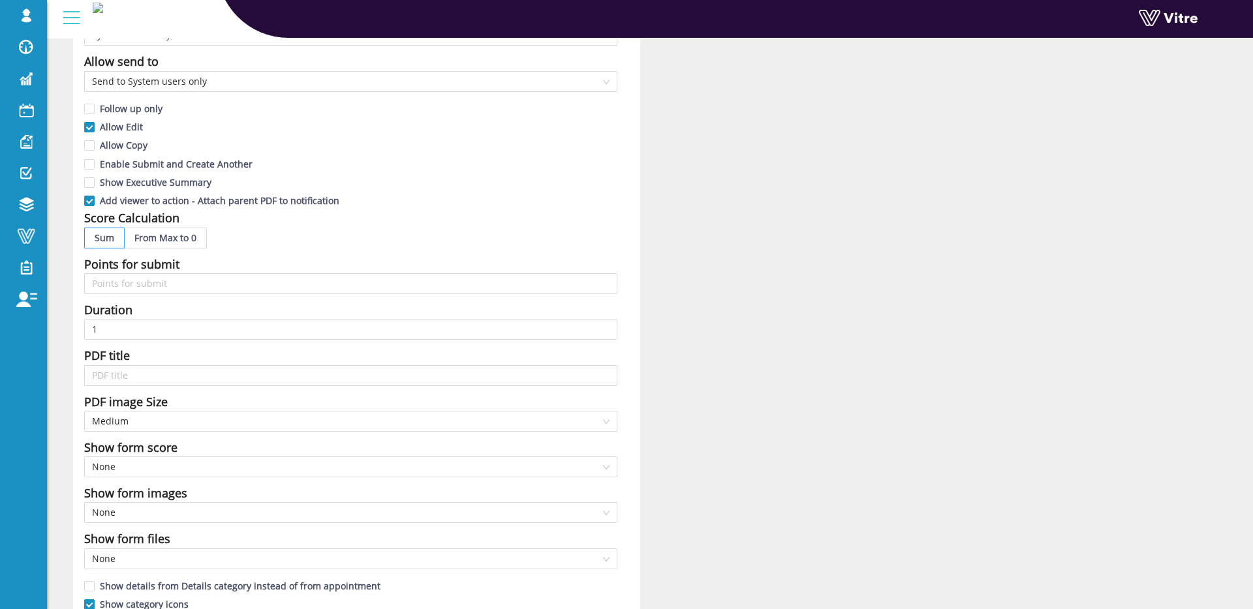
scroll to position [316, 0]
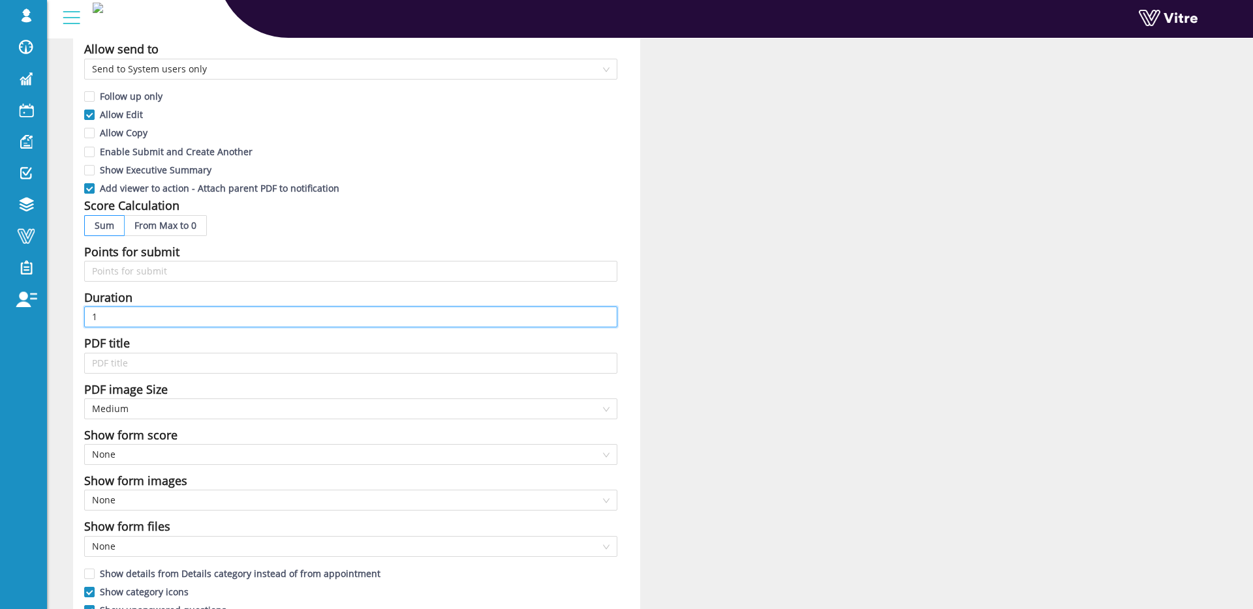
click at [239, 316] on input "1" at bounding box center [350, 317] width 533 height 21
click at [634, 209] on div "Name PTP Form Title PTP For Subcontractor {343825.Answer} At Location {343936.A…" at bounding box center [356, 258] width 567 height 940
